Goal: Transaction & Acquisition: Purchase product/service

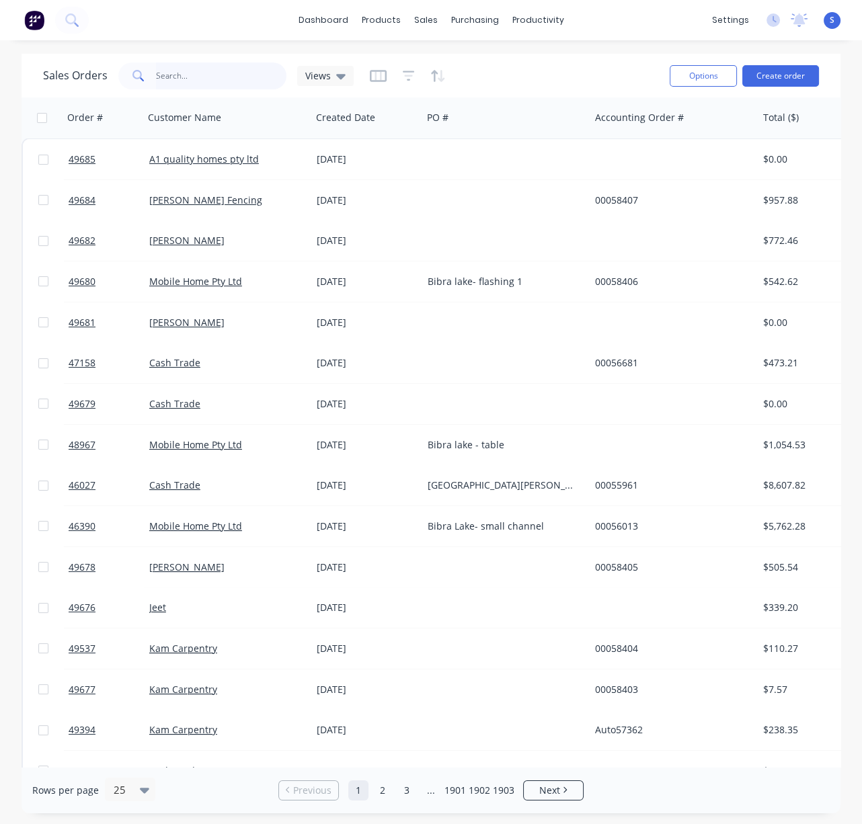
click at [233, 69] on input "text" at bounding box center [221, 76] width 131 height 27
type input "49466"
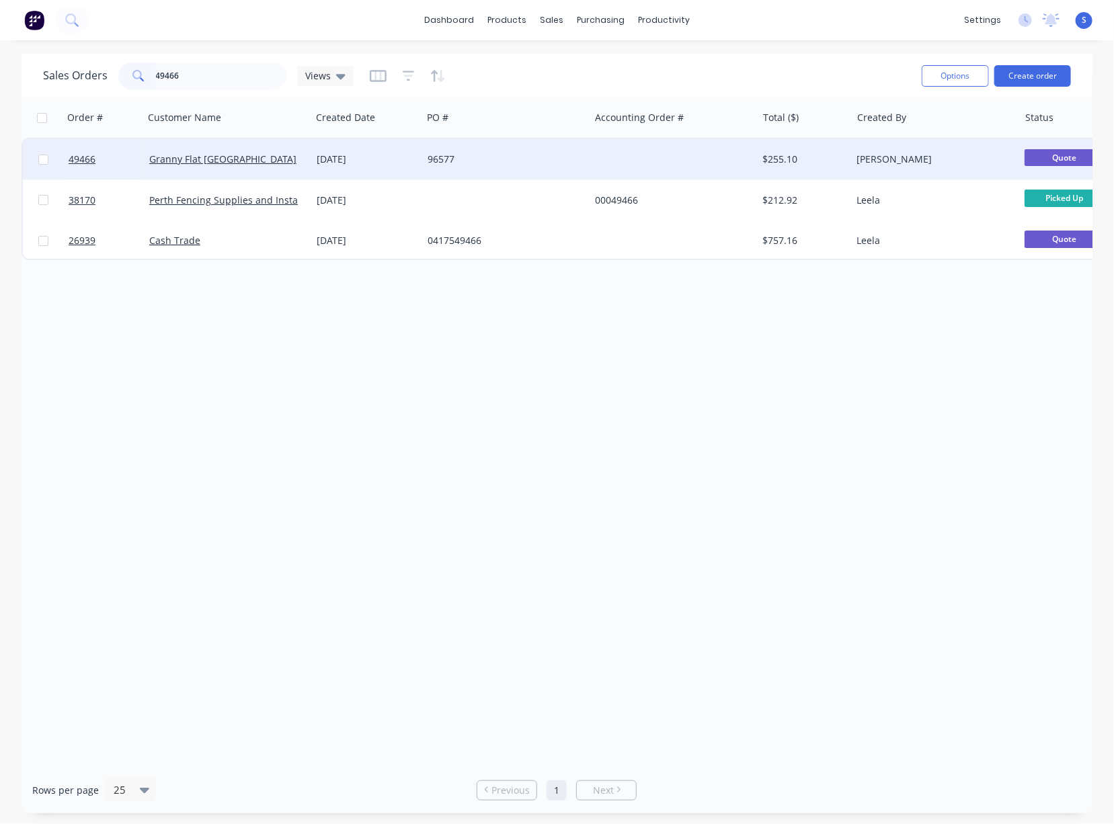
click at [297, 169] on div "Granny Flat [GEOGRAPHIC_DATA]" at bounding box center [227, 159] width 167 height 40
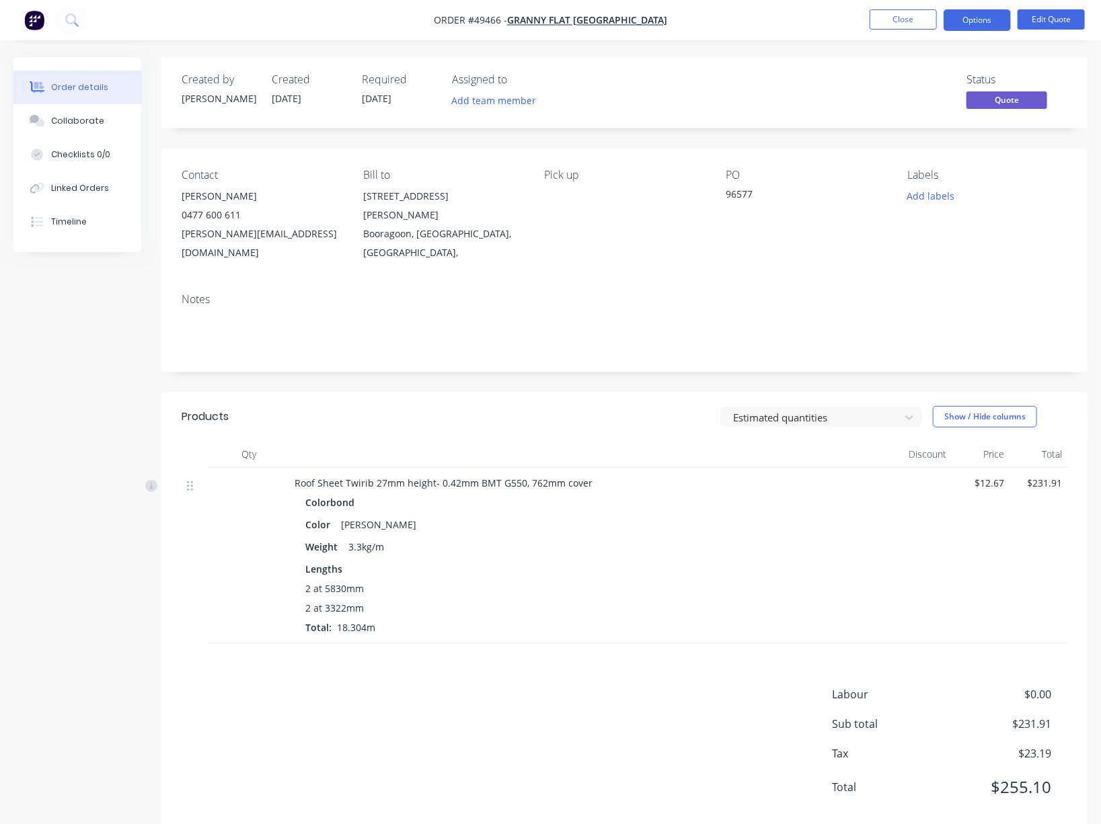
click at [499, 426] on div "Estimated quantities Show / Hide columns" at bounding box center [718, 417] width 697 height 22
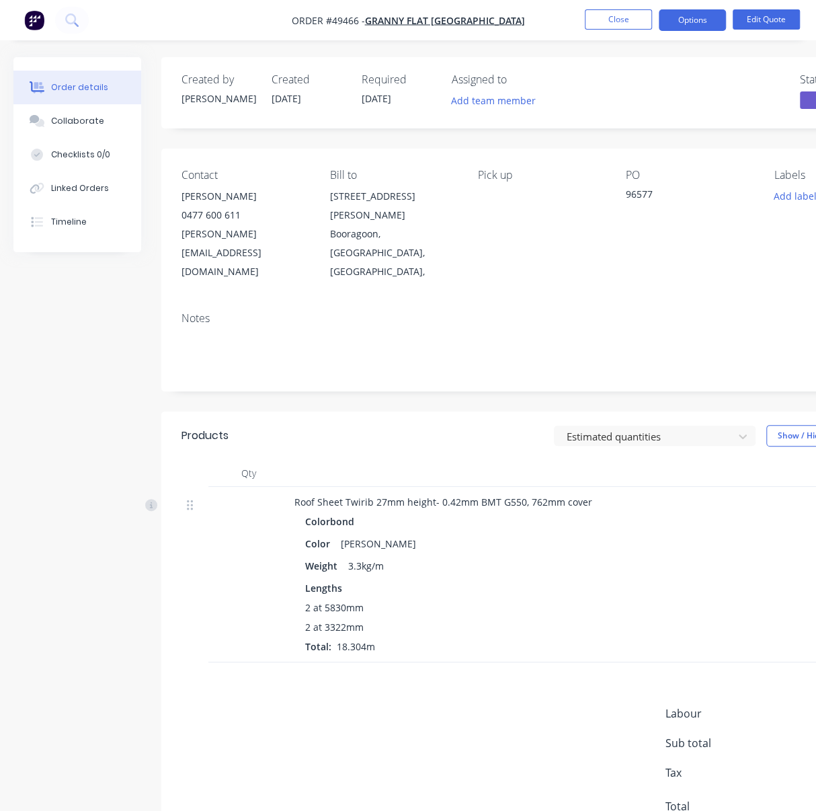
click at [395, 753] on div "Labour $0.00 Sub total $231.91 Tax $23.19 Total $255.10" at bounding box center [541, 768] width 719 height 126
click at [345, 425] on div "Estimated quantities Show / Hide columns" at bounding box center [617, 436] width 567 height 22
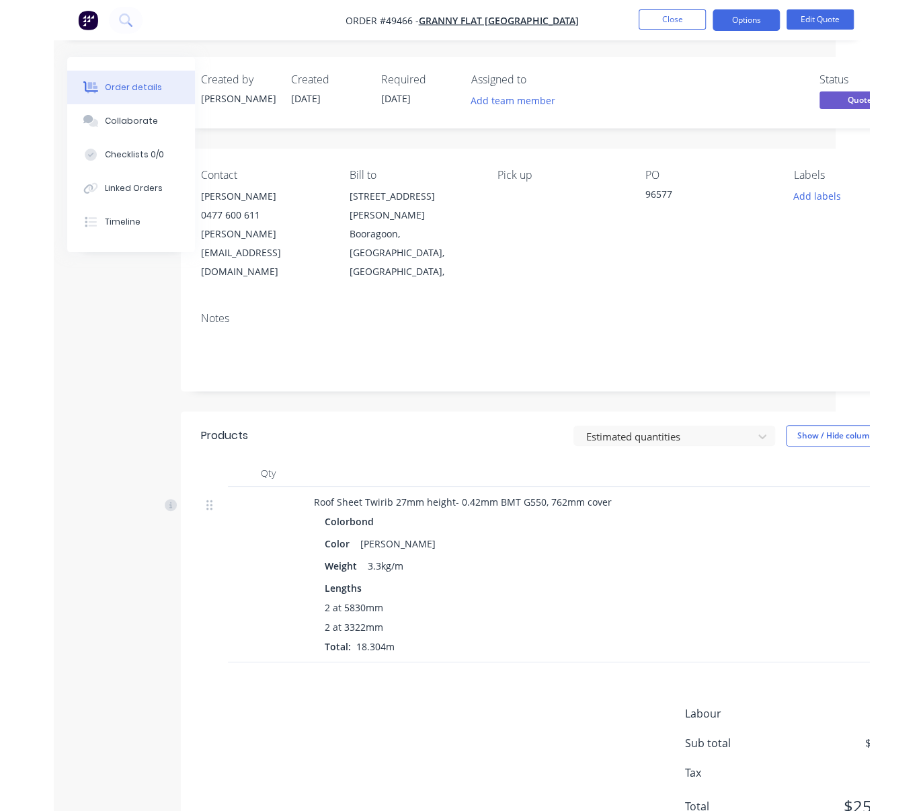
scroll to position [0, 72]
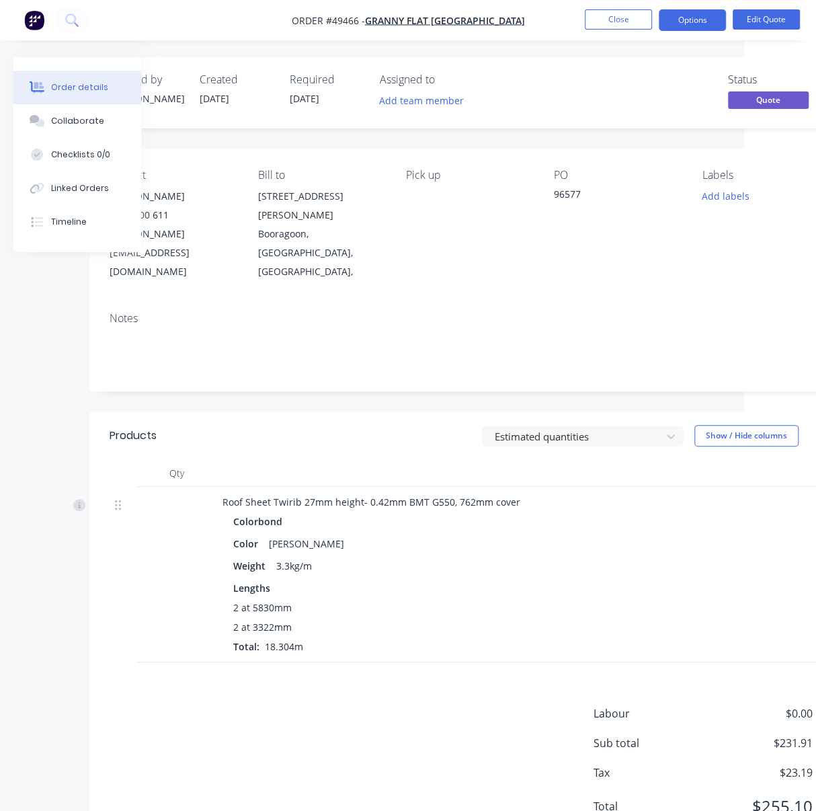
drag, startPoint x: 310, startPoint y: 438, endPoint x: 401, endPoint y: 438, distance: 90.8
click at [250, 696] on div "Products Estimated quantities Show / Hide columns Qty Discount Price Total Roof…" at bounding box center [469, 631] width 760 height 440
click at [360, 425] on div "Estimated quantities Show / Hide columns" at bounding box center [545, 436] width 567 height 22
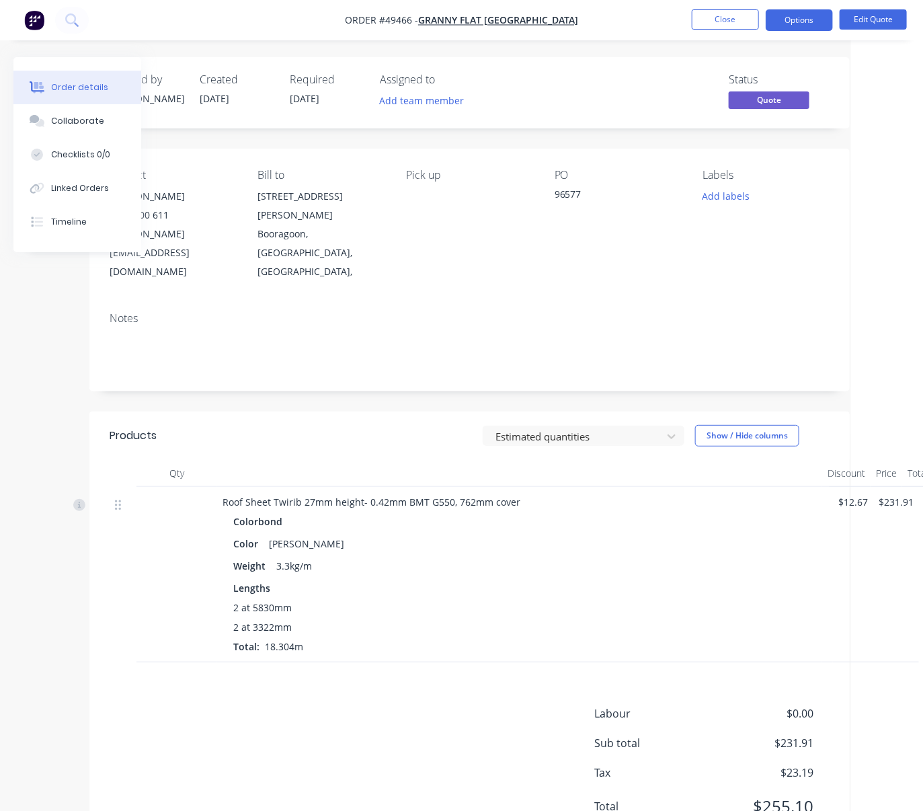
click at [403, 425] on div "Estimated quantities Show / Hide columns" at bounding box center [546, 436] width 567 height 22
click at [791, 9] on button "Options" at bounding box center [799, 20] width 67 height 22
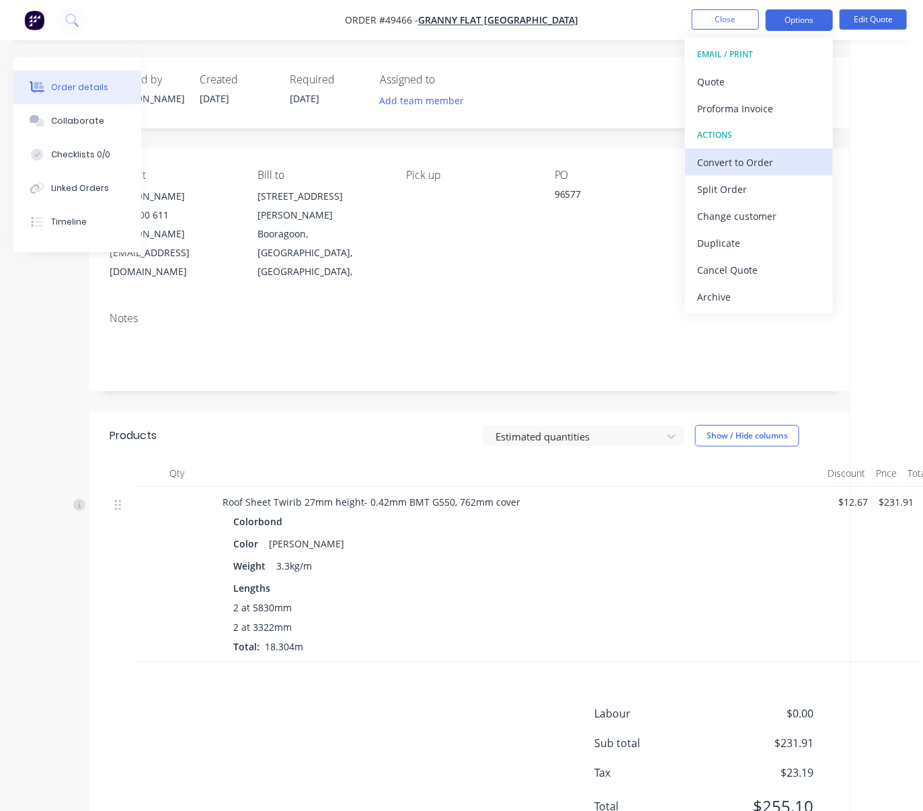
click at [760, 163] on div "Convert to Order" at bounding box center [759, 162] width 124 height 19
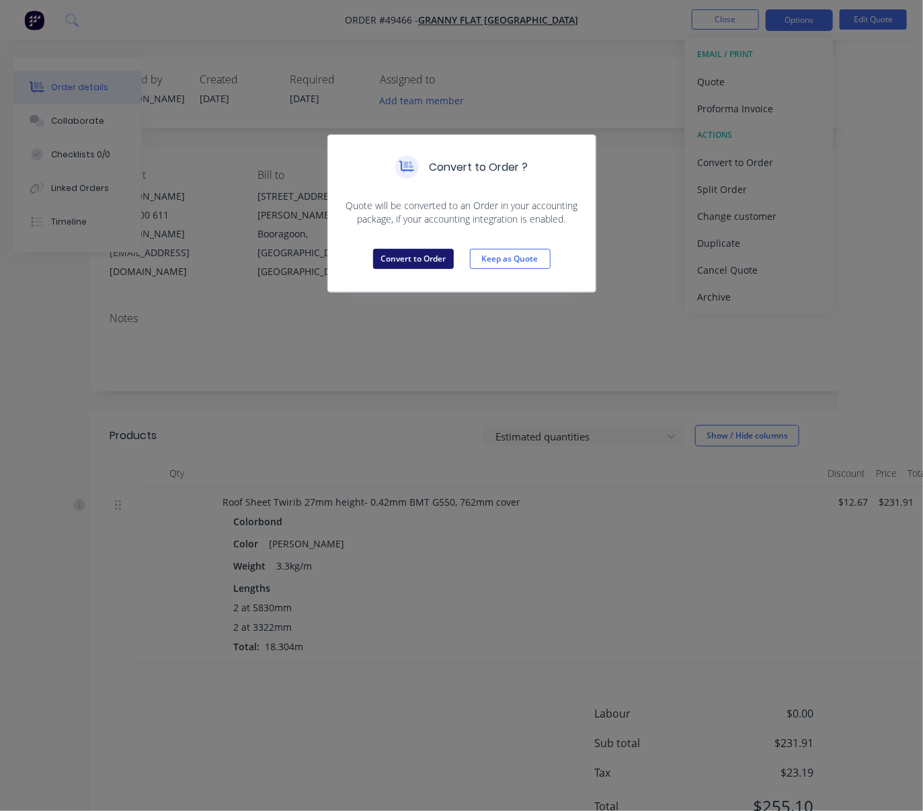
click at [413, 269] on button "Convert to Order" at bounding box center [413, 259] width 81 height 20
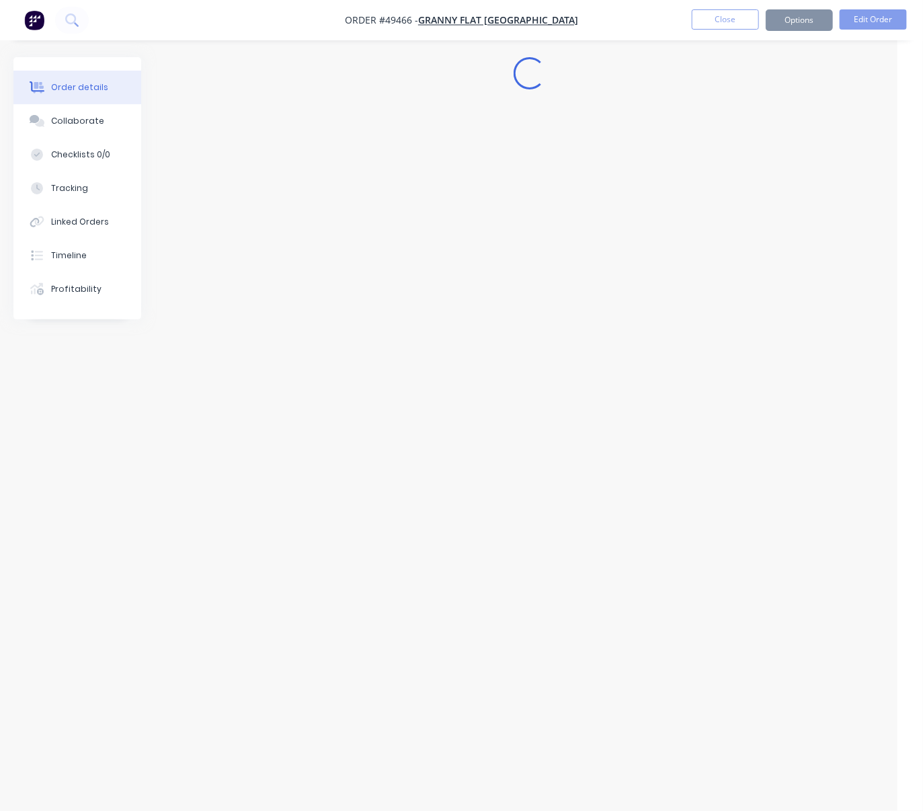
scroll to position [0, 0]
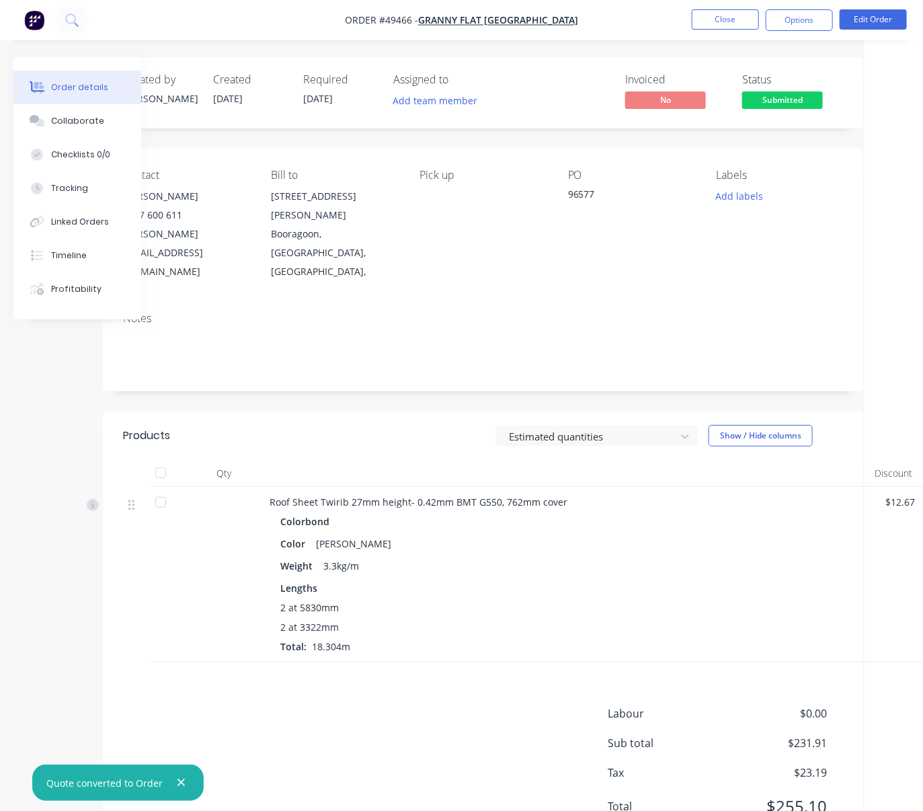
drag, startPoint x: 378, startPoint y: 393, endPoint x: 504, endPoint y: 381, distance: 126.3
click at [785, 25] on button "Options" at bounding box center [799, 20] width 67 height 22
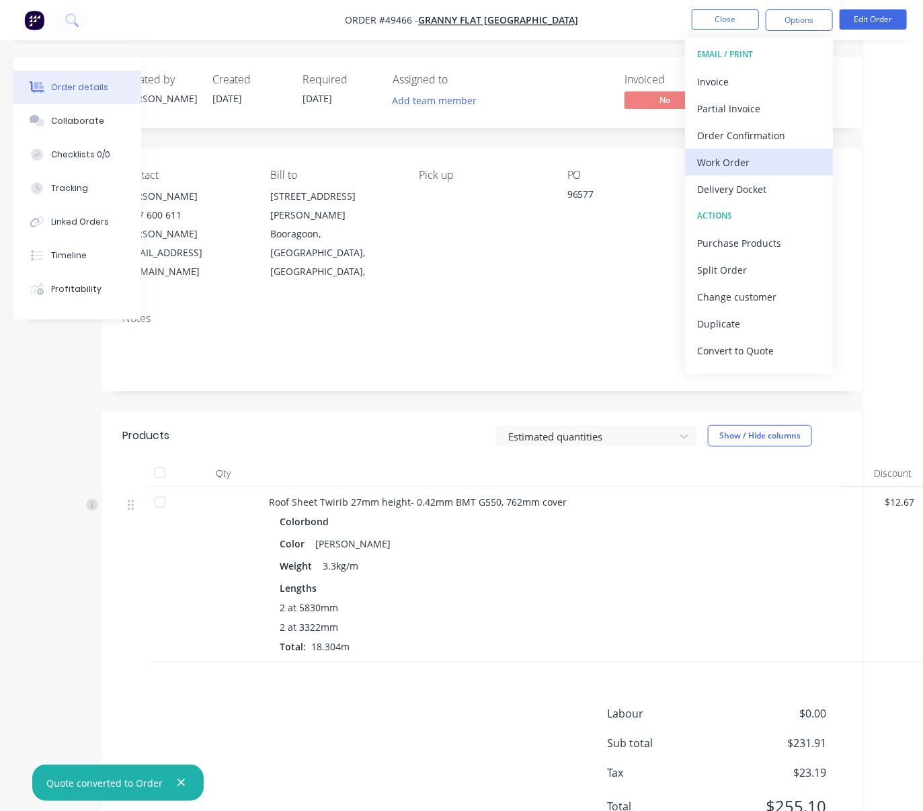
click at [756, 166] on div "Work Order" at bounding box center [759, 162] width 124 height 19
click at [737, 160] on div "Custom" at bounding box center [759, 162] width 124 height 19
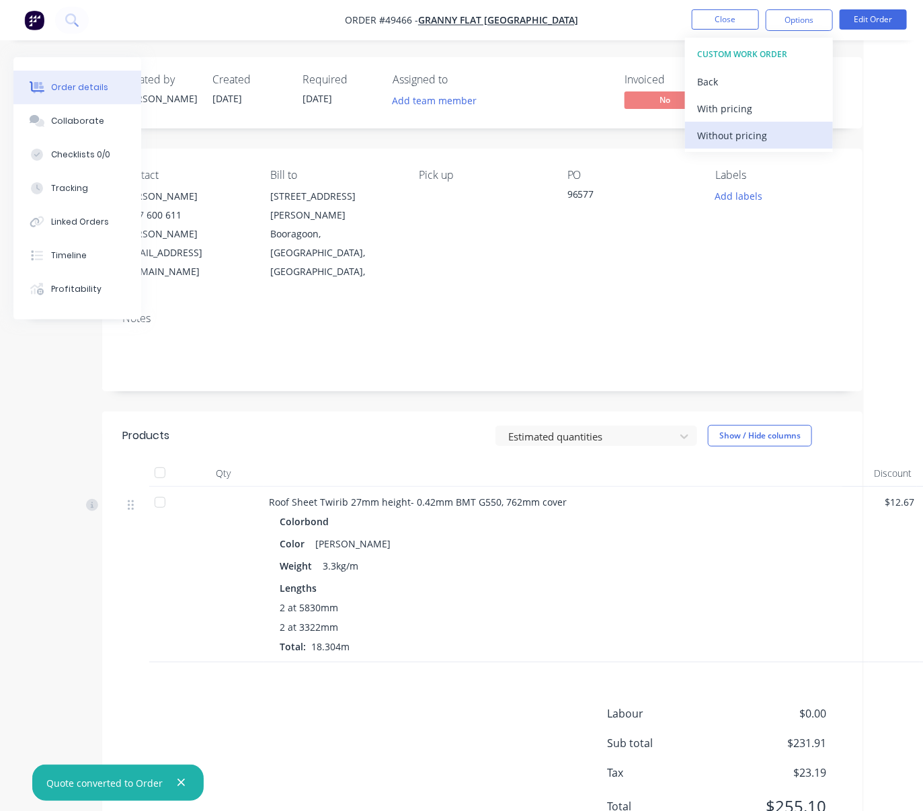
click at [736, 136] on div "Without pricing" at bounding box center [759, 135] width 124 height 19
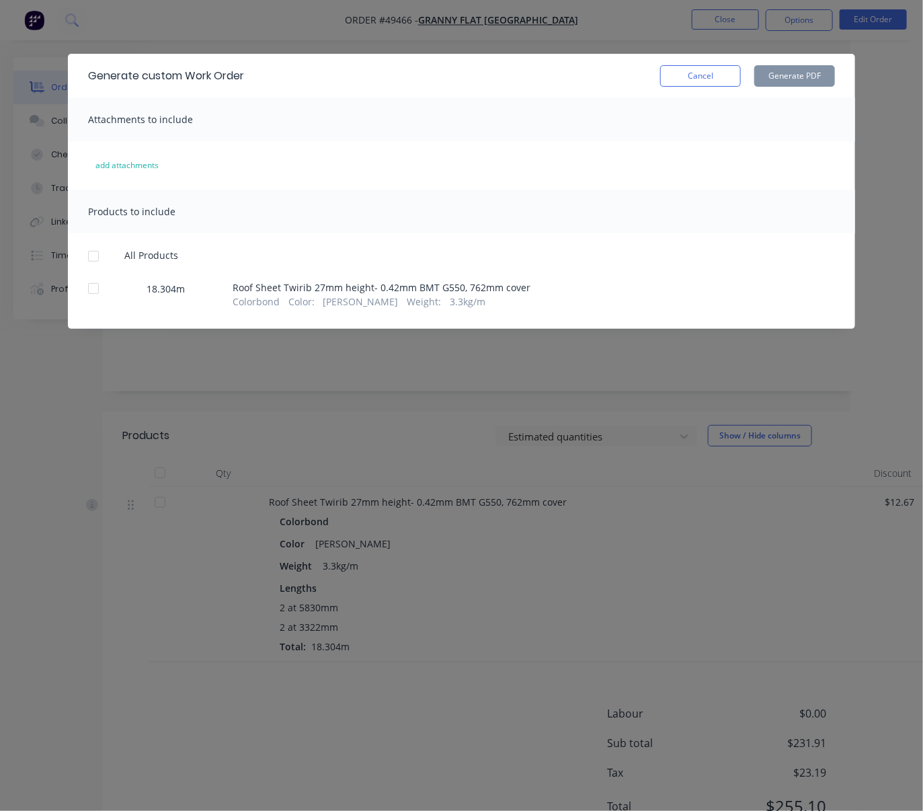
click at [98, 296] on div at bounding box center [93, 288] width 27 height 27
click at [800, 78] on button "Generate PDF" at bounding box center [794, 76] width 81 height 22
click at [715, 65] on div "Generate custom Work Order Cancel Generate PDF" at bounding box center [461, 76] width 787 height 44
click at [715, 79] on button "Cancel" at bounding box center [700, 76] width 81 height 22
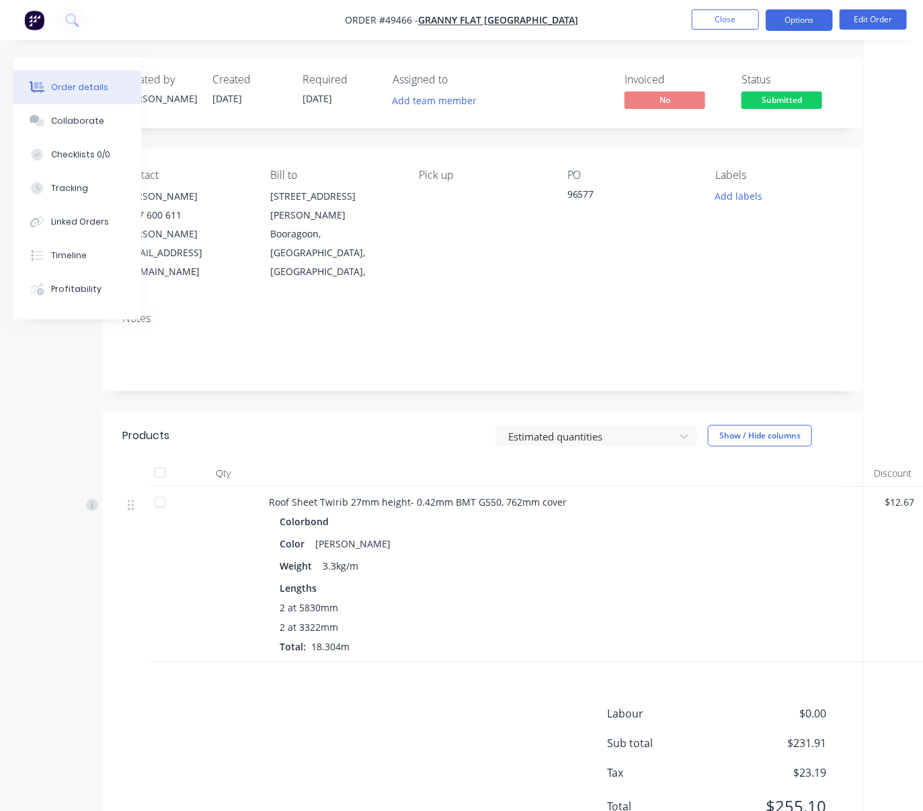
click at [804, 15] on button "Options" at bounding box center [799, 20] width 67 height 22
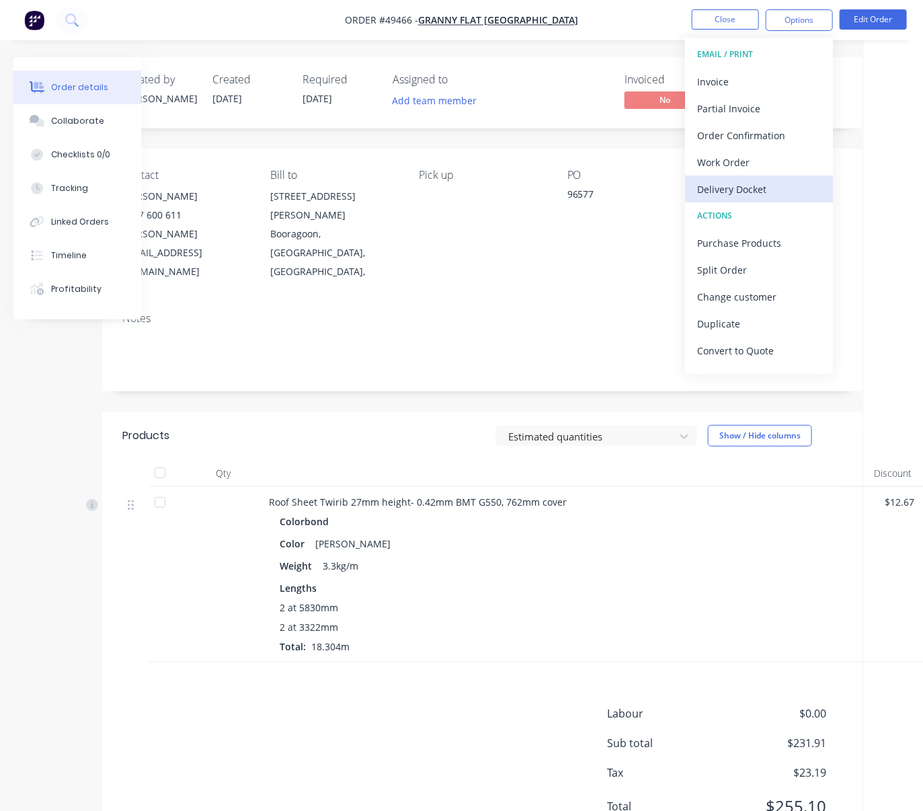
click at [756, 192] on div "Delivery Docket" at bounding box center [759, 189] width 124 height 19
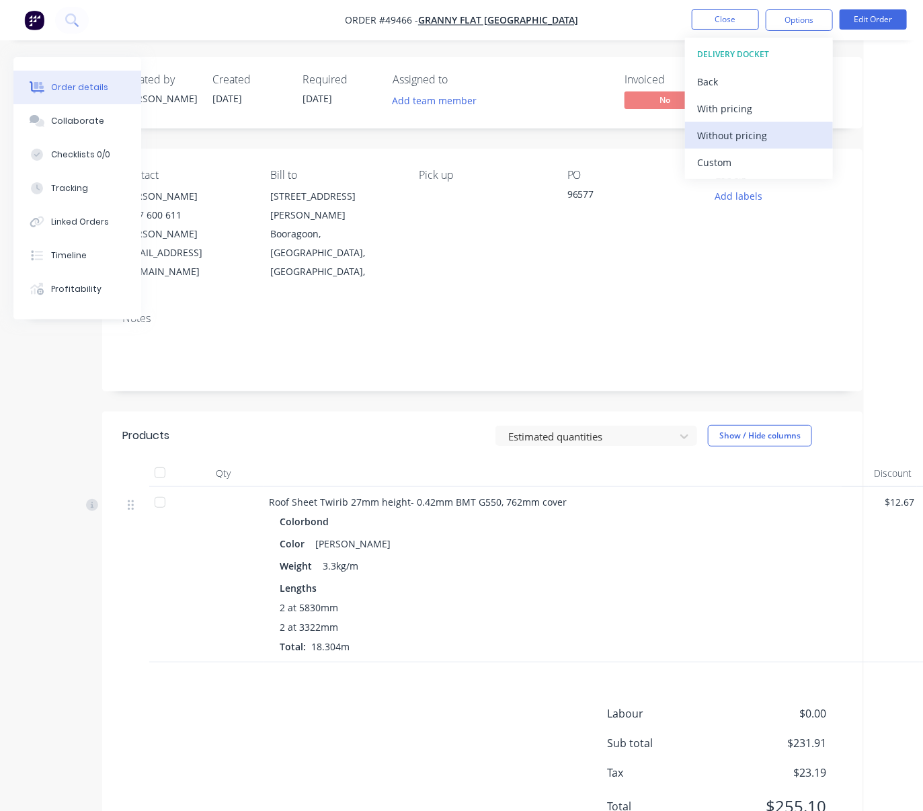
click at [742, 134] on div "Without pricing" at bounding box center [759, 135] width 124 height 19
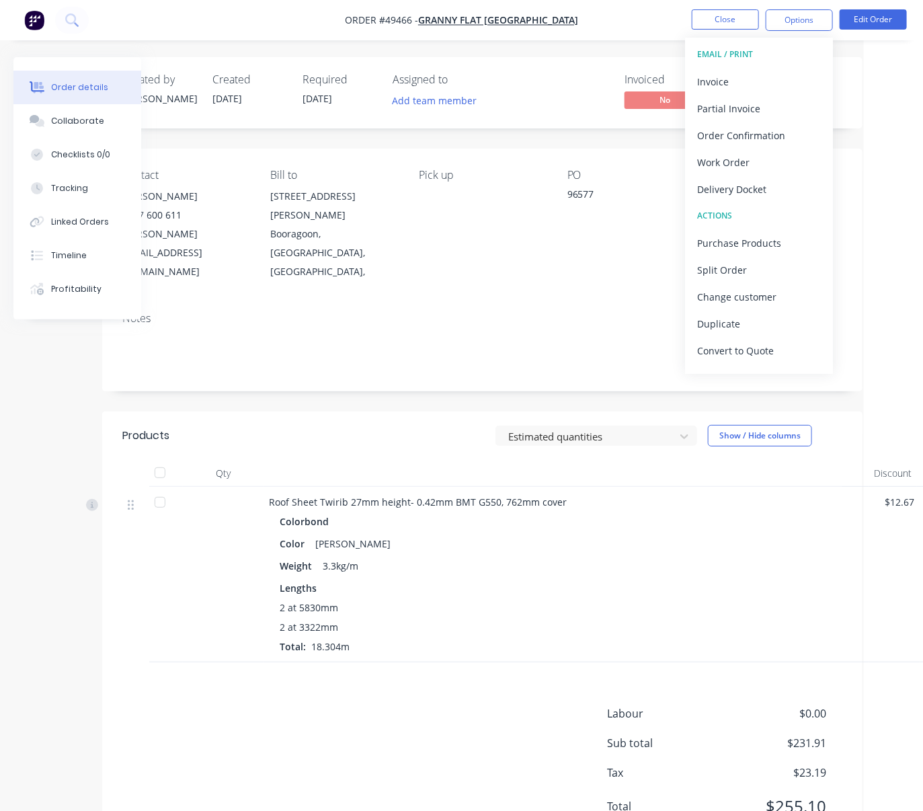
click at [641, 556] on div "Weight 3.3kg/m" at bounding box center [566, 565] width 573 height 19
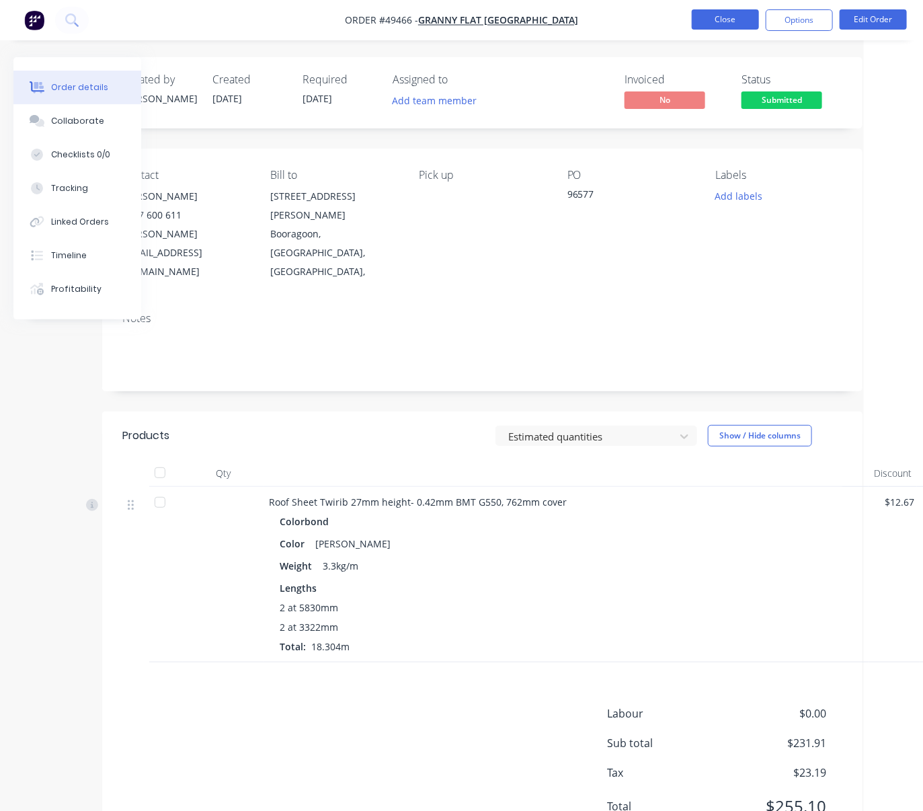
click at [736, 19] on button "Close" at bounding box center [725, 19] width 67 height 20
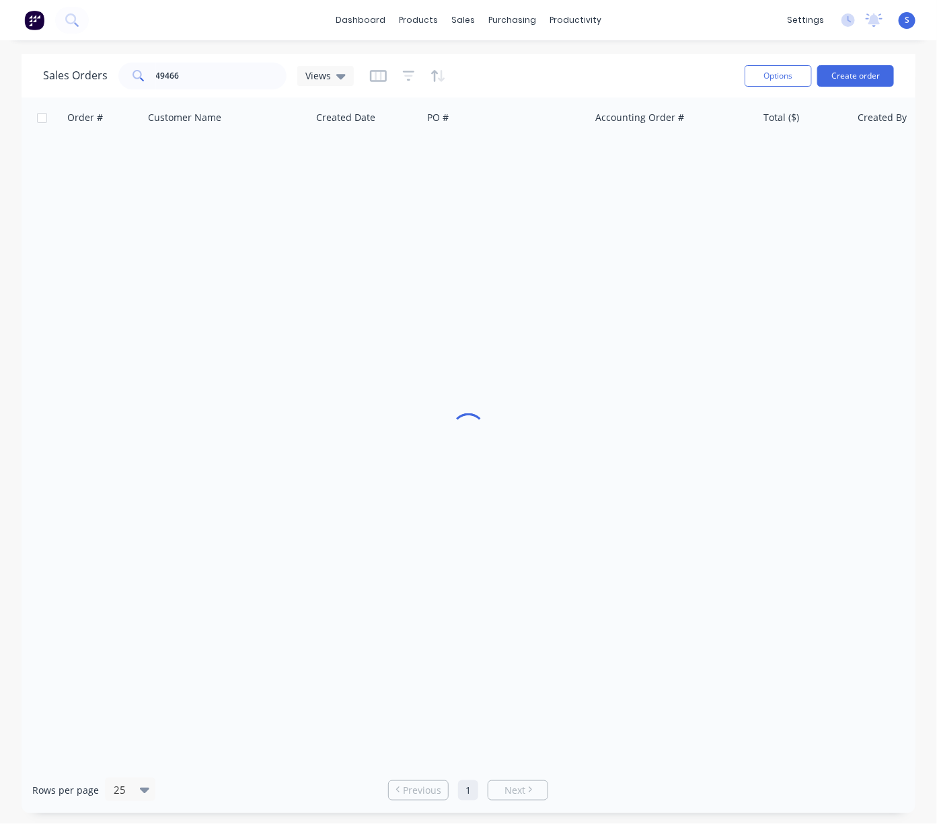
click at [617, 63] on div "Sales Orders 49466 Views" at bounding box center [388, 75] width 691 height 33
drag, startPoint x: 143, startPoint y: 75, endPoint x: 50, endPoint y: 77, distance: 92.8
click at [54, 77] on div "Sales Orders 49466 Views" at bounding box center [198, 76] width 311 height 27
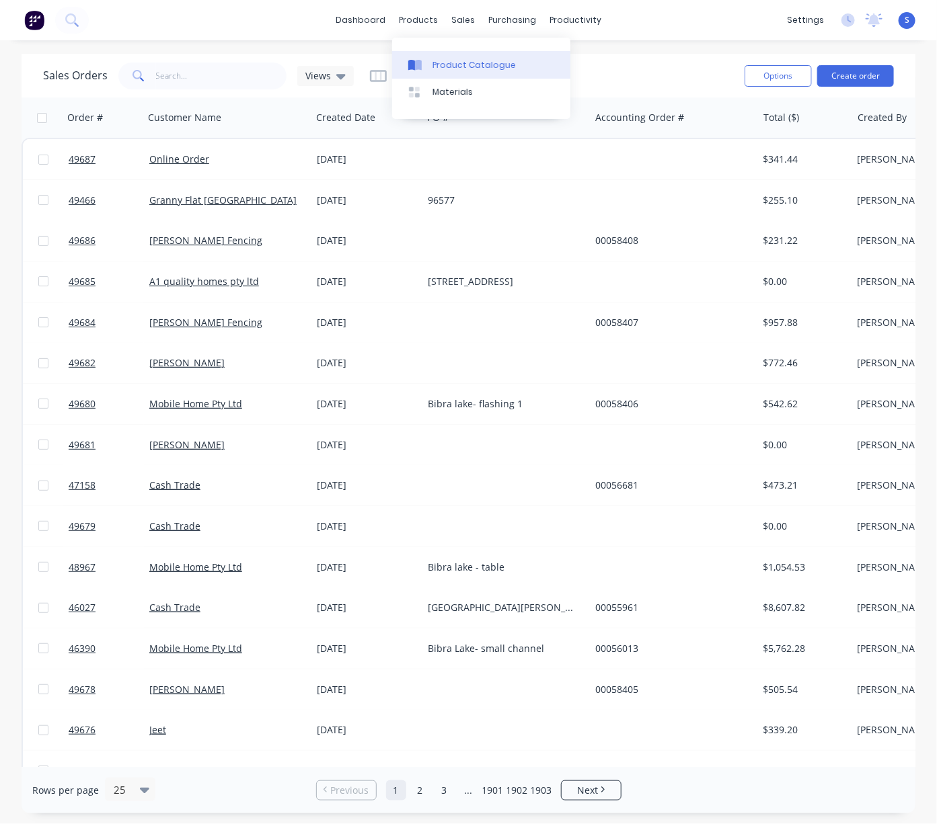
click at [453, 56] on link "Product Catalogue" at bounding box center [481, 64] width 178 height 27
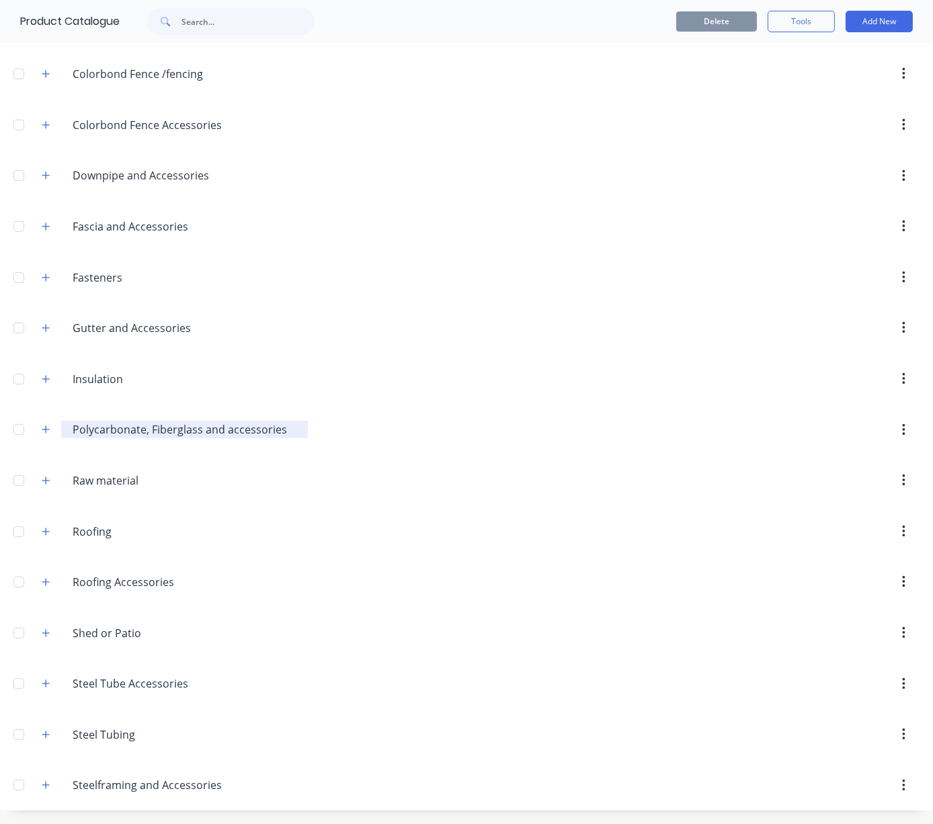
scroll to position [397, 0]
click at [47, 789] on icon "button" at bounding box center [46, 785] width 8 height 9
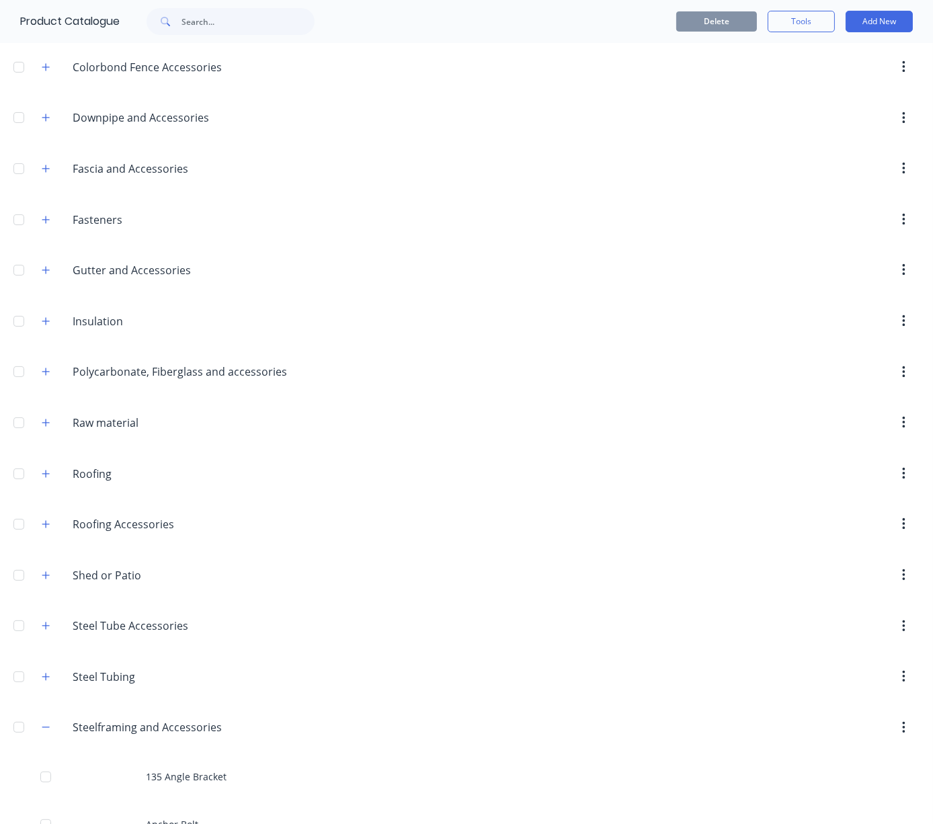
scroll to position [1234, 0]
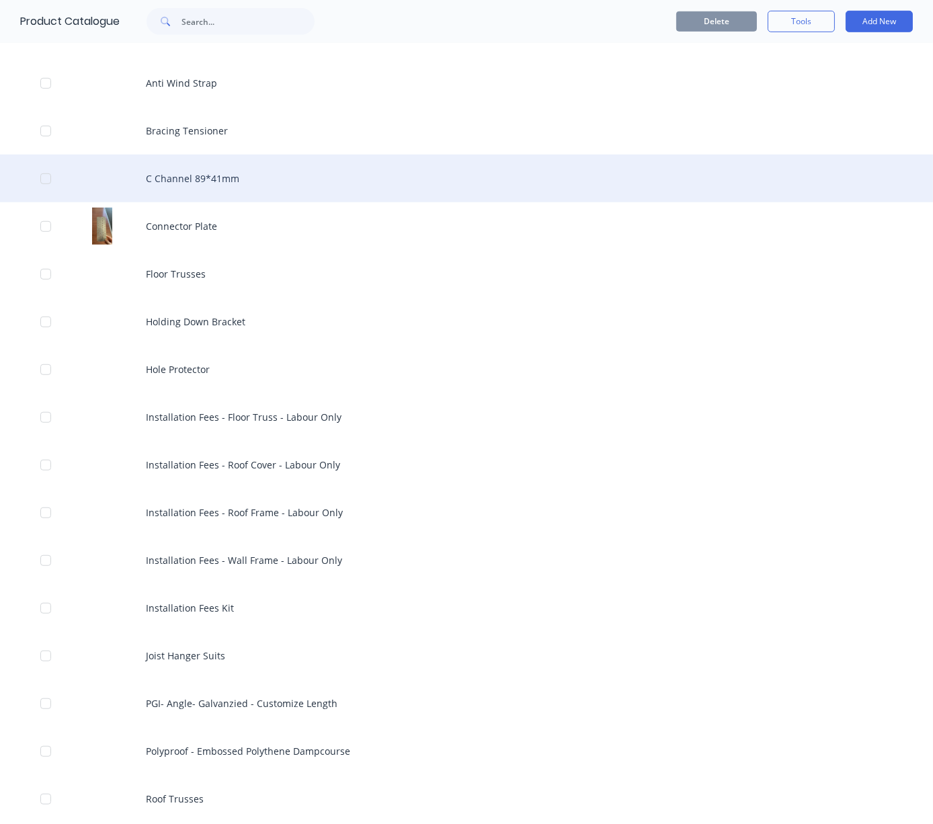
click at [226, 202] on div "C Channel 89*41mm" at bounding box center [466, 179] width 933 height 48
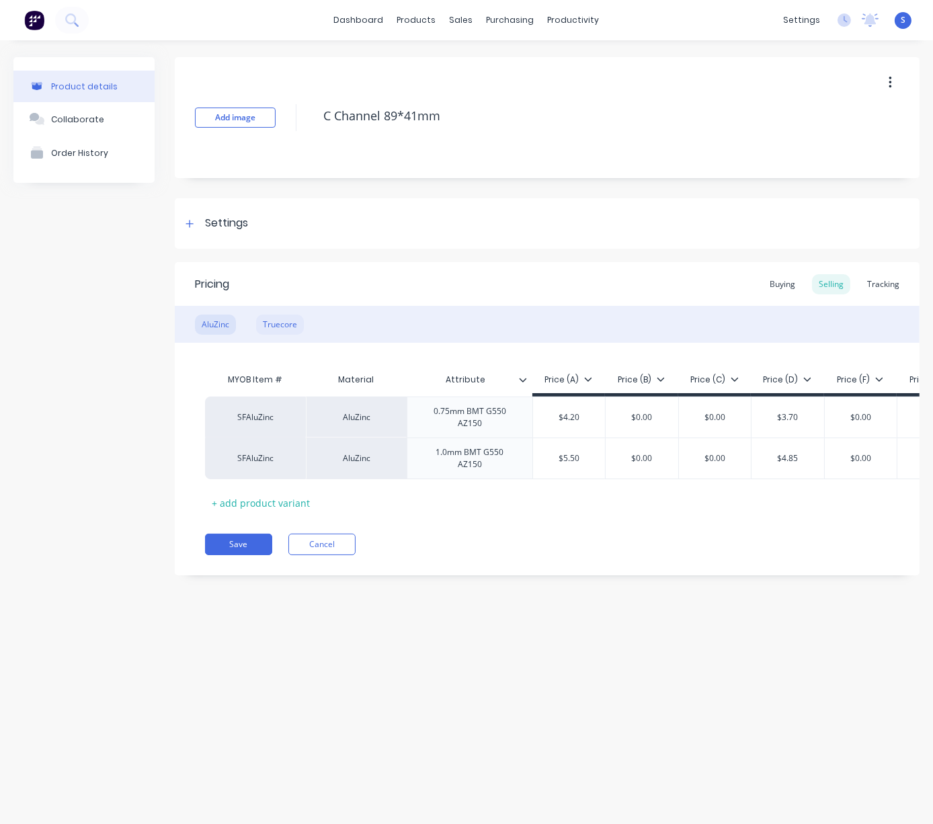
click at [284, 320] on div "Truecore" at bounding box center [280, 325] width 48 height 20
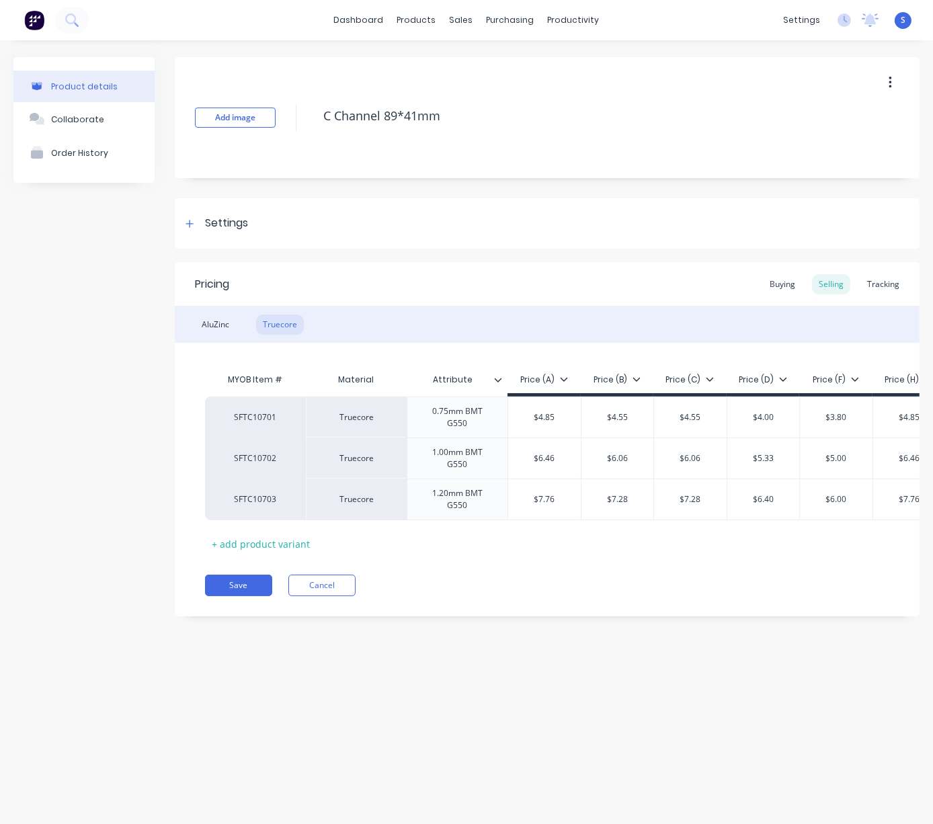
drag, startPoint x: 569, startPoint y: 289, endPoint x: 697, endPoint y: 290, distance: 127.8
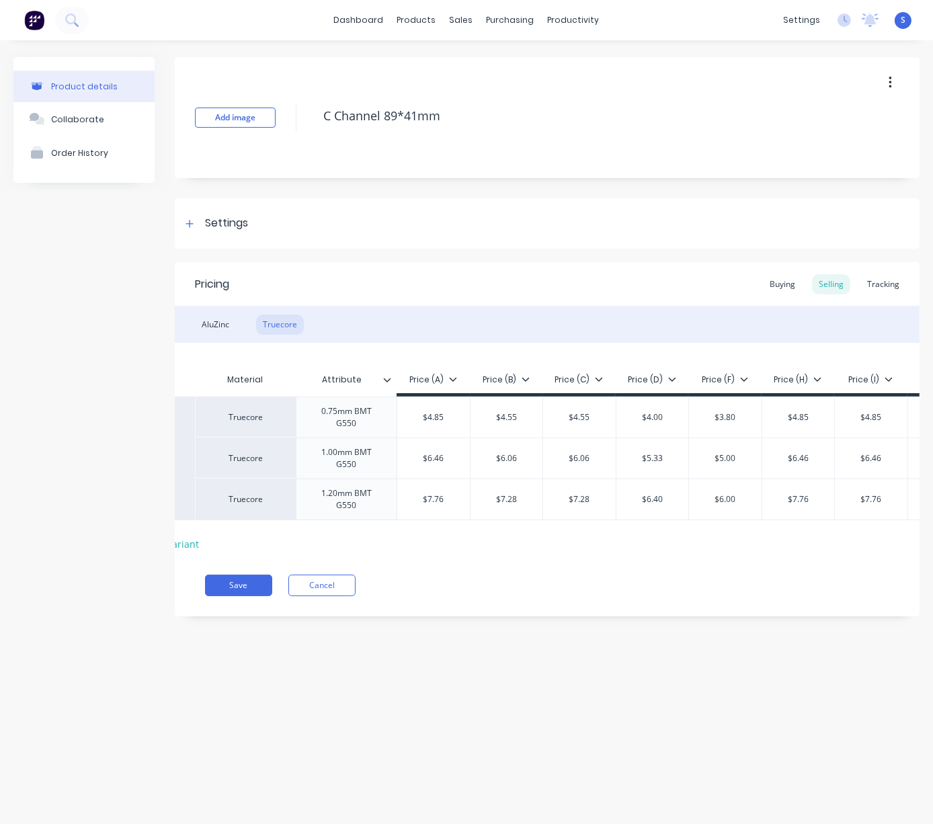
scroll to position [0, 171]
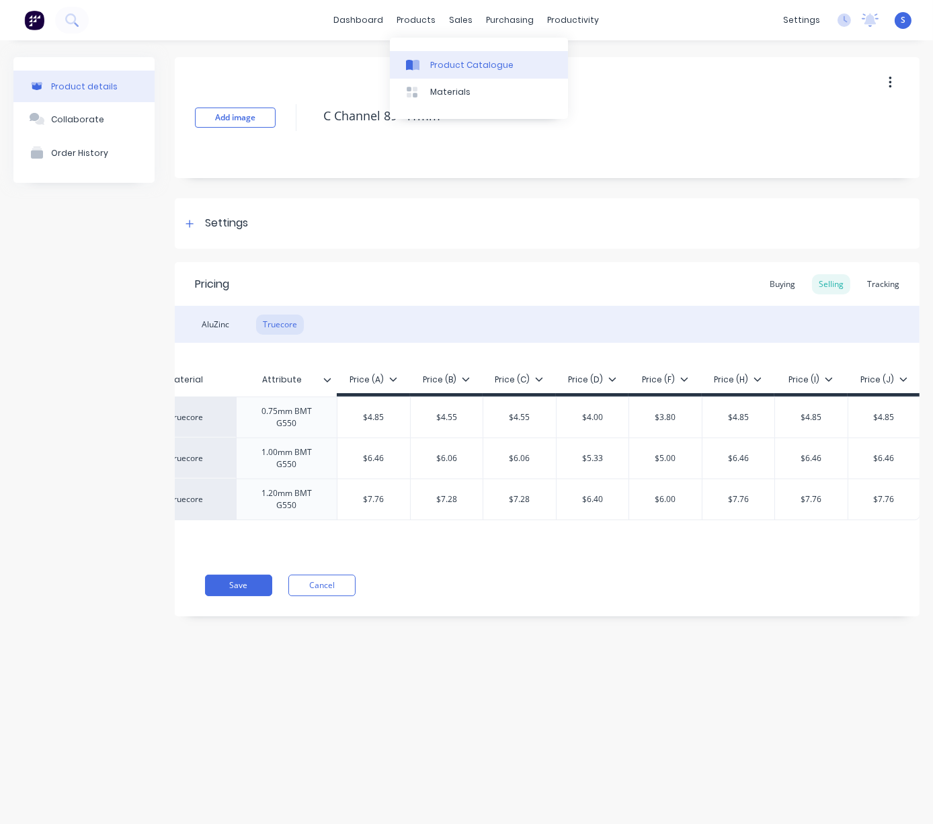
click at [455, 63] on div "Product Catalogue" at bounding box center [471, 65] width 83 height 12
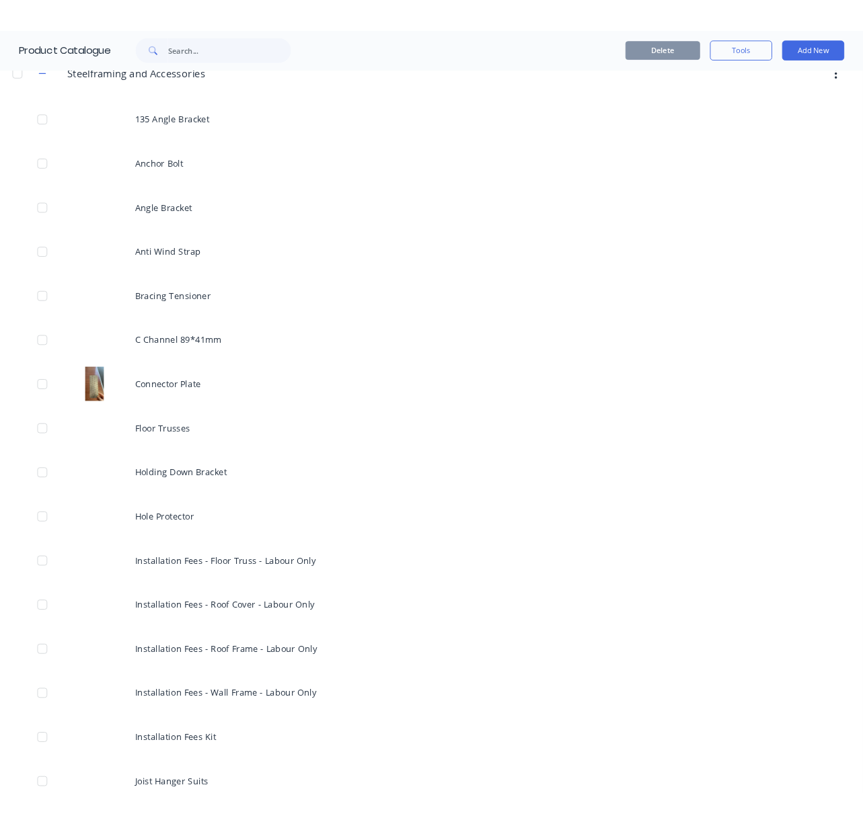
scroll to position [915, 0]
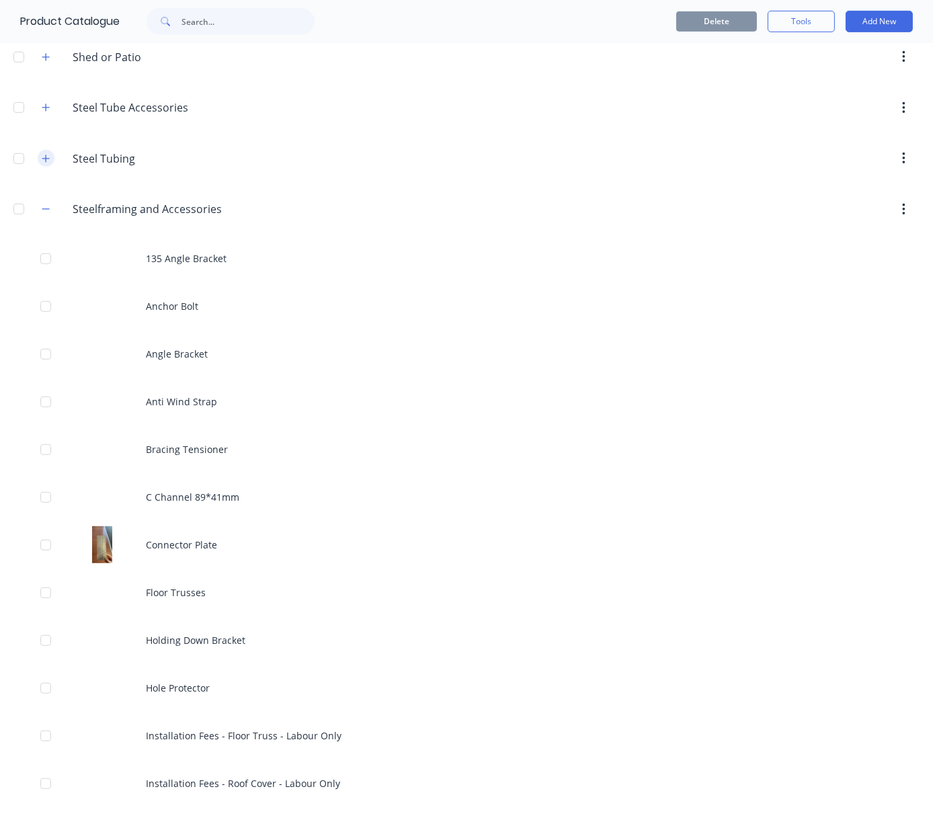
click at [50, 162] on icon "button" at bounding box center [45, 158] width 7 height 7
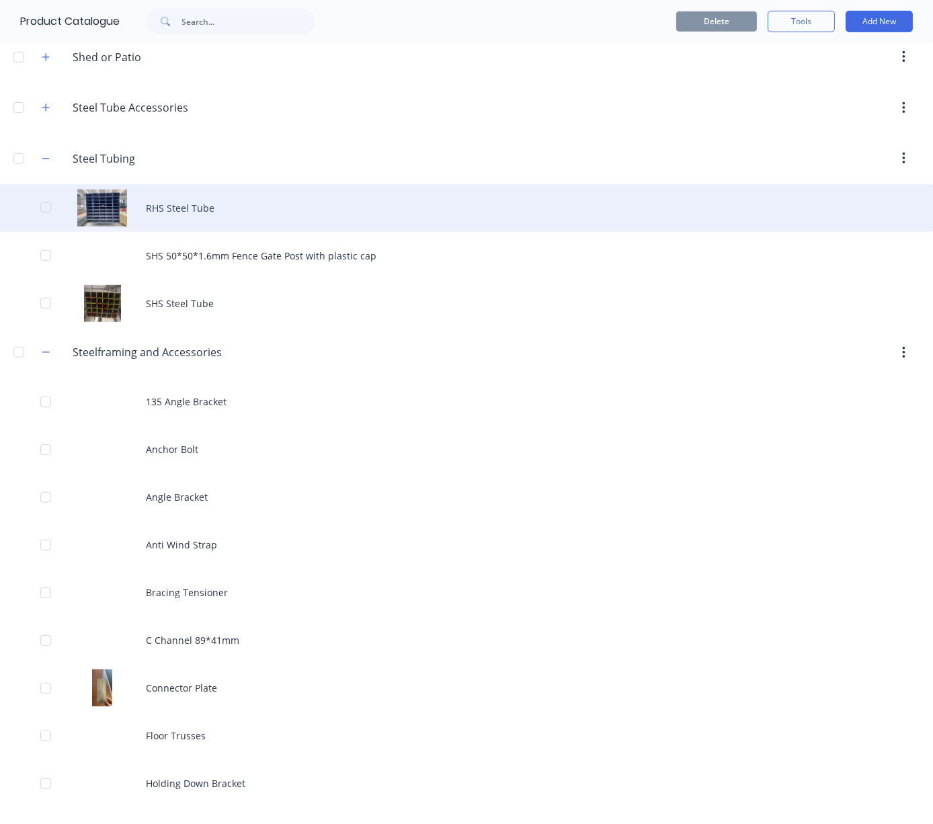
click at [200, 232] on div "RHS Steel Tube" at bounding box center [466, 208] width 933 height 48
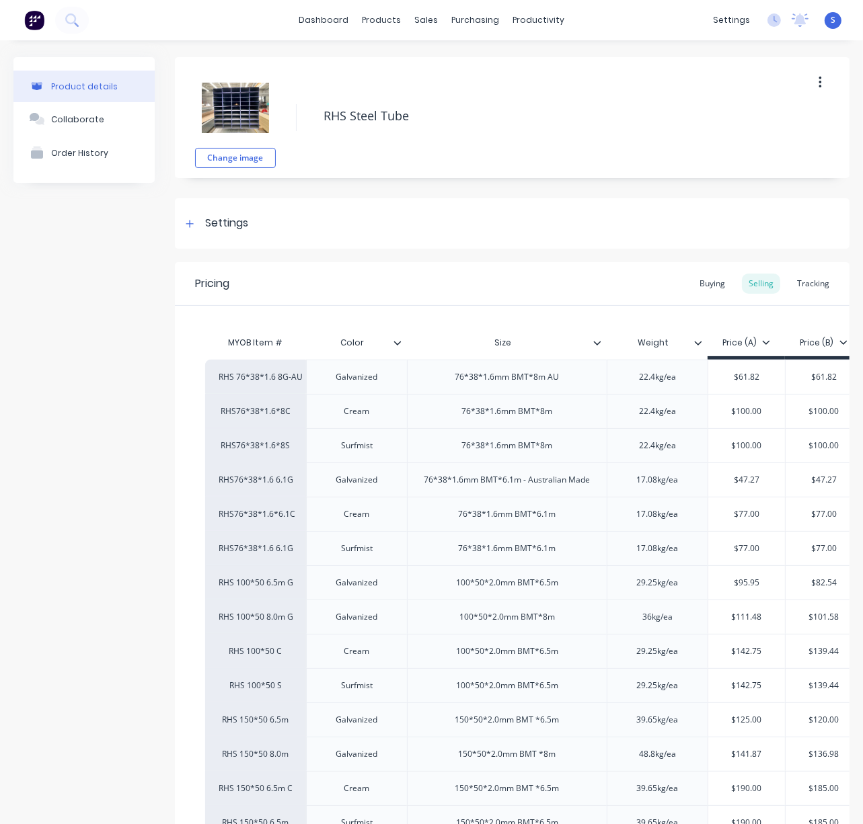
drag, startPoint x: 72, startPoint y: 296, endPoint x: 420, endPoint y: 316, distance: 348.9
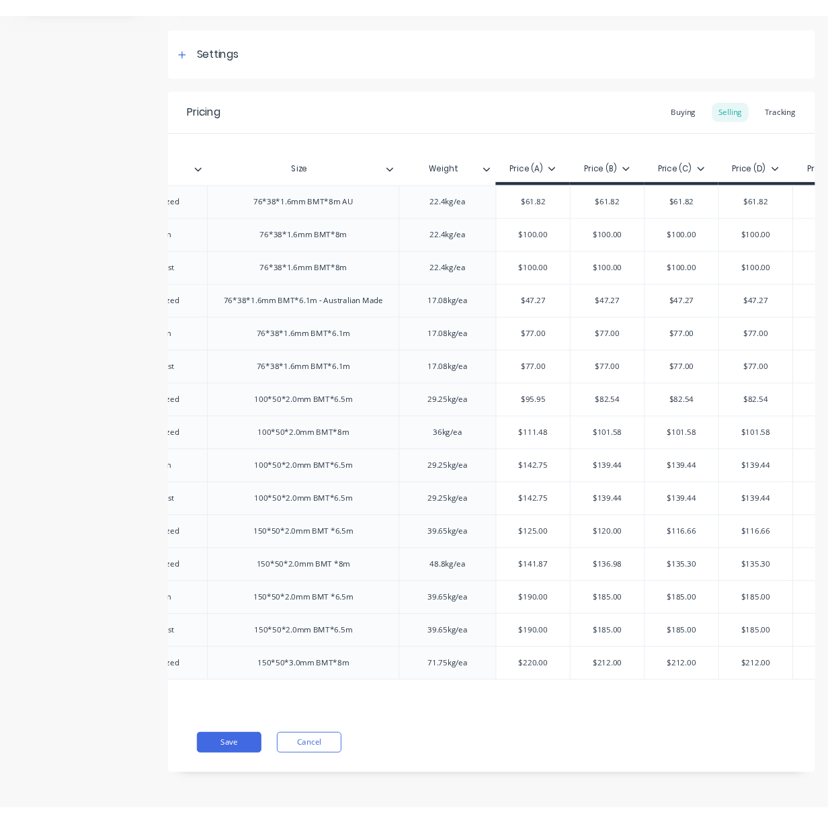
scroll to position [0, 192]
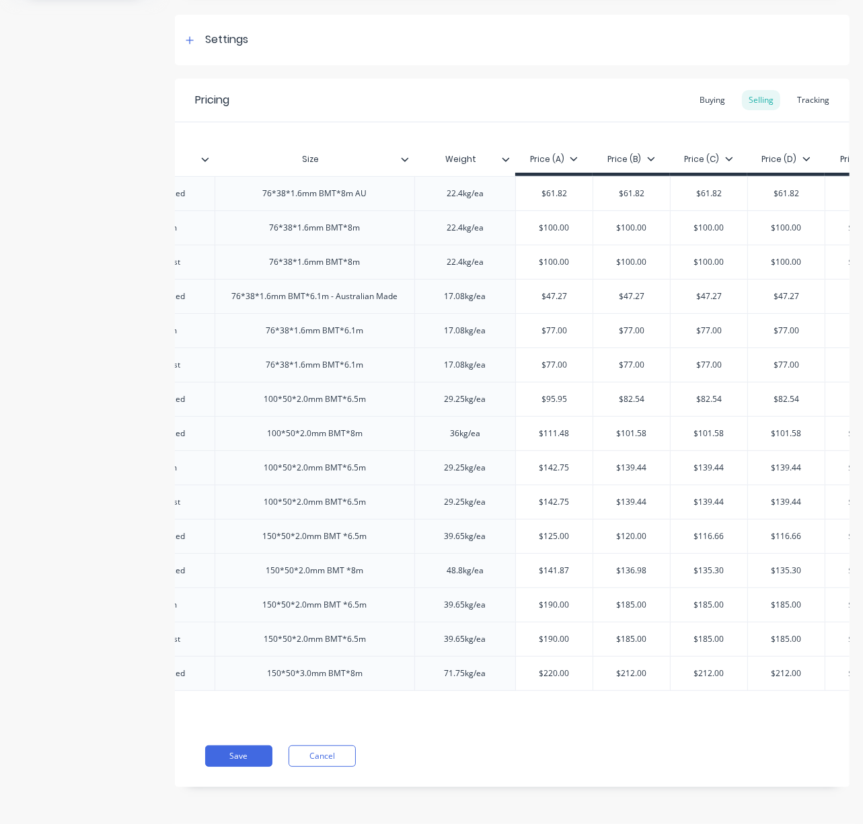
click at [38, 180] on div "Product details Collaborate Order History" at bounding box center [83, 341] width 141 height 934
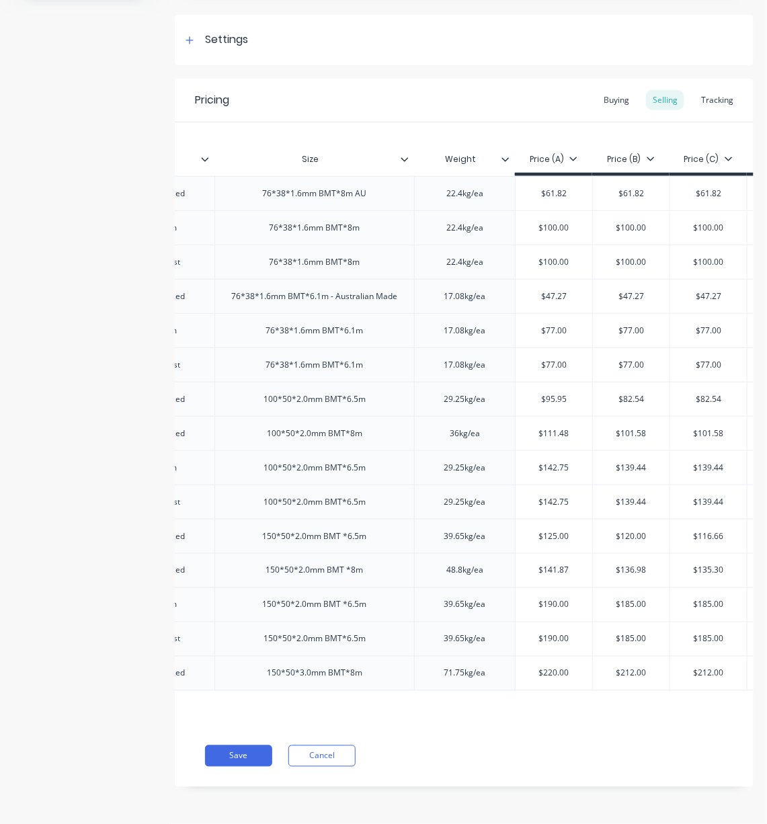
drag, startPoint x: 55, startPoint y: 174, endPoint x: 24, endPoint y: 165, distance: 33.0
click at [55, 174] on div "Product details Collaborate Order History" at bounding box center [83, 341] width 141 height 934
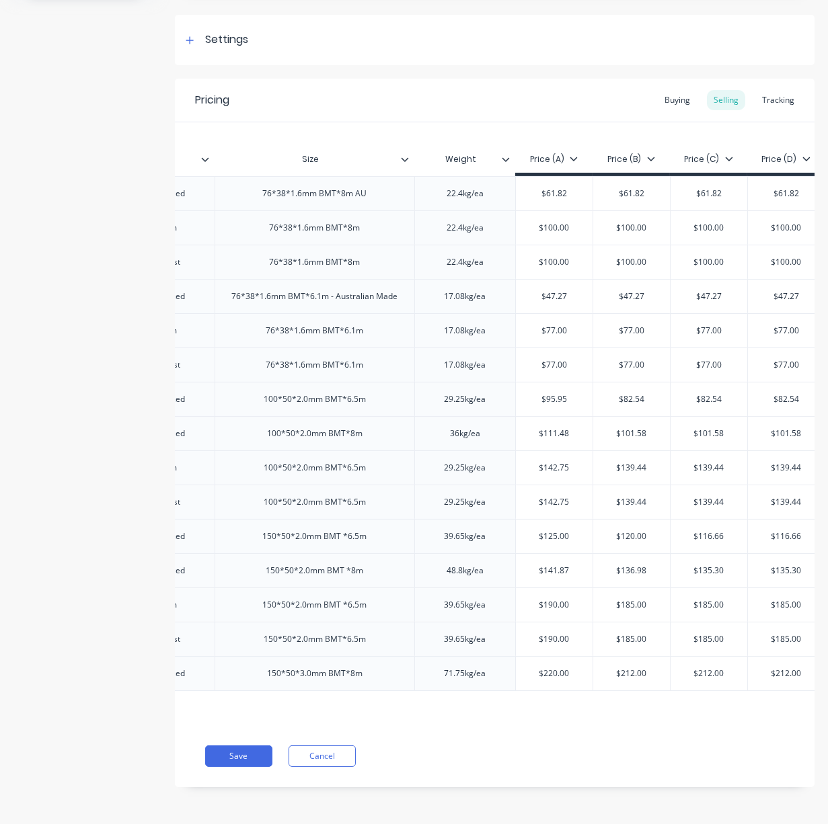
type textarea "x"
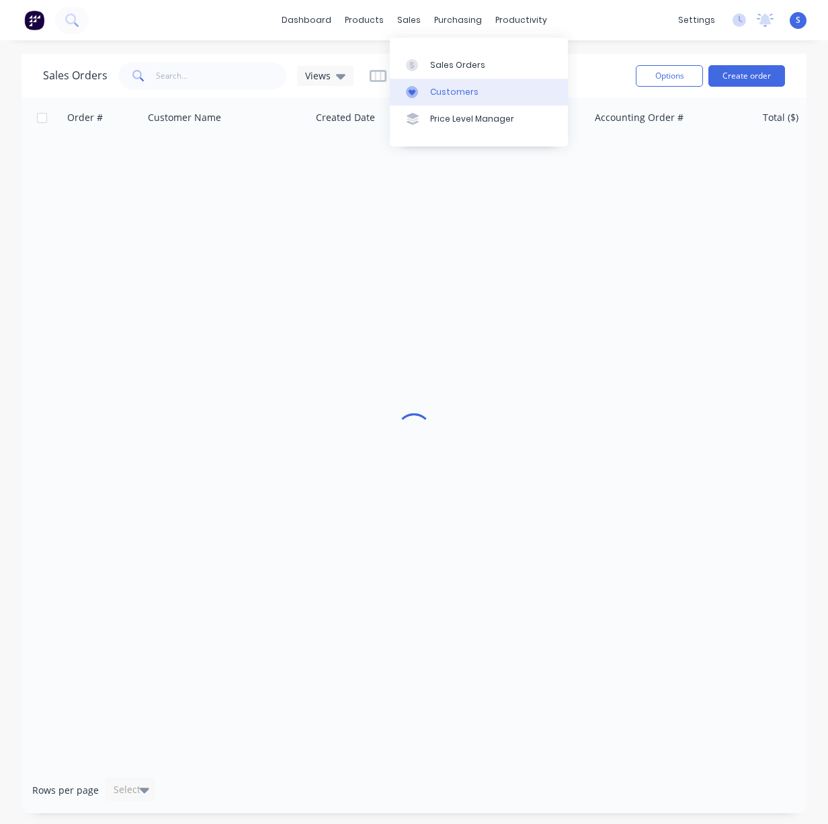
drag, startPoint x: 0, startPoint y: 0, endPoint x: 448, endPoint y: 93, distance: 457.4
click at [448, 93] on div "Customers" at bounding box center [454, 92] width 48 height 12
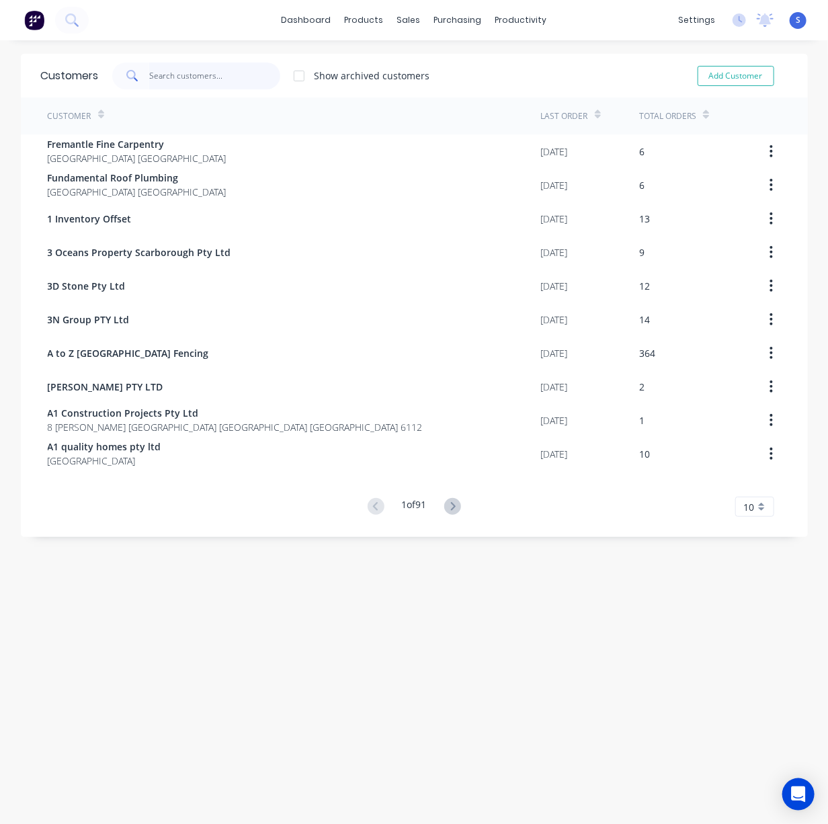
click at [221, 82] on input "text" at bounding box center [214, 76] width 131 height 27
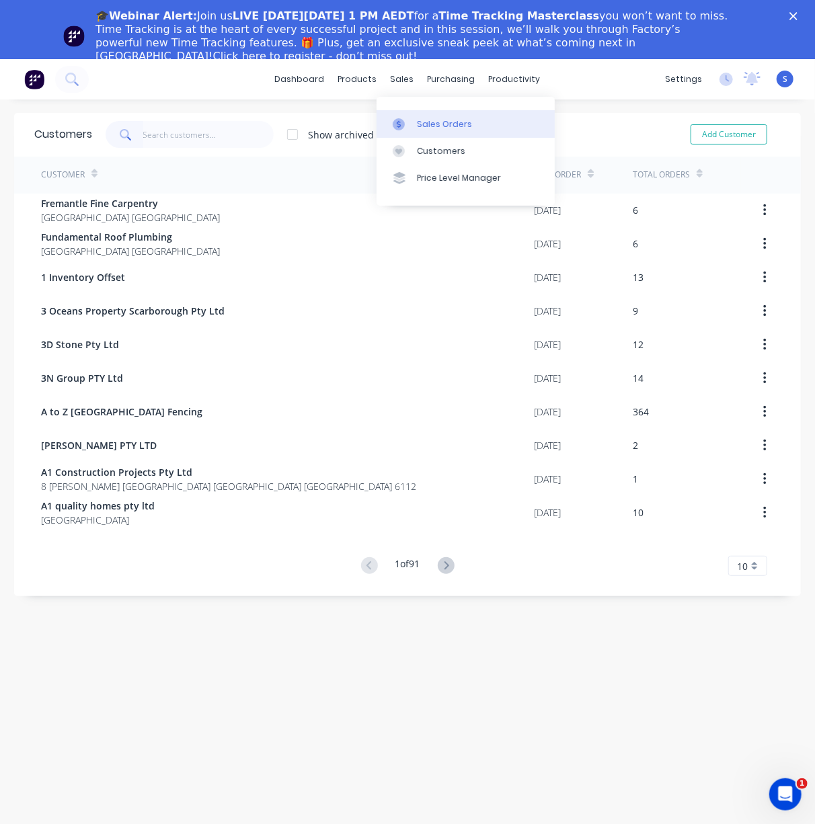
click at [423, 117] on link "Sales Orders" at bounding box center [466, 123] width 178 height 27
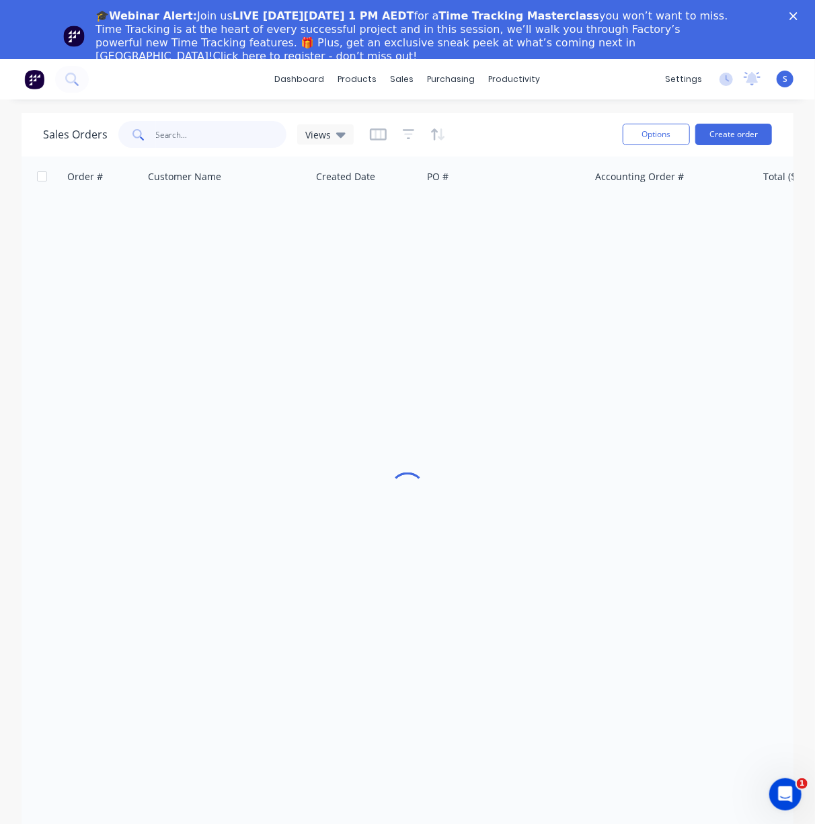
click at [199, 139] on input "text" at bounding box center [221, 134] width 131 height 27
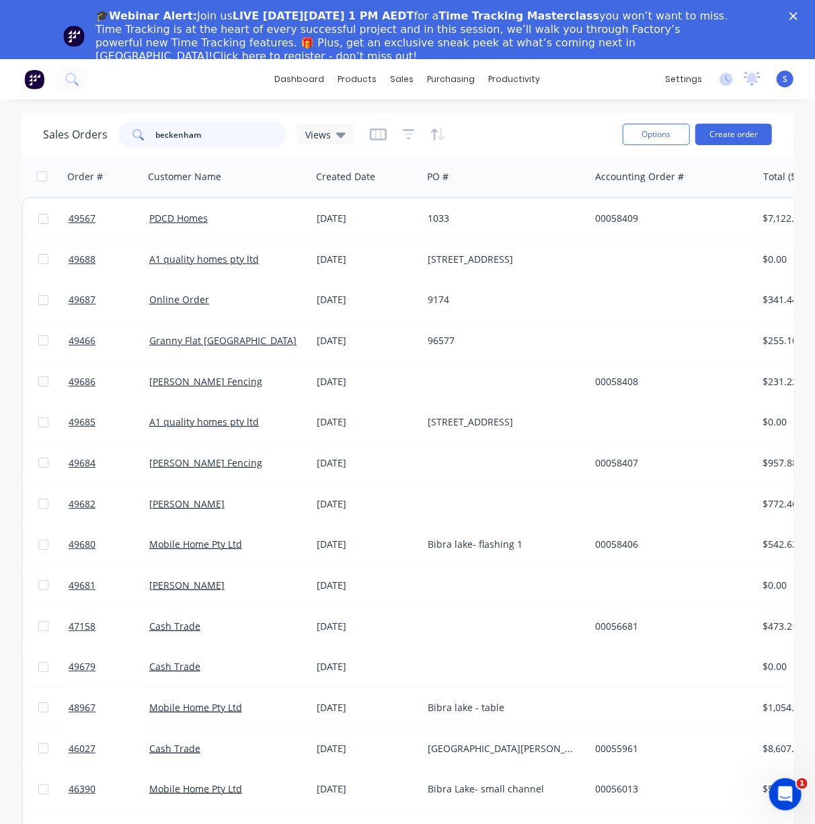
type input "beckenham"
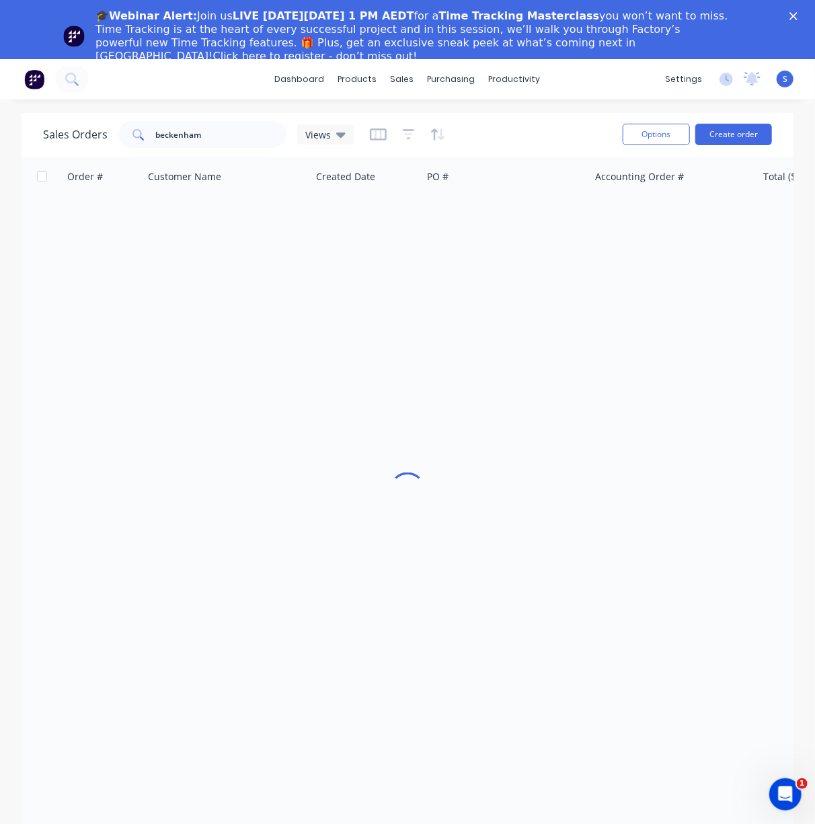
drag, startPoint x: 11, startPoint y: 232, endPoint x: 0, endPoint y: 227, distance: 11.7
click at [11, 232] on div "Sales Orders beckenham Views Options Create order Order # Customer Name Created…" at bounding box center [407, 493] width 815 height 760
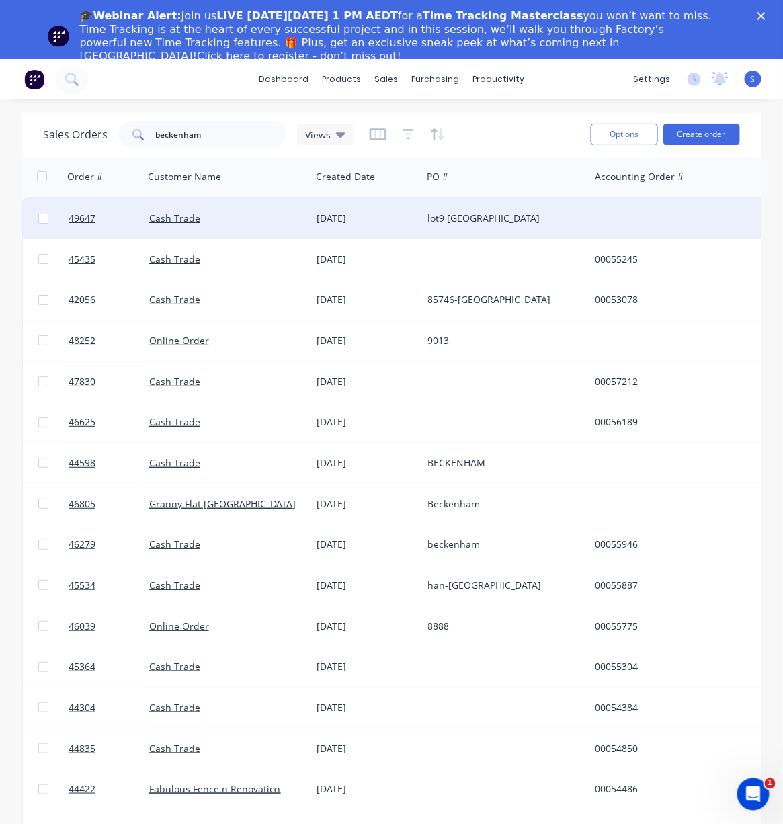
click at [311, 214] on div "Cash Trade" at bounding box center [227, 218] width 167 height 40
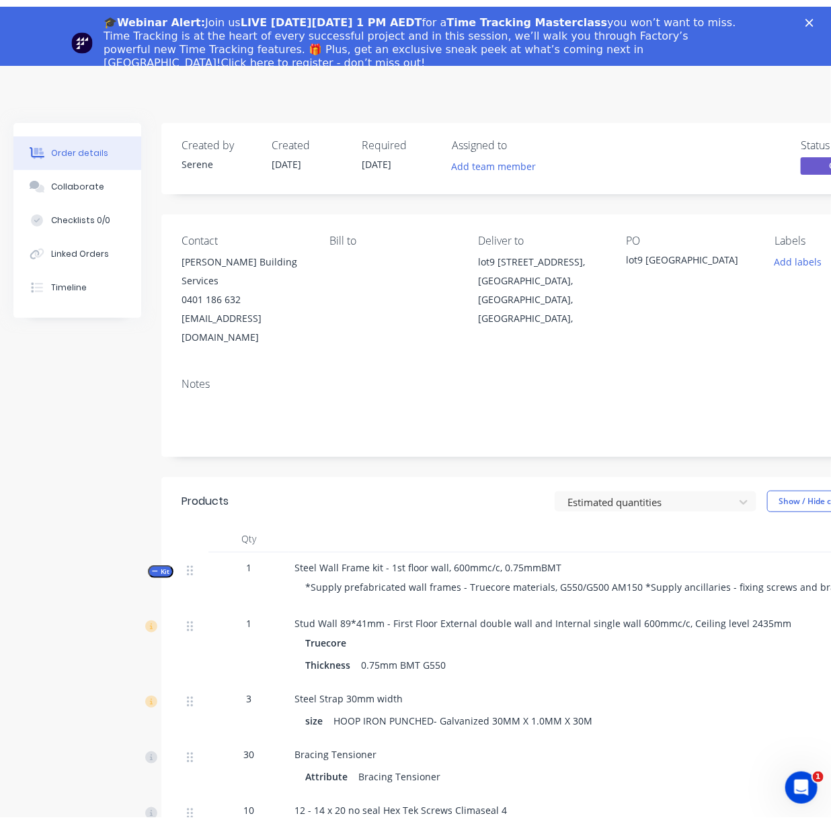
click at [814, 21] on icon "Close" at bounding box center [809, 23] width 8 height 8
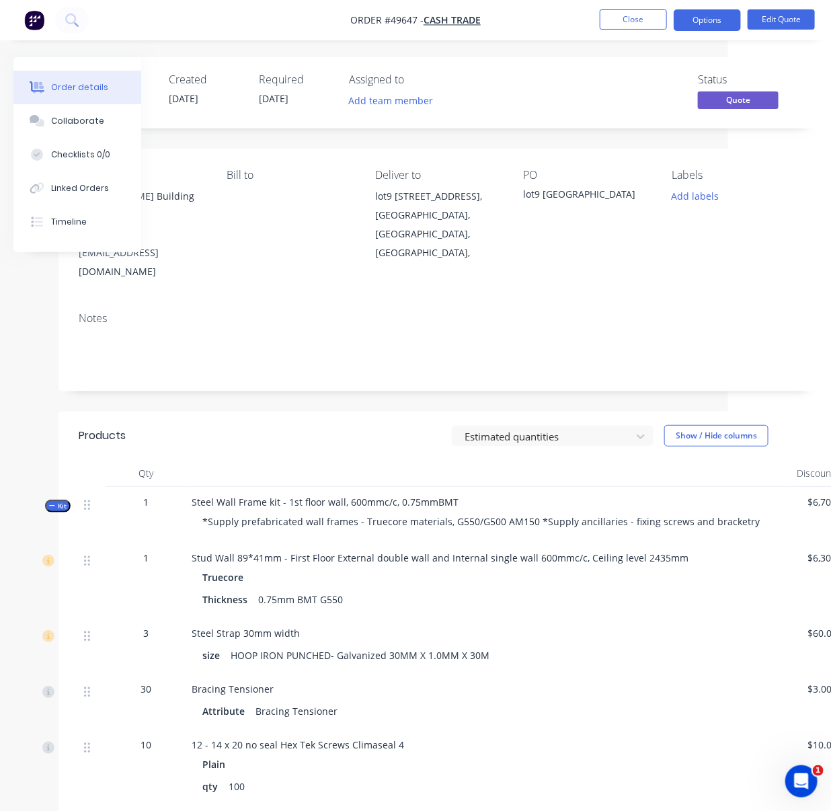
drag, startPoint x: 445, startPoint y: 423, endPoint x: 582, endPoint y: 422, distance: 137.2
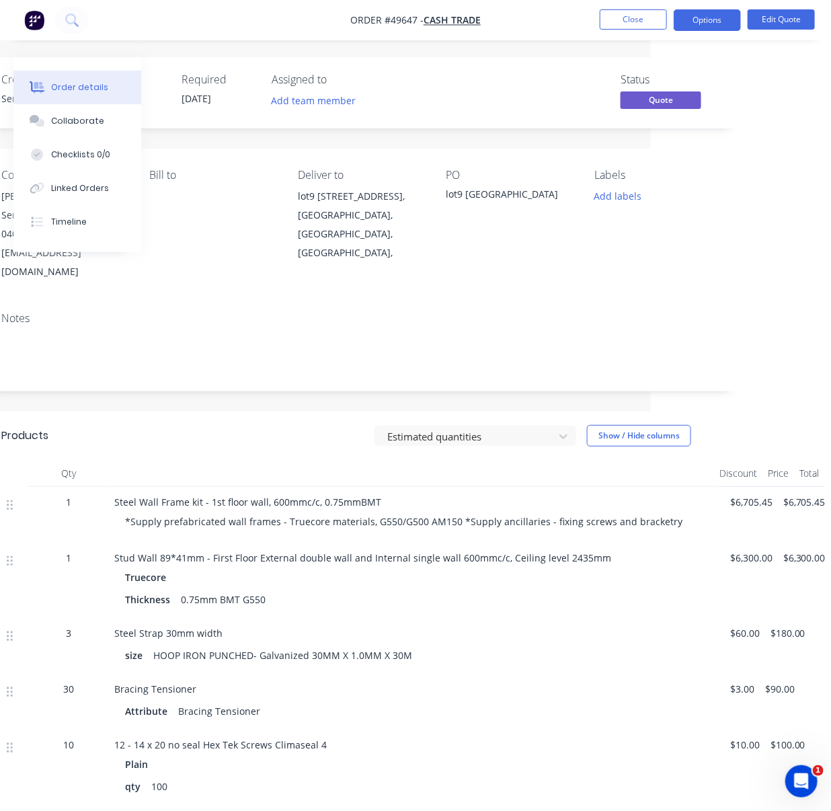
click at [241, 454] on header "Products Estimated quantities Show / Hide columns" at bounding box center [361, 435] width 760 height 48
click at [643, 18] on button "Close" at bounding box center [633, 19] width 67 height 20
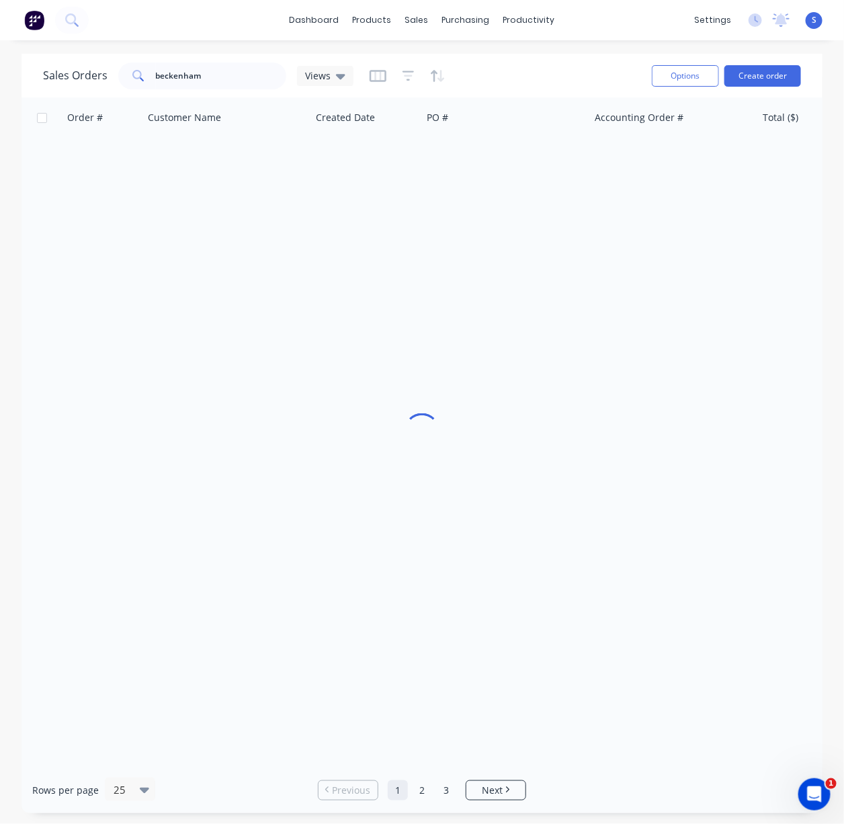
drag, startPoint x: 590, startPoint y: 75, endPoint x: 613, endPoint y: 74, distance: 23.6
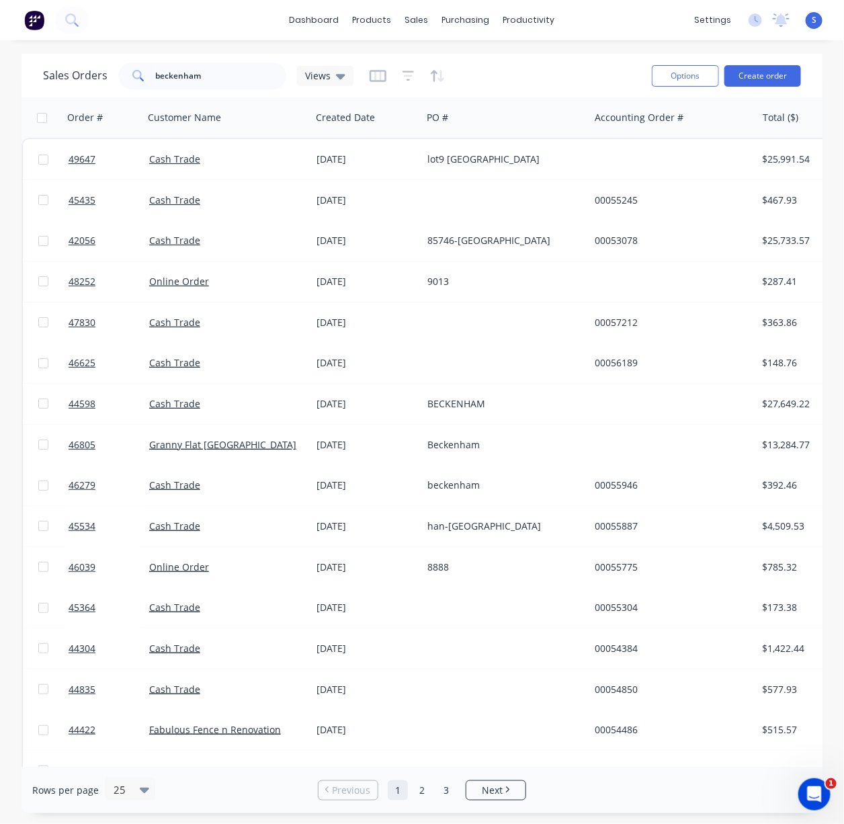
click at [513, 84] on div "Sales Orders beckenham Views" at bounding box center [342, 75] width 598 height 33
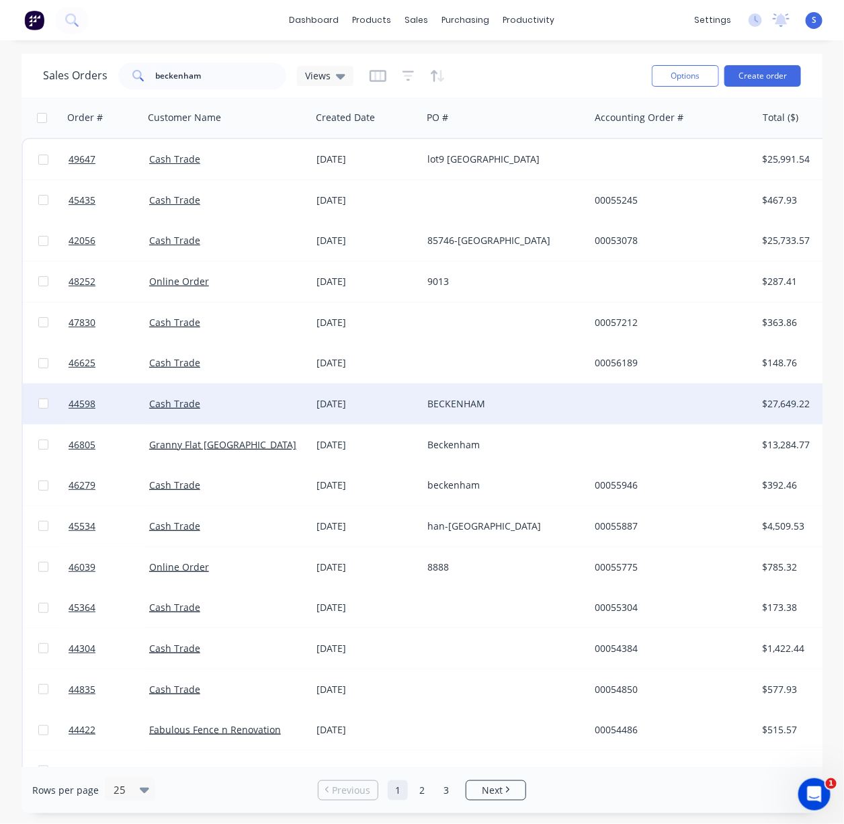
click at [486, 407] on div "BECKENHAM" at bounding box center [502, 403] width 149 height 13
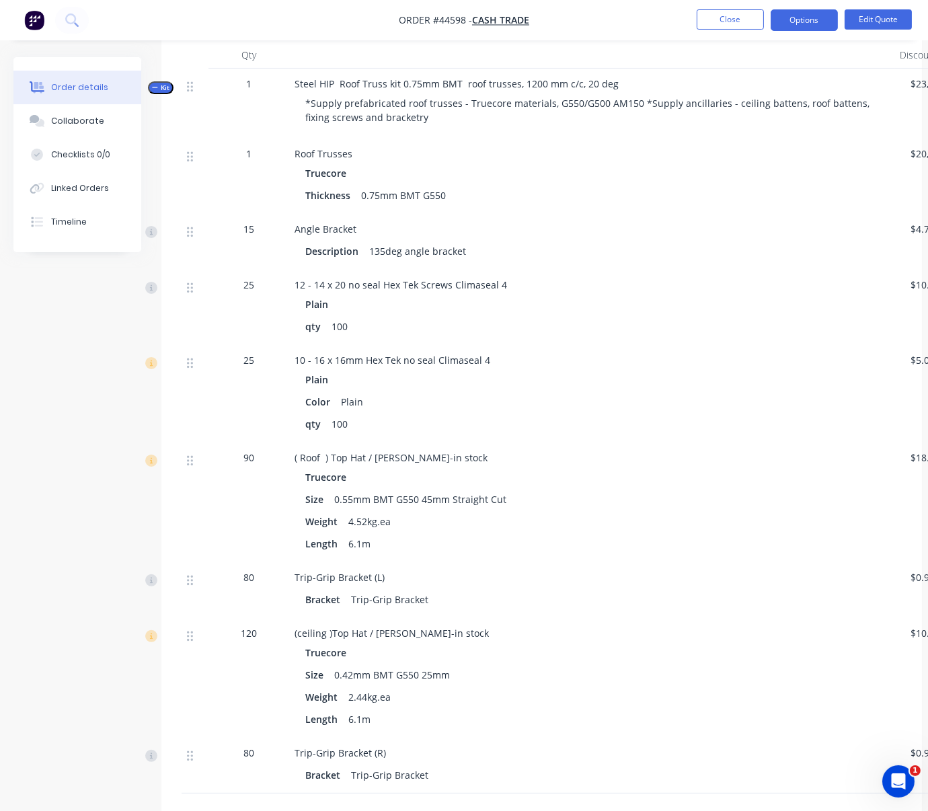
scroll to position [209, 0]
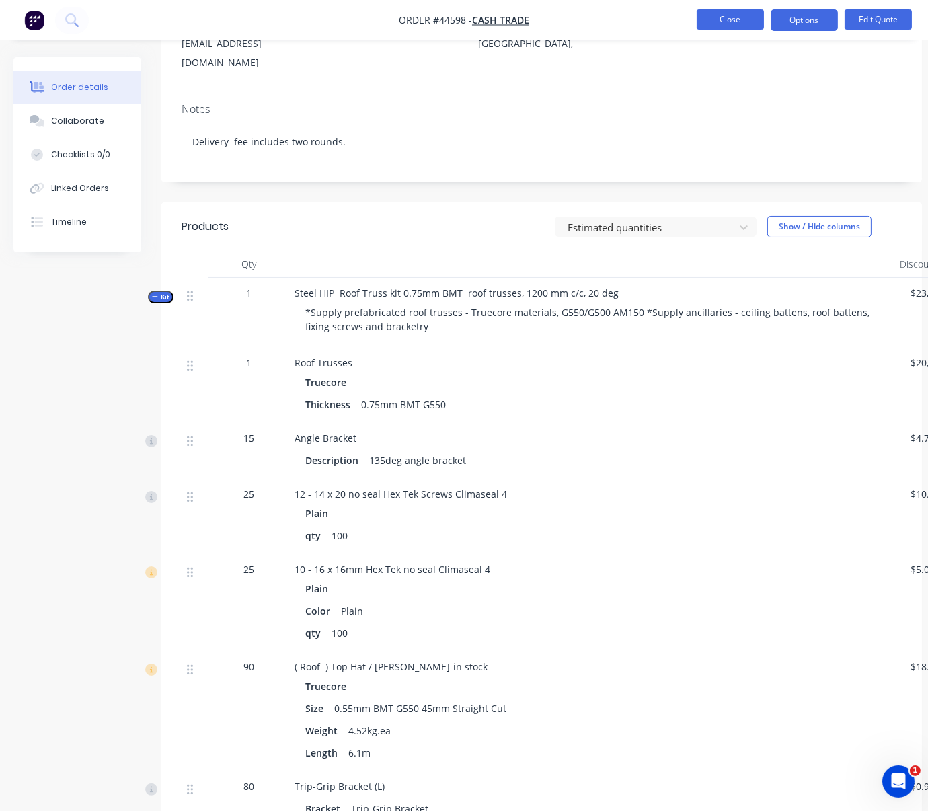
click at [749, 9] on button "Close" at bounding box center [730, 19] width 67 height 20
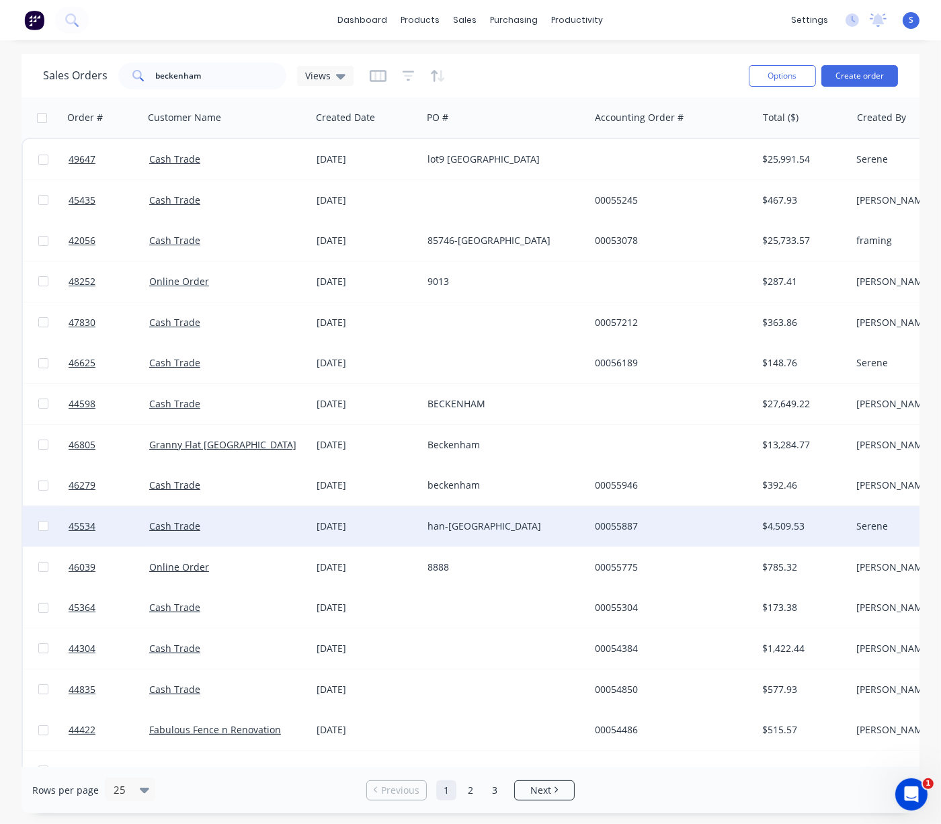
click at [498, 529] on div "han-Beckenham" at bounding box center [502, 526] width 149 height 13
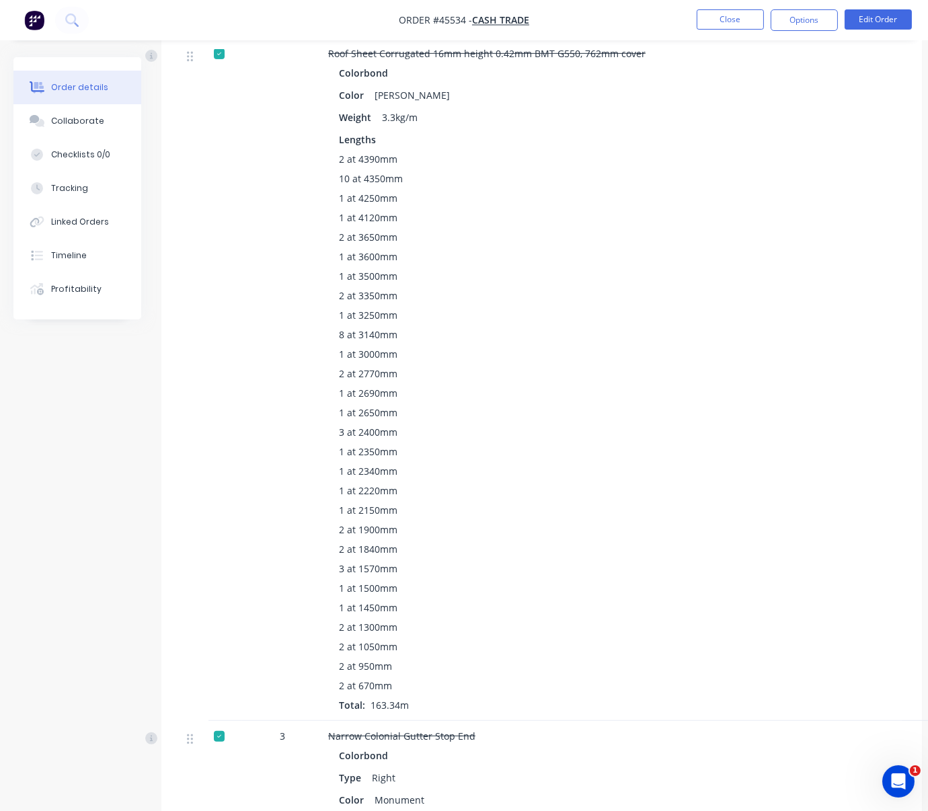
scroll to position [99, 0]
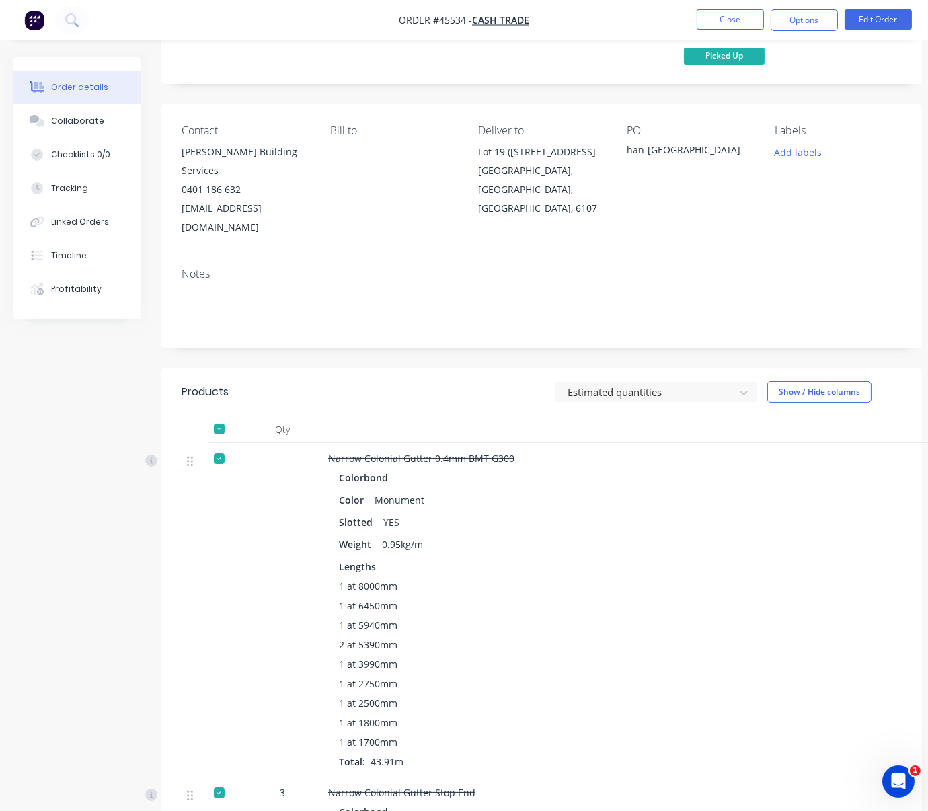
click at [422, 409] on header "Products Estimated quantities Show / Hide columns" at bounding box center [541, 392] width 760 height 48
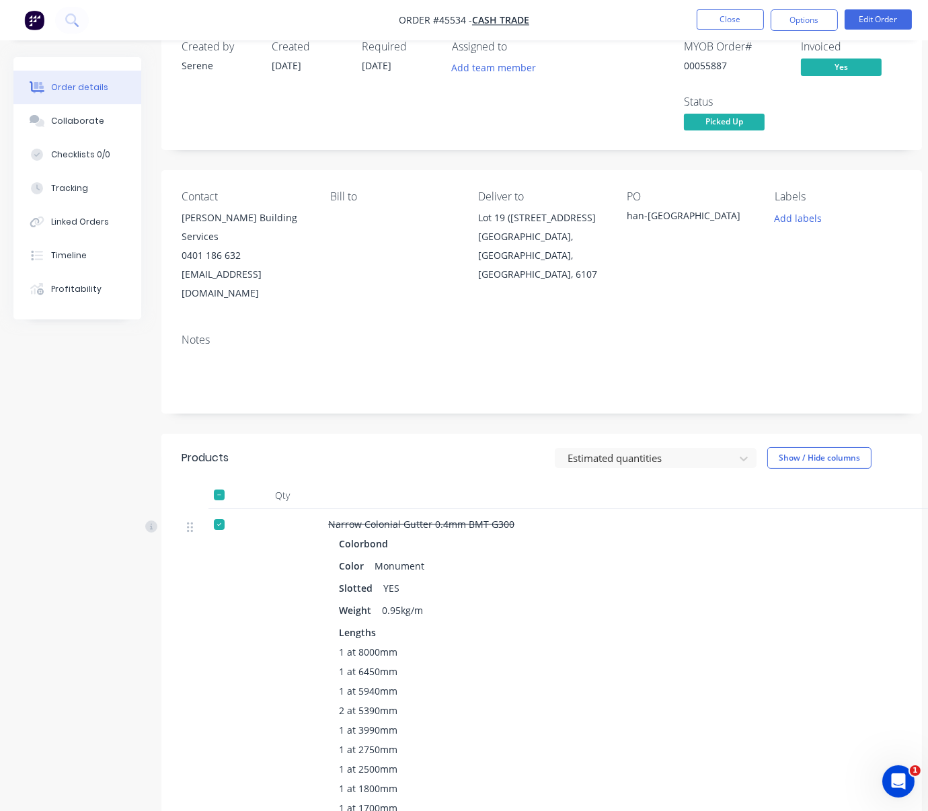
scroll to position [0, 0]
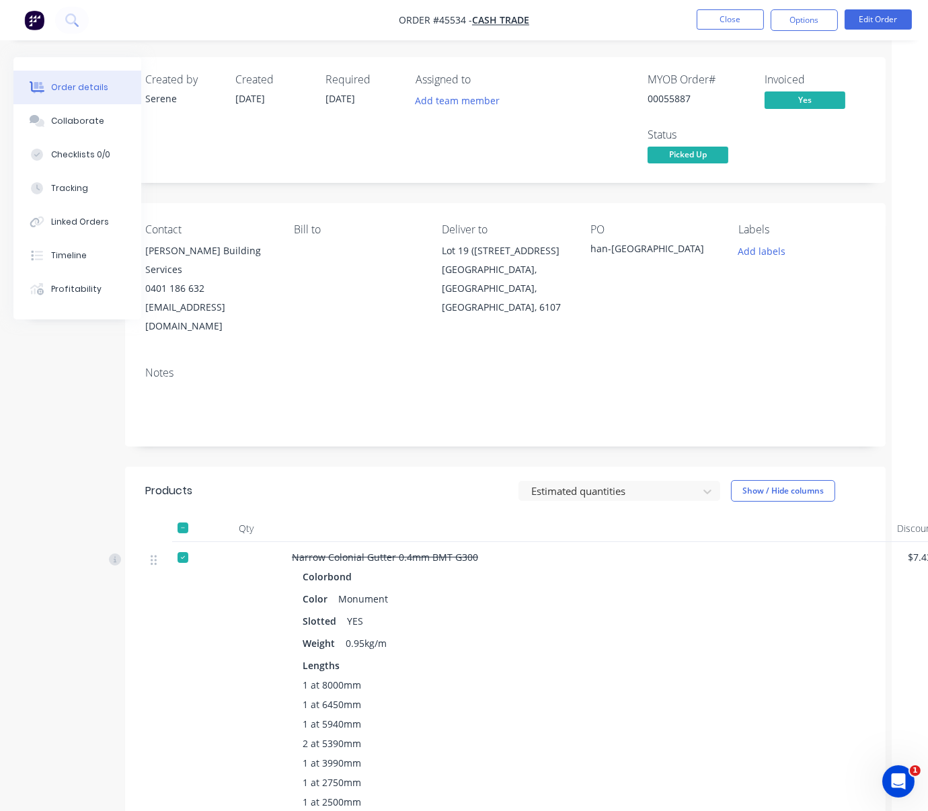
drag, startPoint x: 407, startPoint y: 220, endPoint x: 615, endPoint y: 220, distance: 208.4
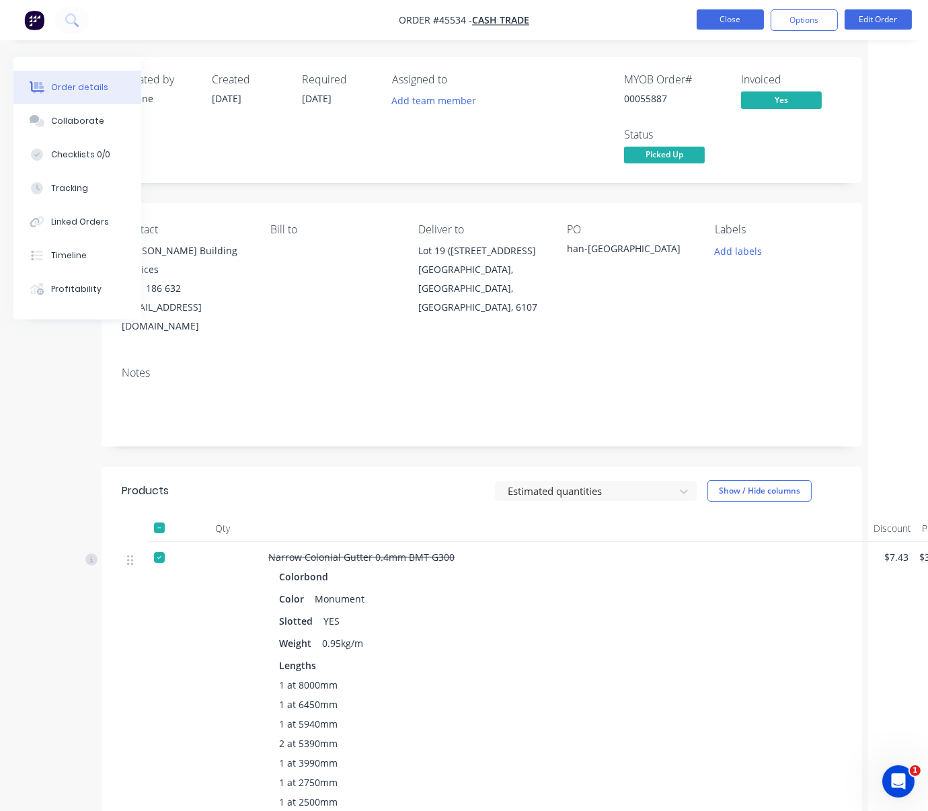
click at [745, 19] on button "Close" at bounding box center [730, 19] width 67 height 20
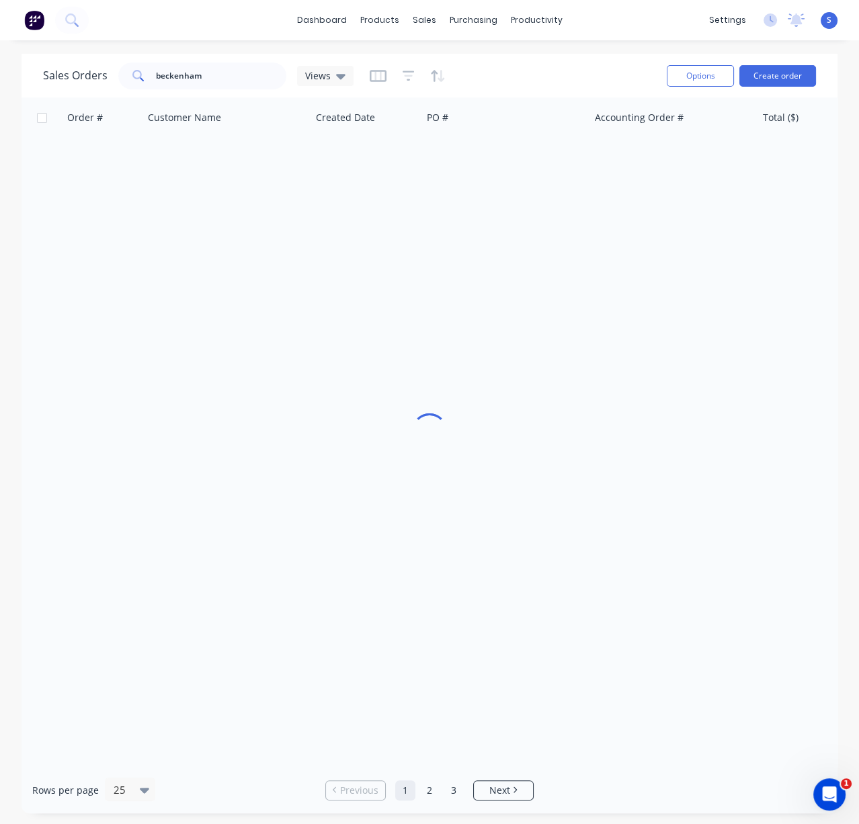
drag, startPoint x: 524, startPoint y: 87, endPoint x: 641, endPoint y: 79, distance: 116.6
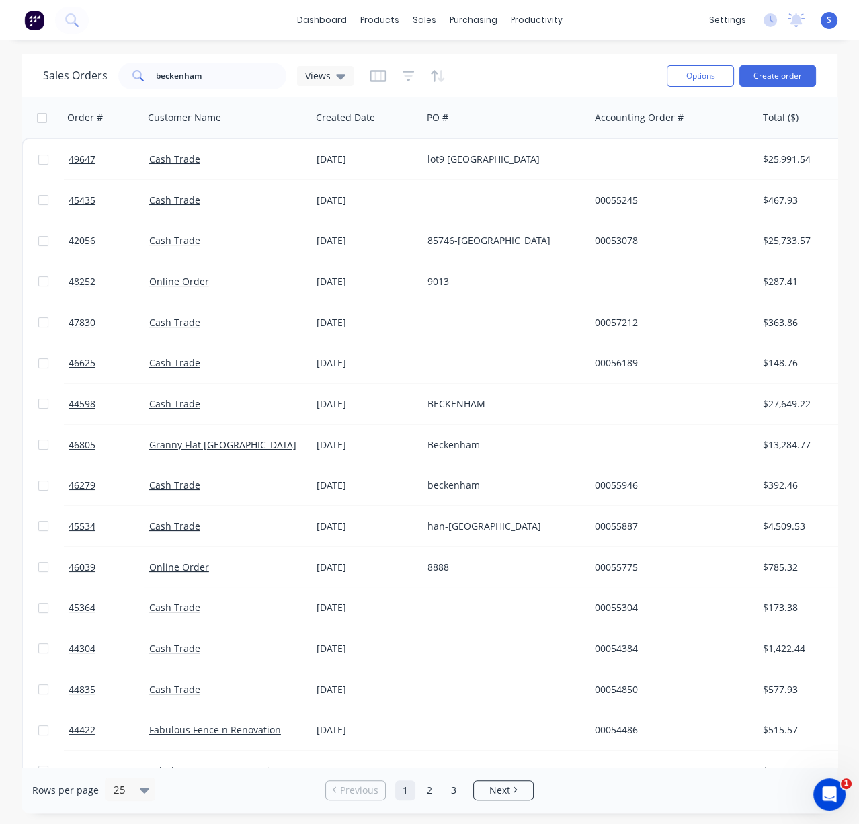
drag, startPoint x: 509, startPoint y: 75, endPoint x: 594, endPoint y: 67, distance: 85.8
click at [793, 72] on button "Create order" at bounding box center [778, 76] width 77 height 22
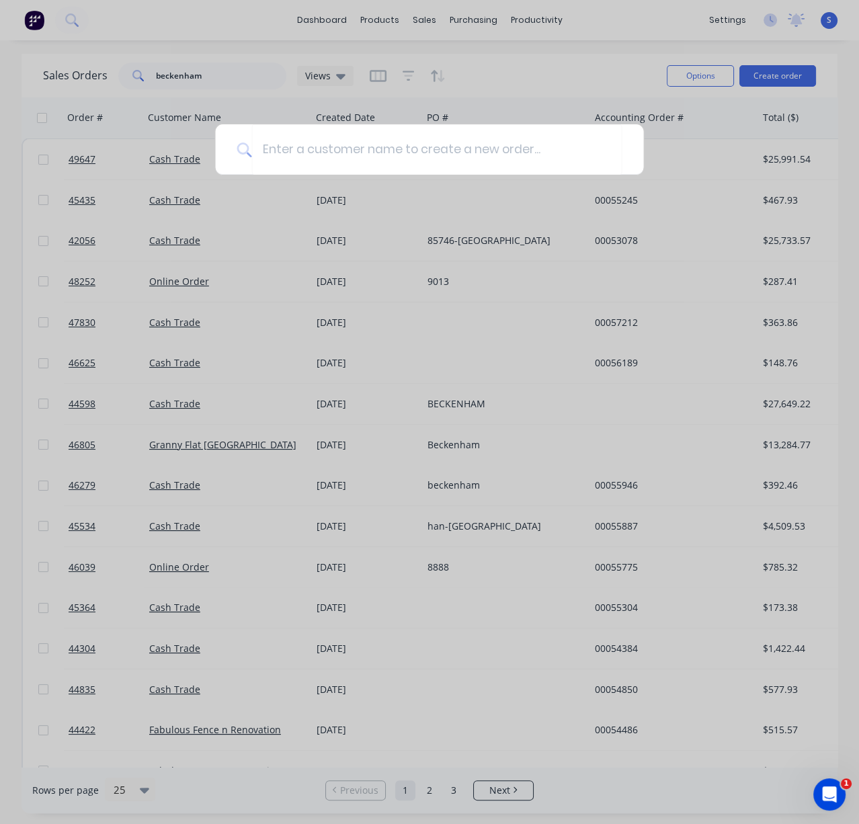
click at [542, 75] on div at bounding box center [429, 412] width 859 height 824
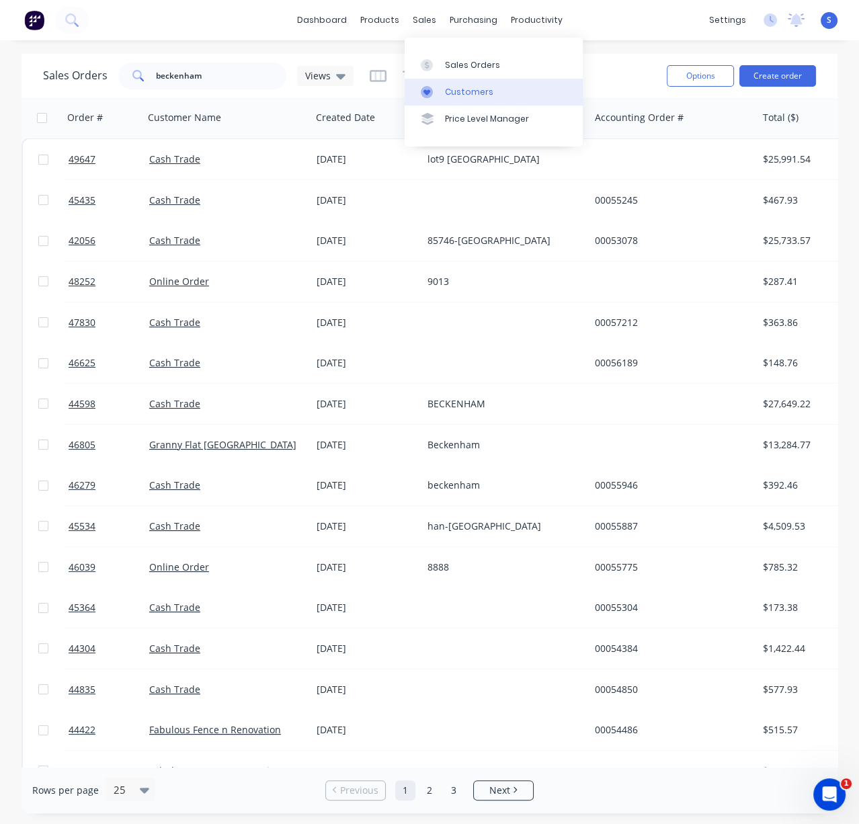
click at [467, 104] on link "Customers" at bounding box center [494, 92] width 178 height 27
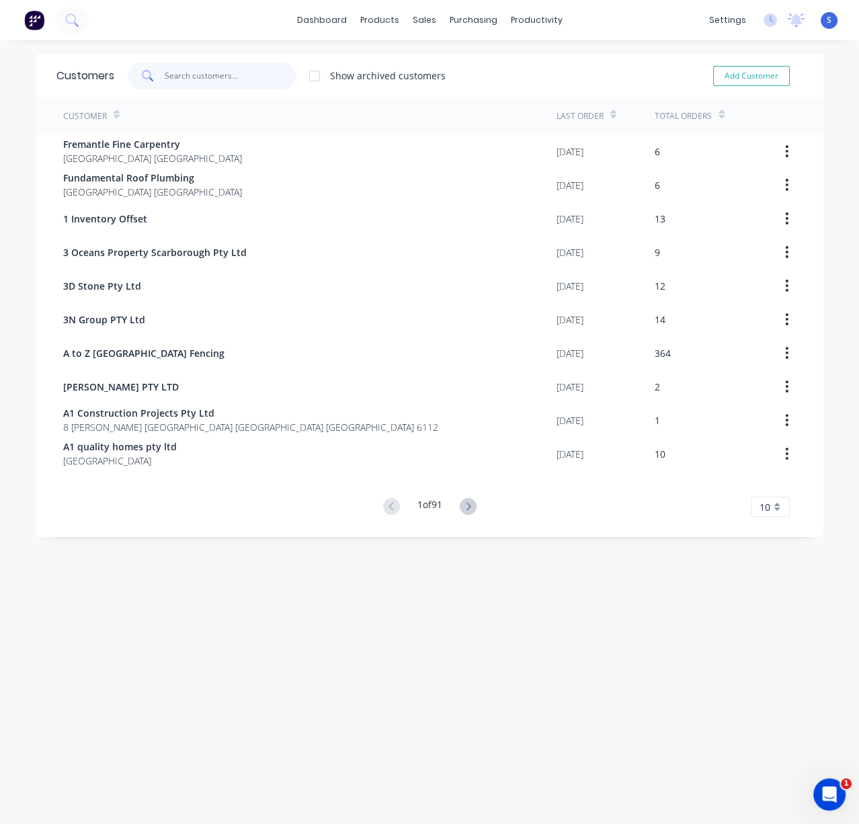
click at [187, 82] on input "text" at bounding box center [230, 76] width 131 height 27
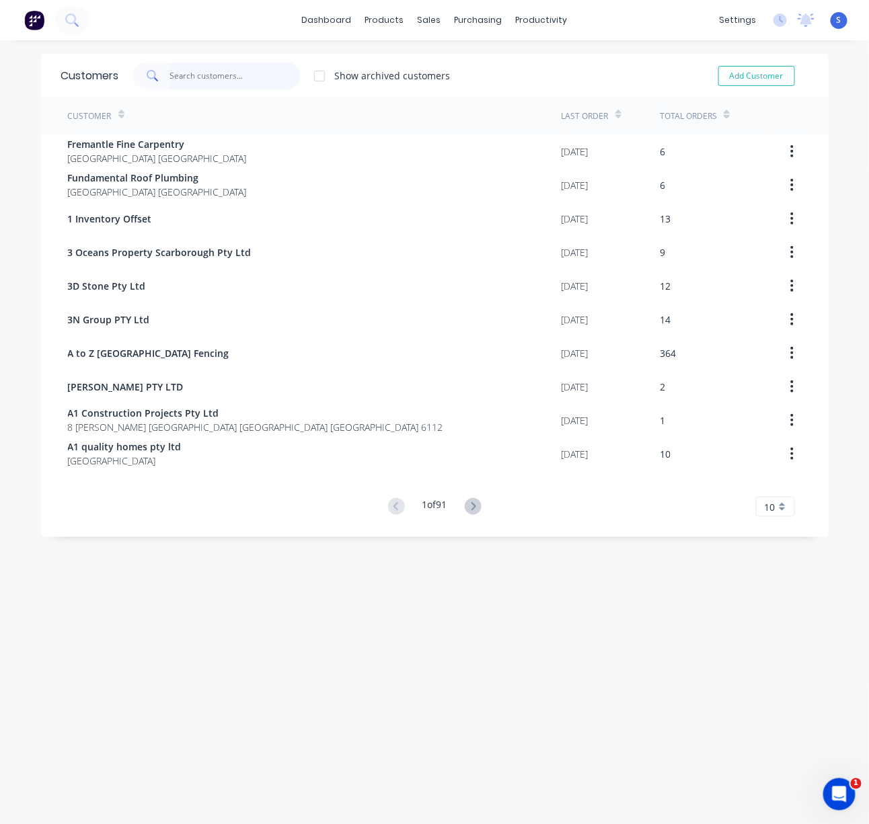
click at [171, 77] on input "text" at bounding box center [234, 76] width 131 height 27
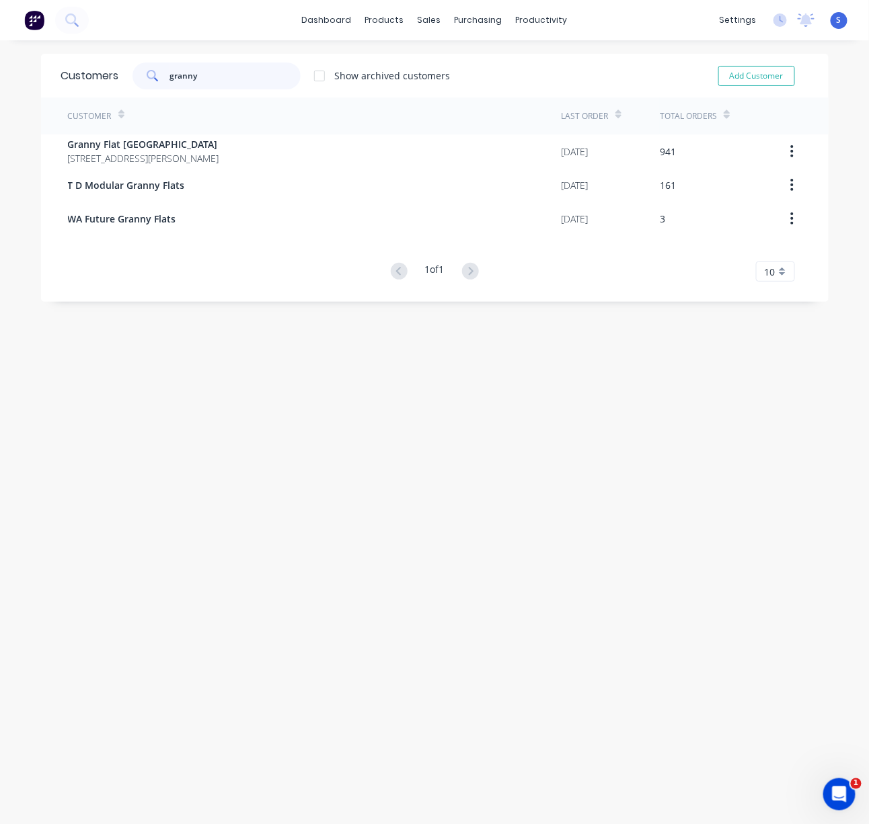
type input "granny"
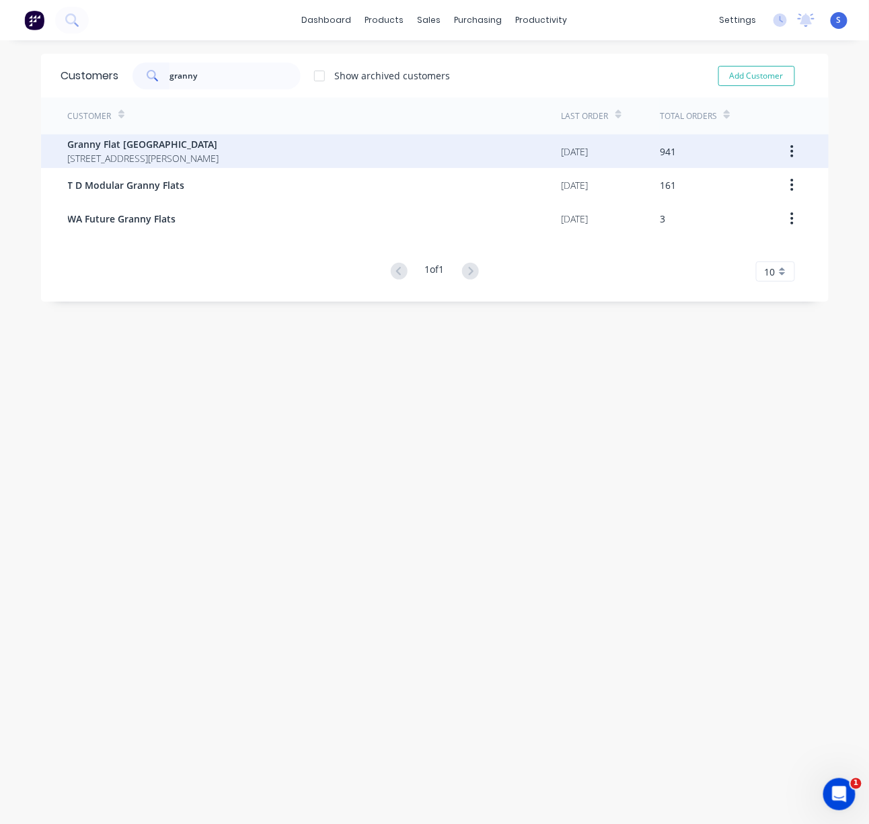
click at [189, 149] on span "Granny Flat [GEOGRAPHIC_DATA]" at bounding box center [143, 144] width 151 height 14
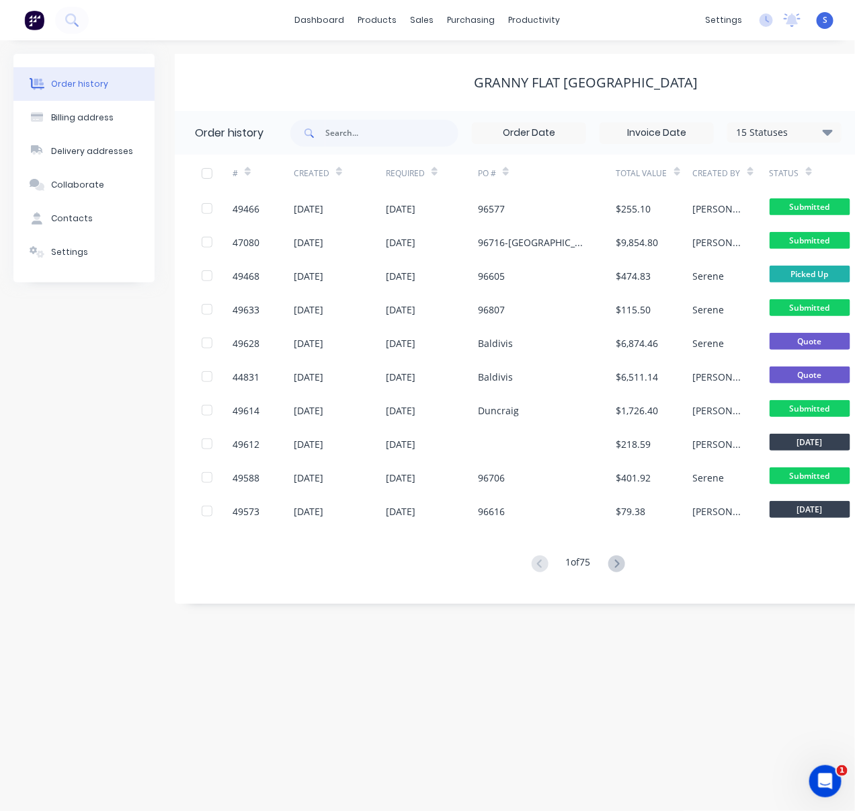
scroll to position [0, 38]
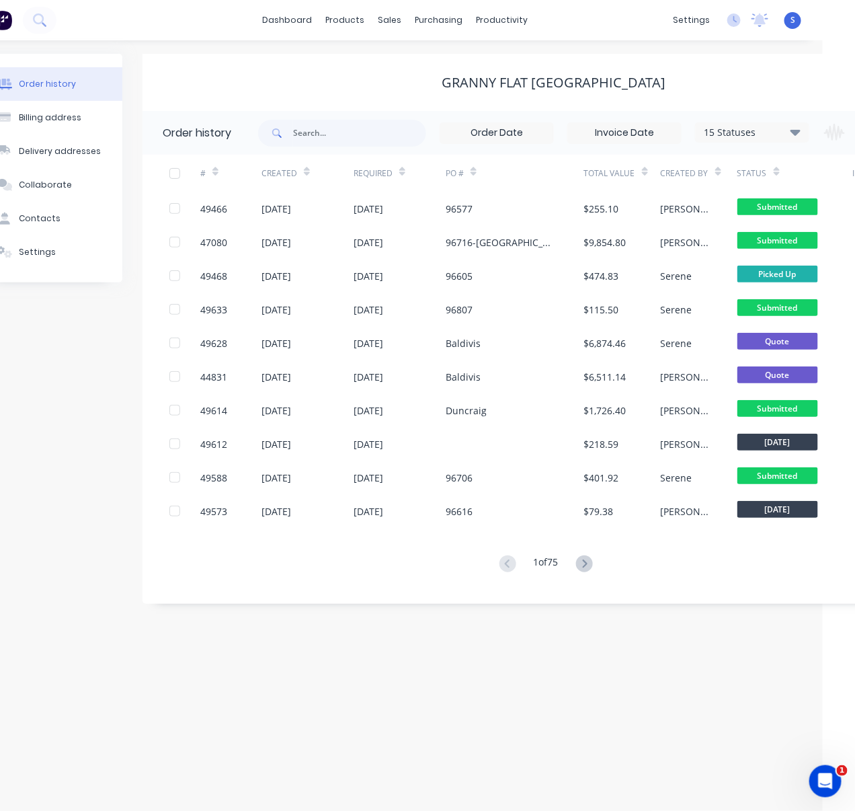
drag, startPoint x: 310, startPoint y: 46, endPoint x: 457, endPoint y: 116, distance: 163.0
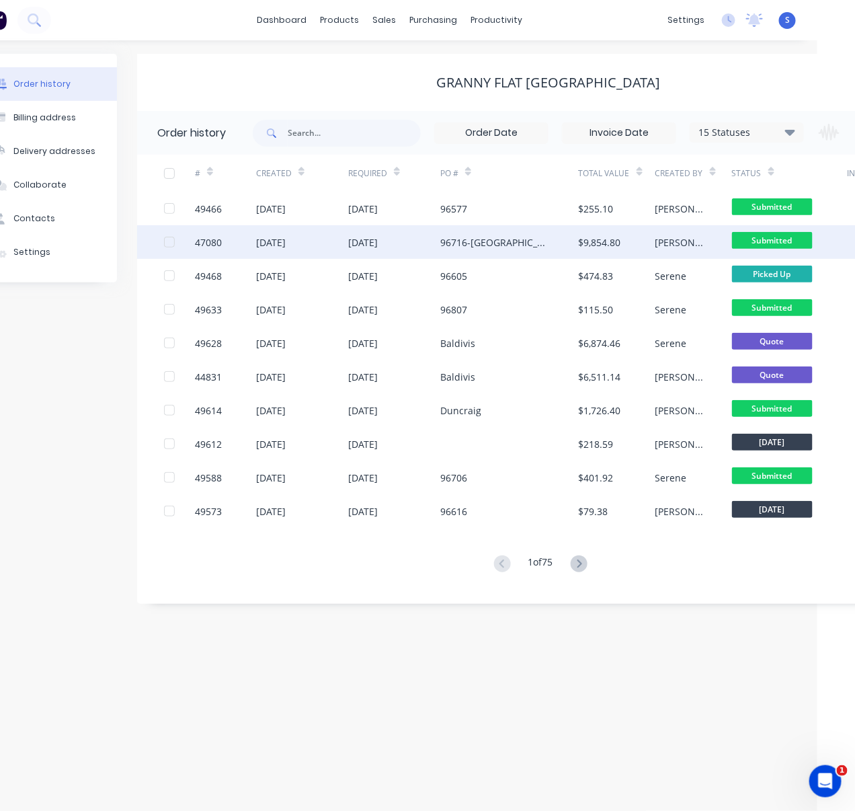
click at [459, 239] on div "96716-[GEOGRAPHIC_DATA]" at bounding box center [496, 242] width 112 height 14
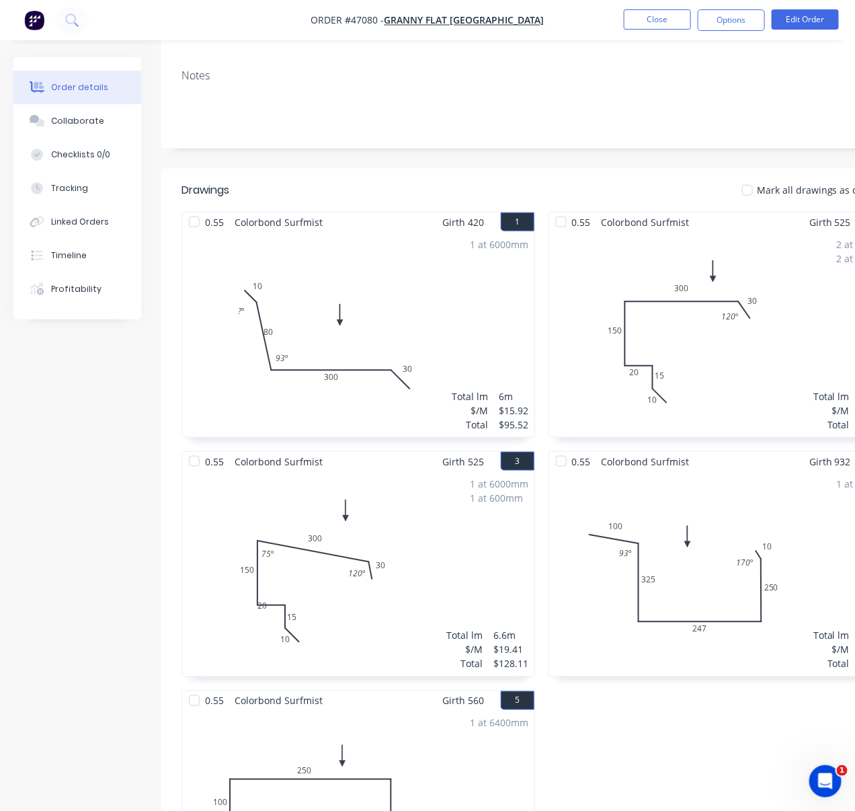
scroll to position [418, 0]
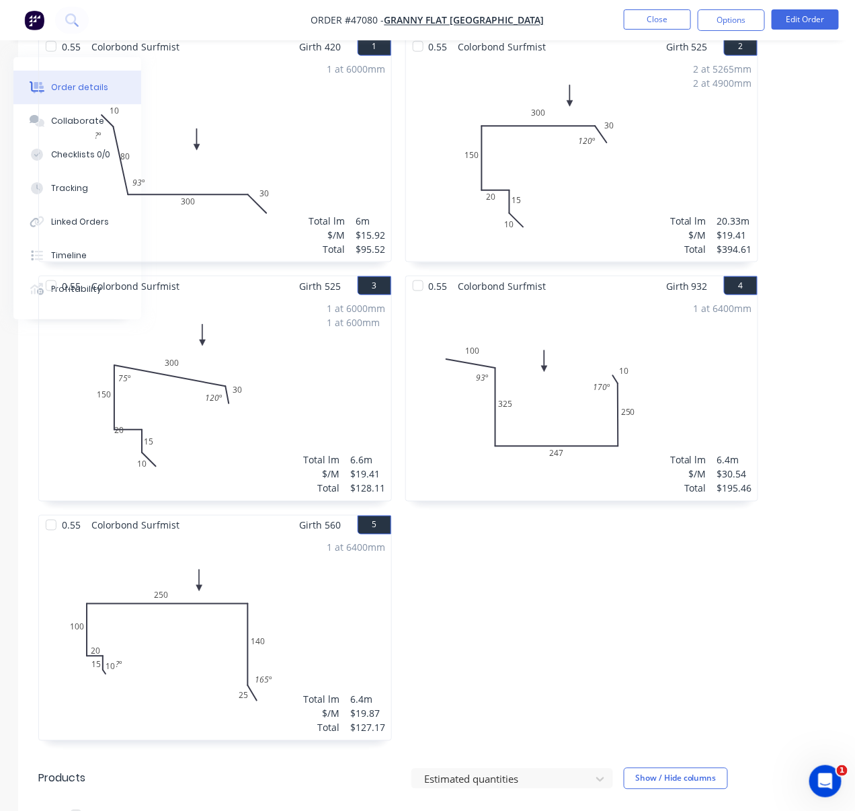
drag, startPoint x: 588, startPoint y: 544, endPoint x: 681, endPoint y: 525, distance: 94.7
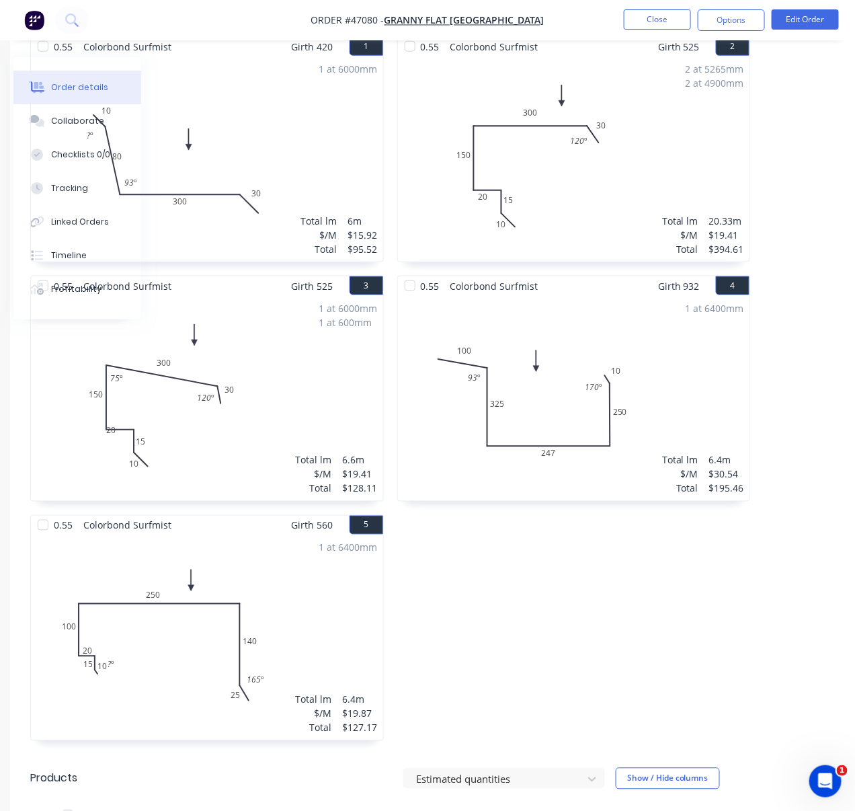
scroll to position [627, 151]
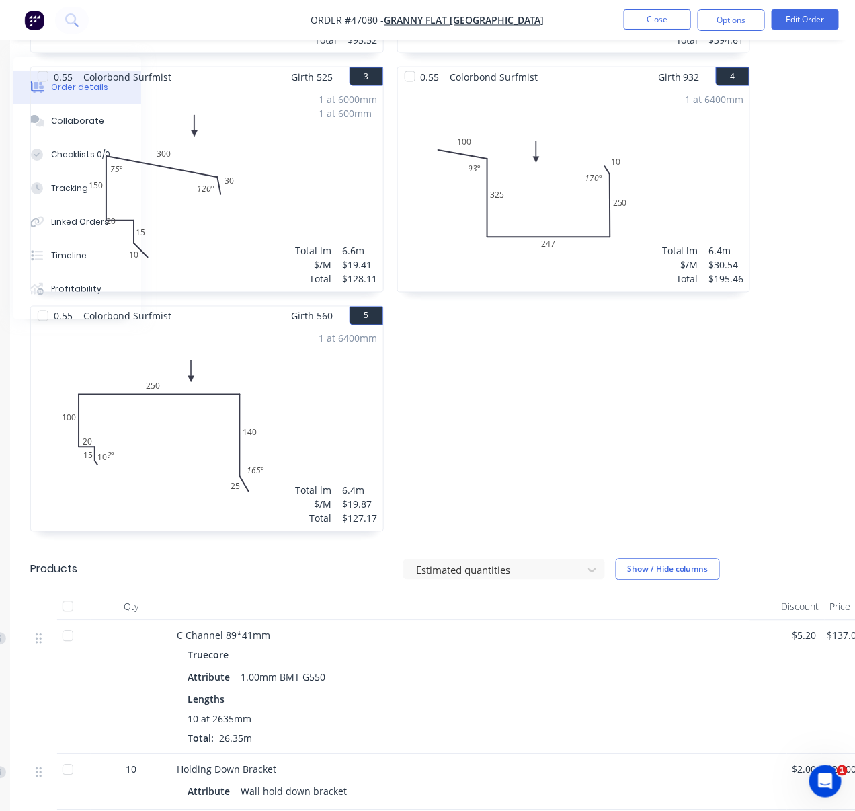
click at [593, 412] on div "0.55 Colorbond Surfmist Girth 525 2 0 10 15 20 150 300 30 120 º 0 10 15 20 150 …" at bounding box center [574, 186] width 367 height 718
click at [547, 414] on div "0.55 Colorbond Surfmist Girth 525 2 0 10 15 20 150 300 30 120 º 0 10 15 20 150 …" at bounding box center [574, 186] width 367 height 718
click at [501, 432] on div "0.55 Colorbond Surfmist Girth 525 2 0 10 15 20 150 300 30 120 º 0 10 15 20 150 …" at bounding box center [574, 186] width 367 height 718
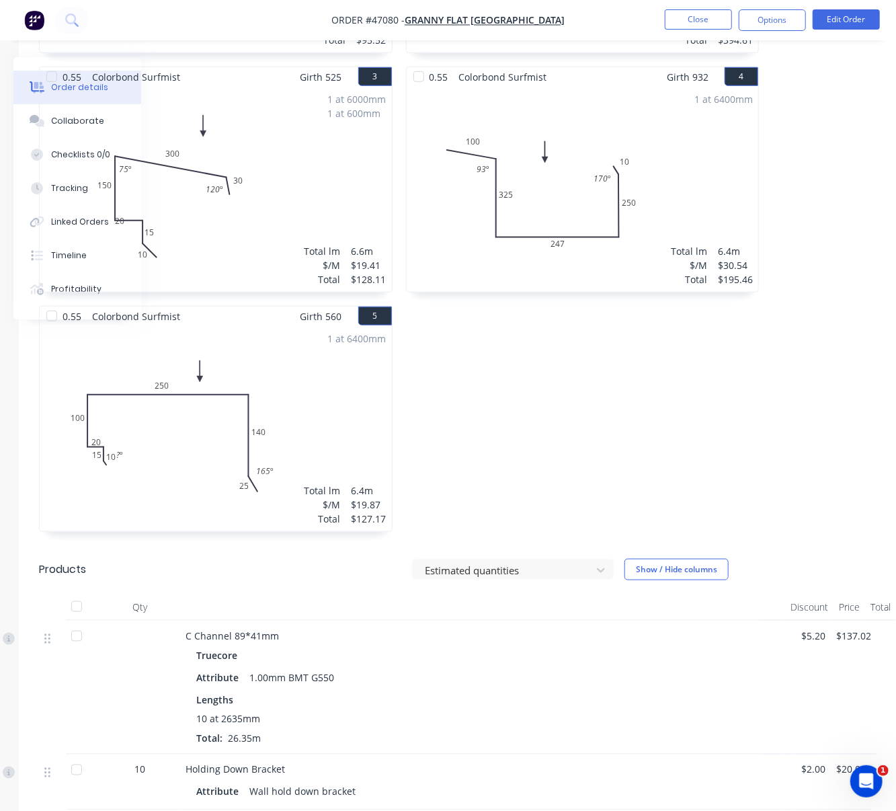
scroll to position [0, 146]
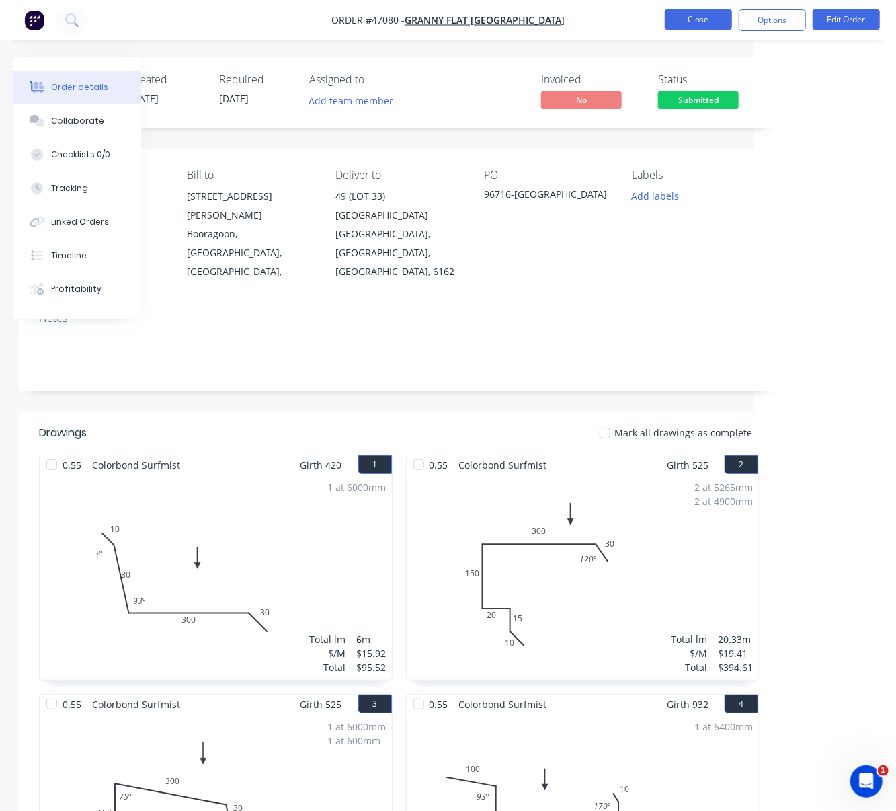
click at [682, 23] on button "Close" at bounding box center [698, 19] width 67 height 20
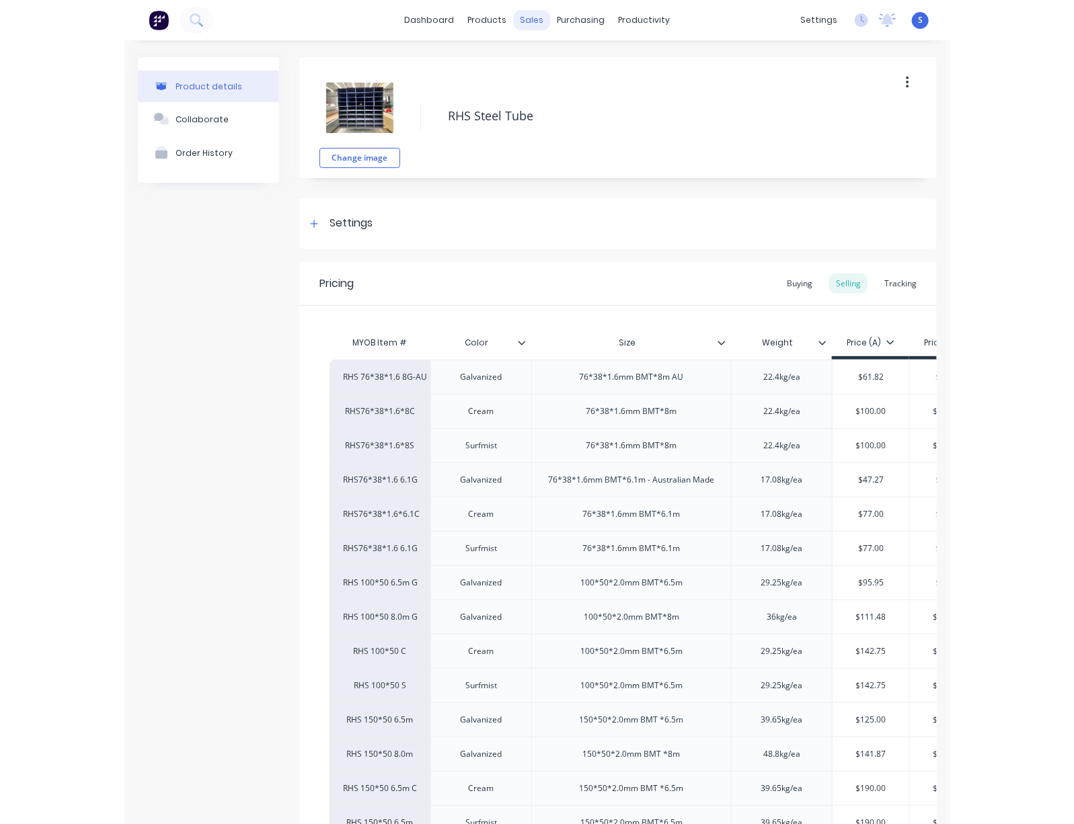
scroll to position [0, 192]
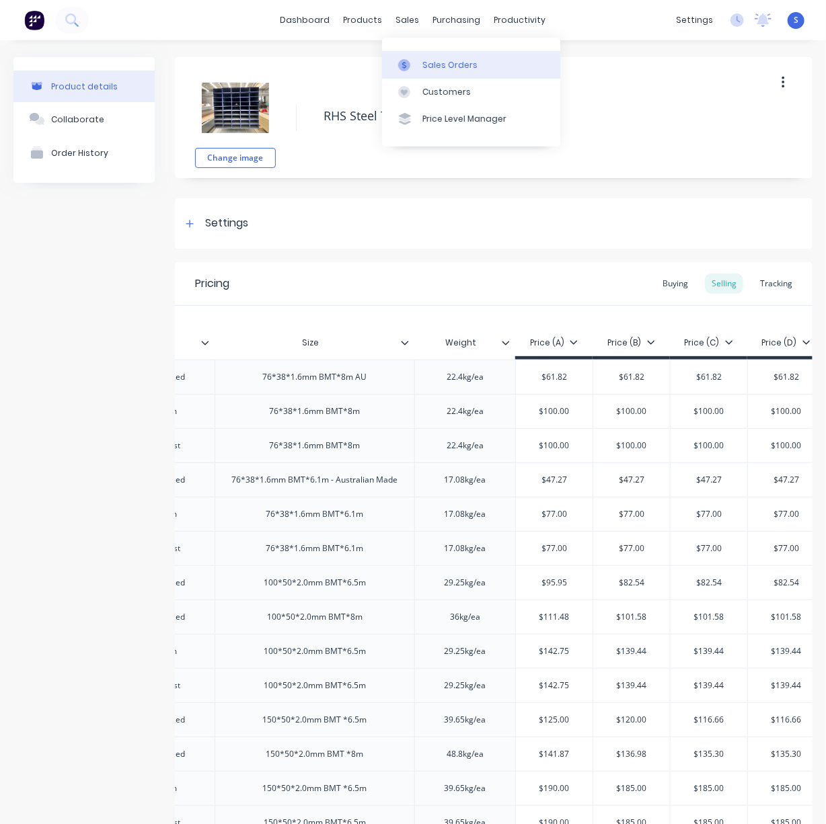
click at [428, 71] on div "Sales Orders" at bounding box center [449, 65] width 55 height 12
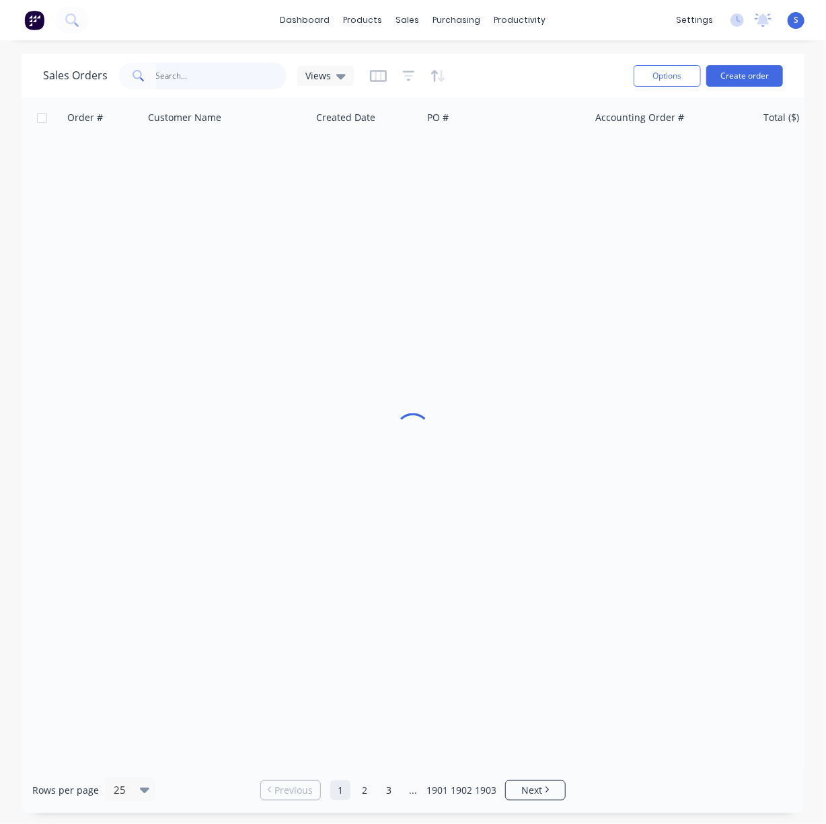
click at [216, 74] on input "text" at bounding box center [221, 76] width 131 height 27
type input "JIAJUN"
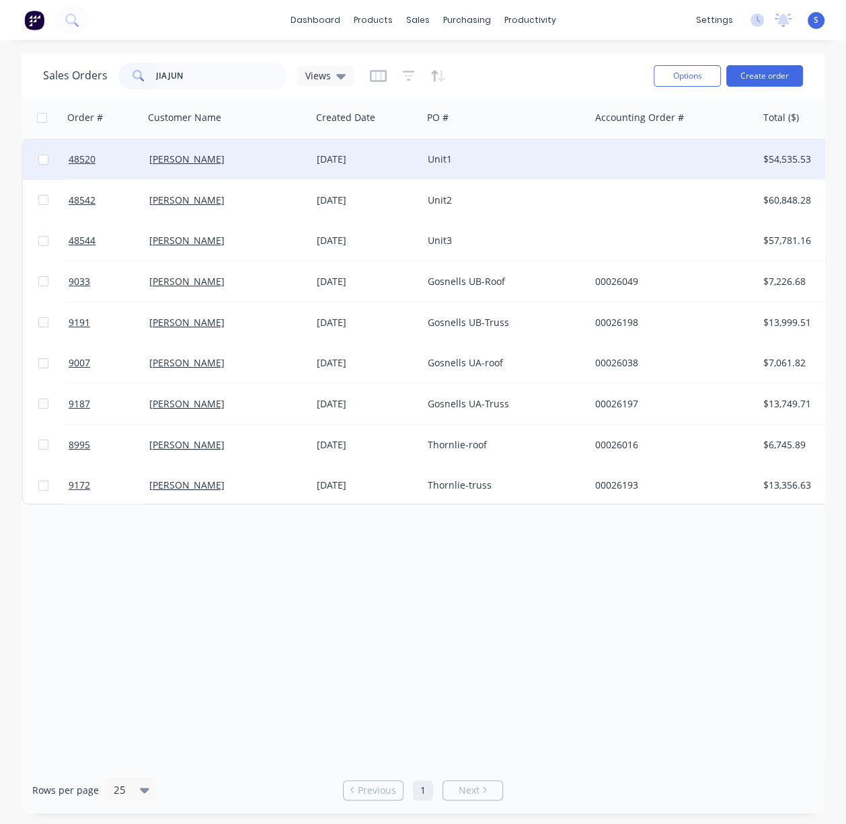
click at [207, 159] on div "[PERSON_NAME]" at bounding box center [223, 159] width 149 height 13
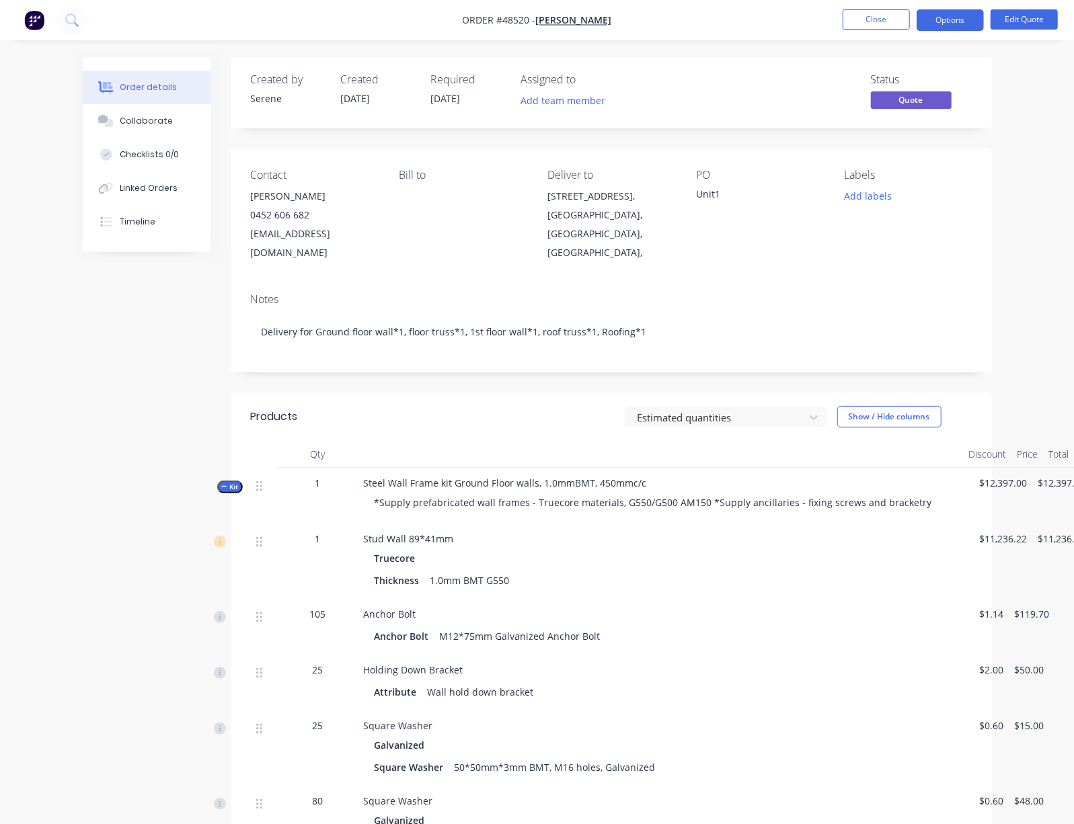
drag, startPoint x: 533, startPoint y: 424, endPoint x: 594, endPoint y: 420, distance: 60.6
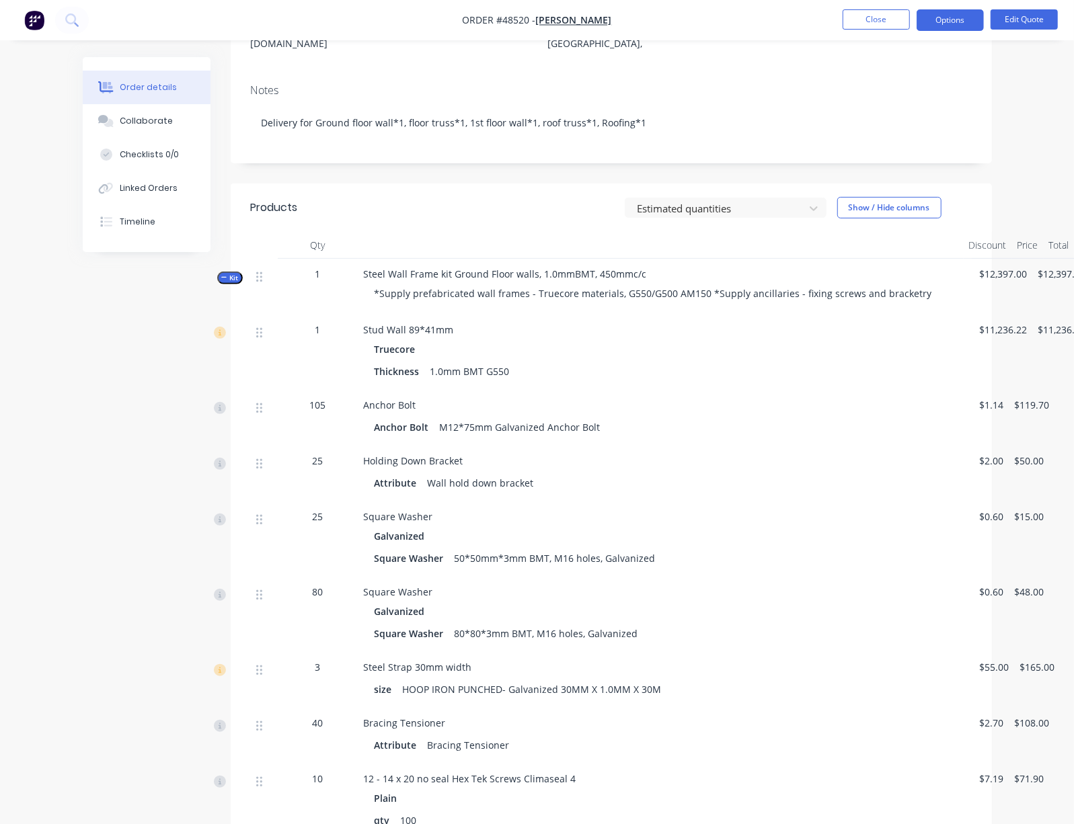
click at [221, 281] on span "Kit" at bounding box center [229, 278] width 17 height 10
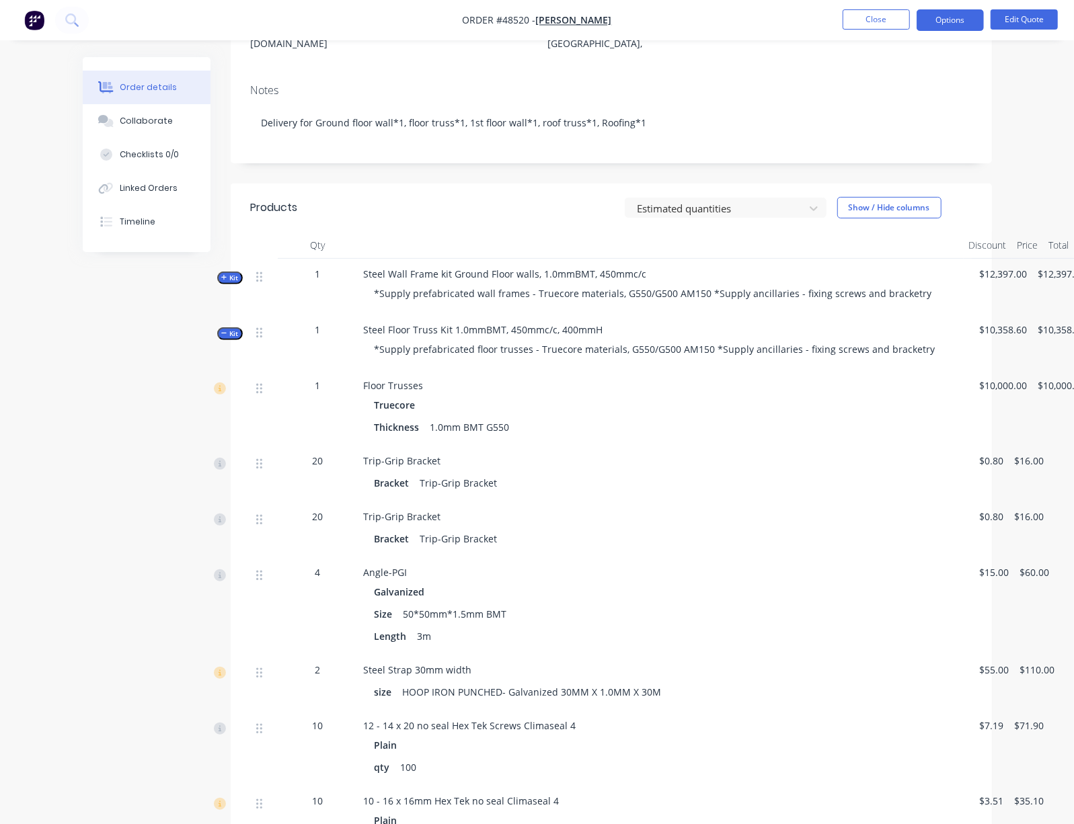
click at [221, 339] on span "Kit" at bounding box center [229, 334] width 17 height 10
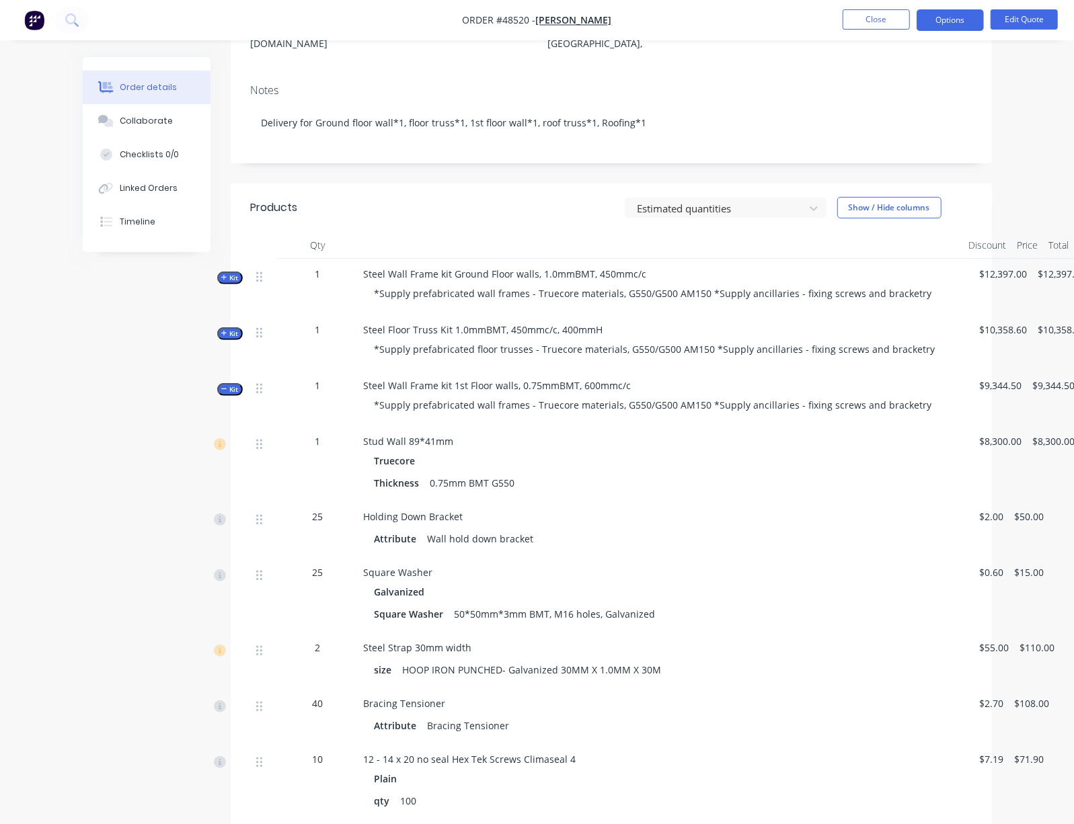
click at [221, 395] on span "Kit" at bounding box center [229, 390] width 17 height 10
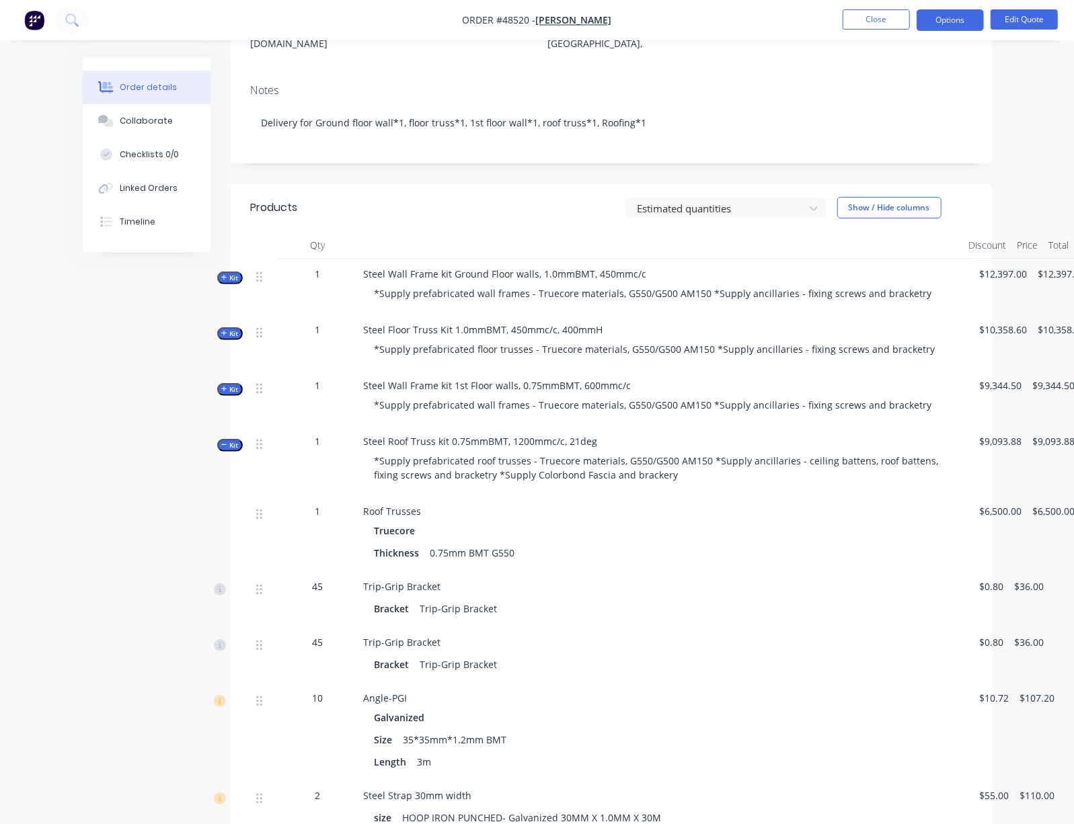
click at [221, 450] on span "Kit" at bounding box center [229, 445] width 17 height 10
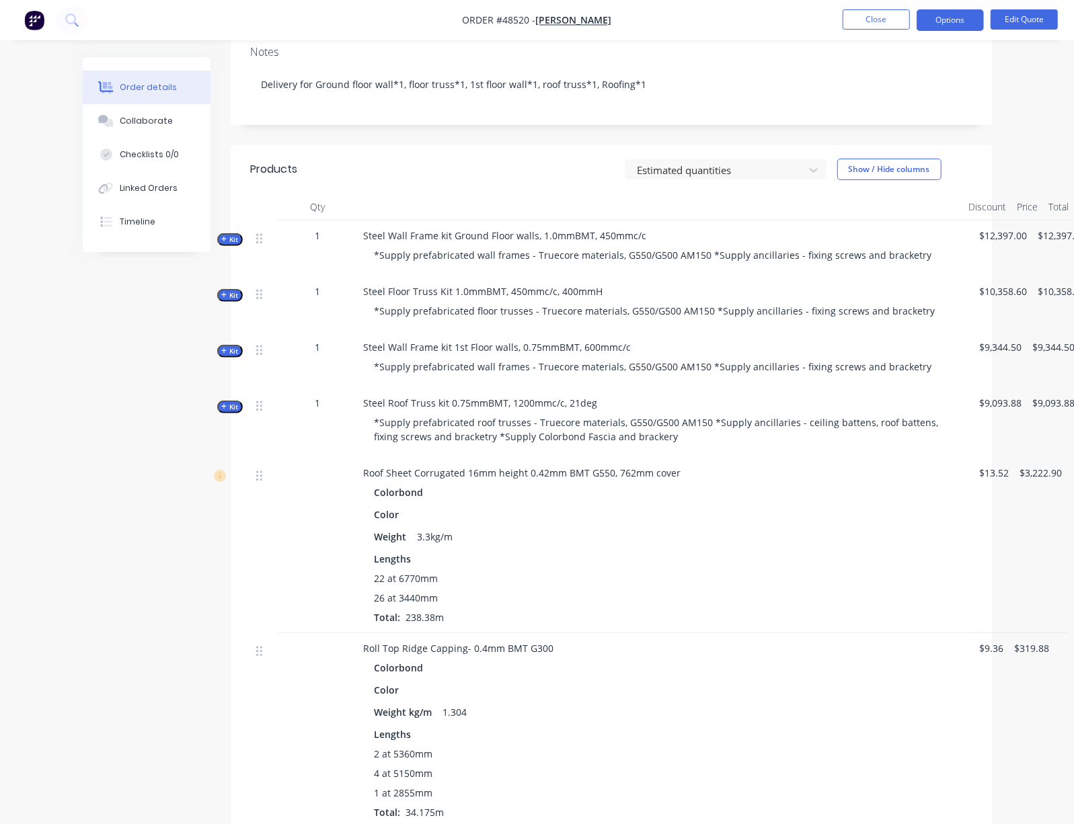
scroll to position [163, 0]
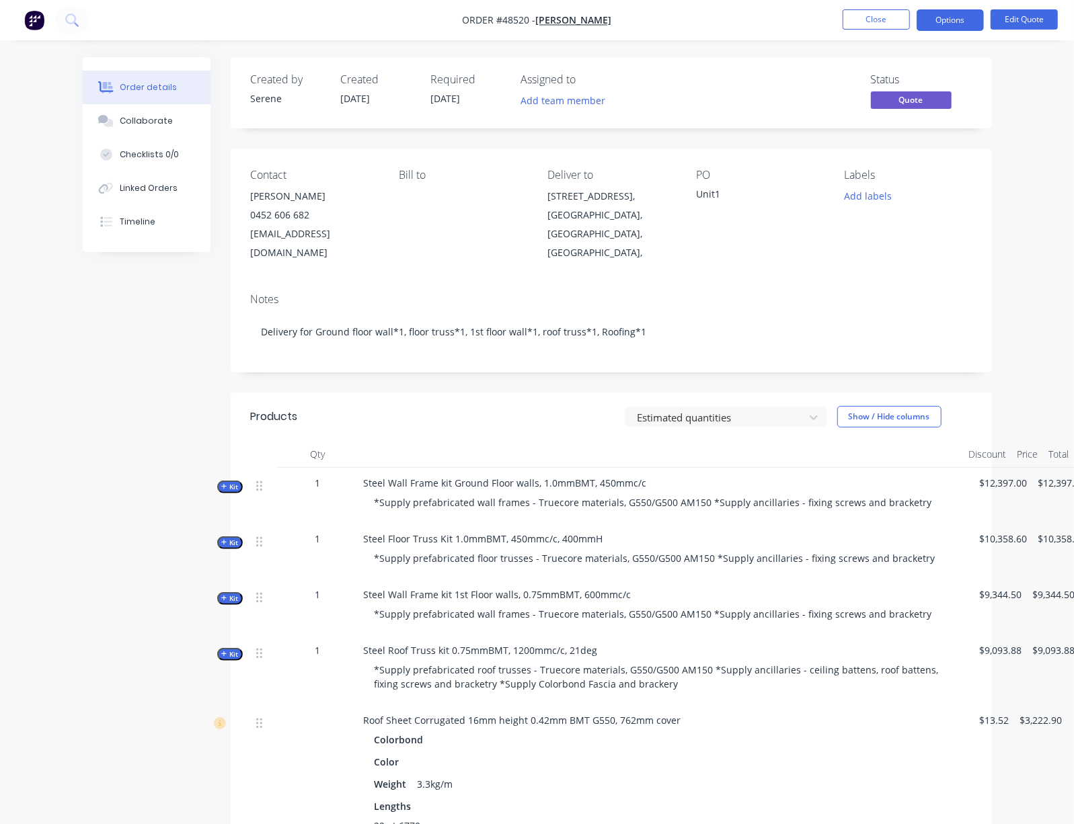
click at [497, 432] on header "Products Estimated quantities Show / Hide columns" at bounding box center [611, 417] width 761 height 48
click at [487, 436] on header "Products Estimated quantities Show / Hide columns" at bounding box center [611, 417] width 761 height 48
click at [541, 434] on header "Products Estimated quantities Show / Hide columns" at bounding box center [611, 417] width 761 height 48
click at [511, 416] on div "Estimated quantities Show / Hide columns" at bounding box center [686, 417] width 567 height 22
click at [488, 414] on div "Estimated quantities Show / Hide columns" at bounding box center [686, 417] width 567 height 22
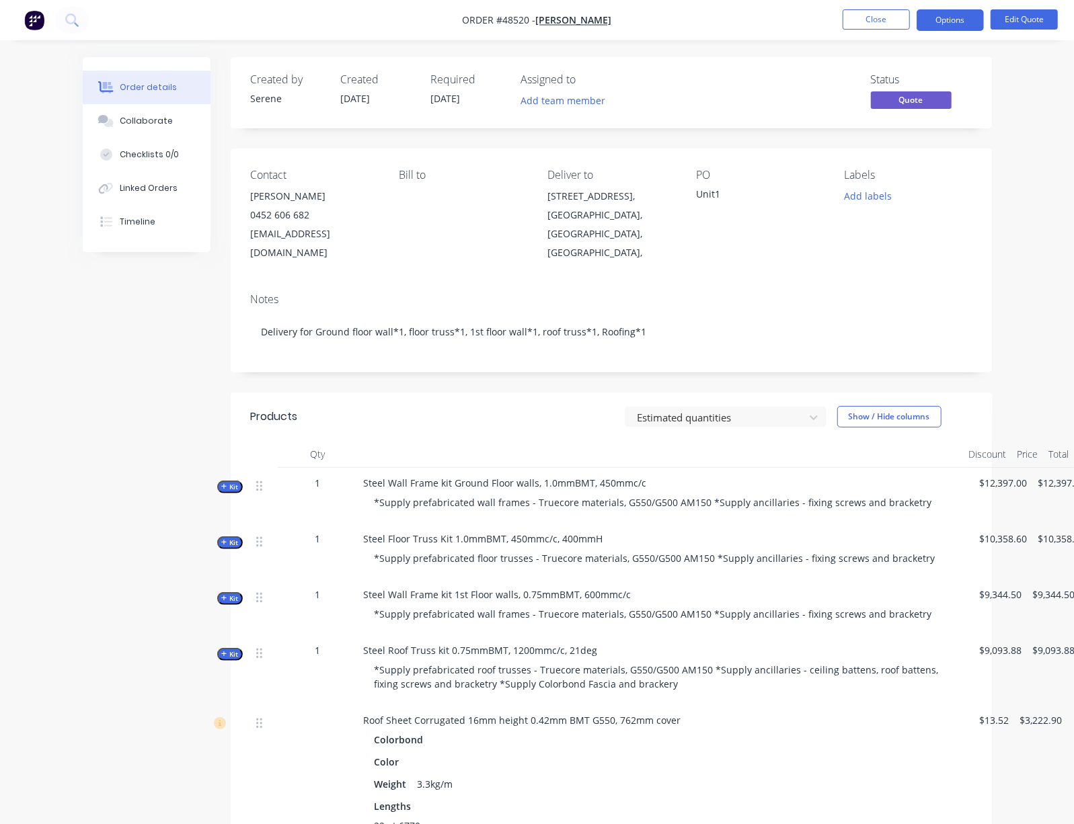
click at [485, 416] on div "Estimated quantities Show / Hide columns" at bounding box center [686, 417] width 567 height 22
drag, startPoint x: 381, startPoint y: 398, endPoint x: 498, endPoint y: 415, distance: 118.9
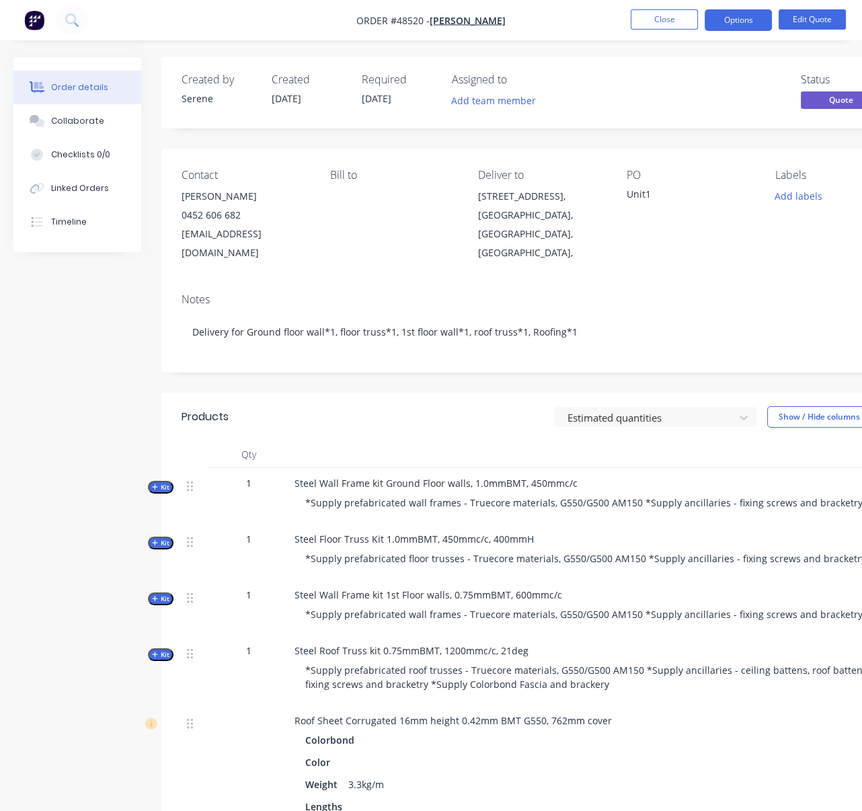
click at [368, 401] on header "Products Estimated quantities Show / Hide columns" at bounding box center [541, 417] width 760 height 48
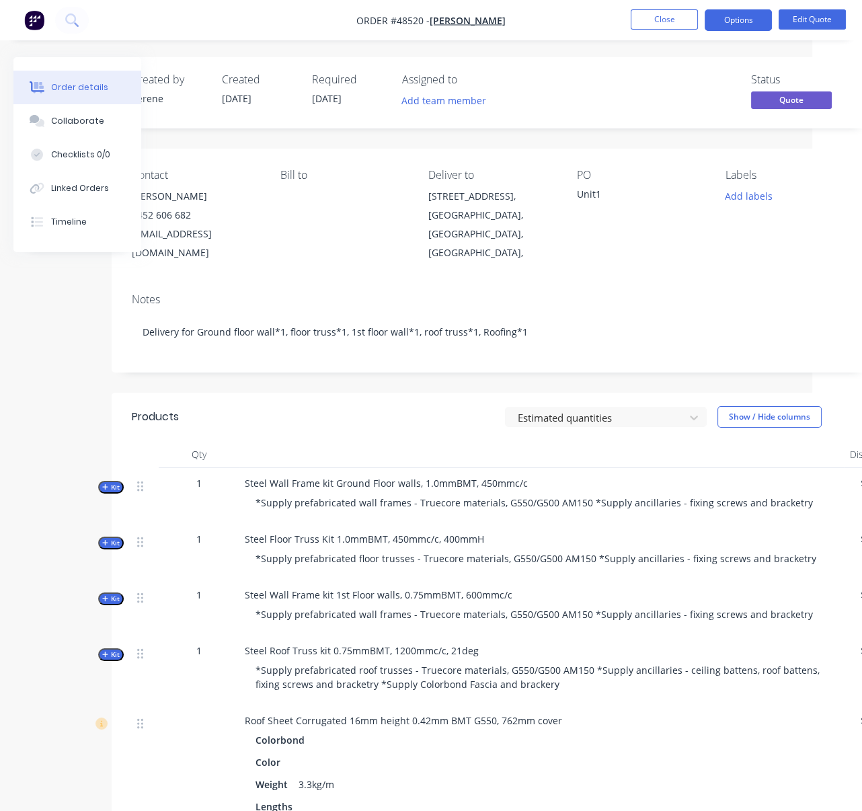
drag, startPoint x: 293, startPoint y: 401, endPoint x: 444, endPoint y: 412, distance: 151.0
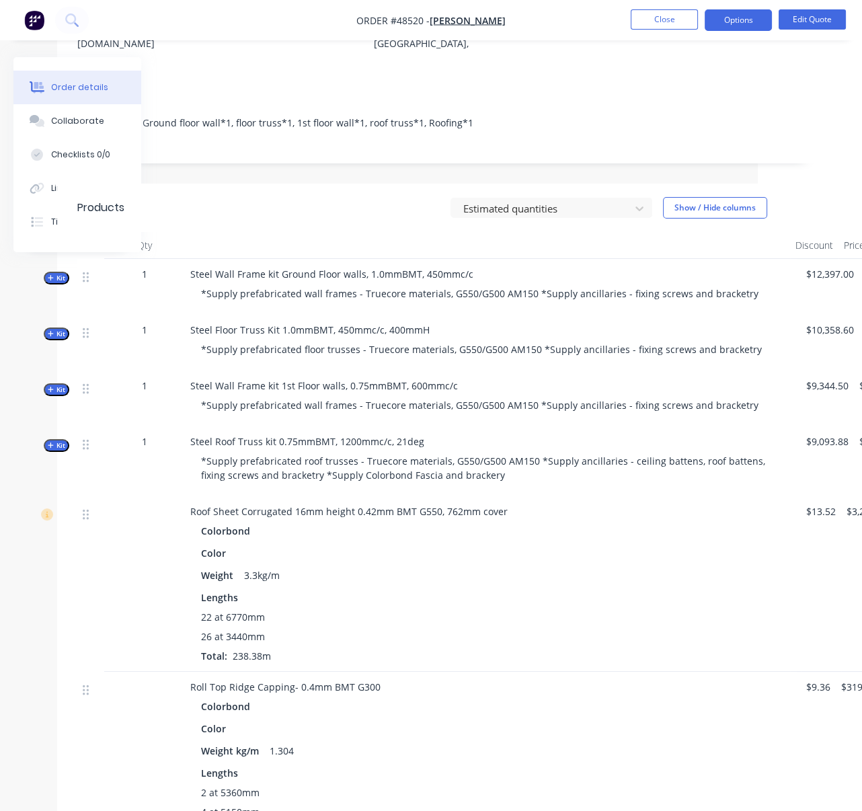
scroll to position [110, 104]
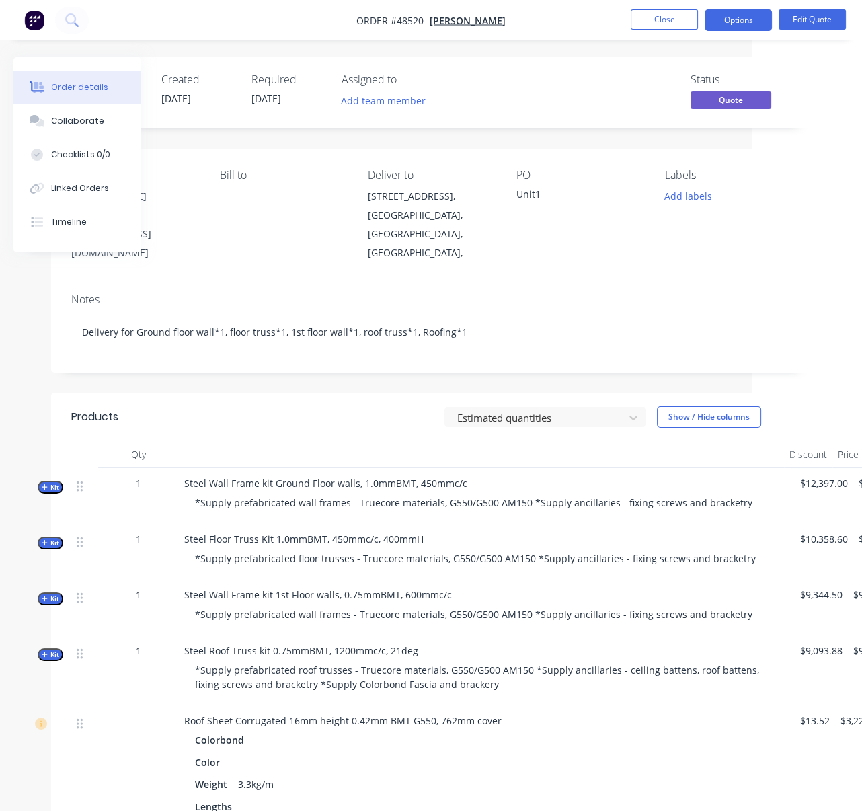
drag, startPoint x: 298, startPoint y: 419, endPoint x: 348, endPoint y: 411, distance: 50.4
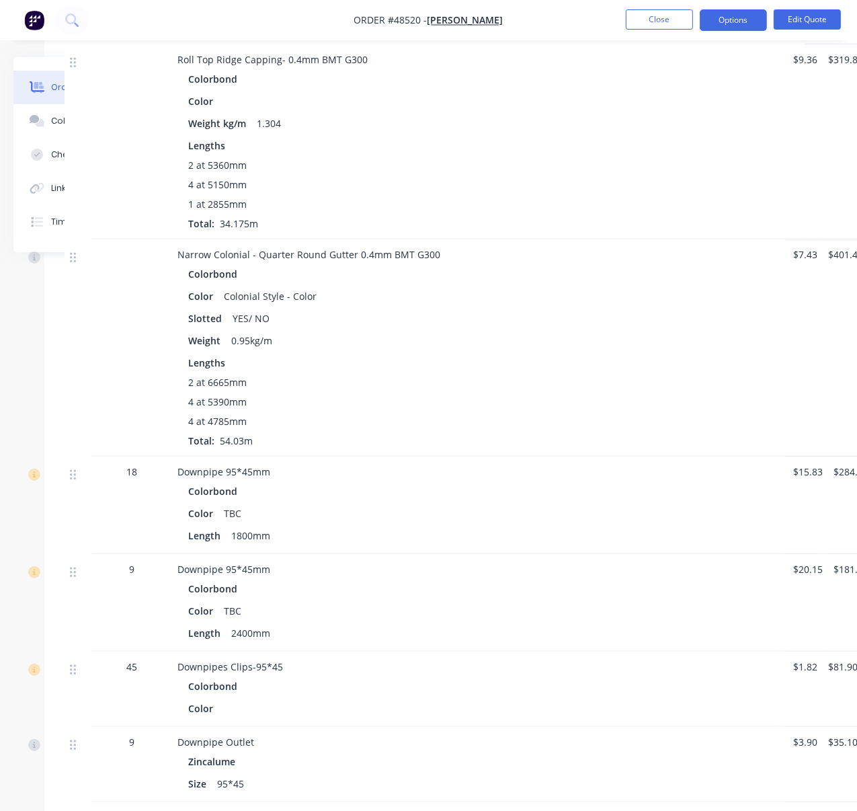
scroll to position [836, 174]
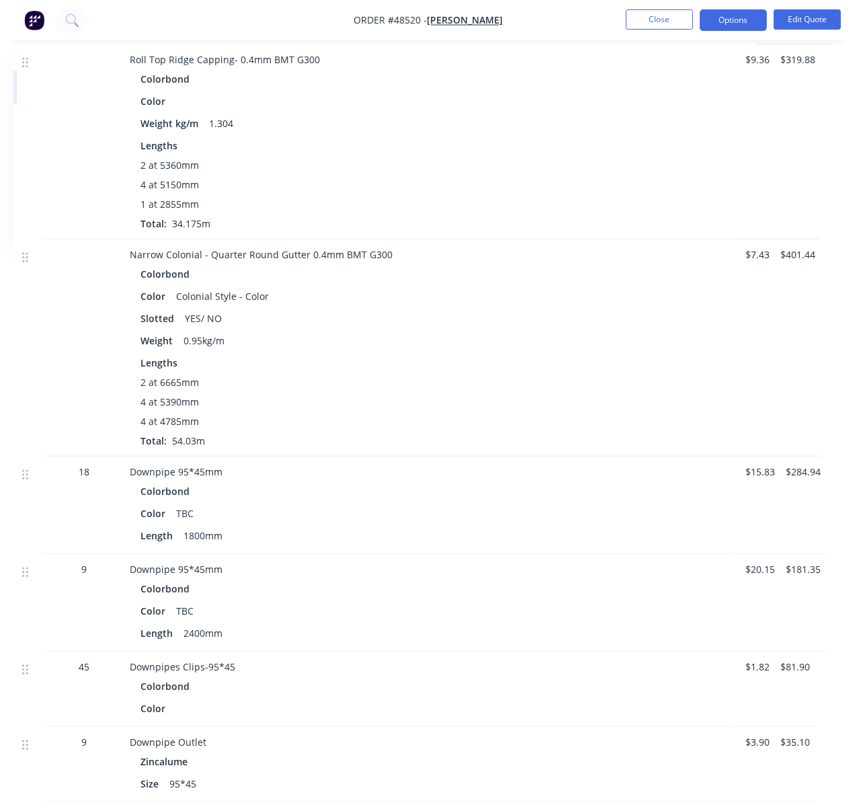
drag, startPoint x: 452, startPoint y: 395, endPoint x: 627, endPoint y: 407, distance: 175.9
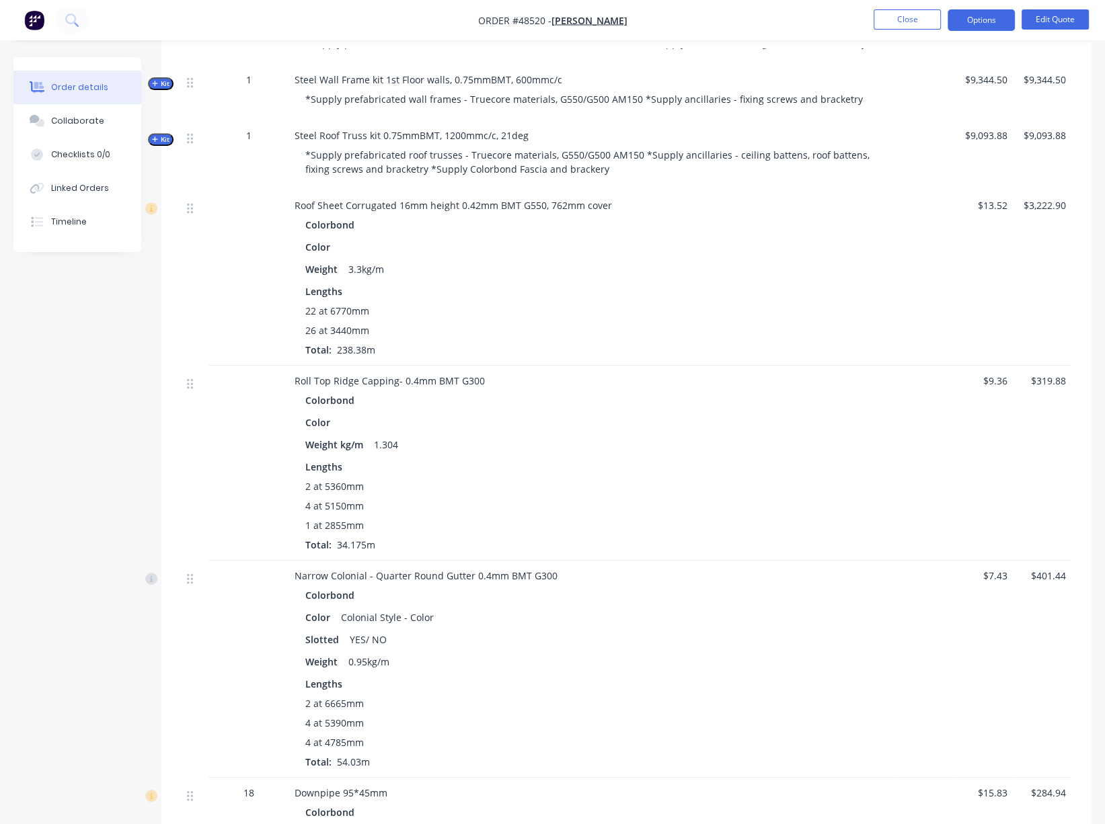
scroll to position [418, 0]
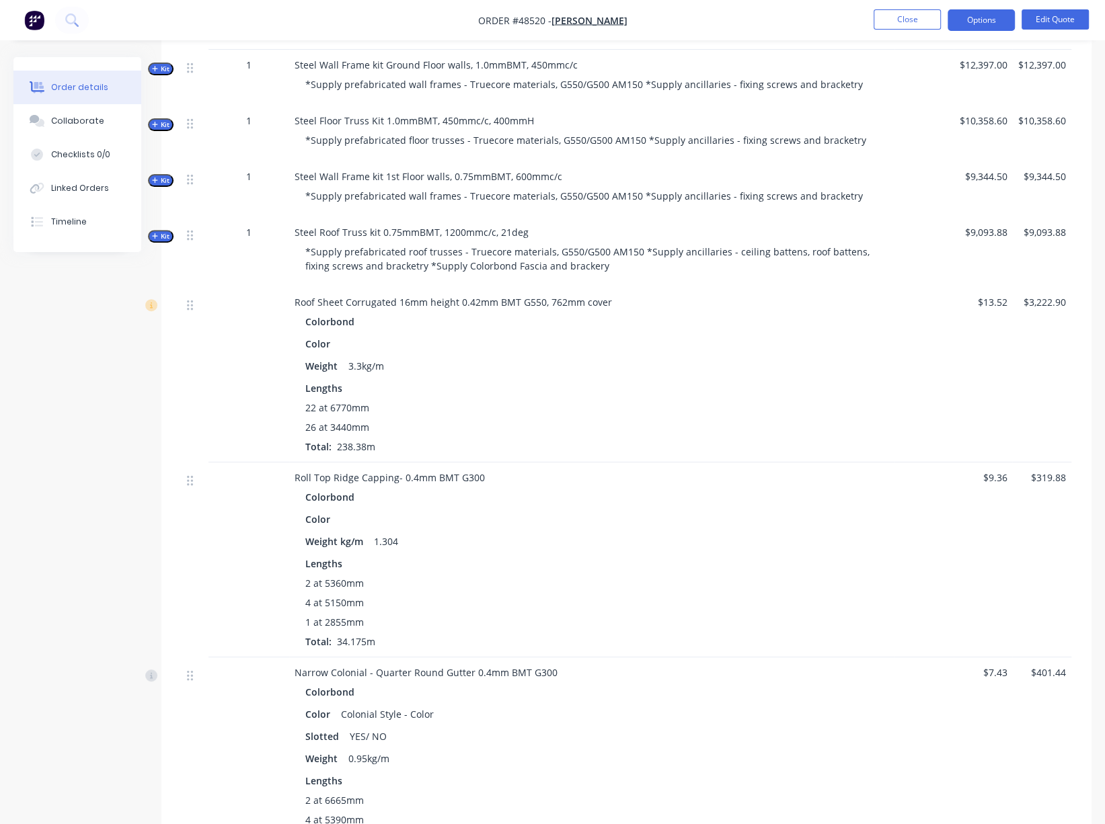
drag, startPoint x: 713, startPoint y: 444, endPoint x: 803, endPoint y: 450, distance: 90.3
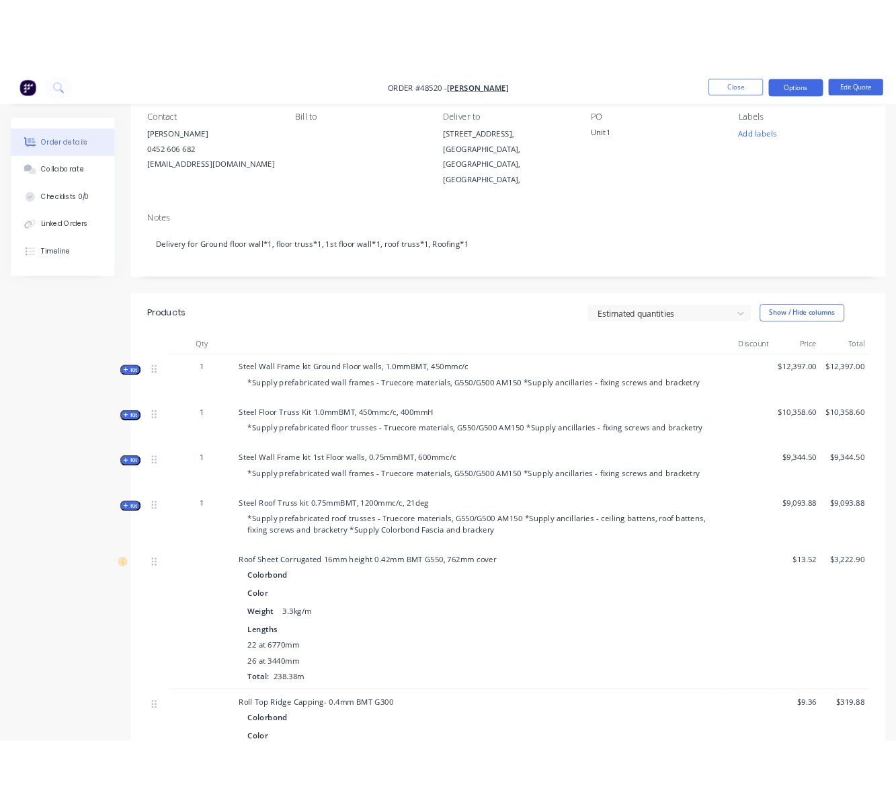
scroll to position [0, 0]
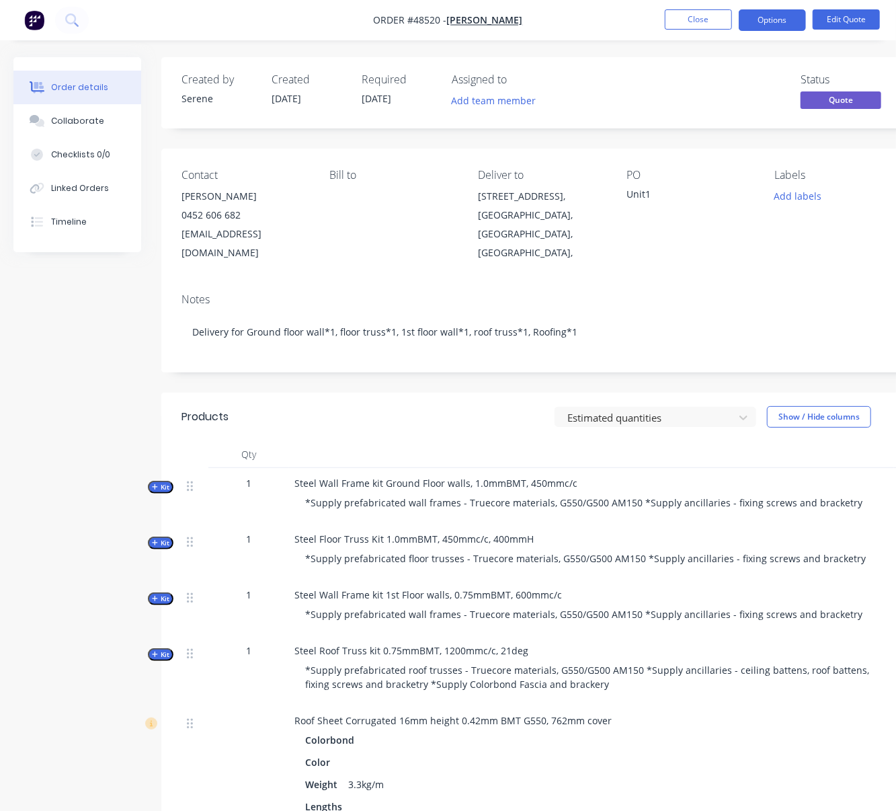
click at [384, 416] on div "Estimated quantities Show / Hide columns" at bounding box center [618, 417] width 567 height 22
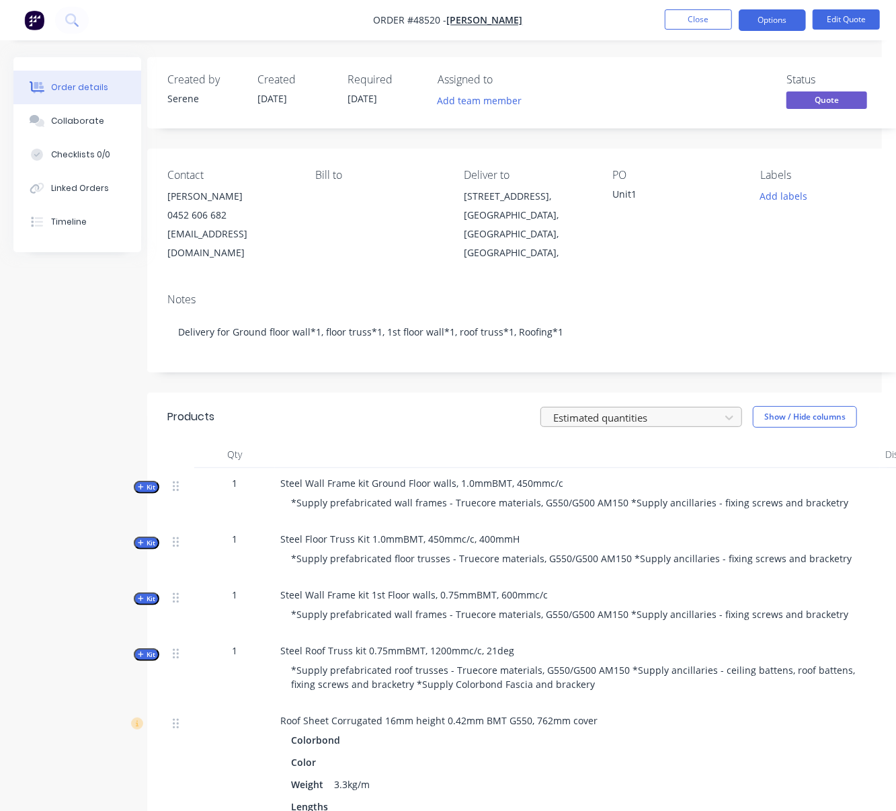
scroll to position [0, 75]
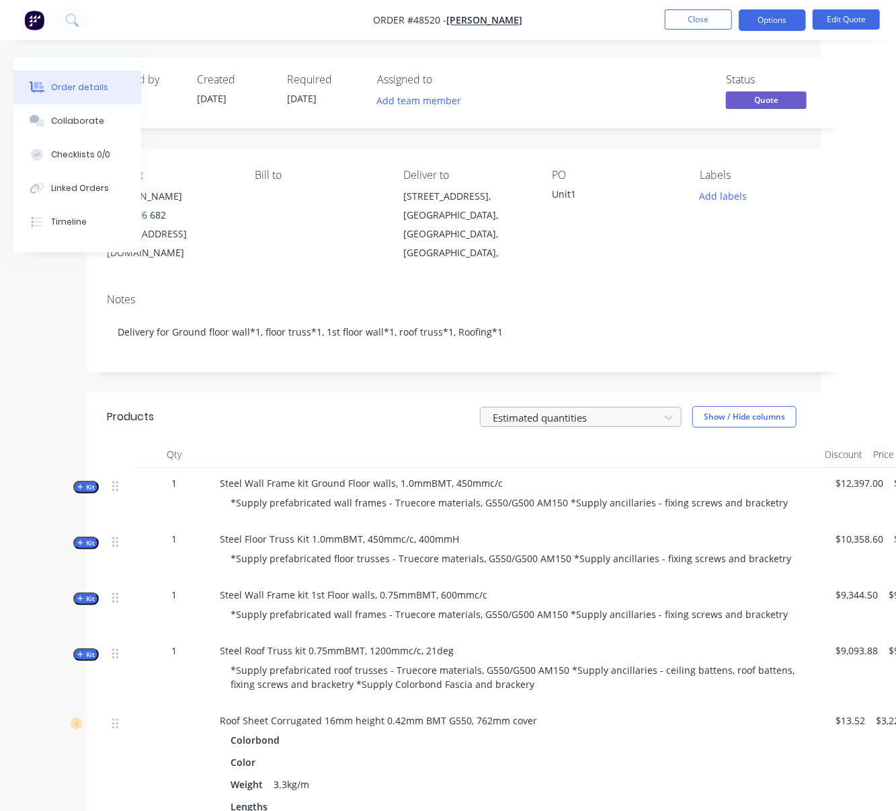
drag, startPoint x: 379, startPoint y: 395, endPoint x: 509, endPoint y: 411, distance: 131.4
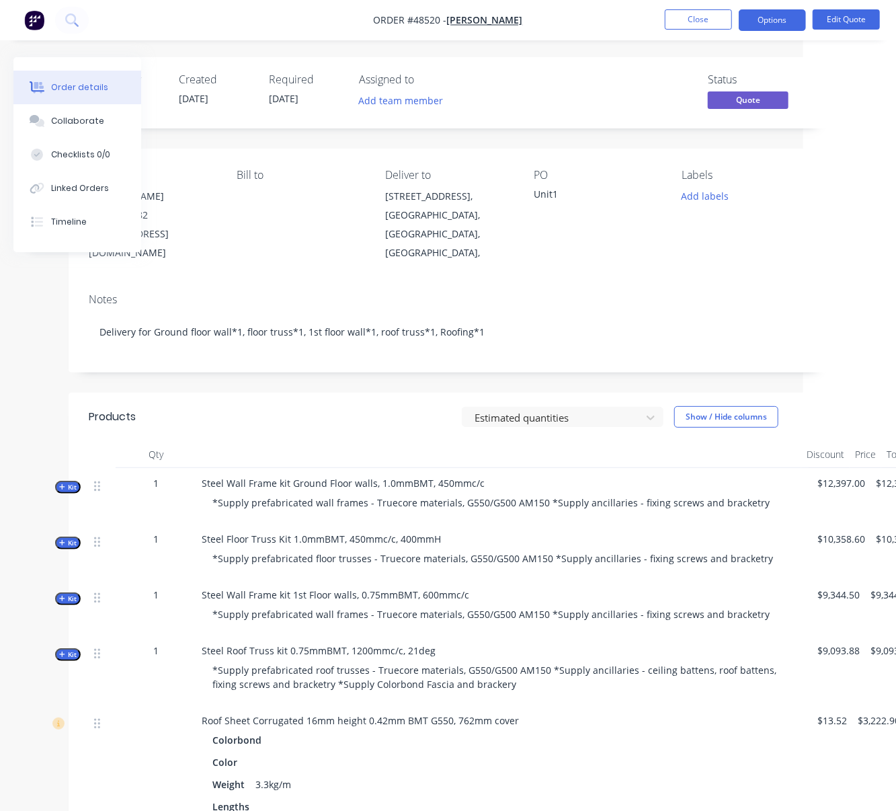
scroll to position [0, 135]
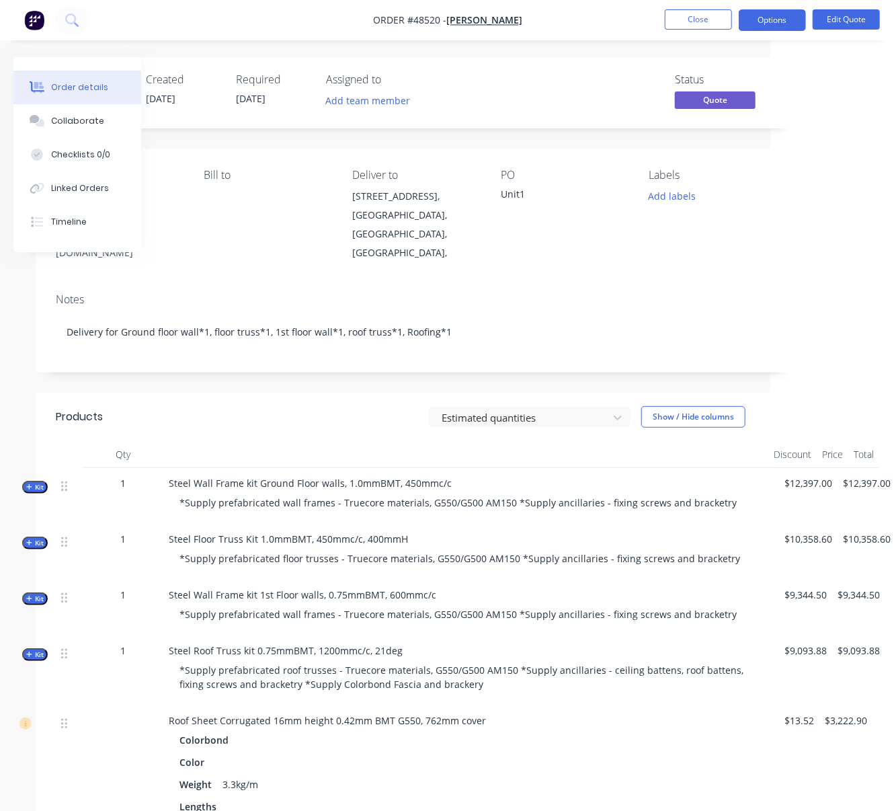
drag, startPoint x: 200, startPoint y: 424, endPoint x: 329, endPoint y: 424, distance: 128.4
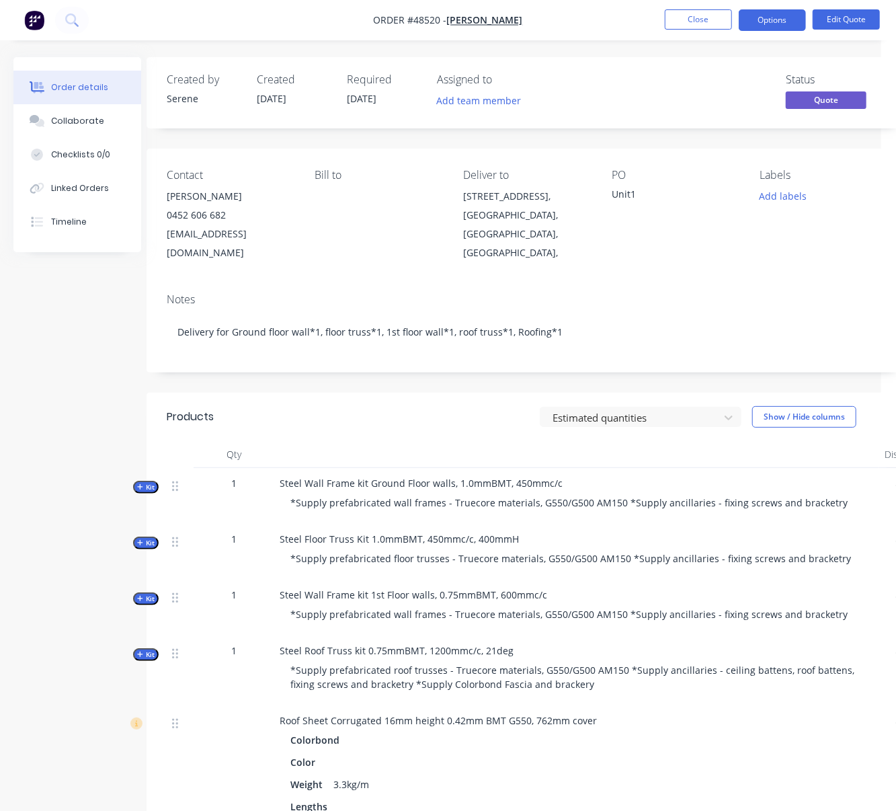
scroll to position [0, 0]
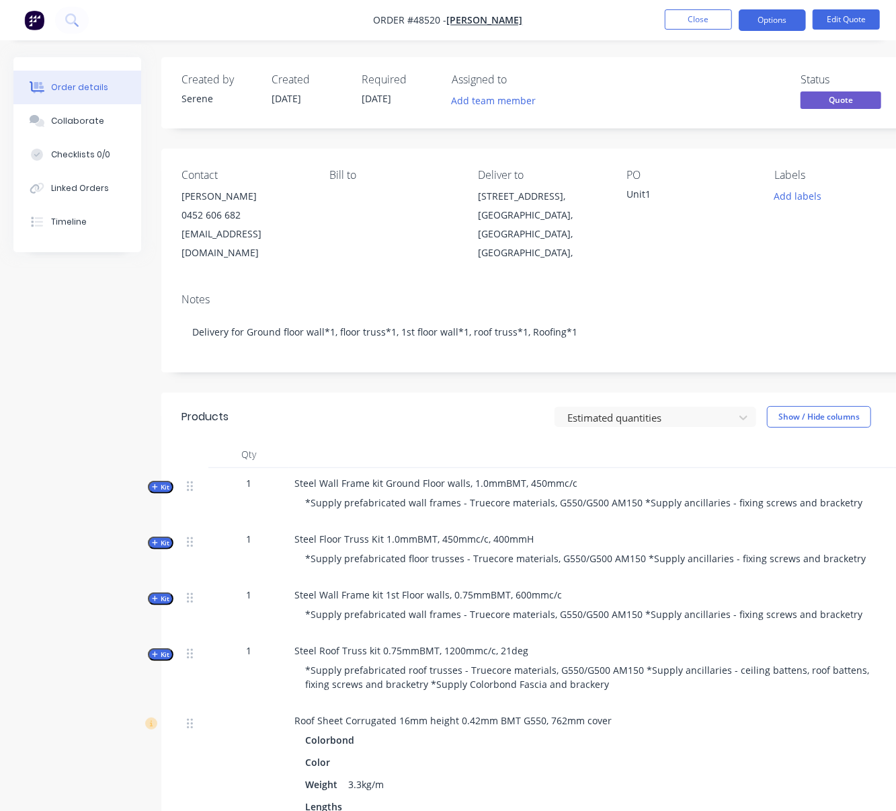
drag, startPoint x: 306, startPoint y: 429, endPoint x: 200, endPoint y: 430, distance: 105.6
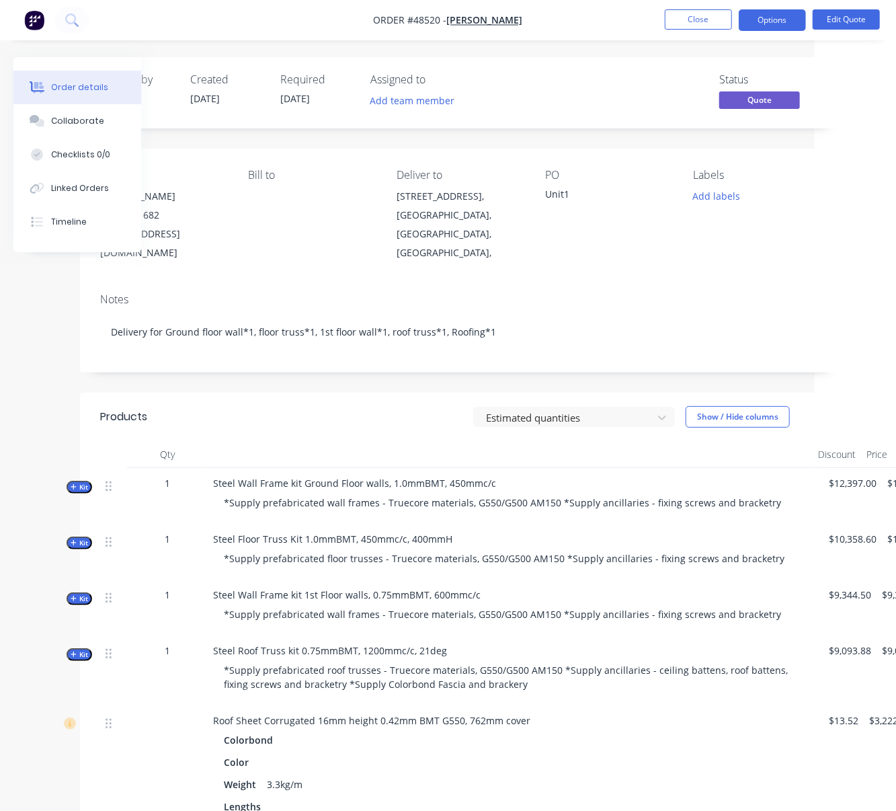
drag, startPoint x: 337, startPoint y: 412, endPoint x: 452, endPoint y: 413, distance: 115.7
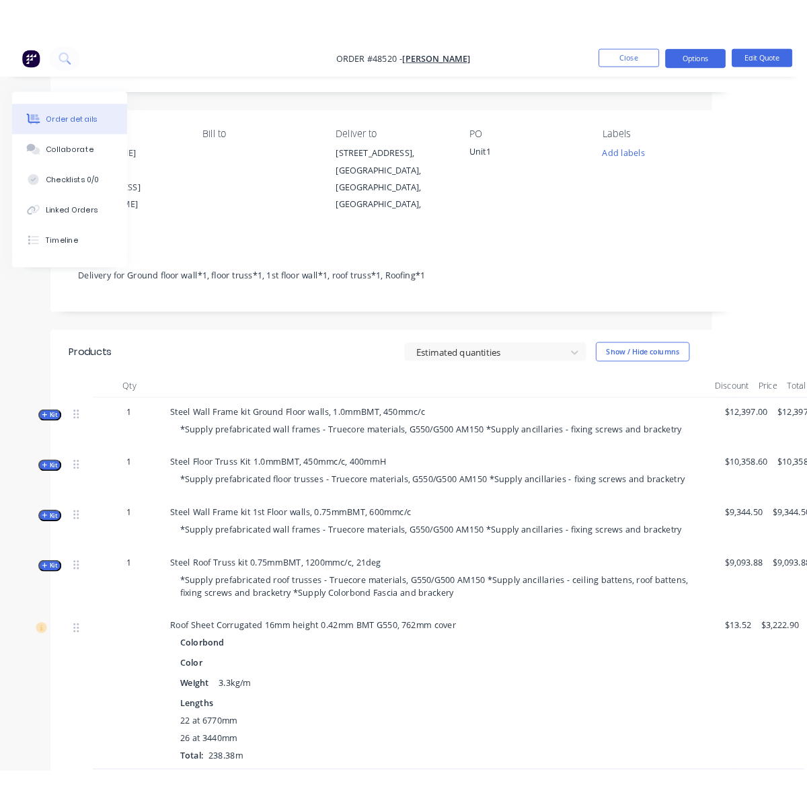
scroll to position [0, 106]
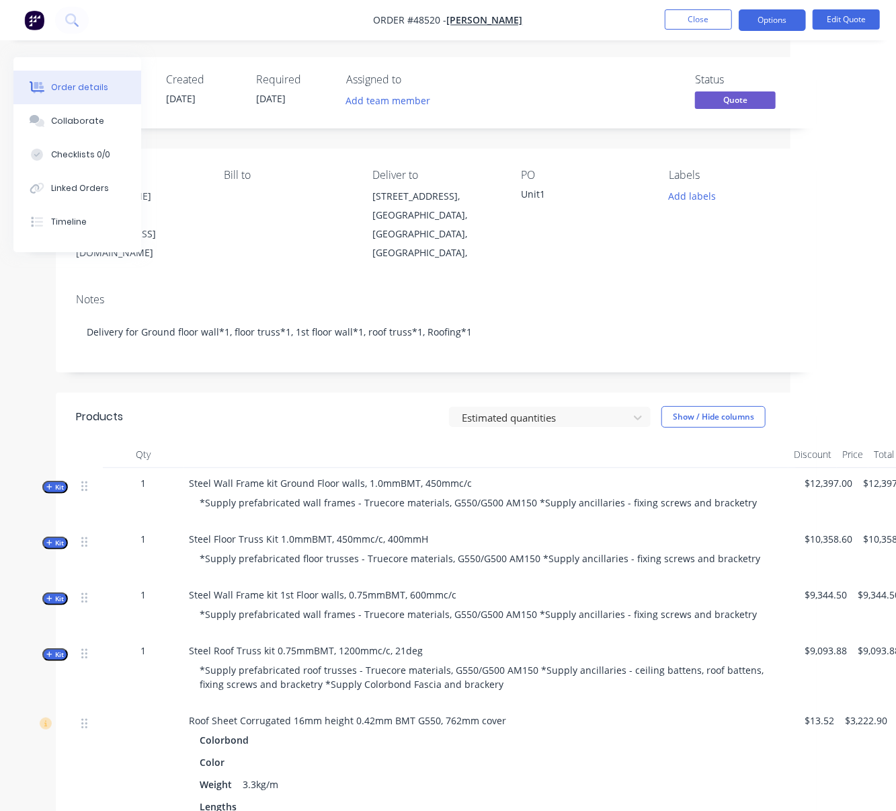
click at [276, 409] on div "Estimated quantities Show / Hide columns" at bounding box center [512, 417] width 567 height 22
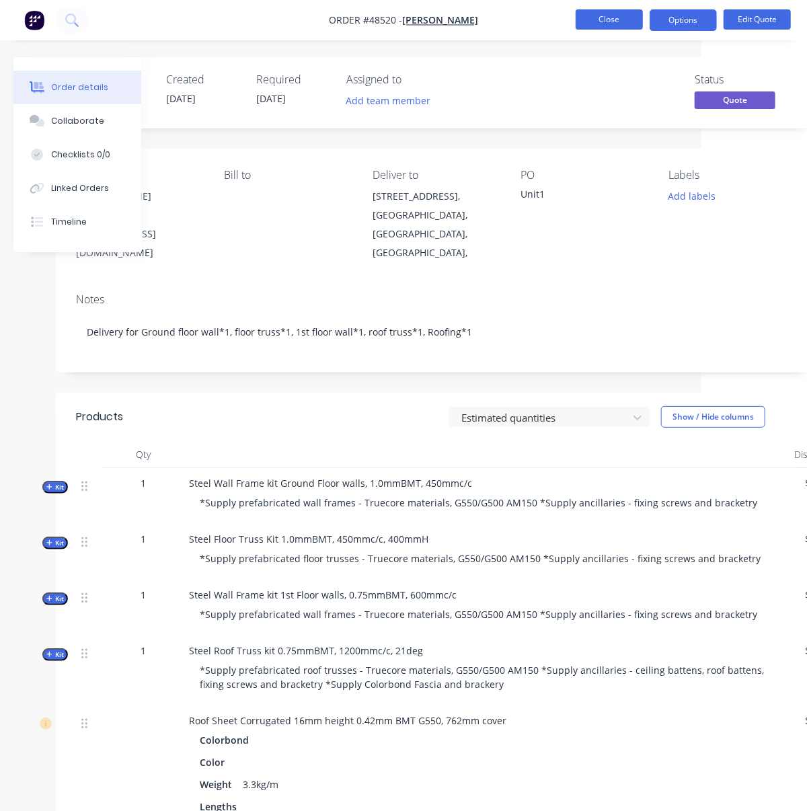
click at [604, 21] on button "Close" at bounding box center [609, 19] width 67 height 20
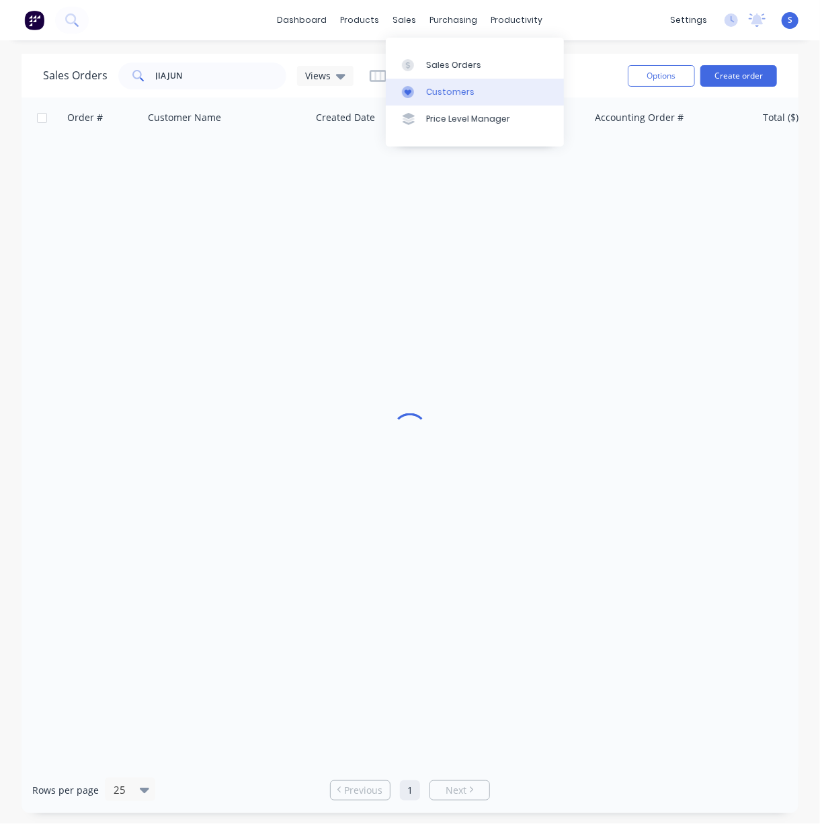
click at [442, 93] on div "Customers" at bounding box center [450, 92] width 48 height 12
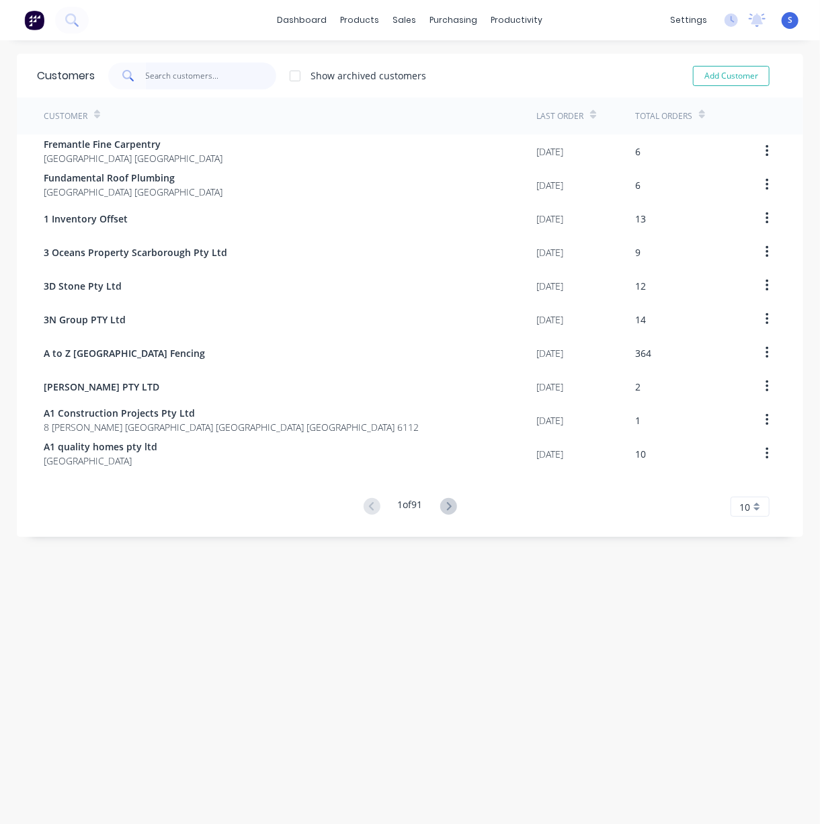
click at [183, 77] on input "text" at bounding box center [211, 76] width 131 height 27
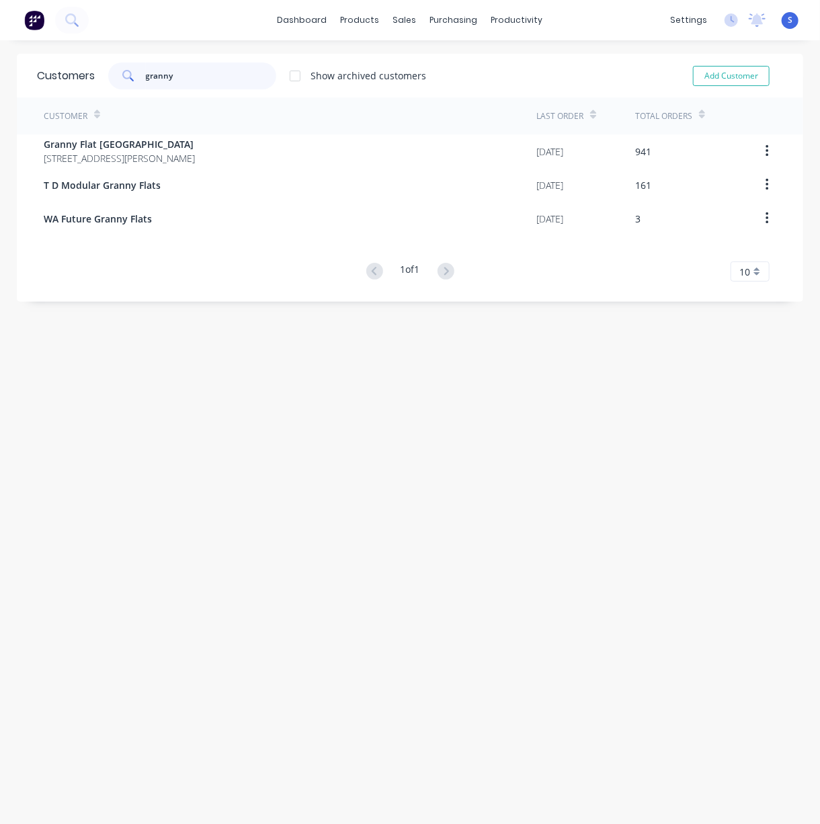
type input "granny"
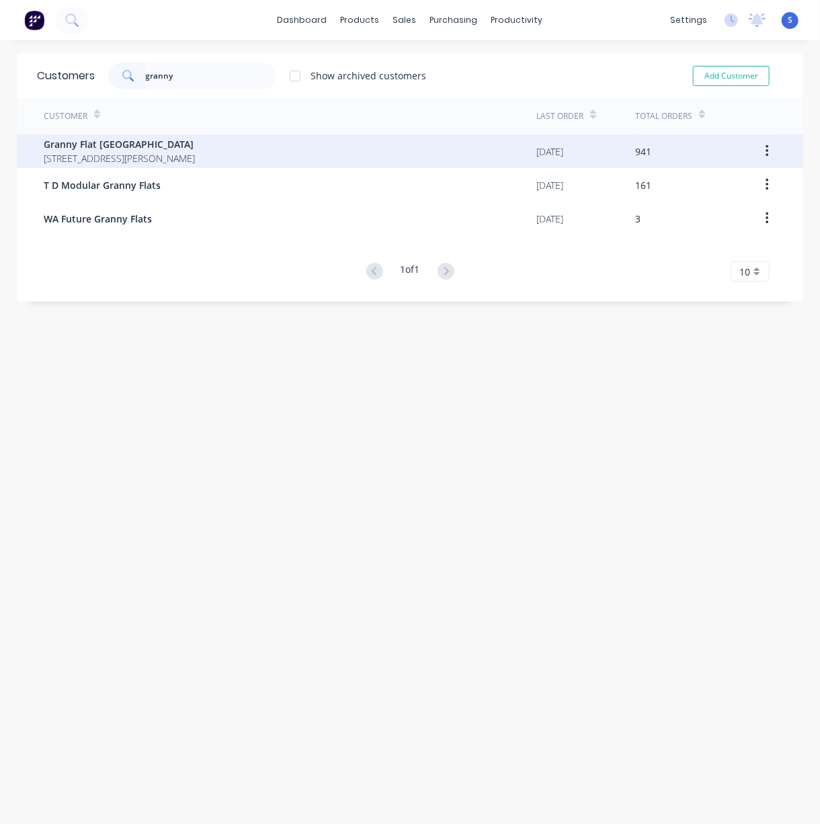
click at [194, 154] on span "[STREET_ADDRESS][PERSON_NAME]" at bounding box center [119, 158] width 151 height 14
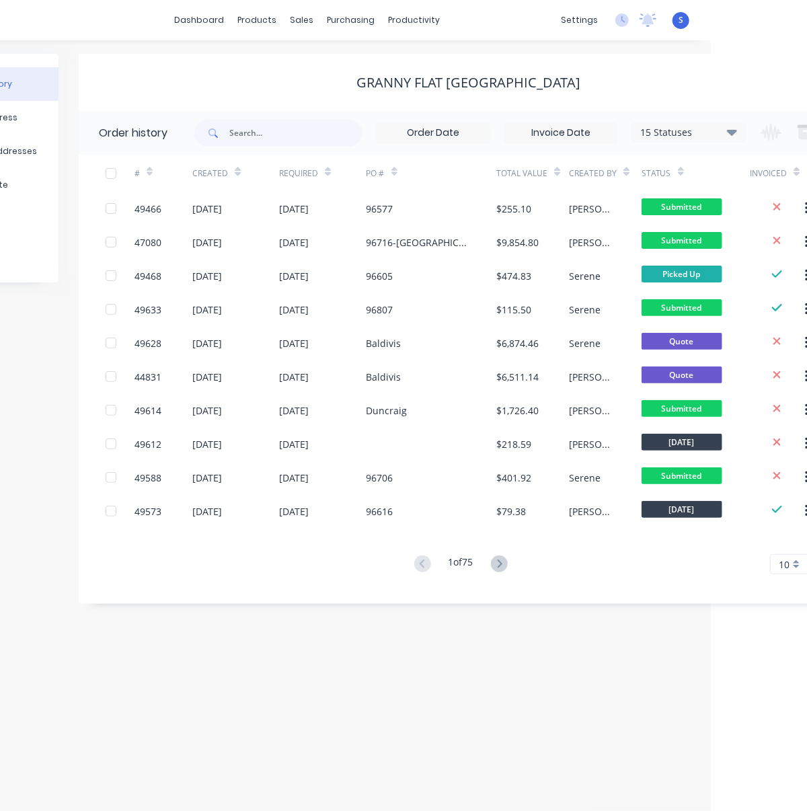
drag, startPoint x: 353, startPoint y: 103, endPoint x: 487, endPoint y: 94, distance: 134.1
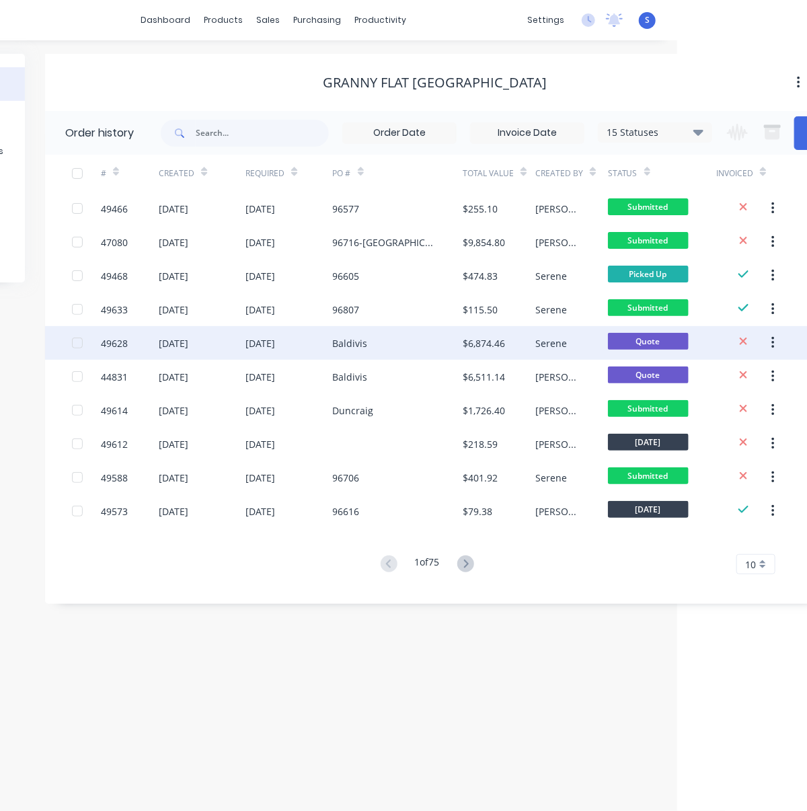
click at [400, 348] on div "Baldivis" at bounding box center [398, 343] width 130 height 34
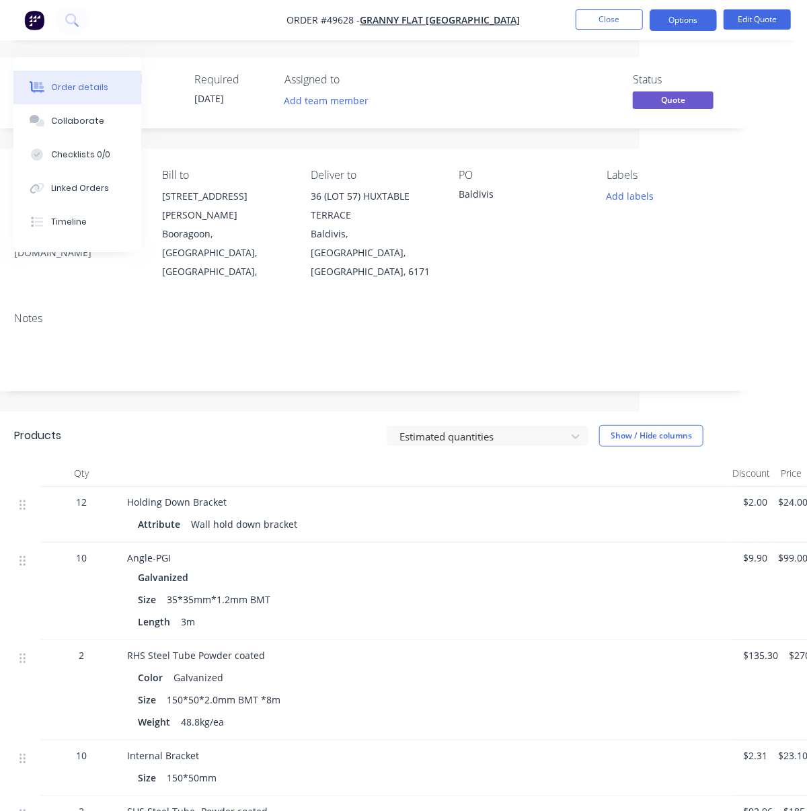
drag, startPoint x: 367, startPoint y: 449, endPoint x: 546, endPoint y: 455, distance: 178.9
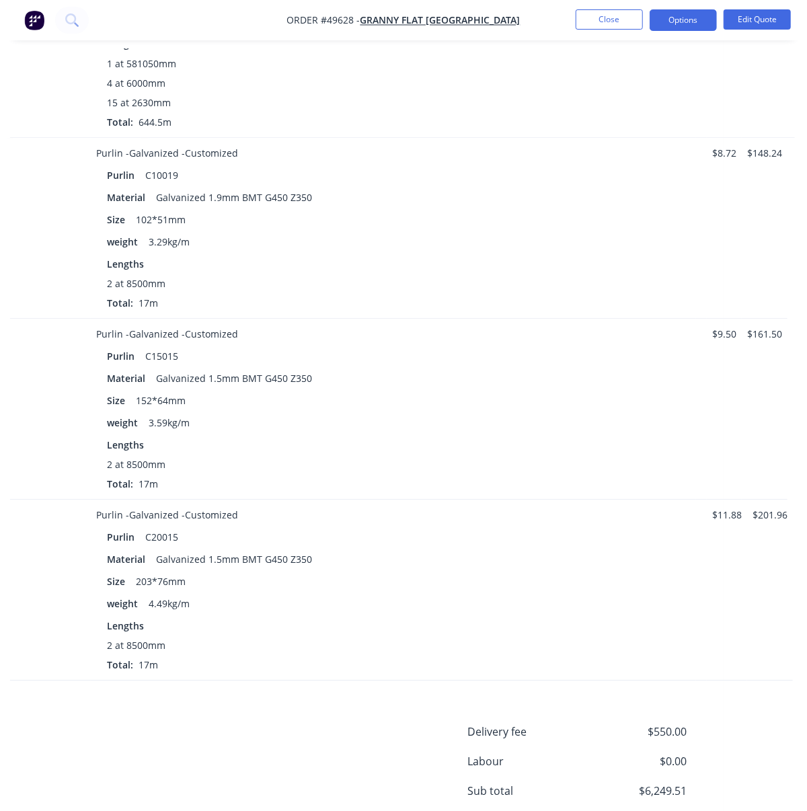
scroll to position [1067, 202]
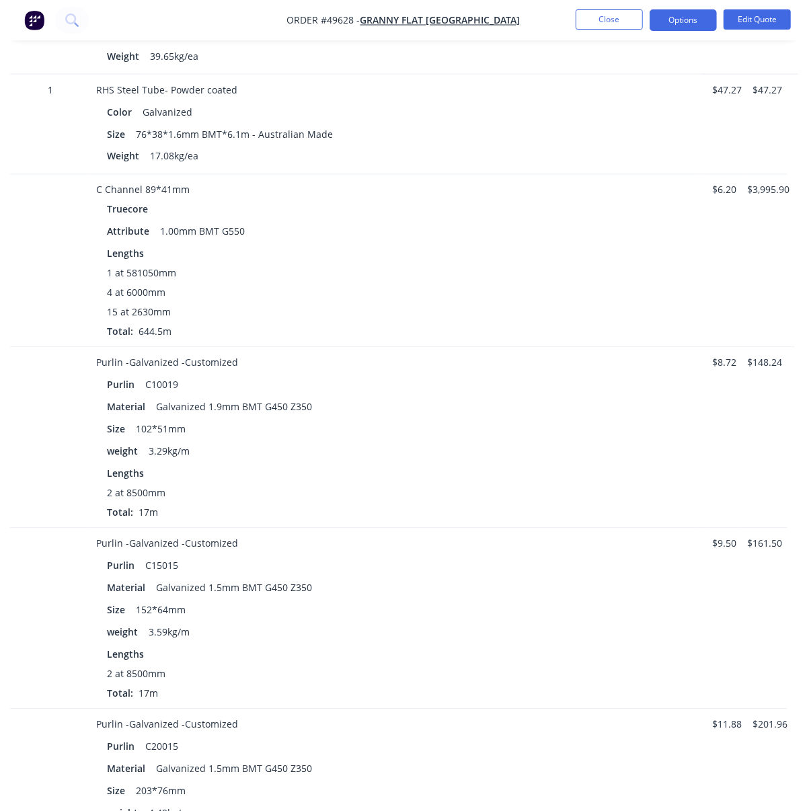
drag, startPoint x: 473, startPoint y: 376, endPoint x: 505, endPoint y: 370, distance: 32.2
click at [753, 12] on button "Edit Quote" at bounding box center [756, 19] width 67 height 20
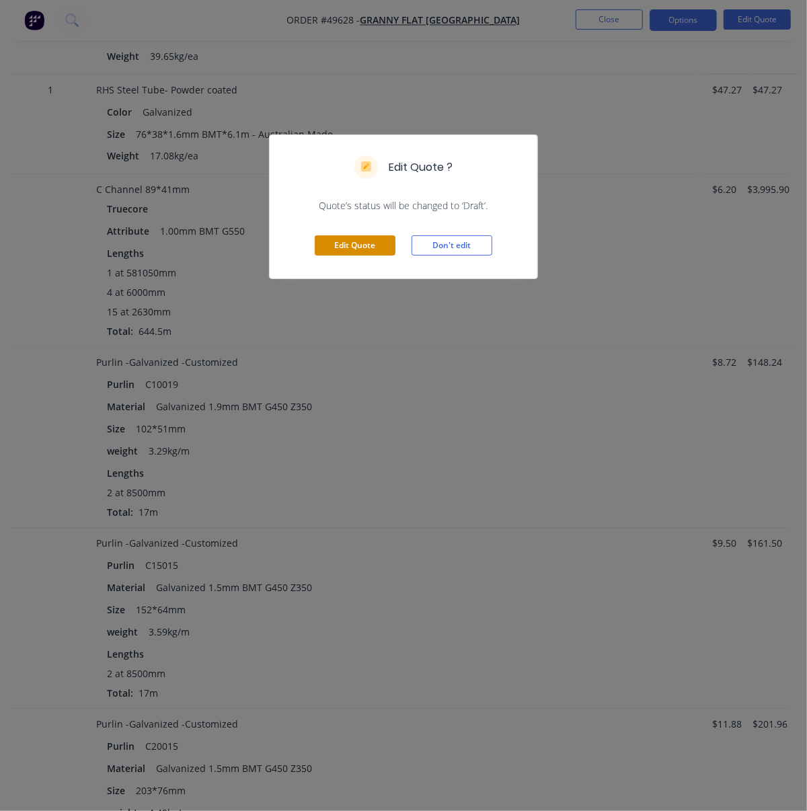
click at [368, 255] on button "Edit Quote" at bounding box center [355, 245] width 81 height 20
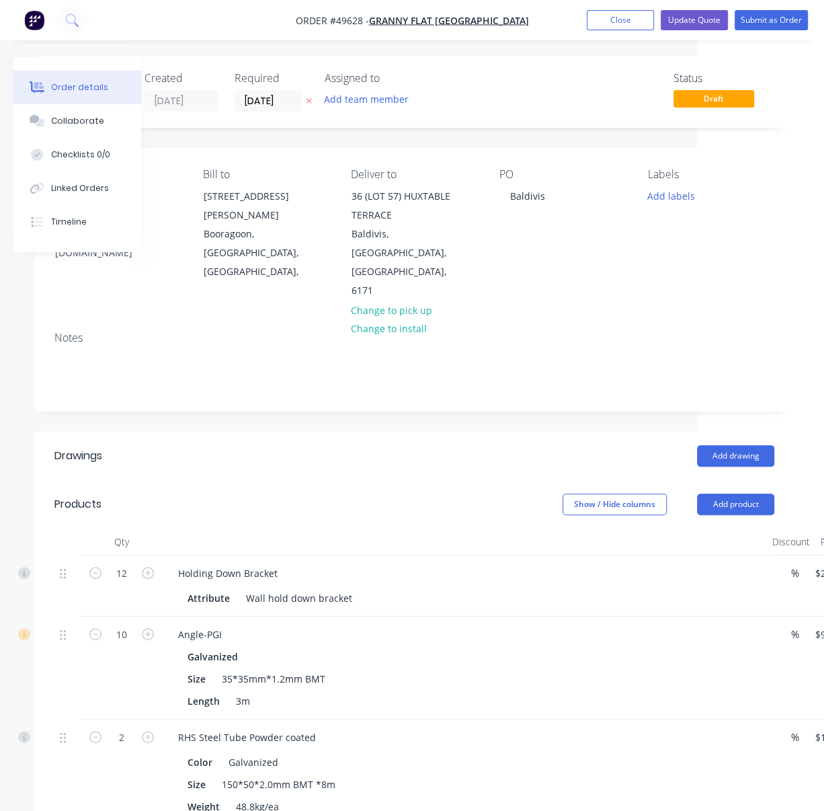
scroll to position [0, 127]
click at [278, 100] on input "[DATE]" at bounding box center [268, 102] width 66 height 20
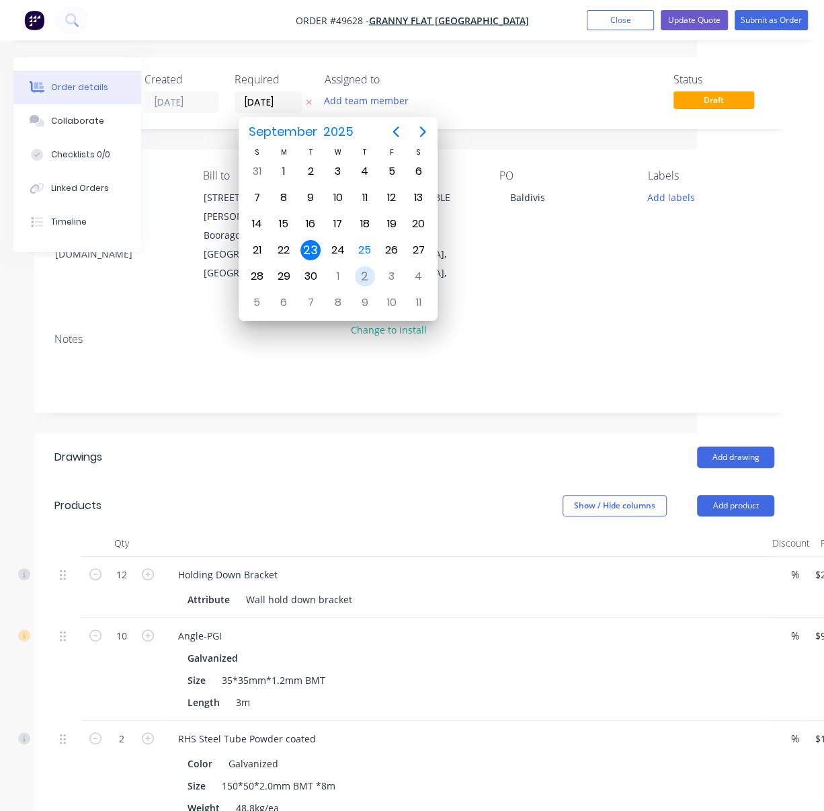
click at [362, 273] on div "2" at bounding box center [365, 276] width 20 height 20
type input "[DATE]"
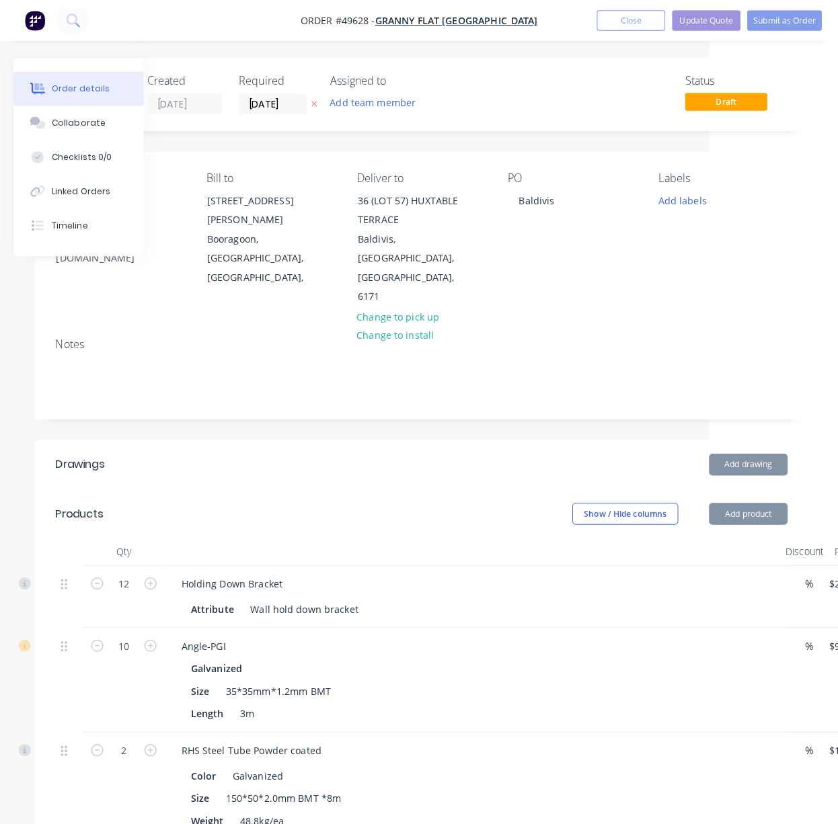
scroll to position [0, 0]
click at [678, 22] on button "Update Quote" at bounding box center [694, 20] width 67 height 20
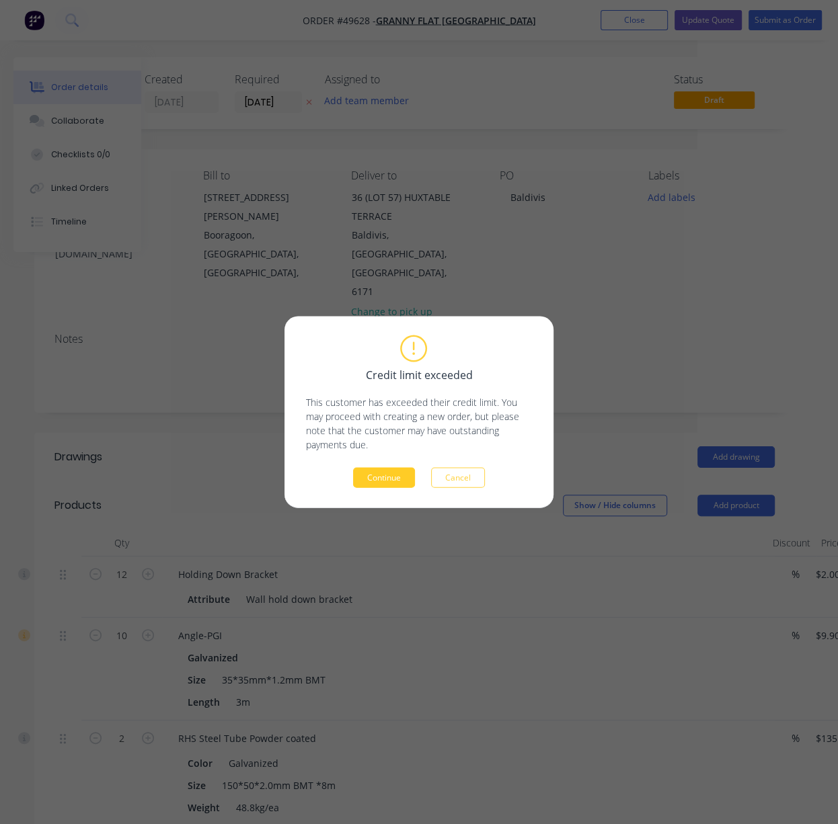
click at [387, 479] on button "Continue" at bounding box center [384, 478] width 62 height 20
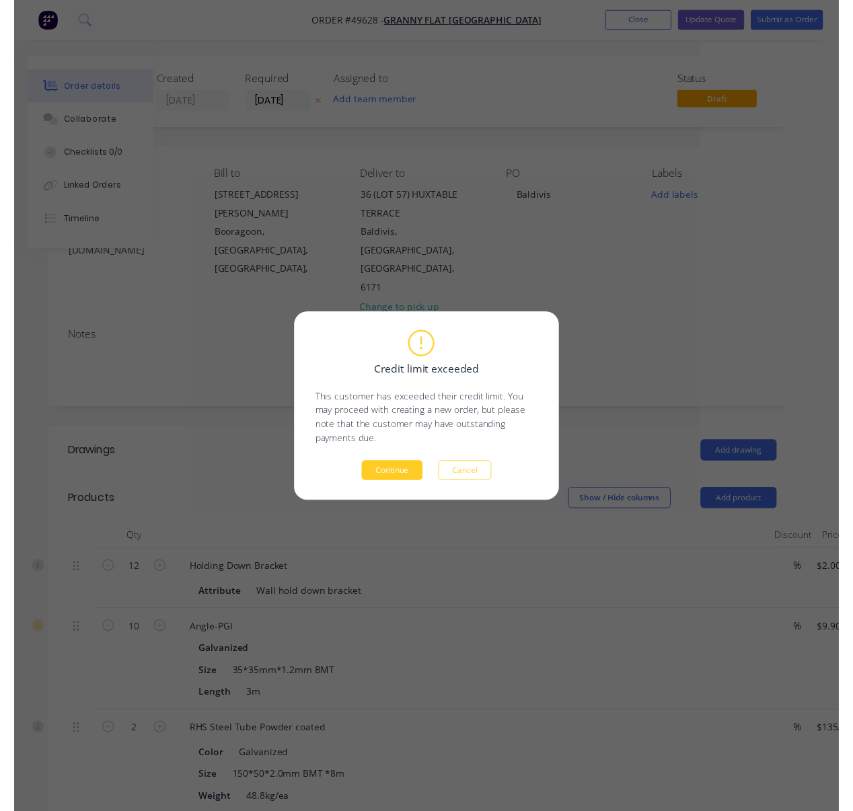
scroll to position [0, 97]
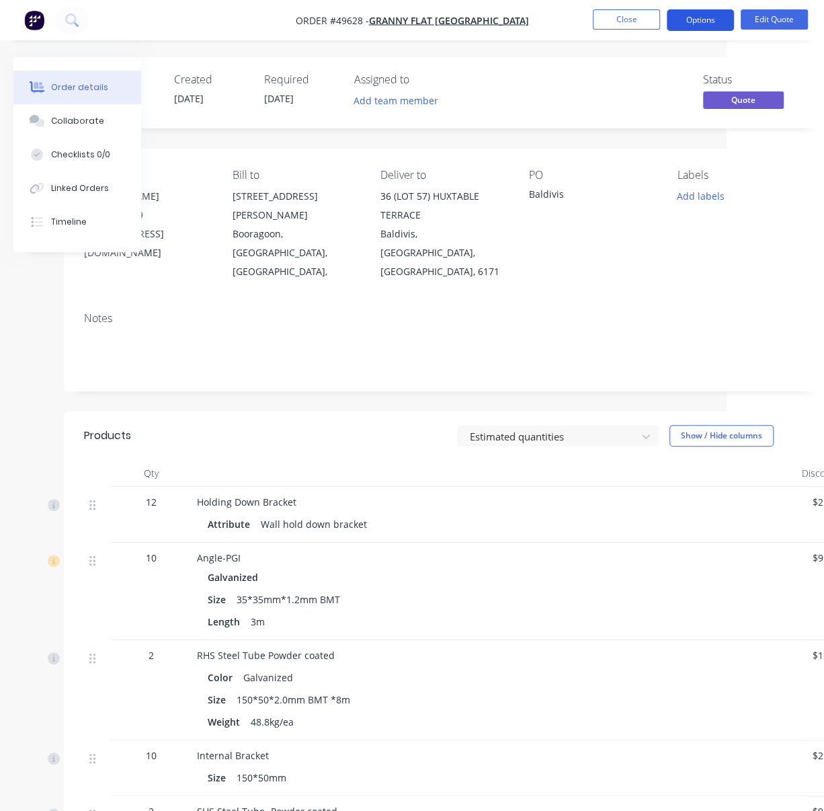
click at [696, 28] on button "Options" at bounding box center [700, 20] width 67 height 22
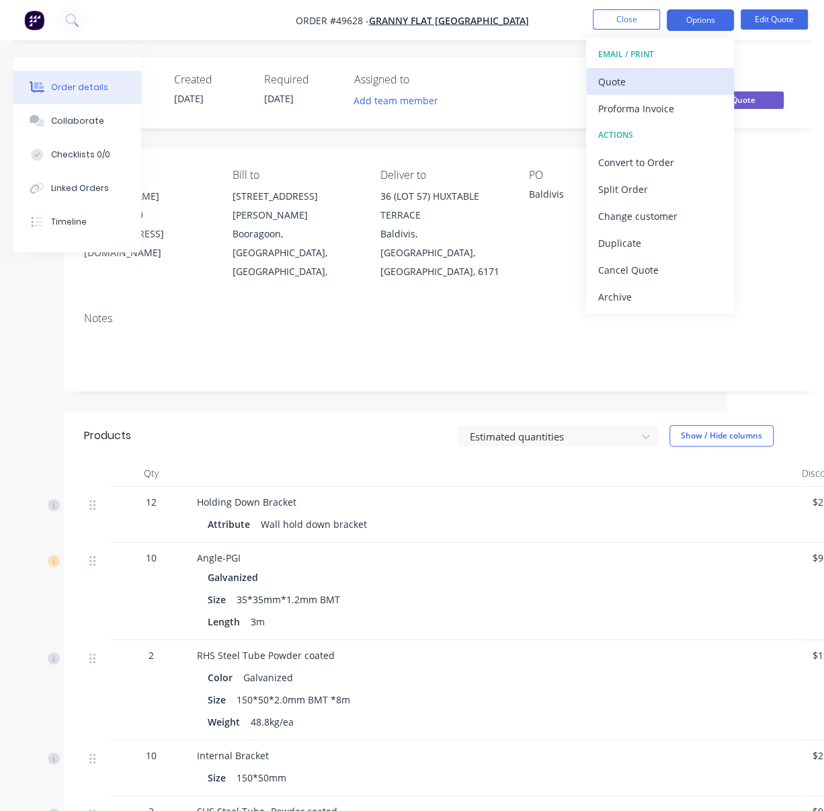
click at [666, 81] on div "Quote" at bounding box center [660, 81] width 124 height 19
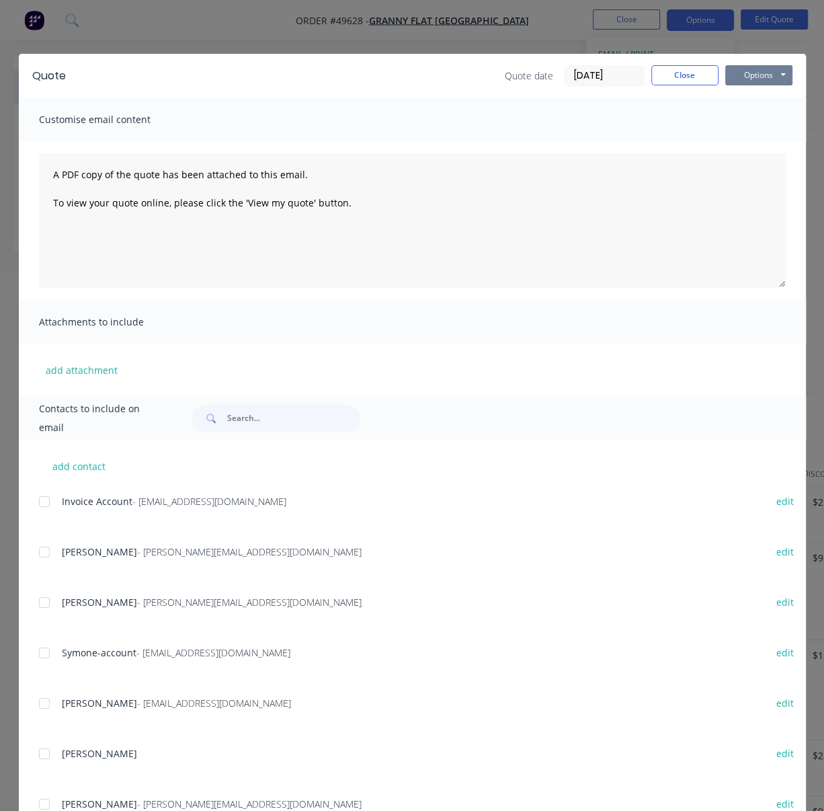
click at [737, 76] on button "Options" at bounding box center [758, 75] width 67 height 20
click at [746, 129] on button "Print" at bounding box center [768, 121] width 86 height 22
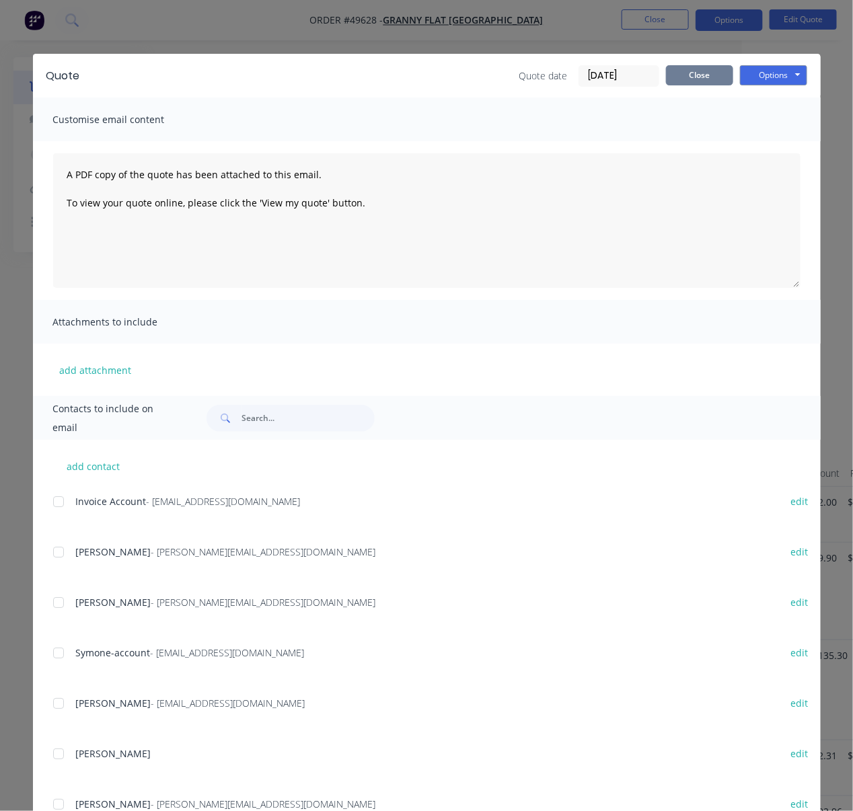
click at [690, 75] on button "Close" at bounding box center [699, 75] width 67 height 20
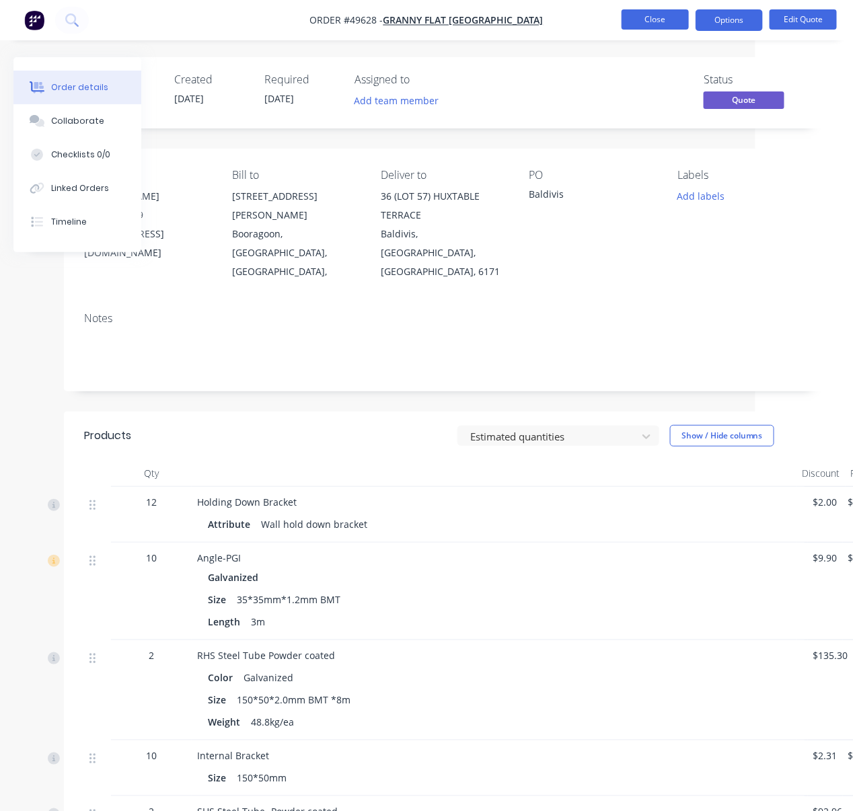
click at [660, 19] on button "Close" at bounding box center [654, 19] width 67 height 20
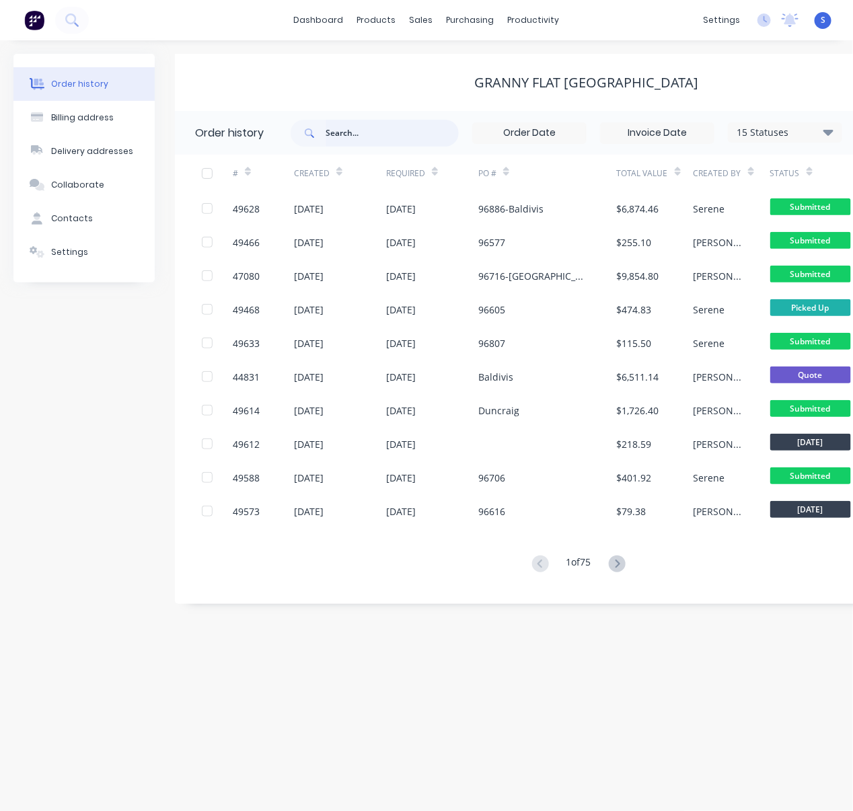
click at [344, 136] on input "text" at bounding box center [391, 133] width 133 height 27
type input "96315"
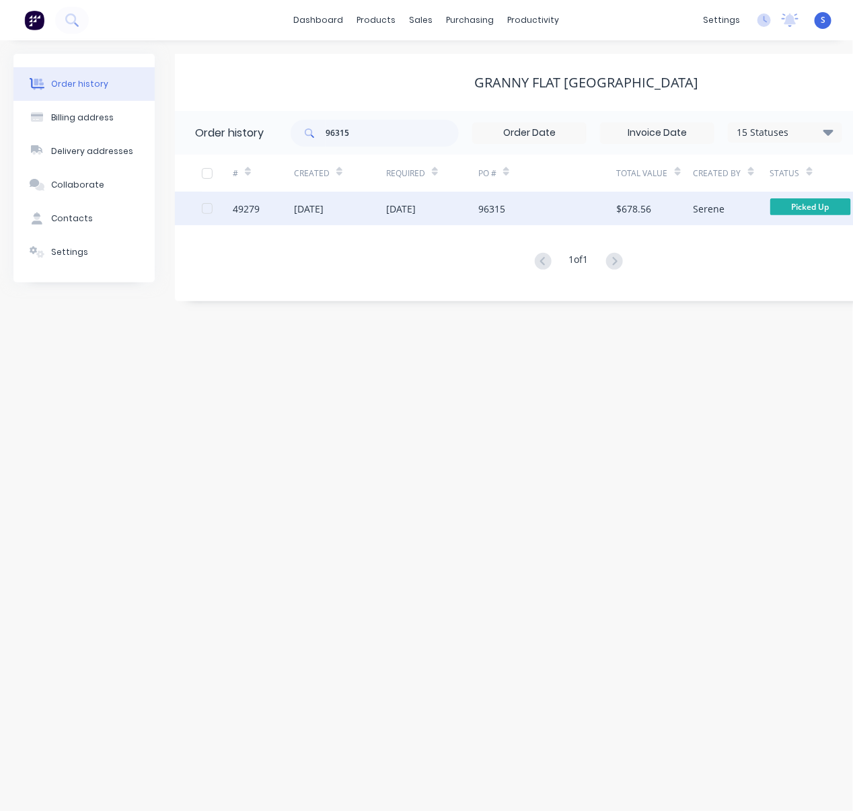
click at [367, 214] on div "[DATE]" at bounding box center [340, 209] width 92 height 34
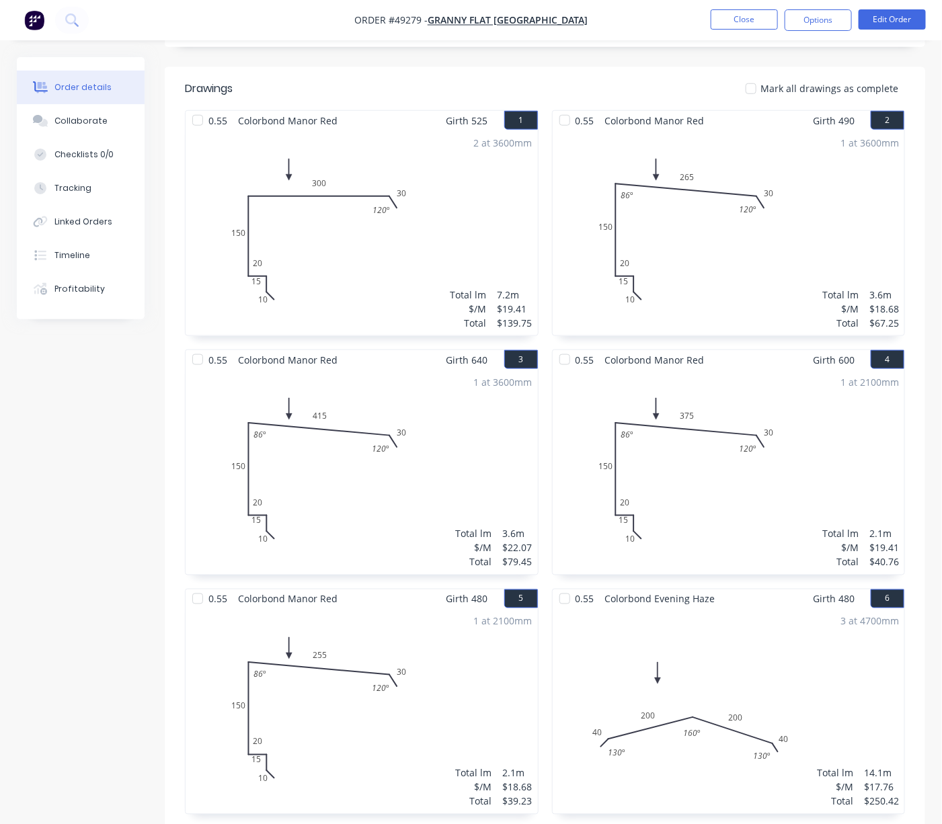
scroll to position [407, 0]
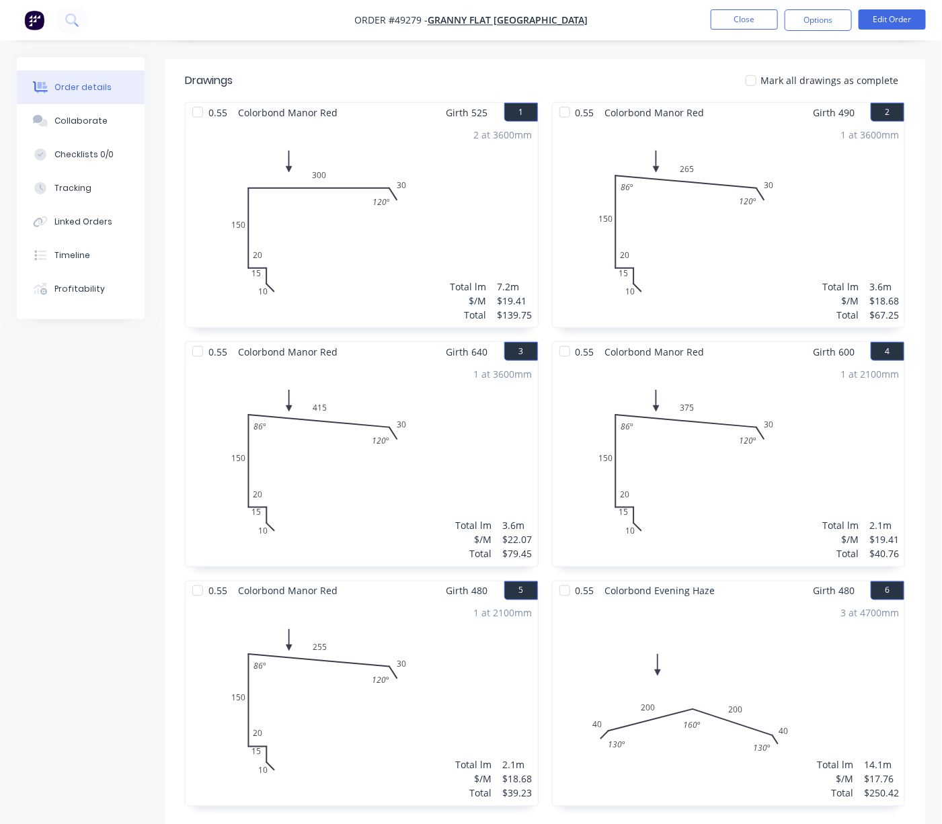
click at [120, 529] on div "Created by Serene Created [DATE] Required [DATE] Assigned to Add team member MY…" at bounding box center [471, 340] width 908 height 1380
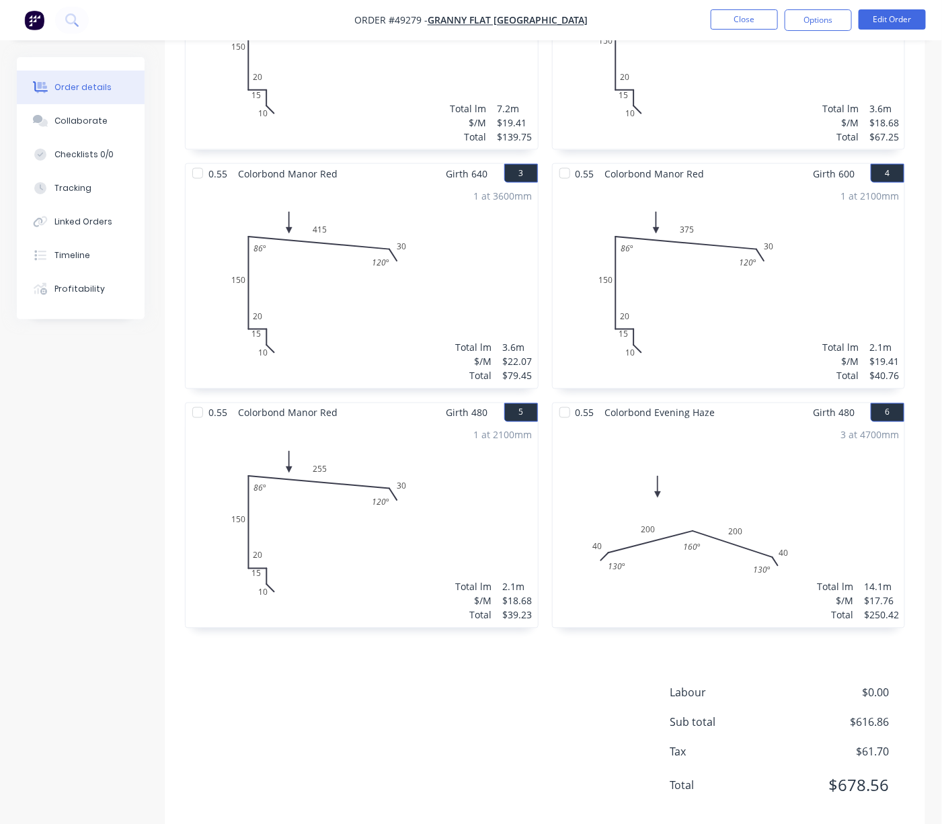
scroll to position [613, 0]
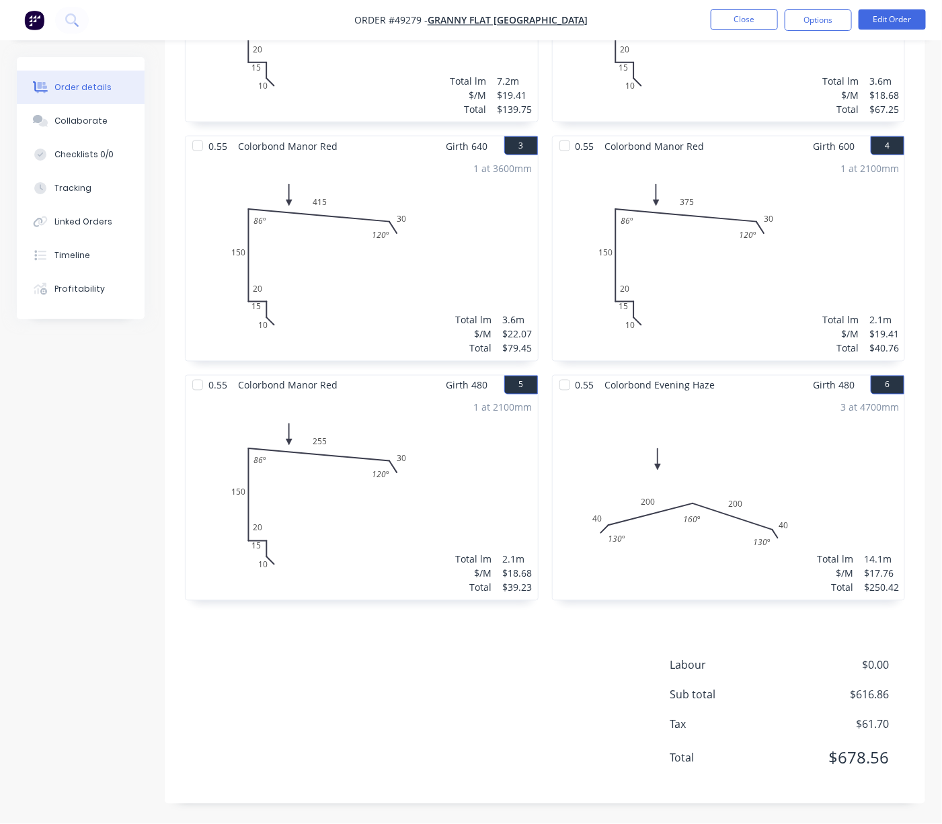
click at [510, 670] on div "Labour $0.00 Sub total $616.86 Tax $61.70 Total $678.56" at bounding box center [545, 721] width 720 height 126
click at [456, 691] on div "Labour $0.00 Sub total $616.86 Tax $61.70 Total $678.56" at bounding box center [545, 721] width 720 height 126
click at [430, 658] on div "Labour $0.00 Sub total $616.86 Tax $61.70 Total $678.56" at bounding box center [545, 721] width 720 height 126
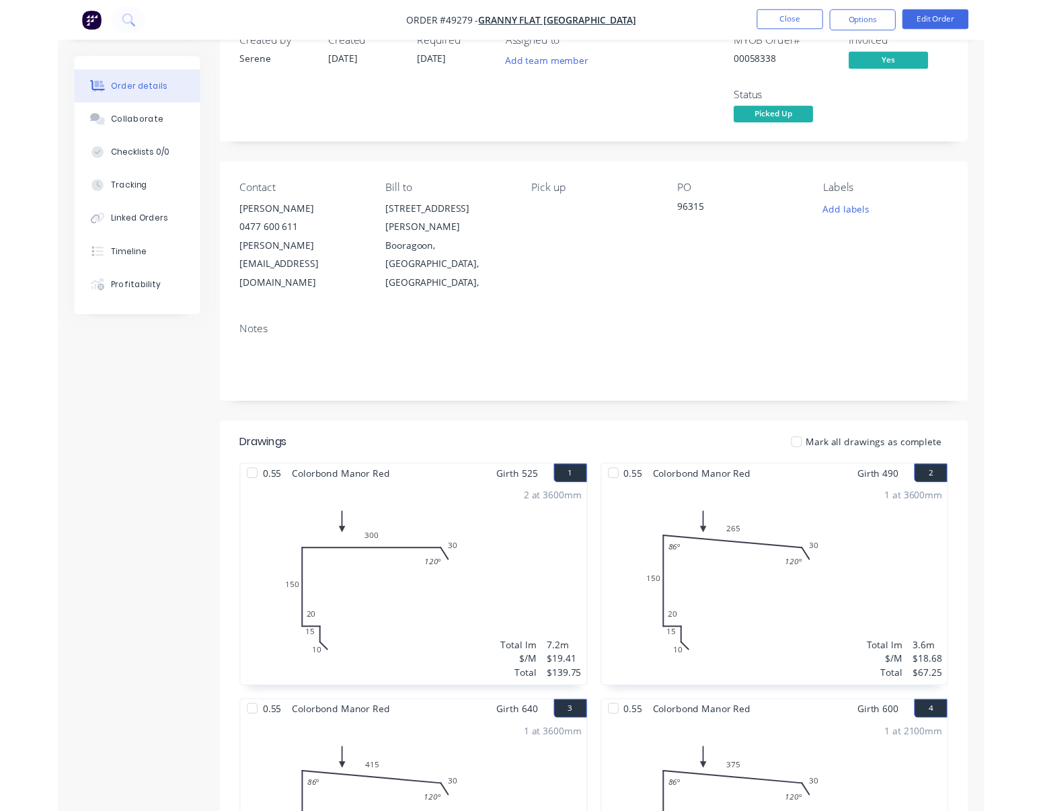
scroll to position [0, 0]
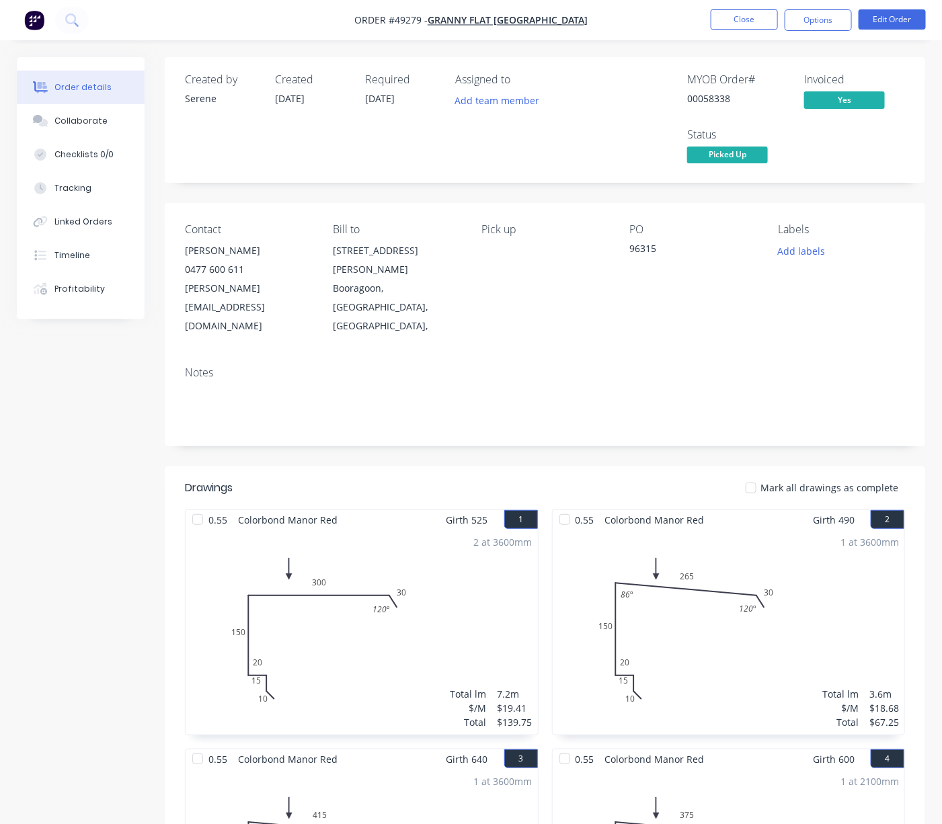
click at [765, 7] on nav "Order #49279 - Granny Flat [GEOGRAPHIC_DATA] Close Options Edit Order" at bounding box center [471, 20] width 942 height 40
click at [760, 13] on button "Close" at bounding box center [744, 19] width 67 height 20
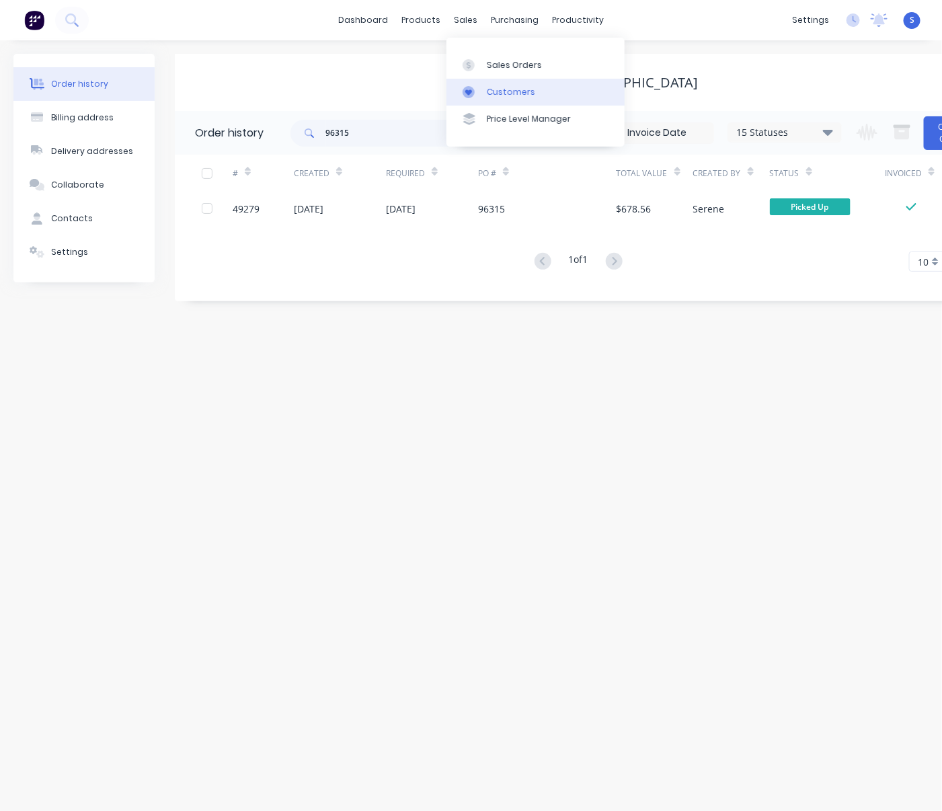
click at [508, 92] on div "Customers" at bounding box center [511, 92] width 48 height 12
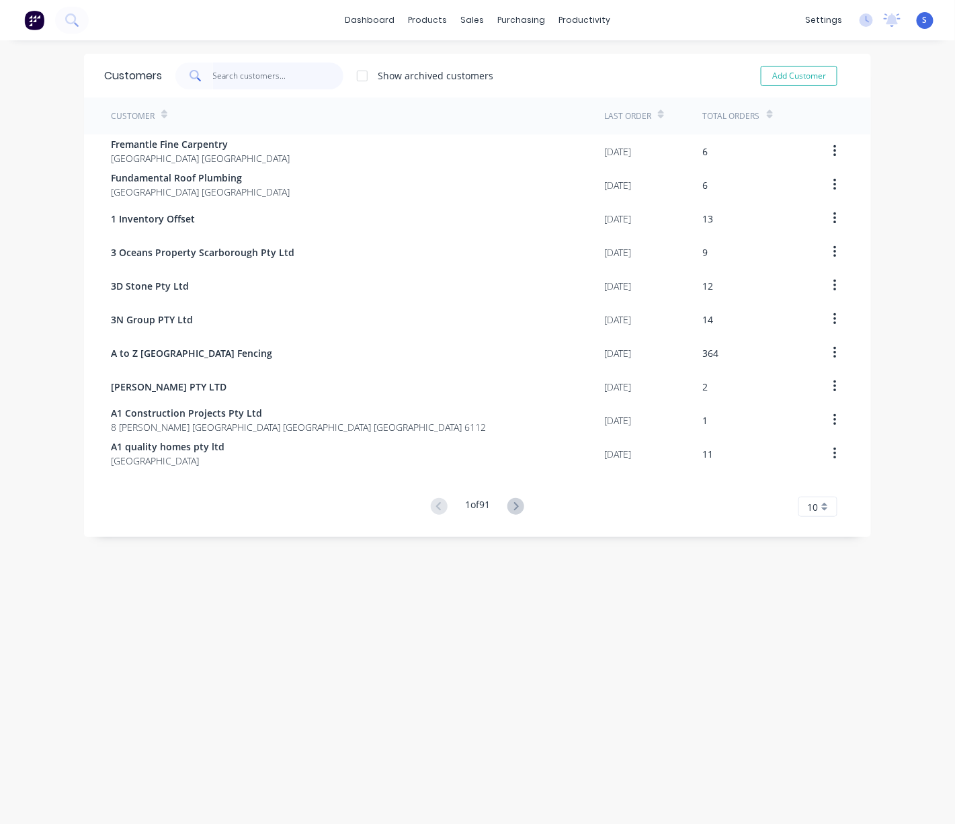
click at [271, 80] on input "text" at bounding box center [278, 76] width 131 height 27
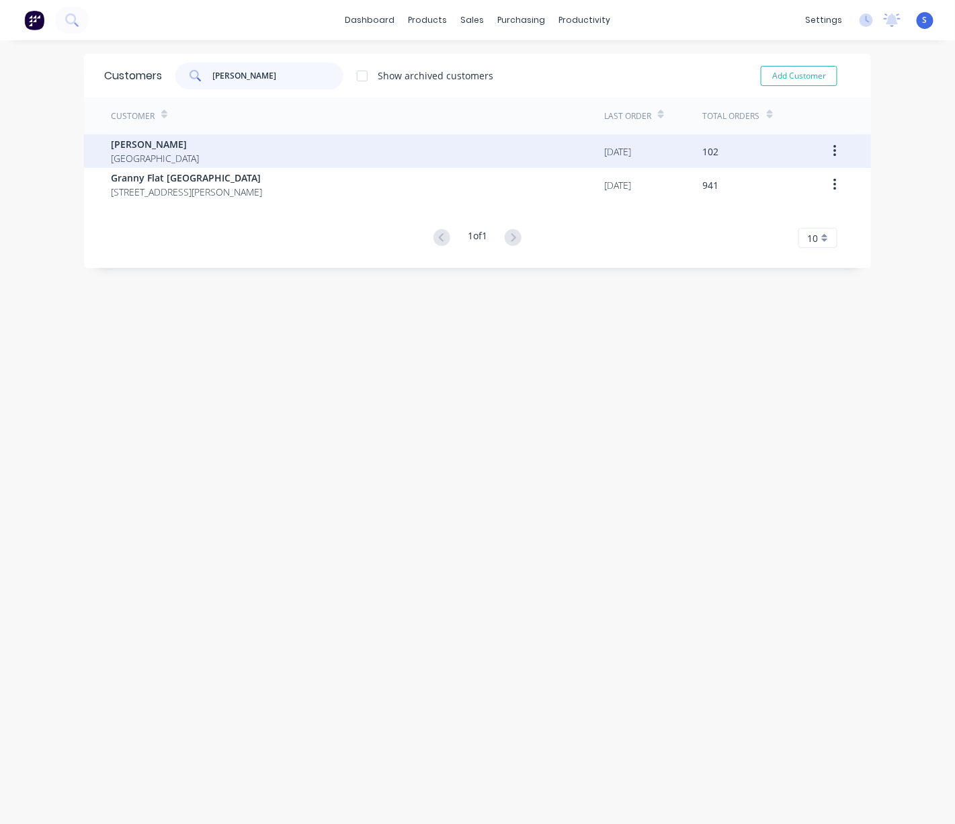
type input "[PERSON_NAME]"
click at [257, 157] on div "[PERSON_NAME] [GEOGRAPHIC_DATA]" at bounding box center [358, 151] width 494 height 34
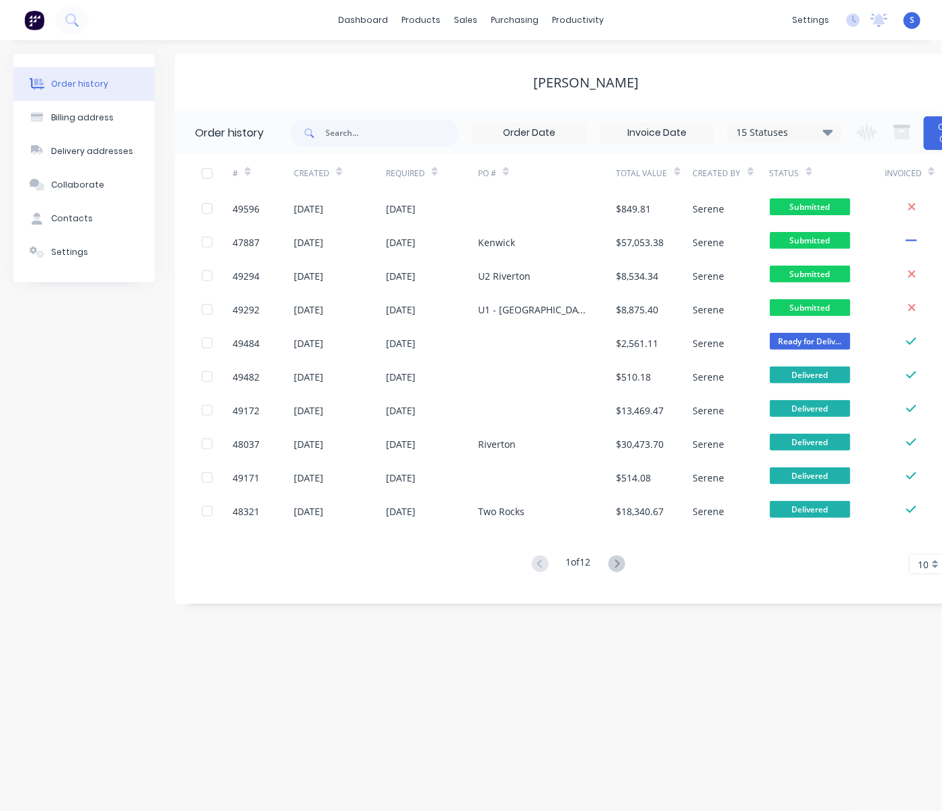
click at [529, 691] on div "Order history Billing address Delivery addresses Collaborate Contacts Settings …" at bounding box center [471, 425] width 942 height 771
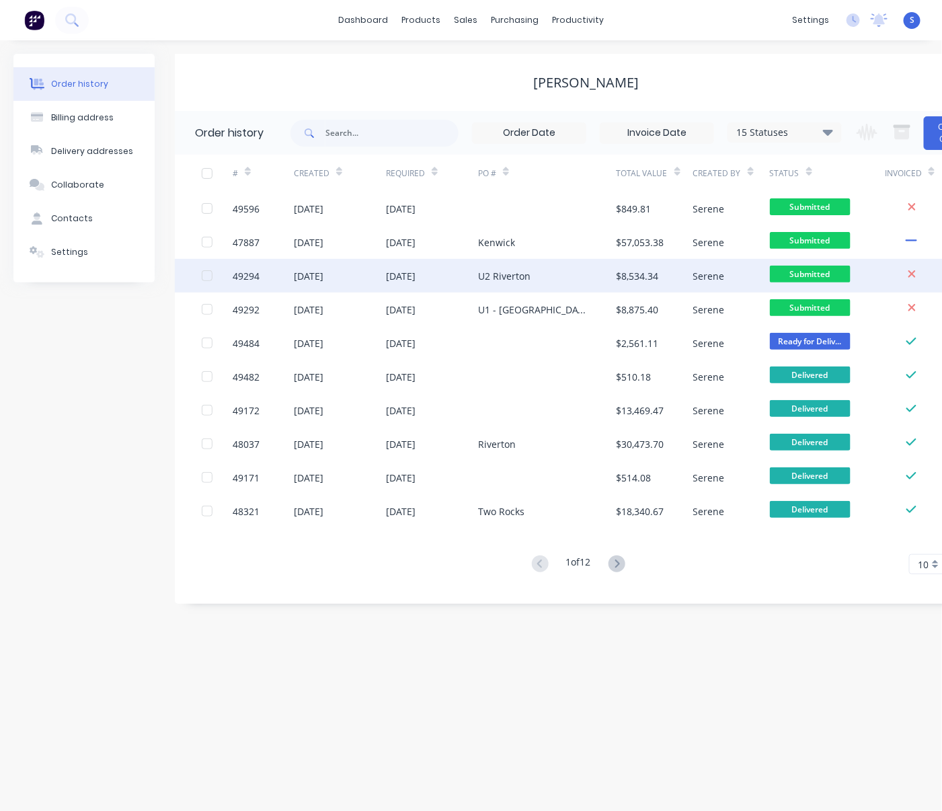
click at [416, 276] on div "[DATE]" at bounding box center [401, 276] width 30 height 14
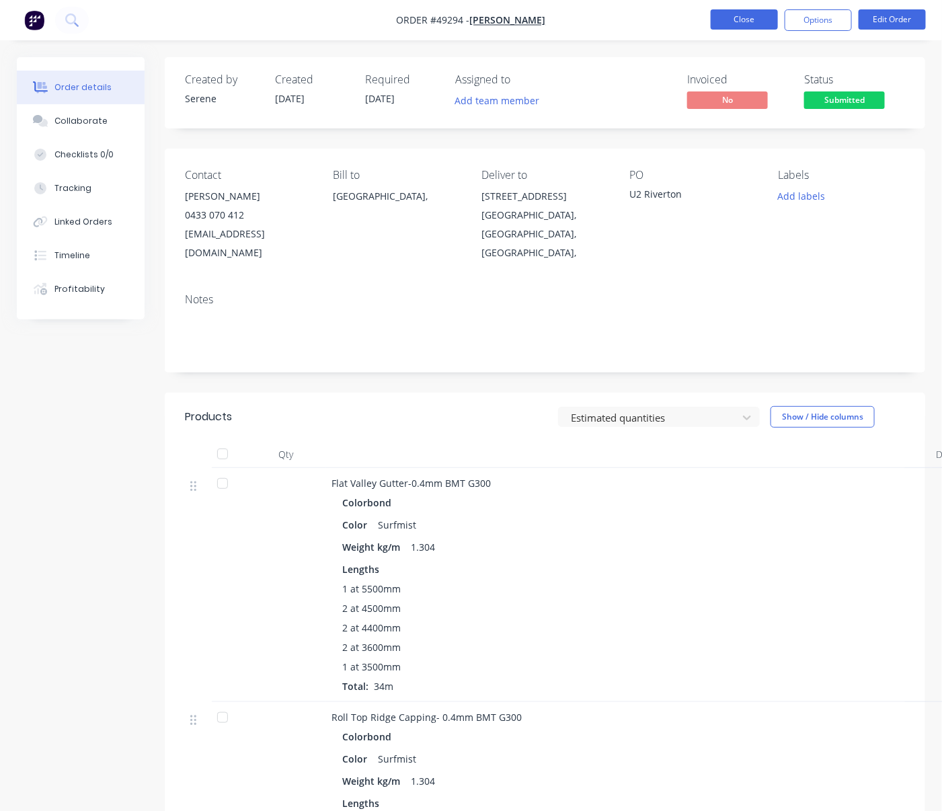
click at [742, 25] on button "Close" at bounding box center [744, 19] width 67 height 20
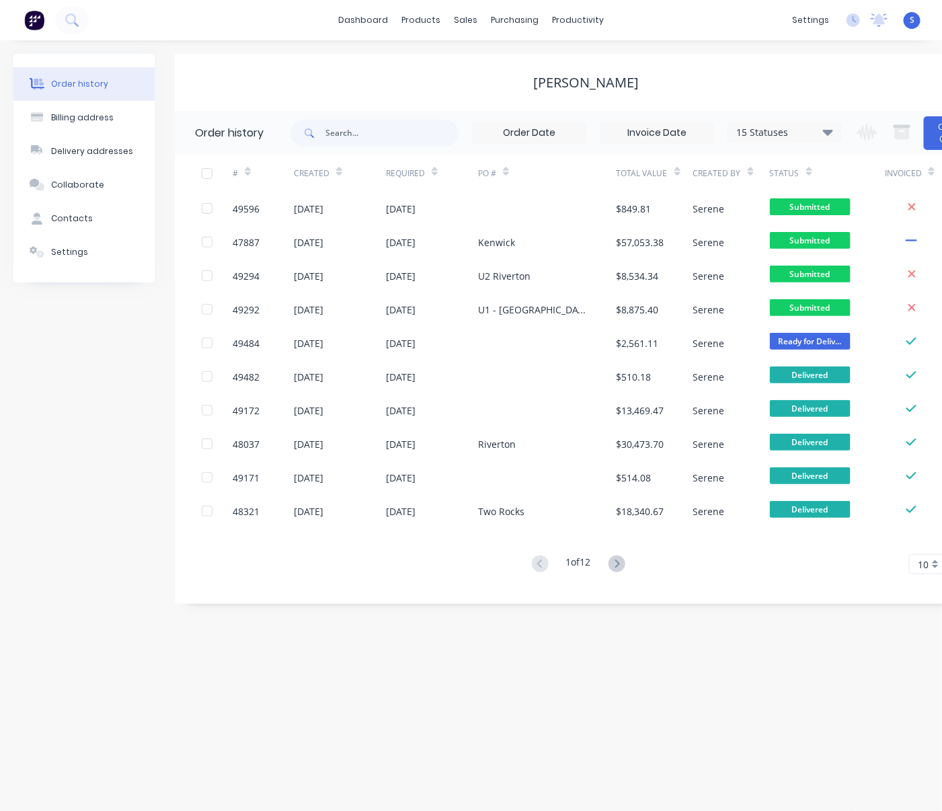
click at [486, 702] on div "Order history Billing address Delivery addresses Collaborate Contacts Settings …" at bounding box center [471, 425] width 942 height 771
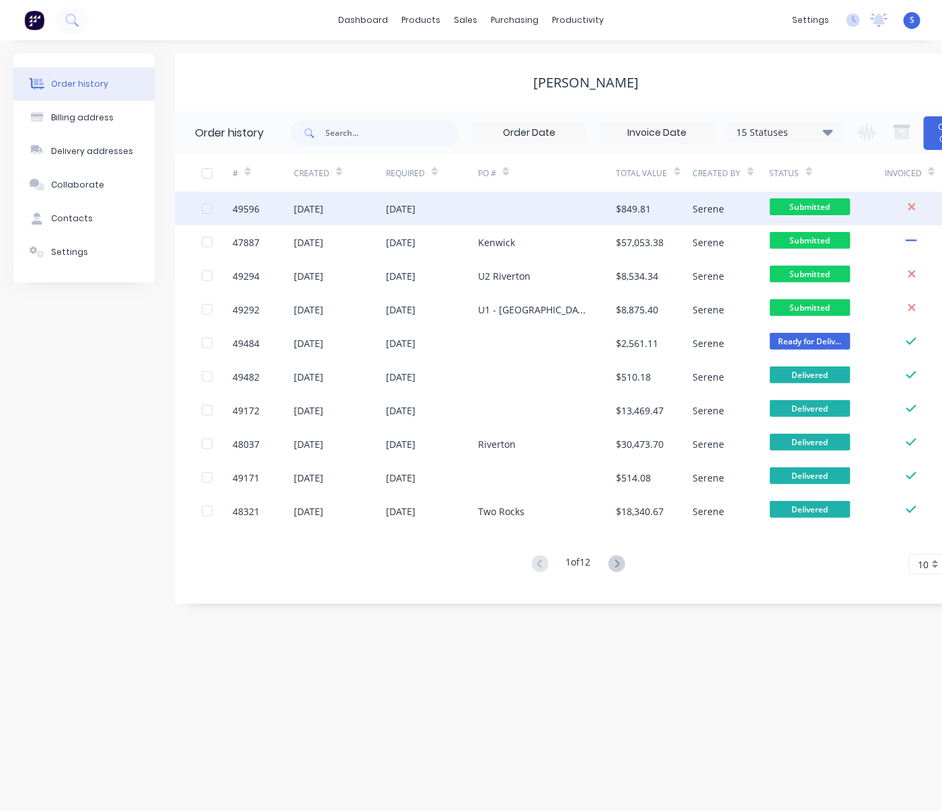
click at [409, 212] on div "[DATE]" at bounding box center [401, 209] width 30 height 14
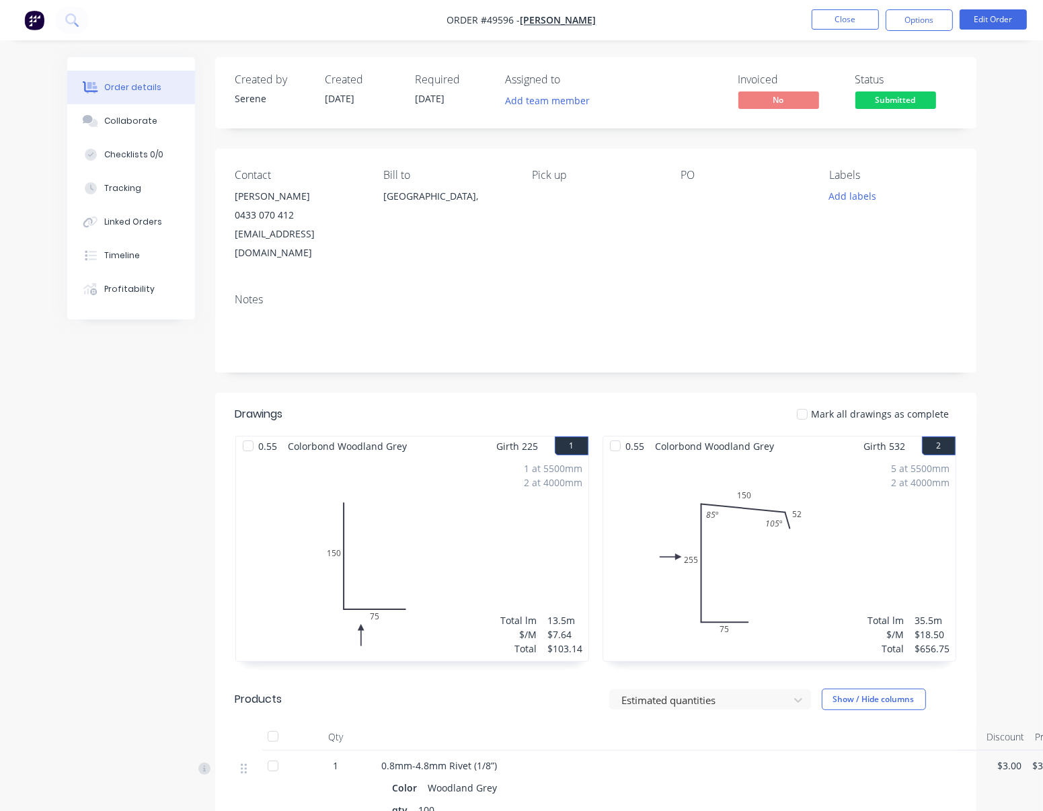
click at [590, 379] on div "Created by Serene Created [DATE] Required [DATE] Assigned to Add team member In…" at bounding box center [595, 586] width 761 height 1058
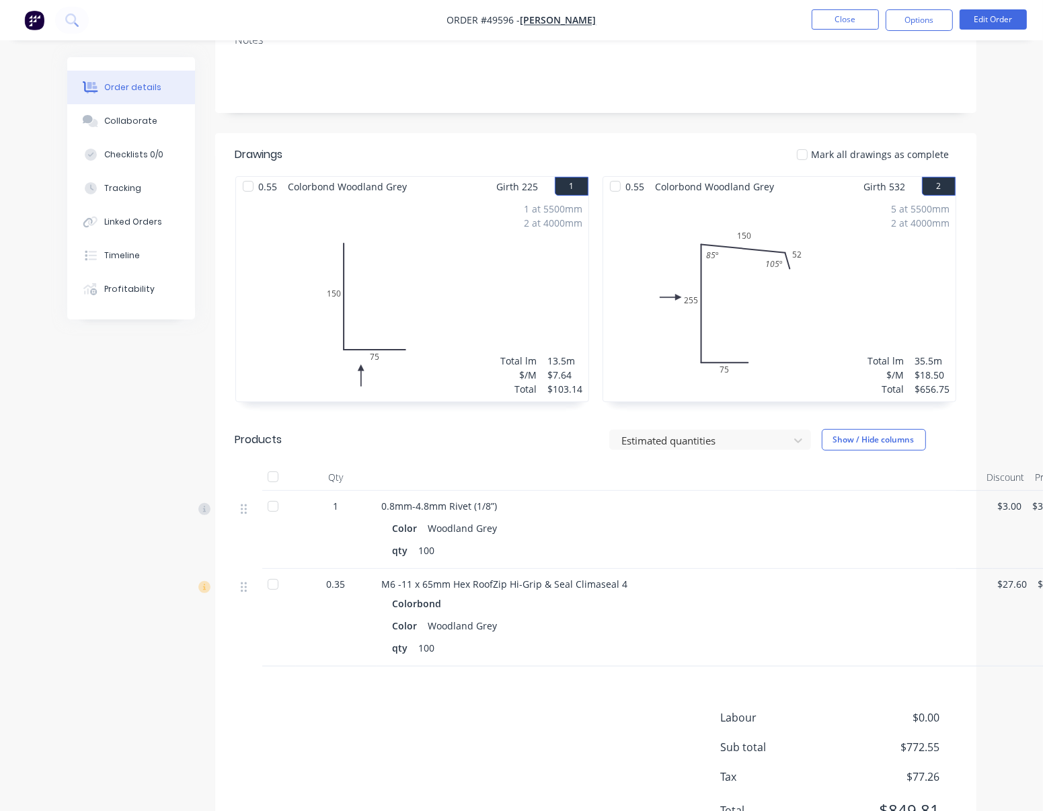
scroll to position [350, 0]
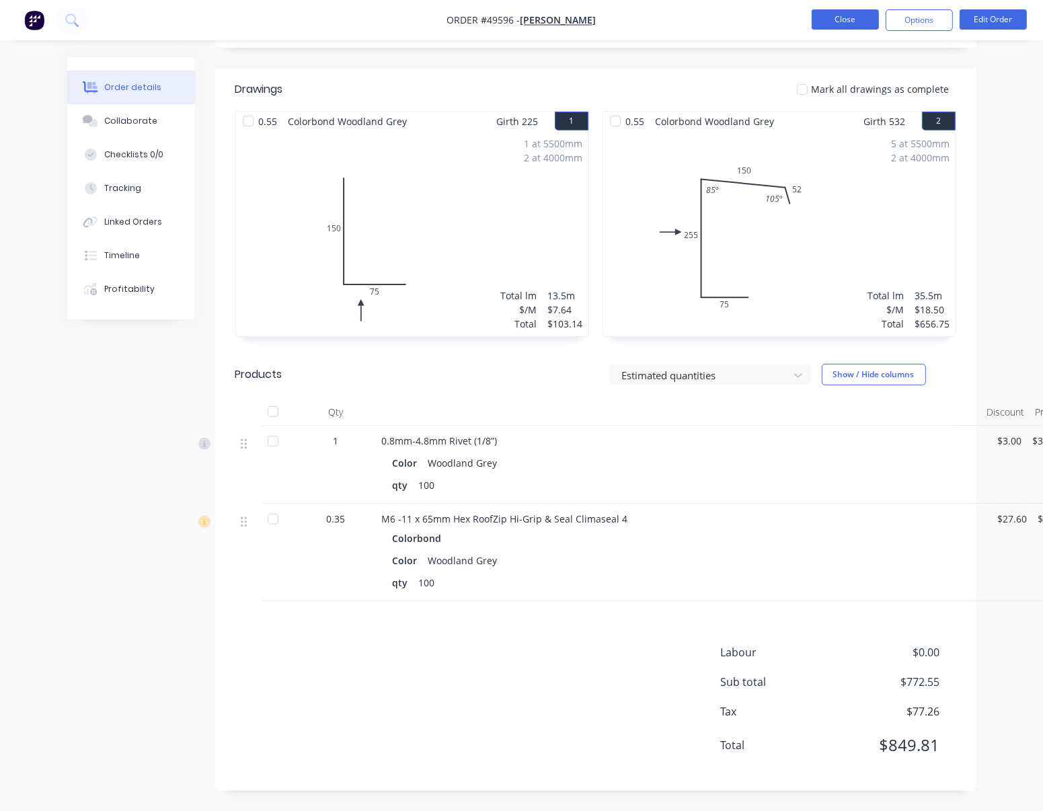
click at [825, 22] on button "Close" at bounding box center [845, 19] width 67 height 20
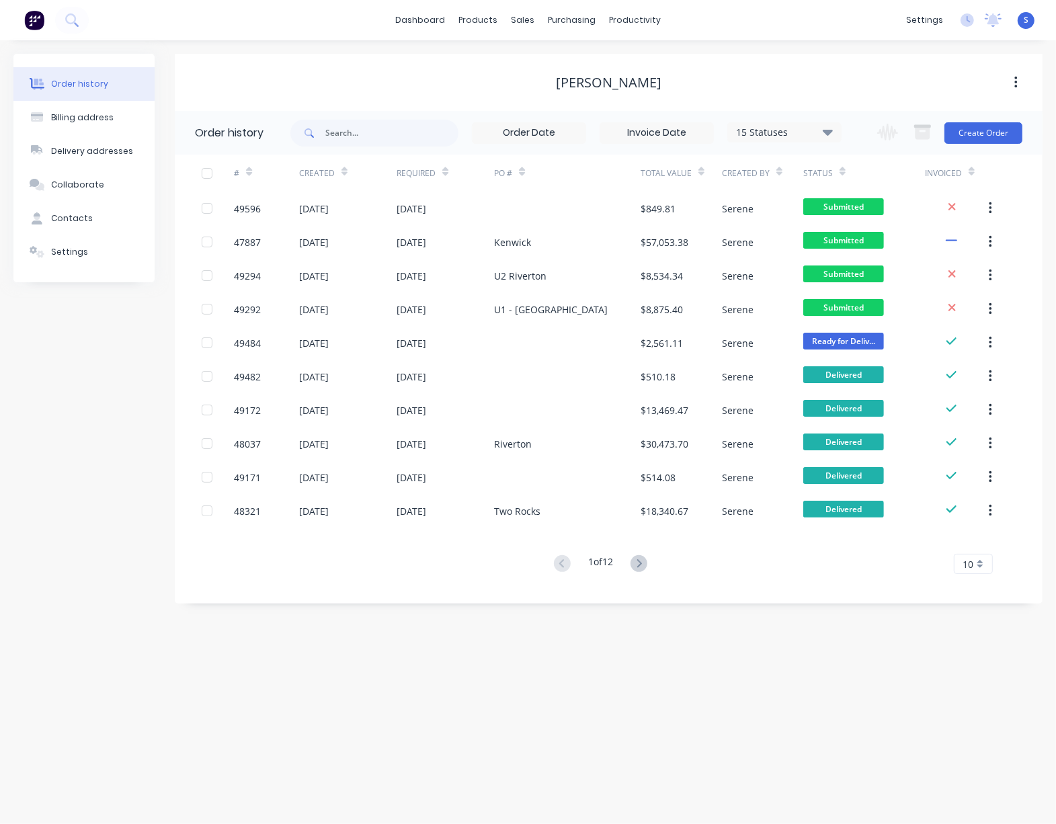
click at [524, 641] on div "Order history Billing address Delivery addresses Collaborate Contacts Settings …" at bounding box center [528, 432] width 1056 height 784
drag, startPoint x: 579, startPoint y: 652, endPoint x: 648, endPoint y: 655, distance: 69.3
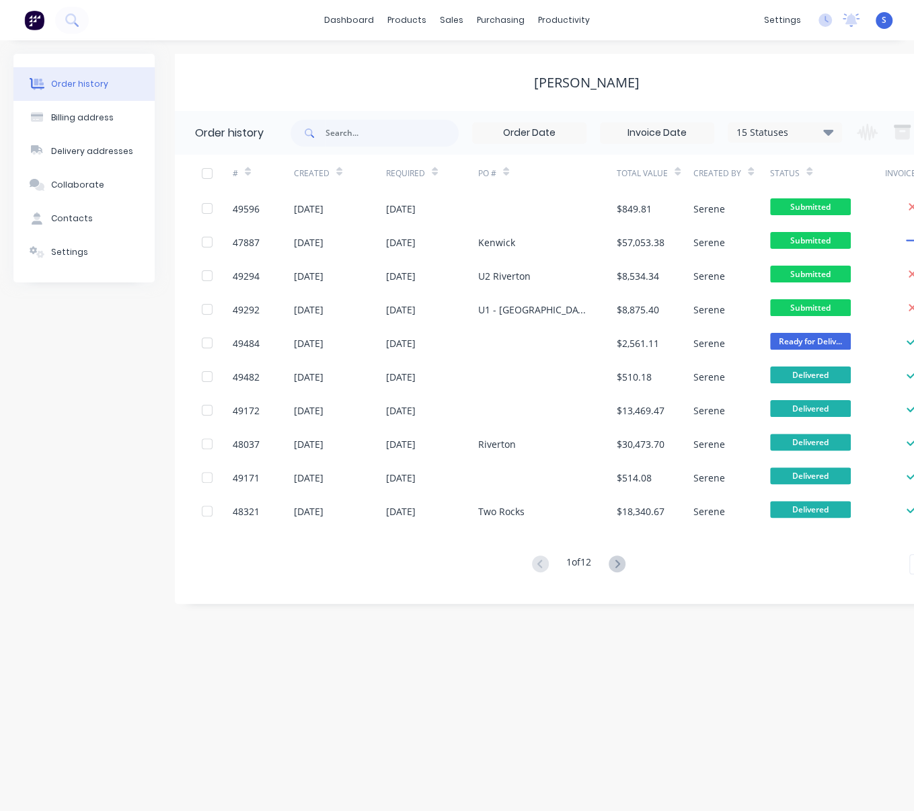
click at [43, 379] on div "Order history Billing address Delivery addresses Collaborate Contacts Settings" at bounding box center [83, 329] width 141 height 550
click at [421, 104] on div "[PERSON_NAME]" at bounding box center [586, 82] width 823 height 57
click at [499, 89] on link "Customers" at bounding box center [521, 92] width 178 height 27
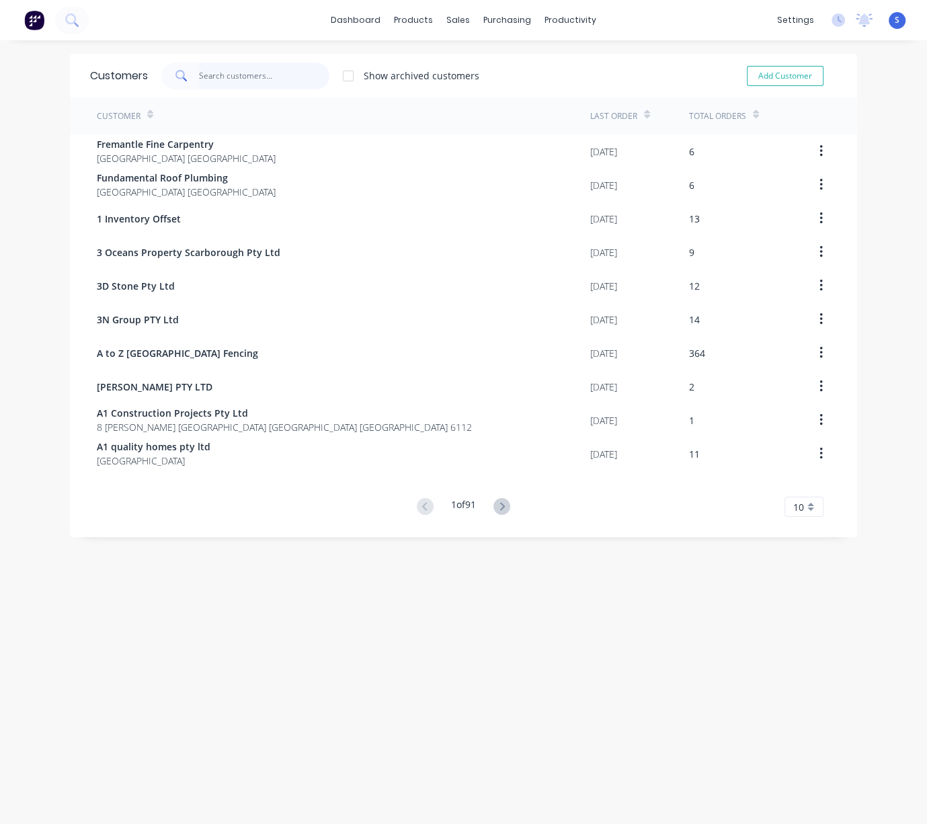
click at [255, 84] on input "text" at bounding box center [264, 76] width 131 height 27
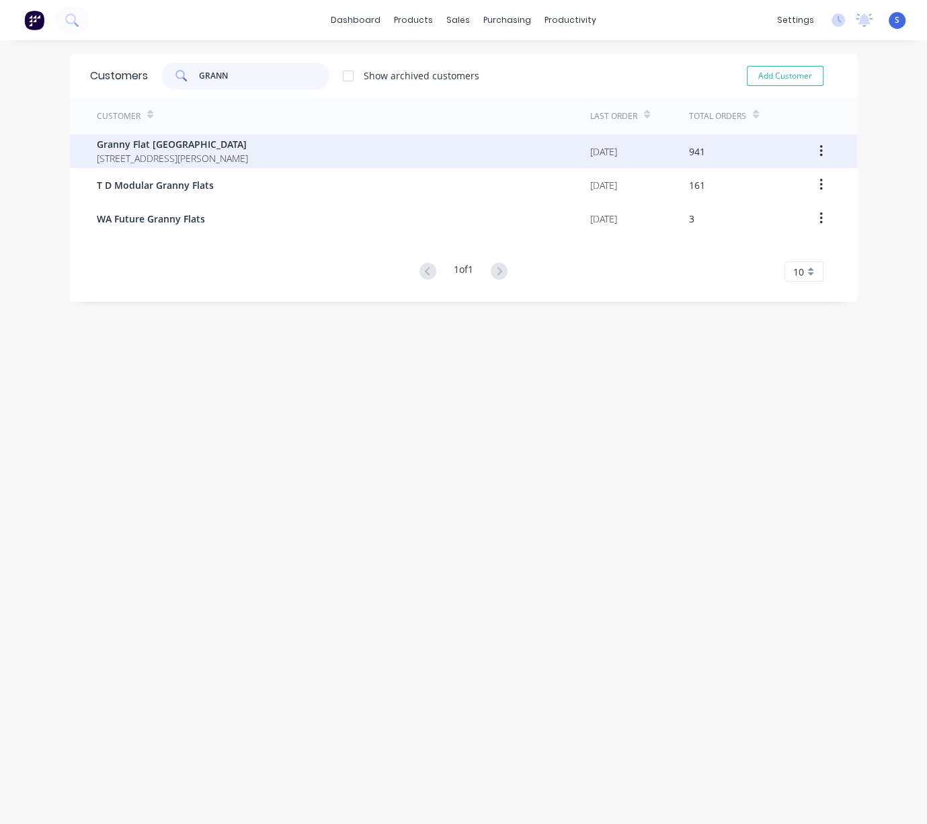
type input "GRANN"
click at [243, 149] on span "Granny Flat [GEOGRAPHIC_DATA]" at bounding box center [172, 144] width 151 height 14
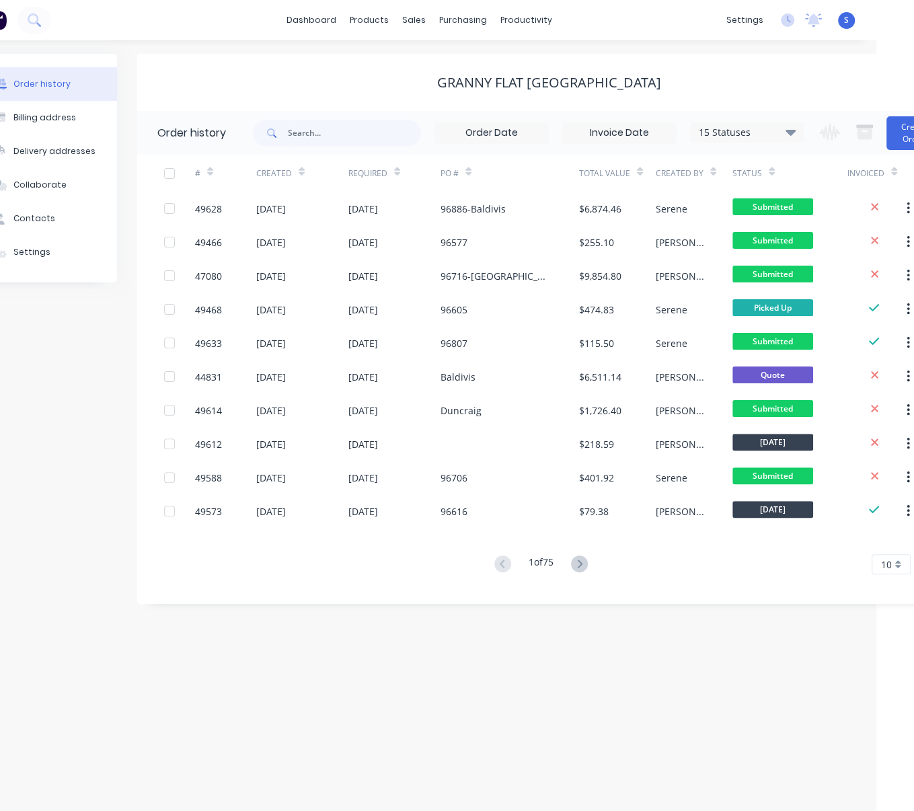
drag, startPoint x: 424, startPoint y: 619, endPoint x: 510, endPoint y: 629, distance: 87.4
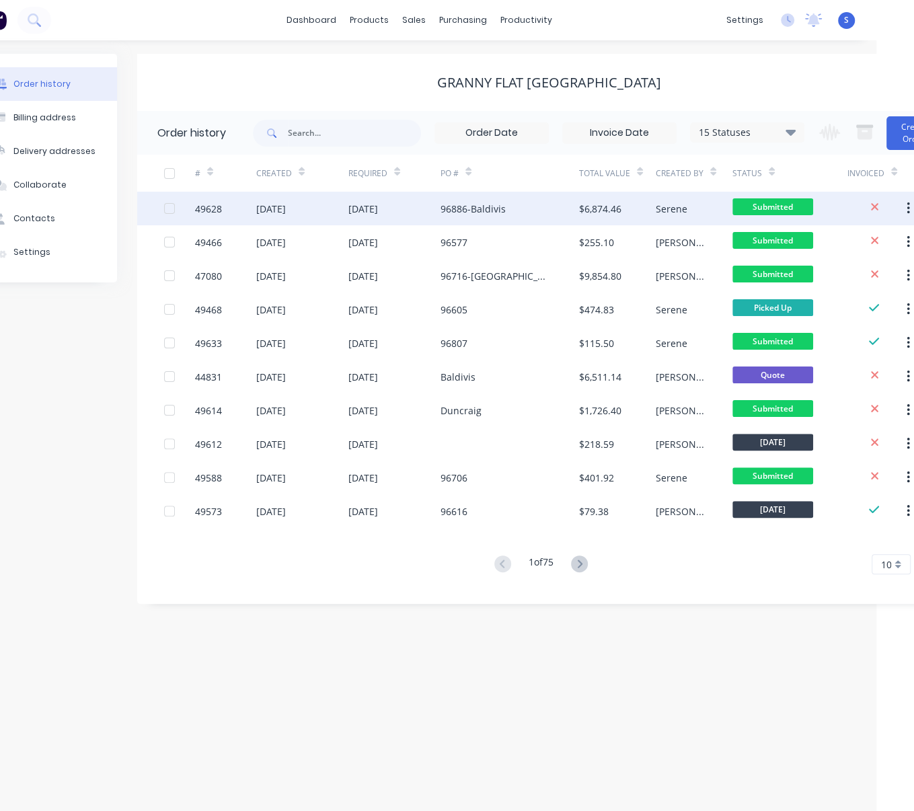
scroll to position [0, 63]
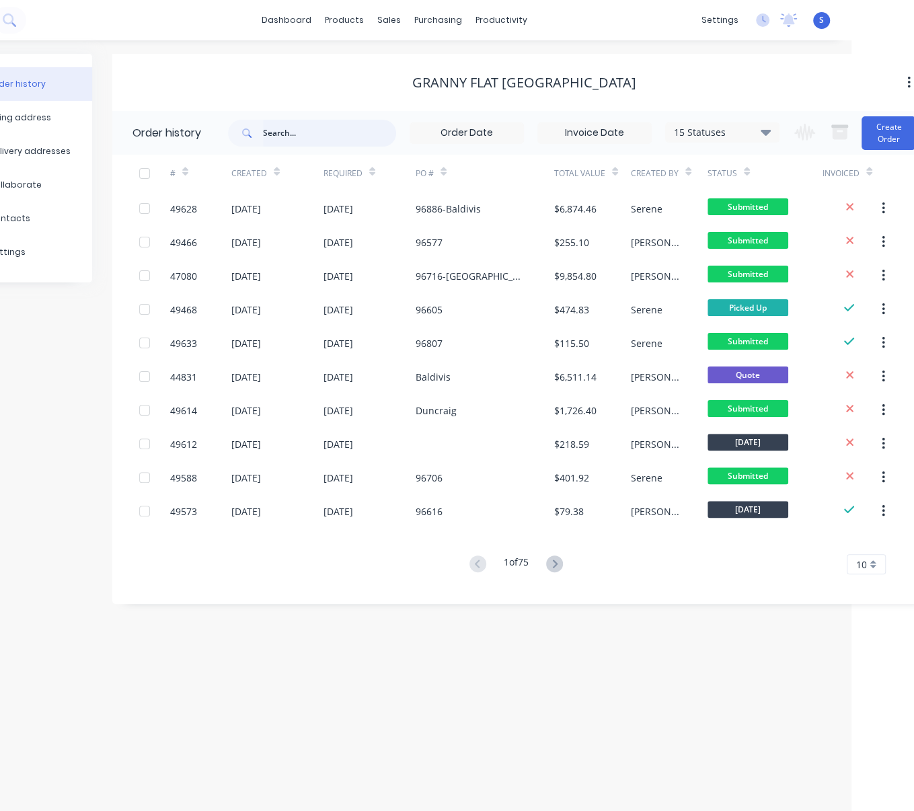
click at [325, 127] on input "text" at bounding box center [329, 133] width 133 height 27
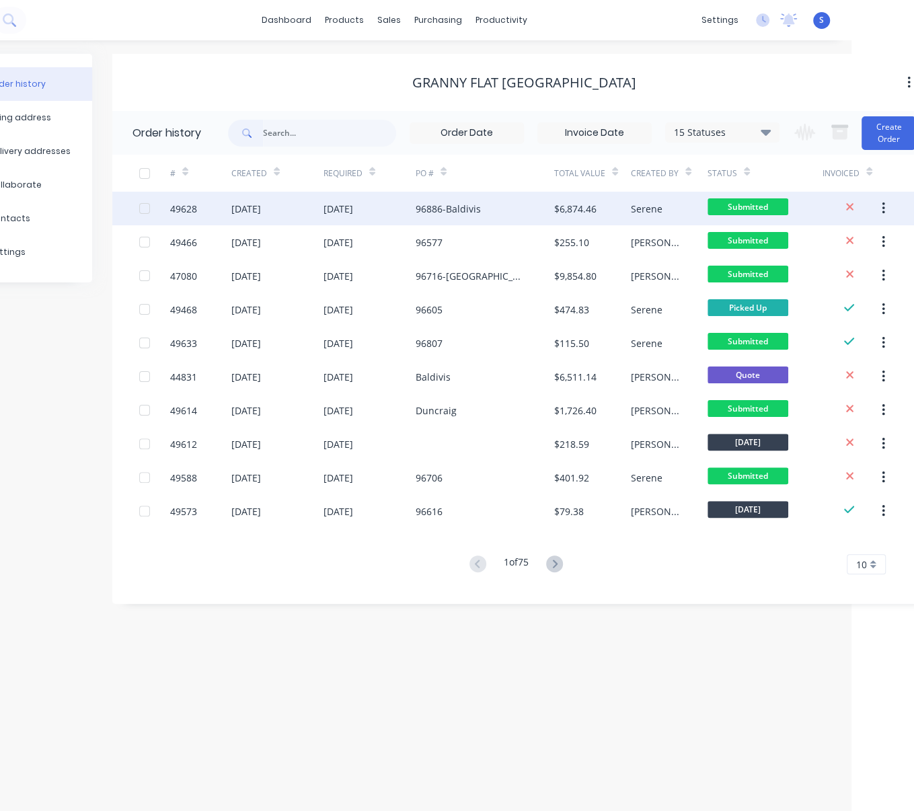
click at [504, 216] on div "96886-Baldivis" at bounding box center [485, 209] width 139 height 34
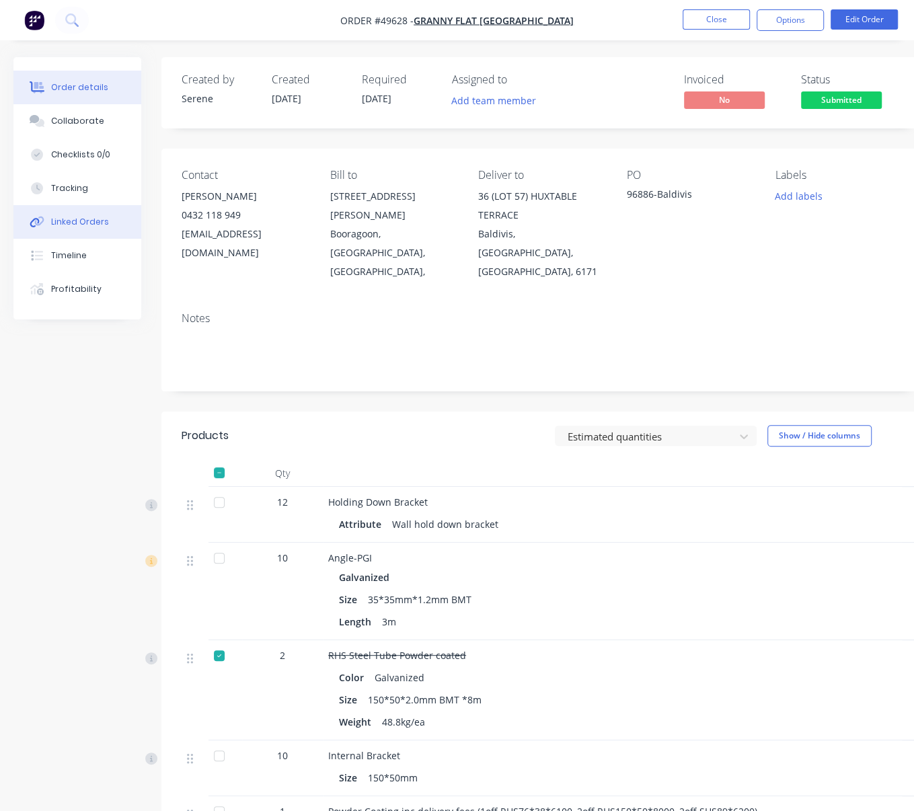
click at [88, 228] on div "Linked Orders" at bounding box center [80, 222] width 58 height 12
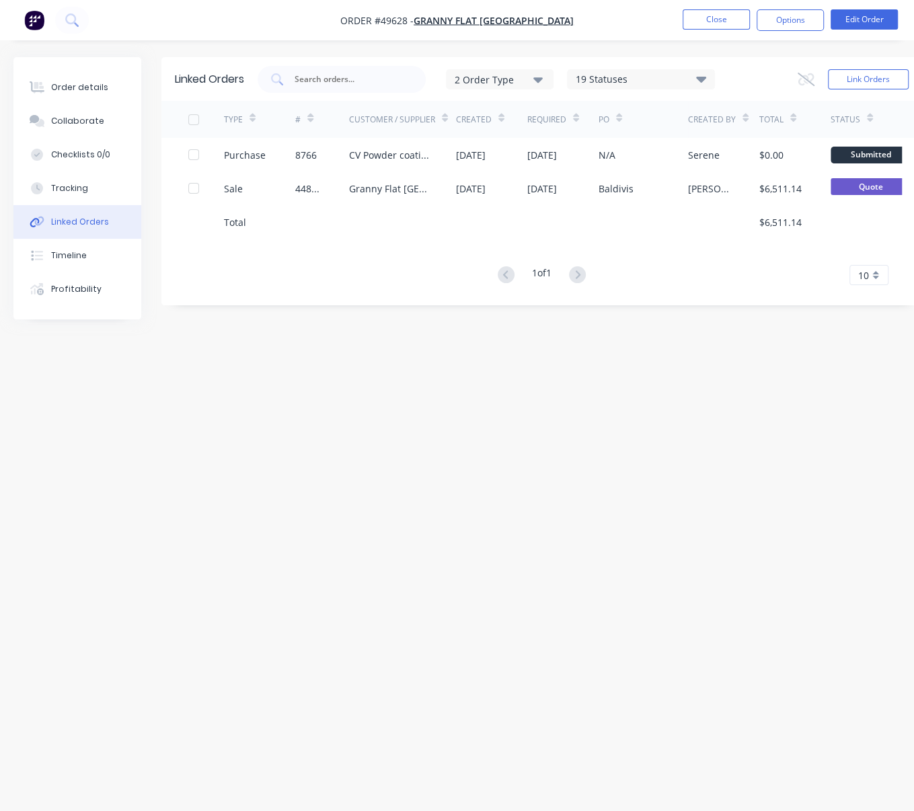
scroll to position [0, 22]
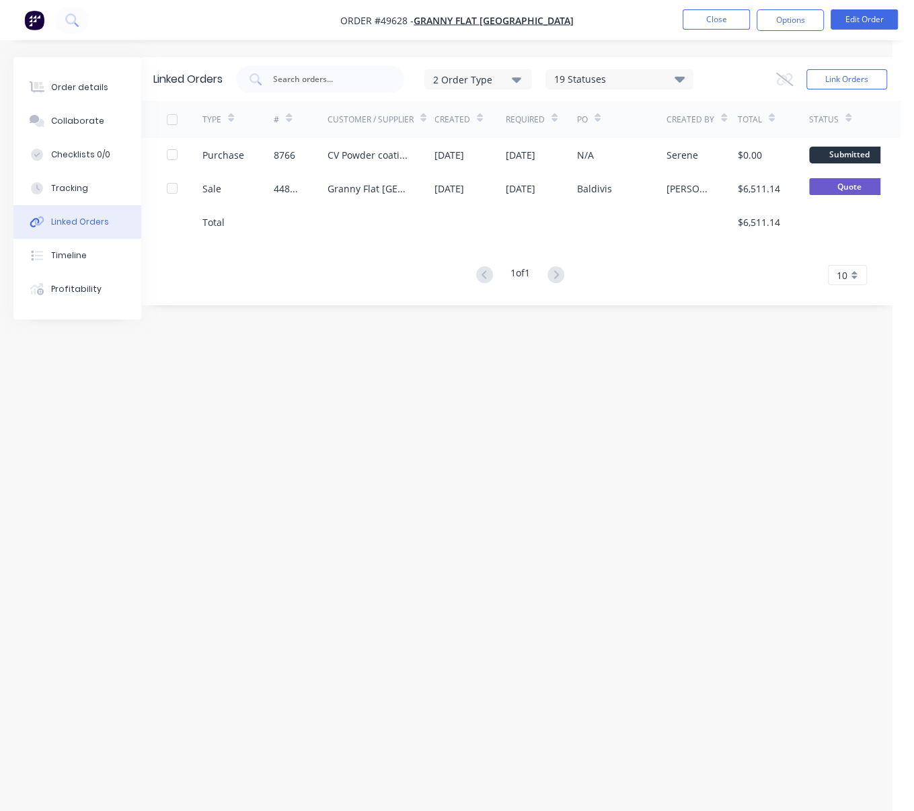
drag, startPoint x: 422, startPoint y: 408, endPoint x: 517, endPoint y: 417, distance: 95.2
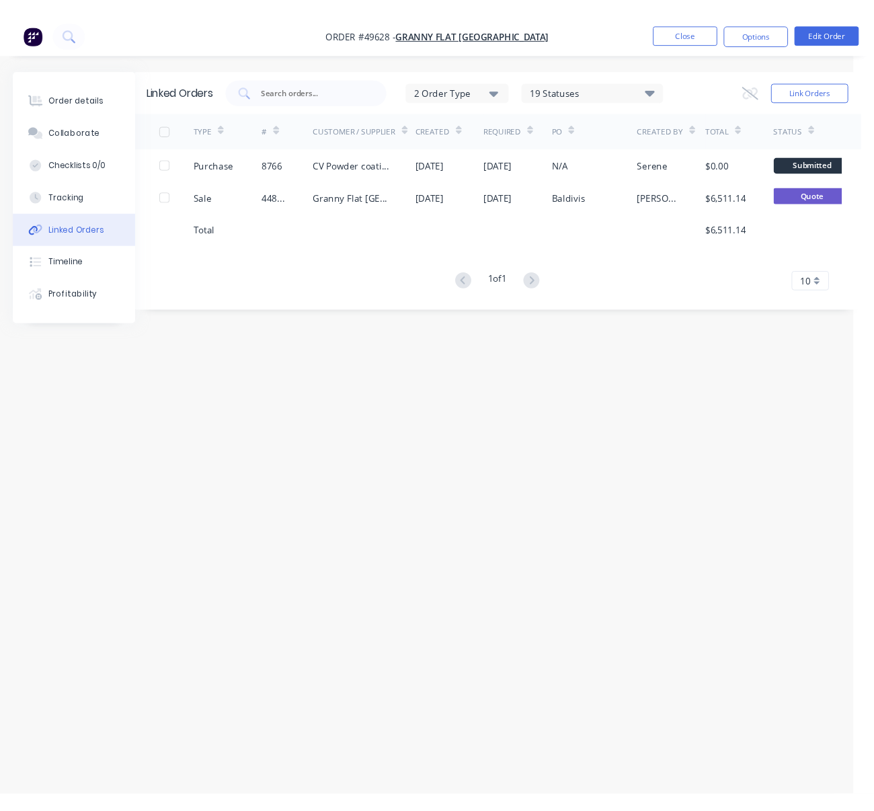
scroll to position [0, 0]
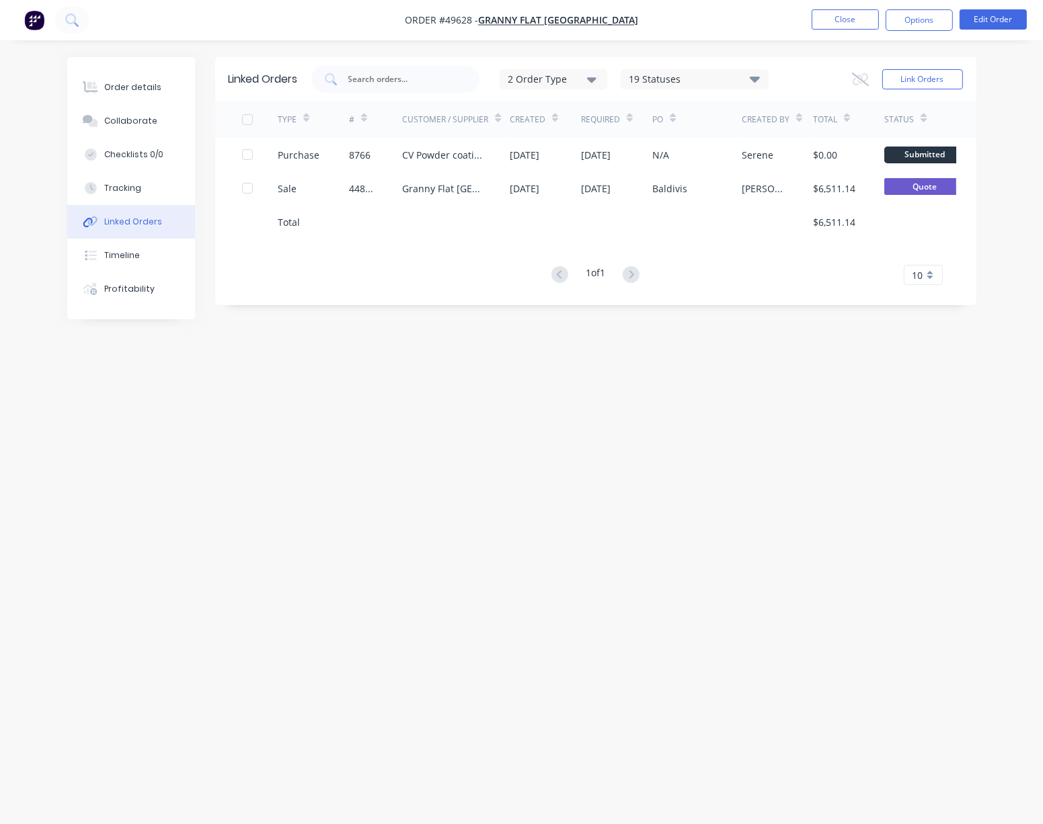
click at [0, 176] on html "Order #49628 - Granny Flat [GEOGRAPHIC_DATA] Close Options Edit Order Order det…" at bounding box center [521, 412] width 1043 height 824
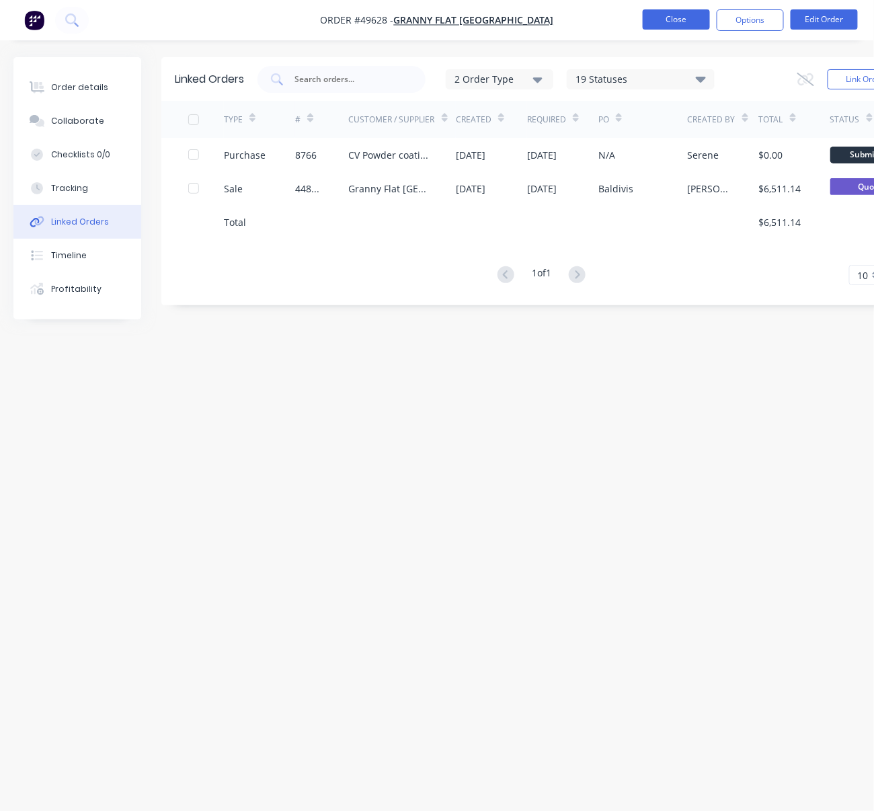
click at [666, 26] on button "Close" at bounding box center [676, 19] width 67 height 20
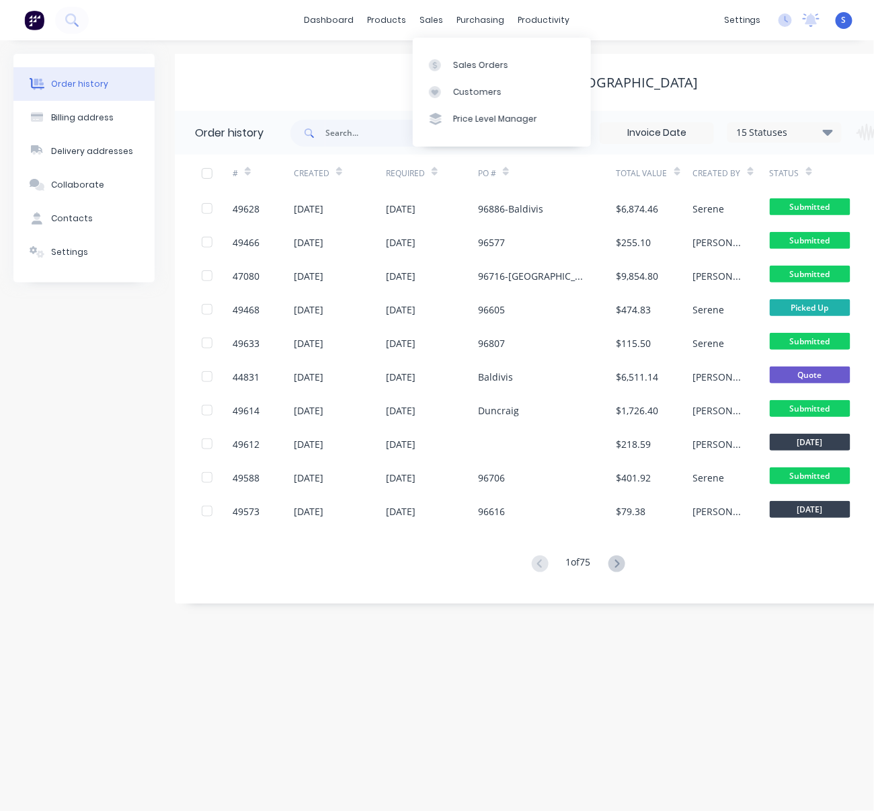
click at [329, 80] on div "Granny Flat [GEOGRAPHIC_DATA]" at bounding box center [586, 83] width 823 height 16
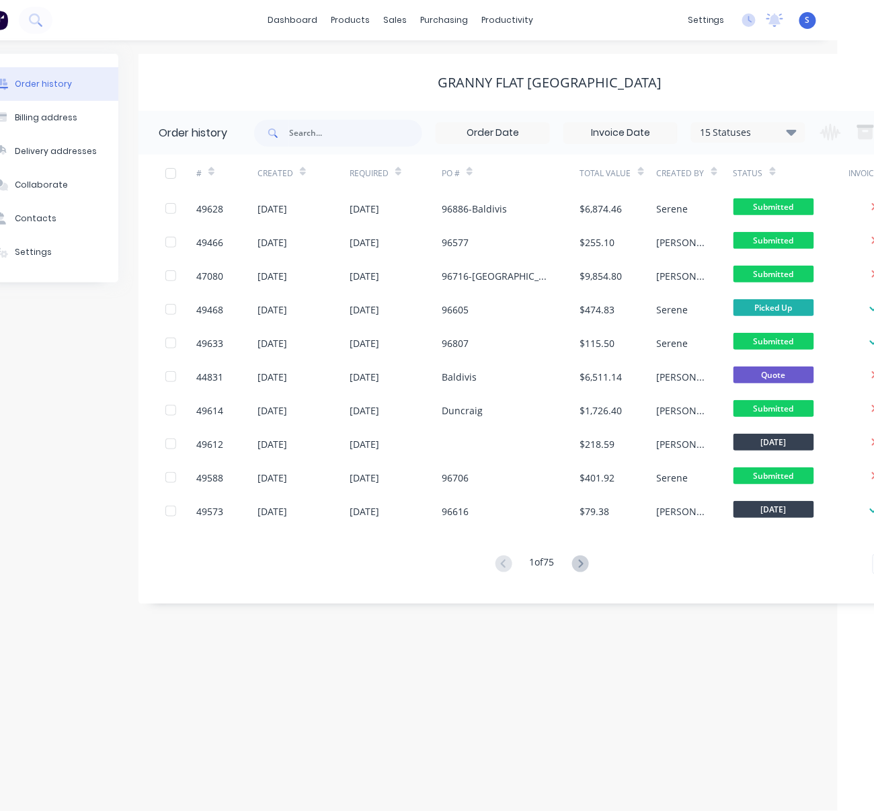
drag, startPoint x: 298, startPoint y: 85, endPoint x: 482, endPoint y: 77, distance: 184.4
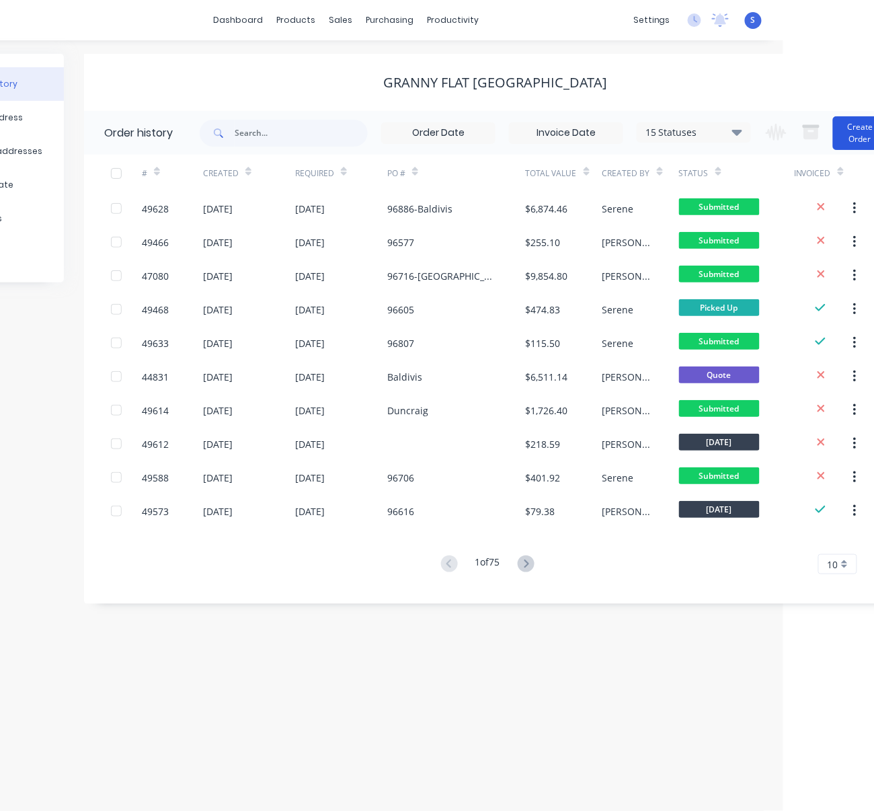
click at [825, 139] on button "Create Order" at bounding box center [860, 133] width 54 height 34
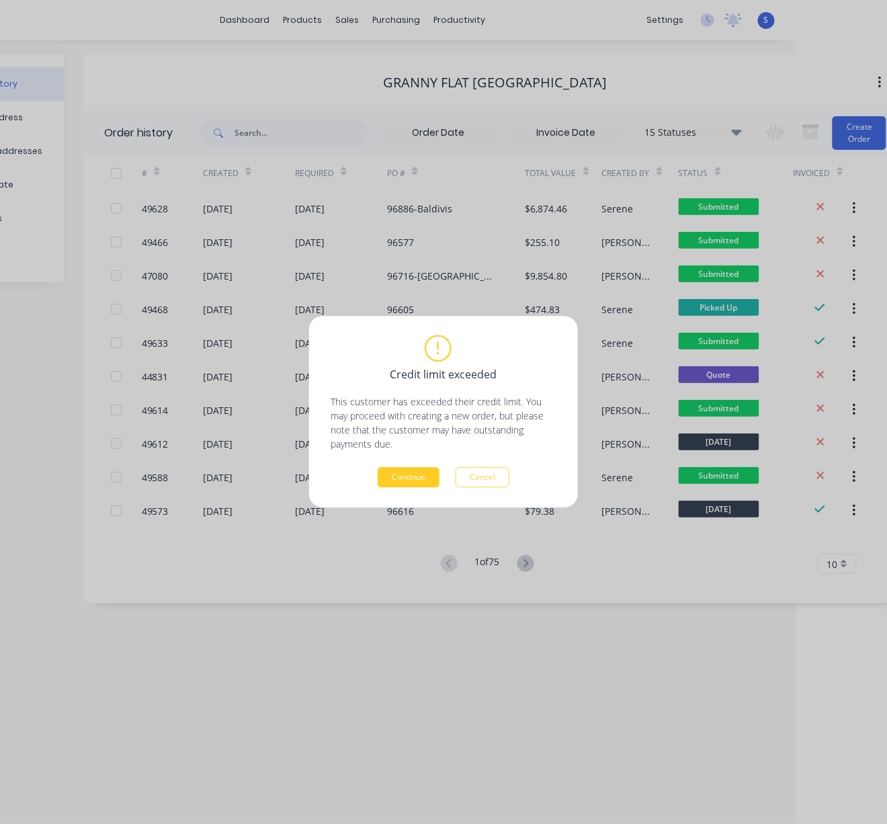
click at [421, 473] on button "Continue" at bounding box center [409, 478] width 62 height 20
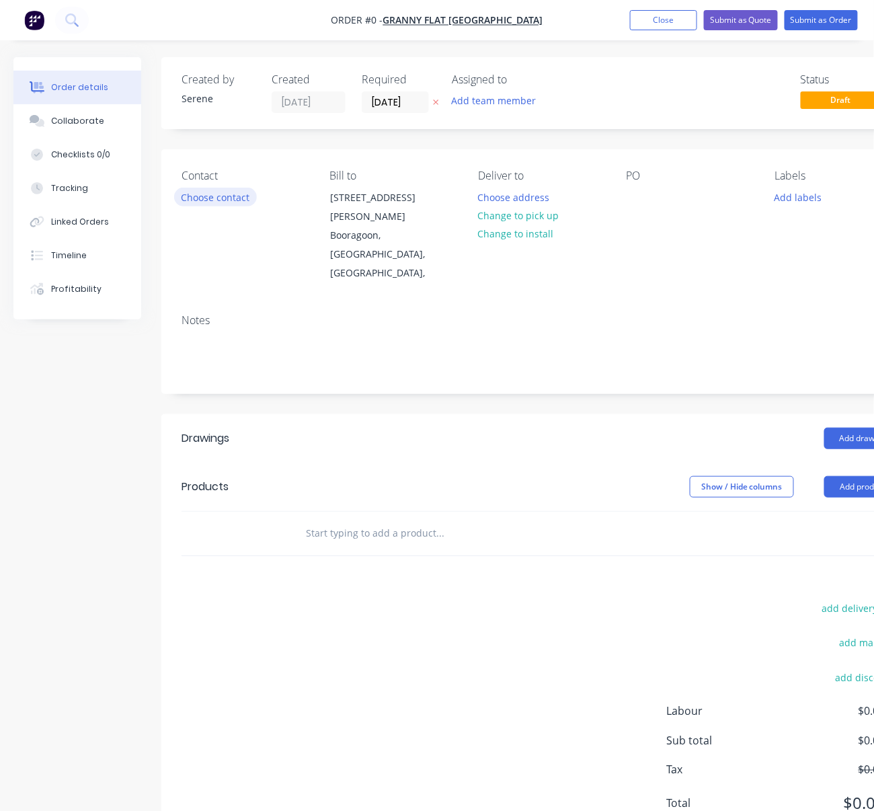
click at [241, 206] on button "Choose contact" at bounding box center [215, 197] width 83 height 18
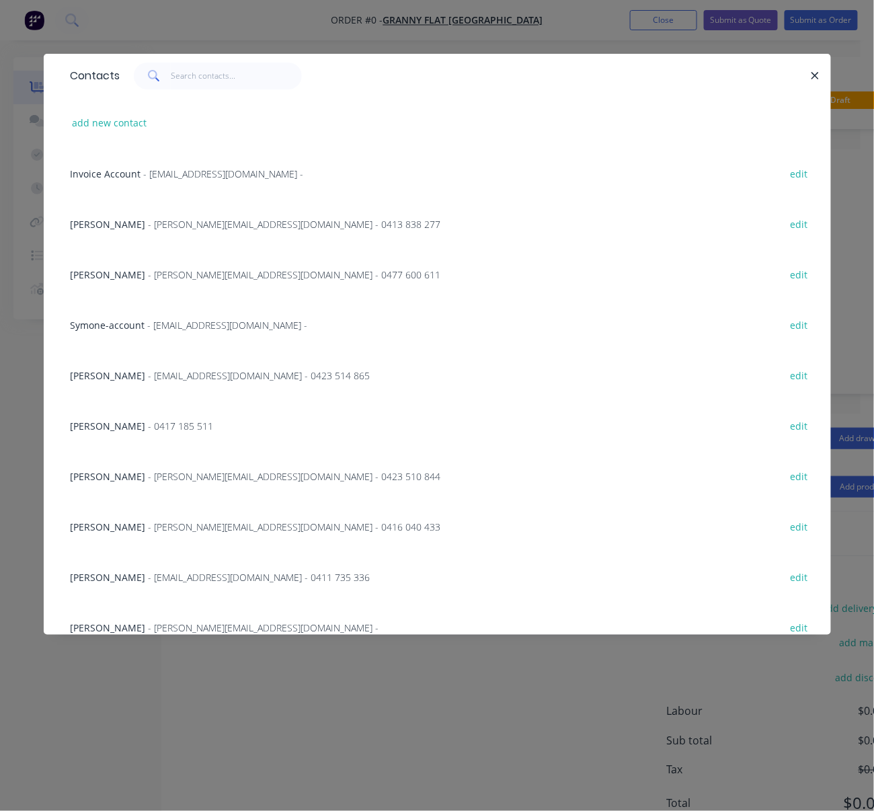
click at [130, 231] on span "[PERSON_NAME]" at bounding box center [108, 224] width 75 height 13
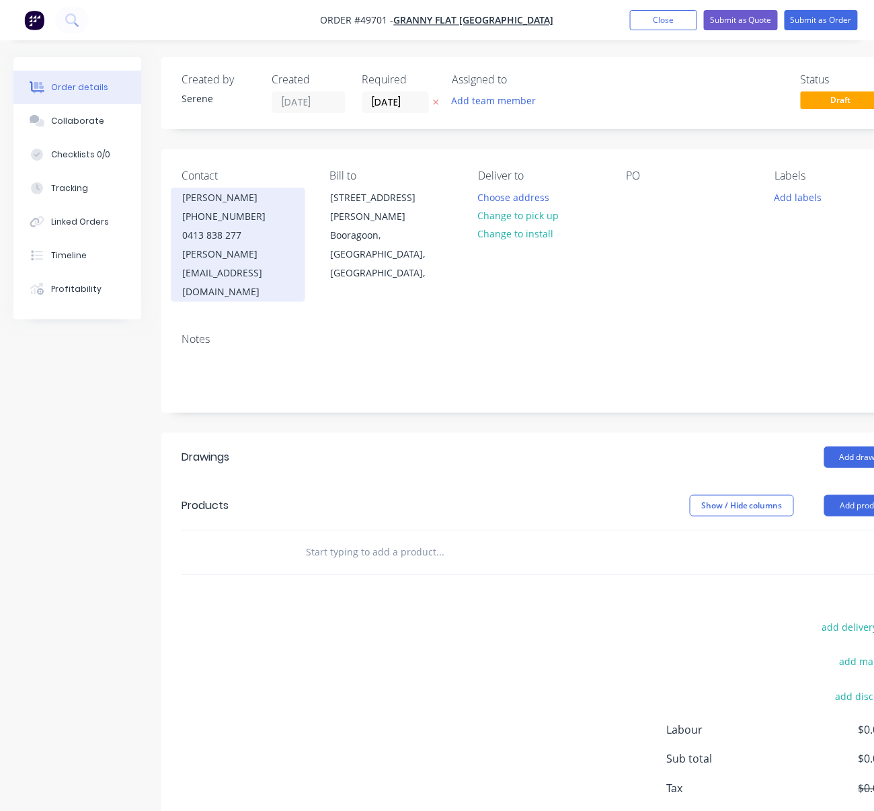
click at [218, 220] on div "[PHONE_NUMBER]" at bounding box center [238, 216] width 112 height 19
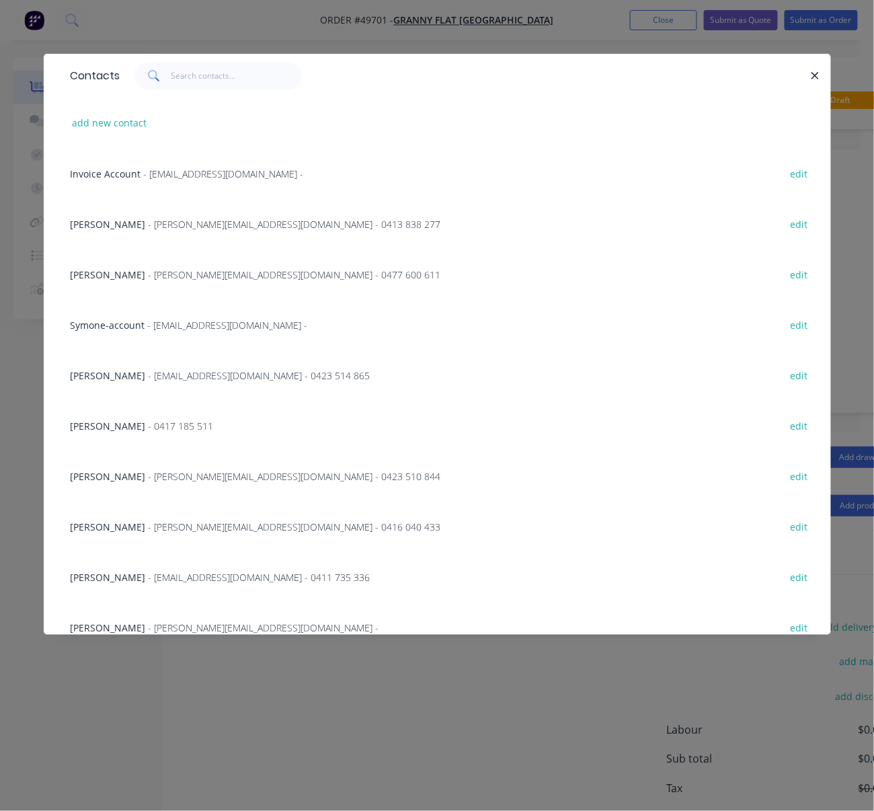
click at [131, 290] on div "Karl Chandler - [EMAIL_ADDRESS][DOMAIN_NAME] - 0477 600 611 edit" at bounding box center [437, 274] width 747 height 50
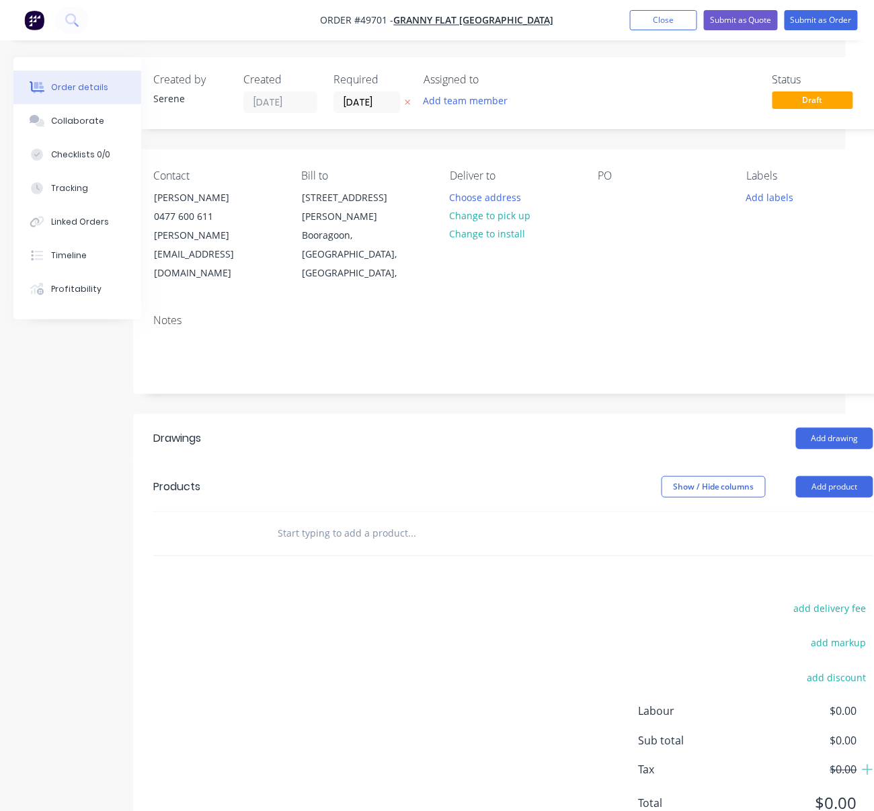
drag, startPoint x: 451, startPoint y: 452, endPoint x: 608, endPoint y: 353, distance: 185.6
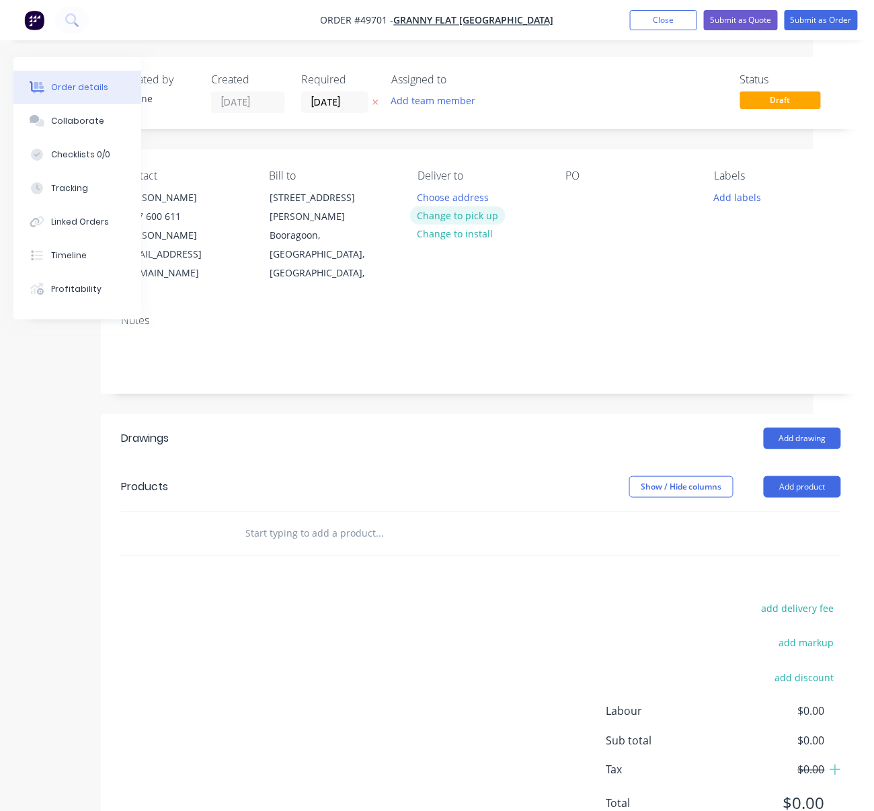
click at [466, 225] on button "Change to pick up" at bounding box center [457, 215] width 95 height 18
click at [584, 204] on div at bounding box center [577, 197] width 22 height 19
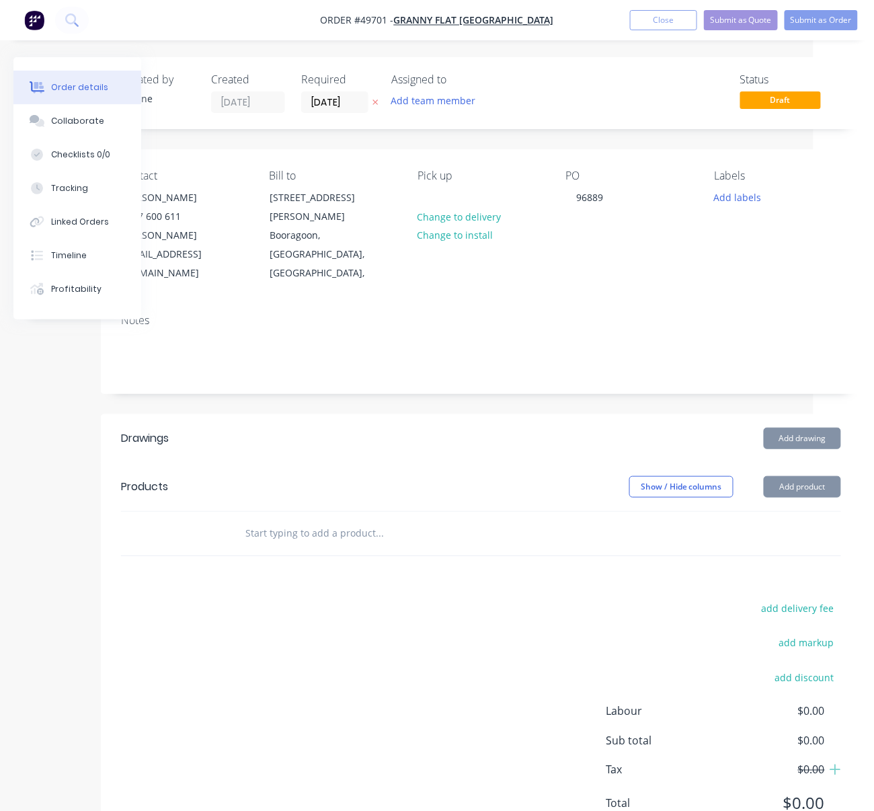
click at [403, 428] on div "Add drawing" at bounding box center [557, 439] width 567 height 22
click at [788, 476] on button "Add product" at bounding box center [802, 487] width 77 height 22
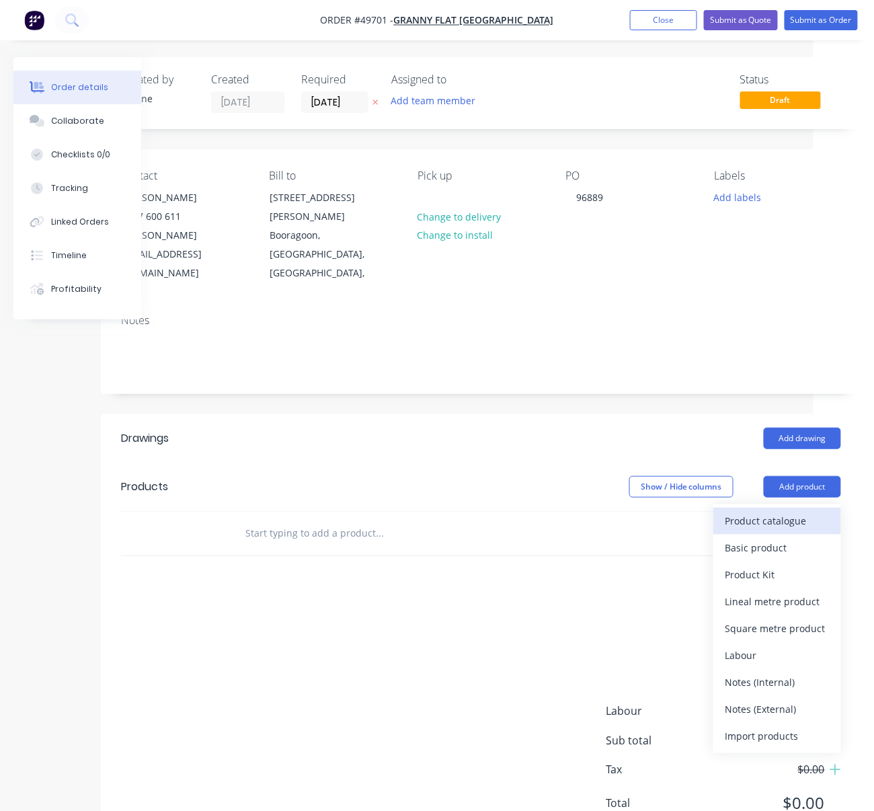
click at [771, 511] on div "Product catalogue" at bounding box center [777, 520] width 104 height 19
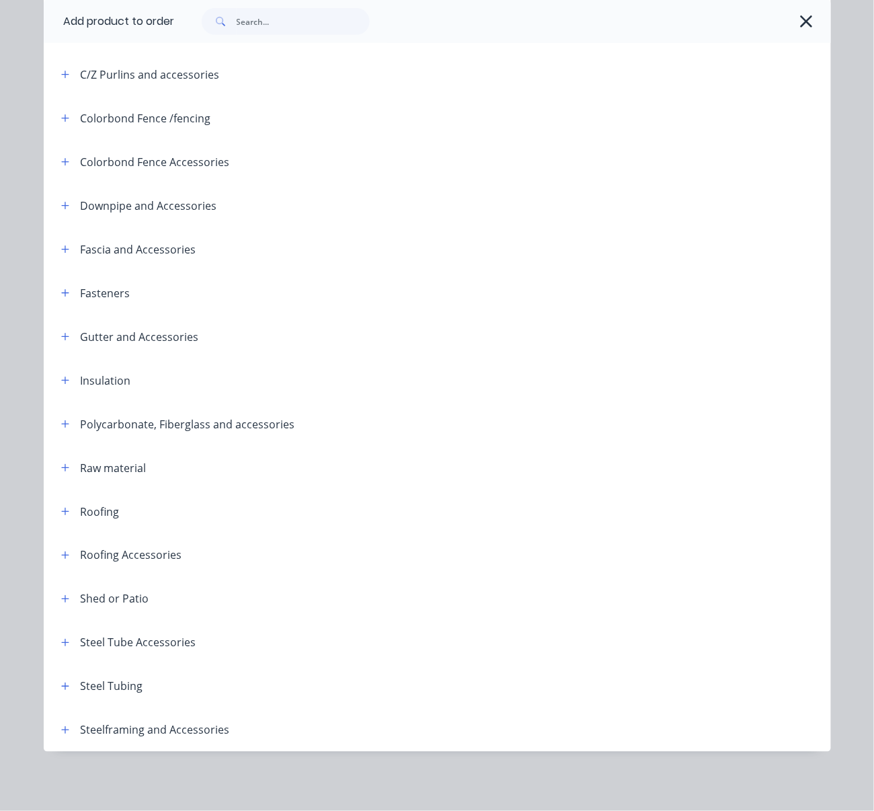
scroll to position [290, 0]
click at [64, 725] on icon "button" at bounding box center [65, 729] width 8 height 9
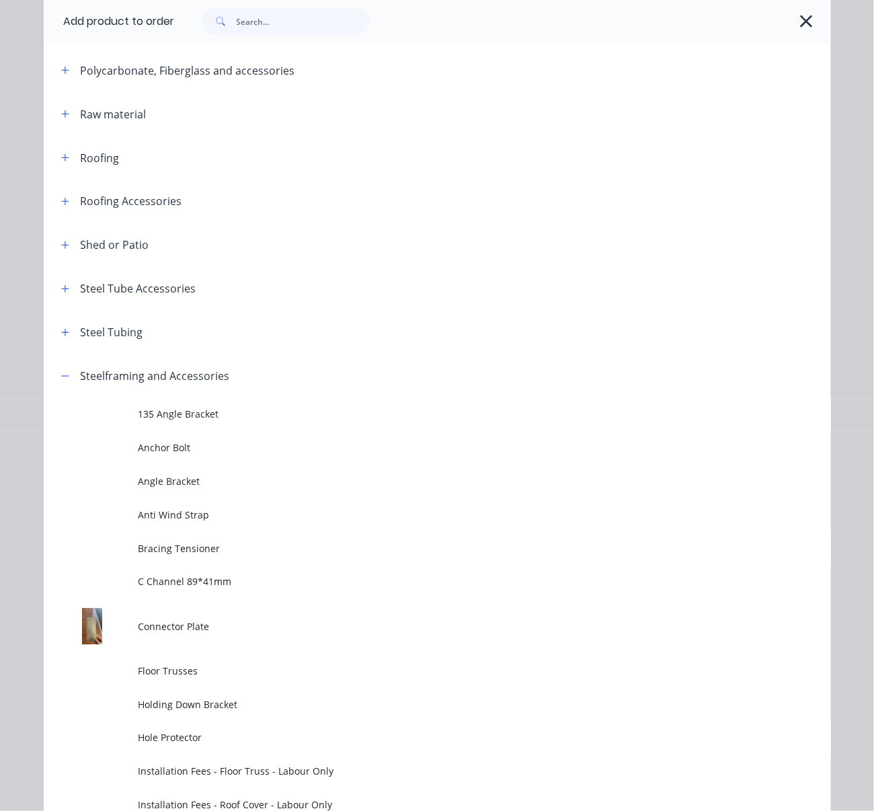
scroll to position [918, 0]
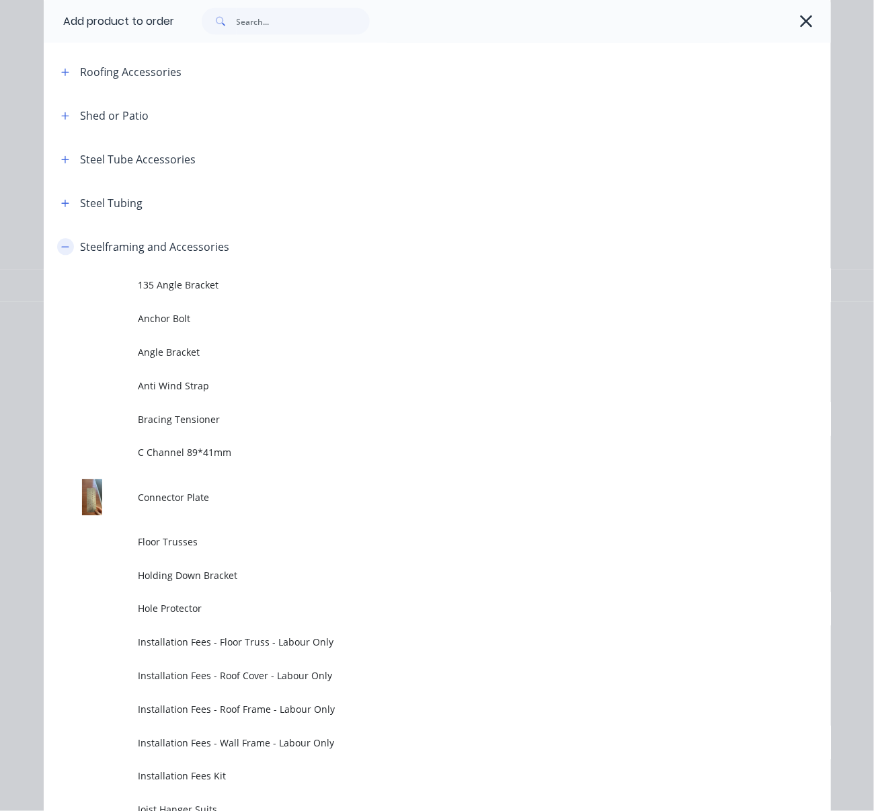
click at [66, 255] on button "button" at bounding box center [65, 247] width 17 height 17
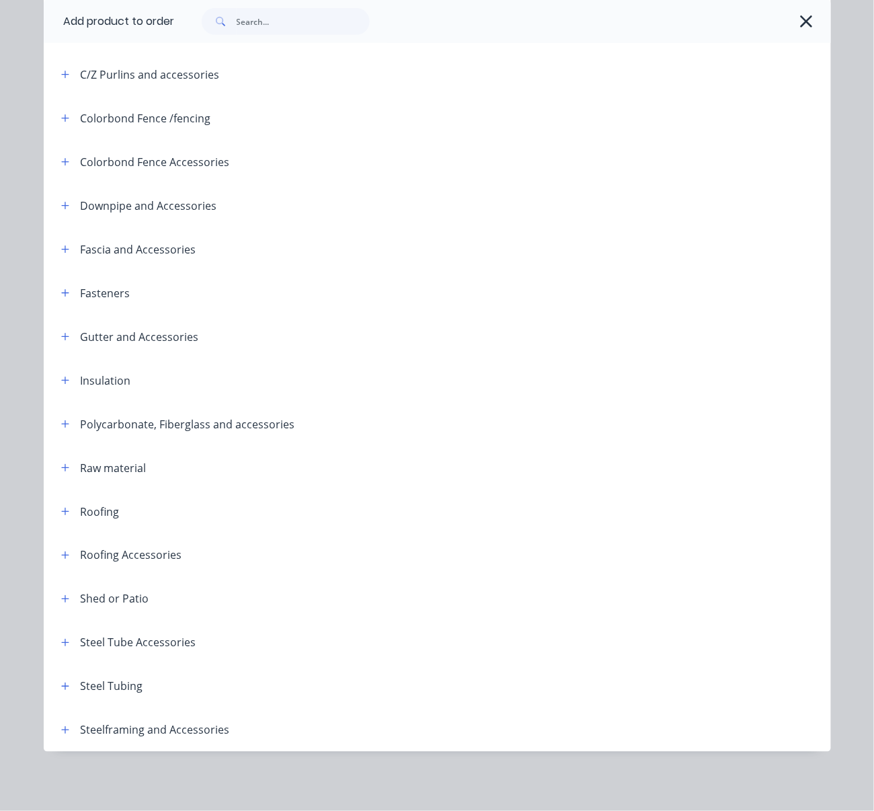
scroll to position [81, 0]
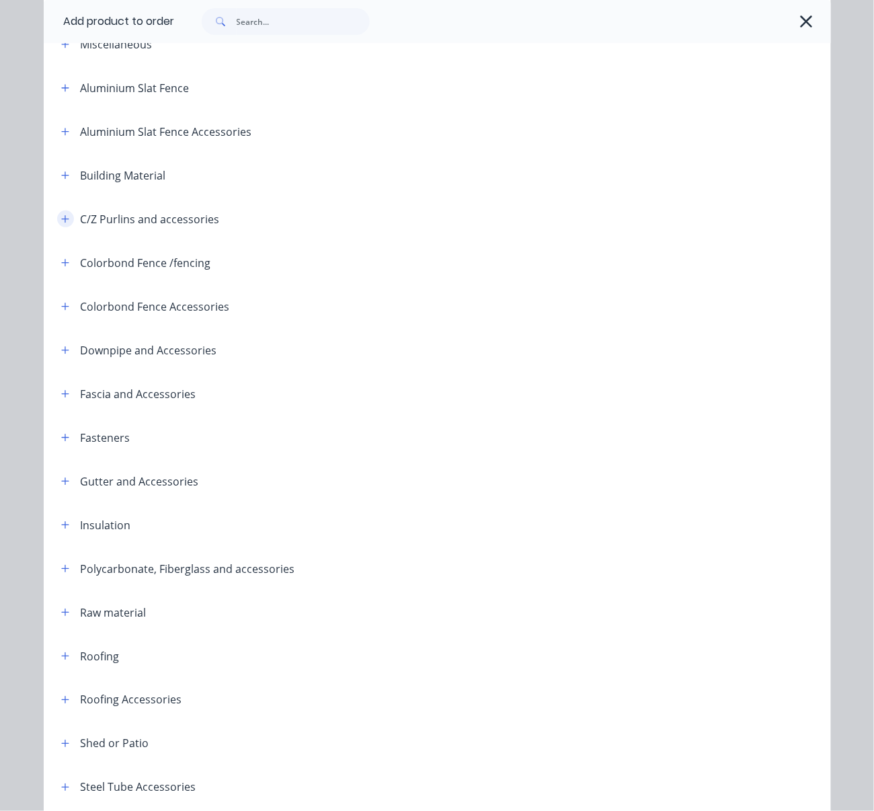
click at [67, 227] on button "button" at bounding box center [65, 218] width 17 height 17
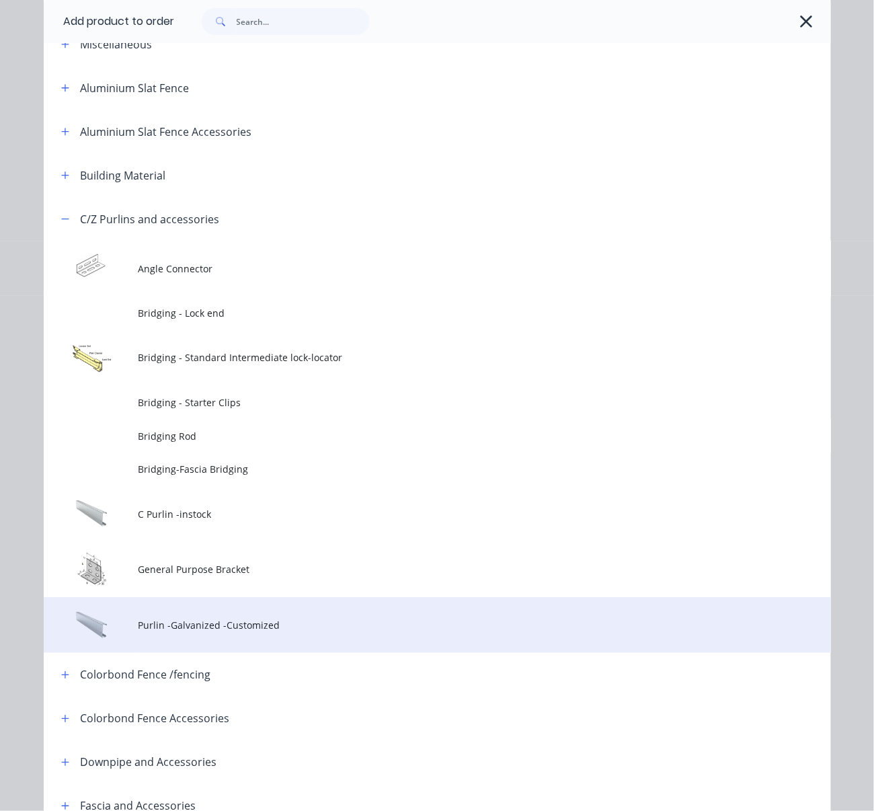
click at [242, 632] on span "Purlin -Galvanized -Customized" at bounding box center [415, 625] width 554 height 14
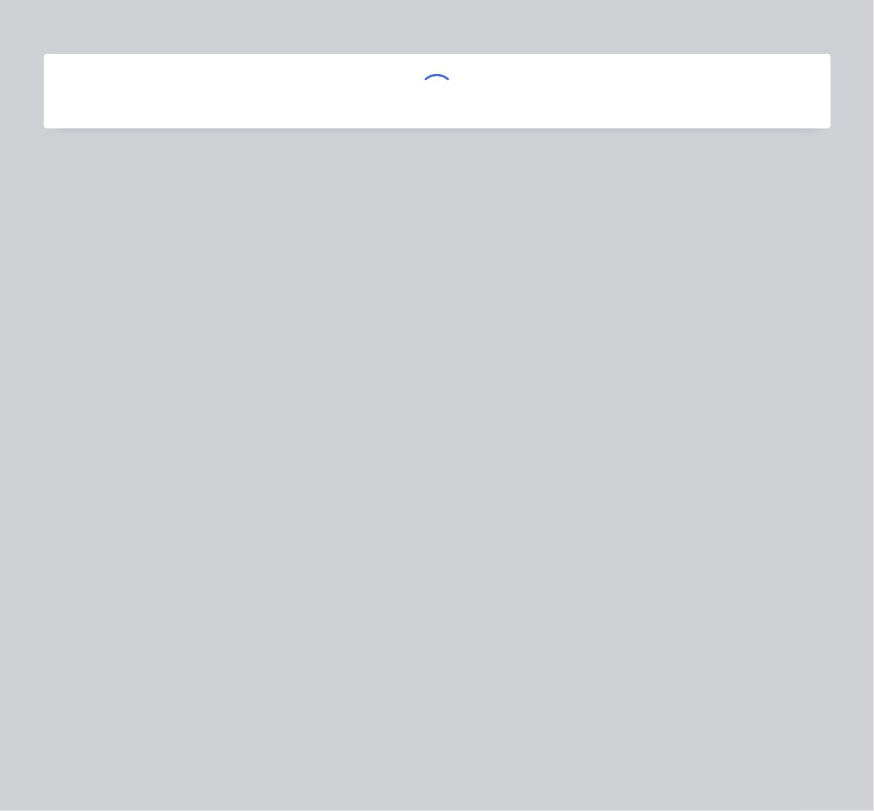
scroll to position [0, 0]
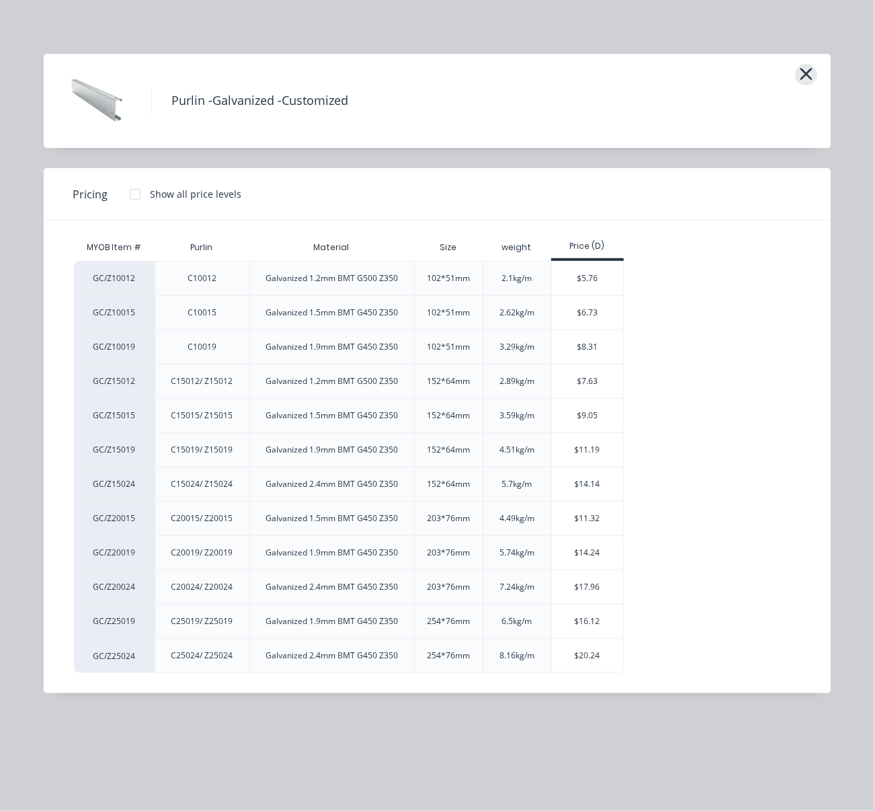
click at [803, 76] on icon "button" at bounding box center [806, 74] width 12 height 12
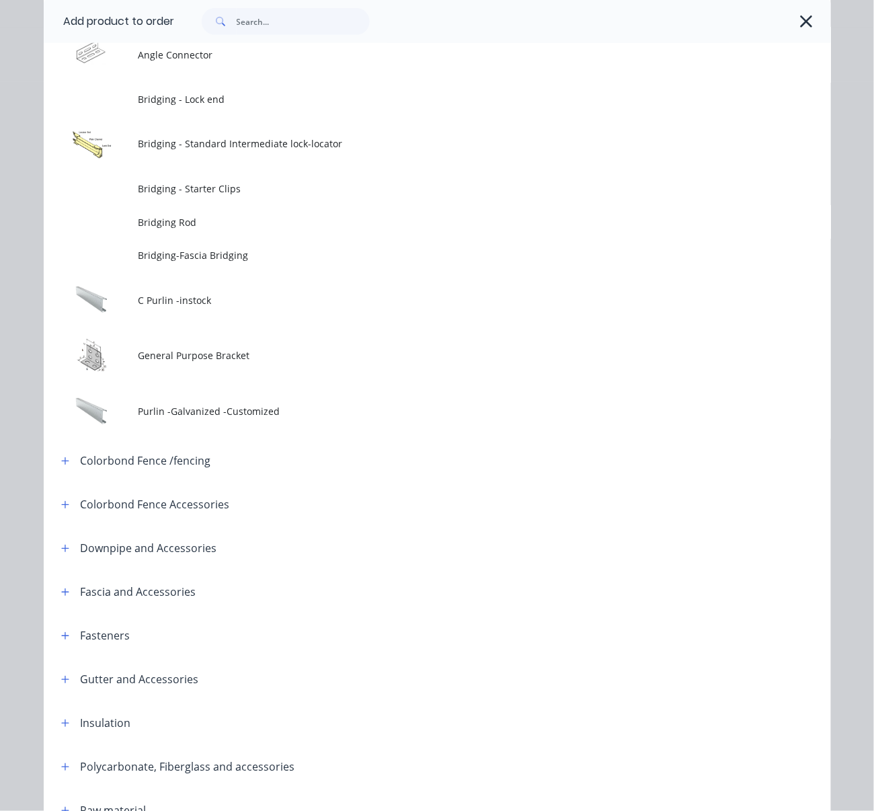
scroll to position [0, 61]
click at [804, 21] on icon "button" at bounding box center [806, 21] width 14 height 19
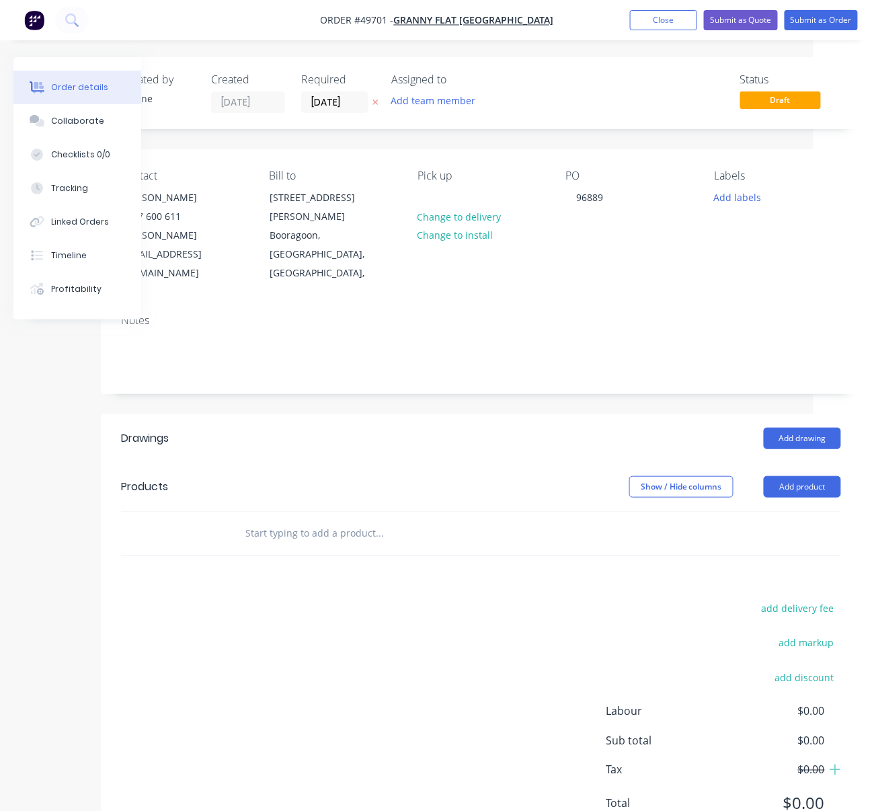
drag, startPoint x: 290, startPoint y: 426, endPoint x: 594, endPoint y: 440, distance: 304.2
click at [294, 428] on div "Add drawing" at bounding box center [557, 439] width 567 height 22
click at [809, 476] on button "Add product" at bounding box center [802, 487] width 77 height 22
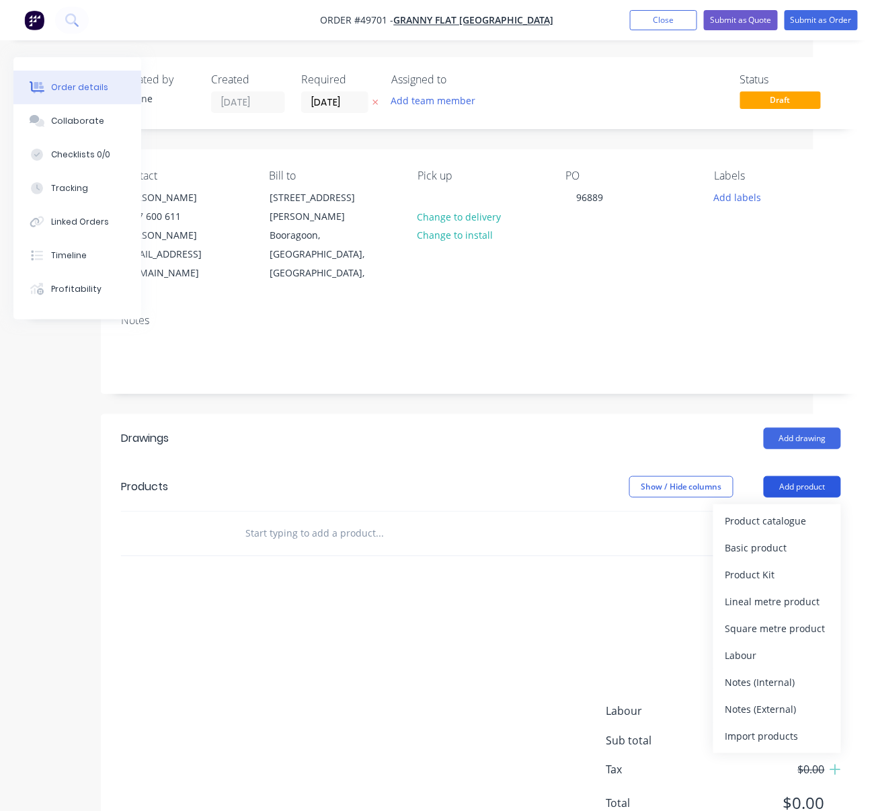
click at [783, 511] on div "Product catalogue" at bounding box center [777, 520] width 104 height 19
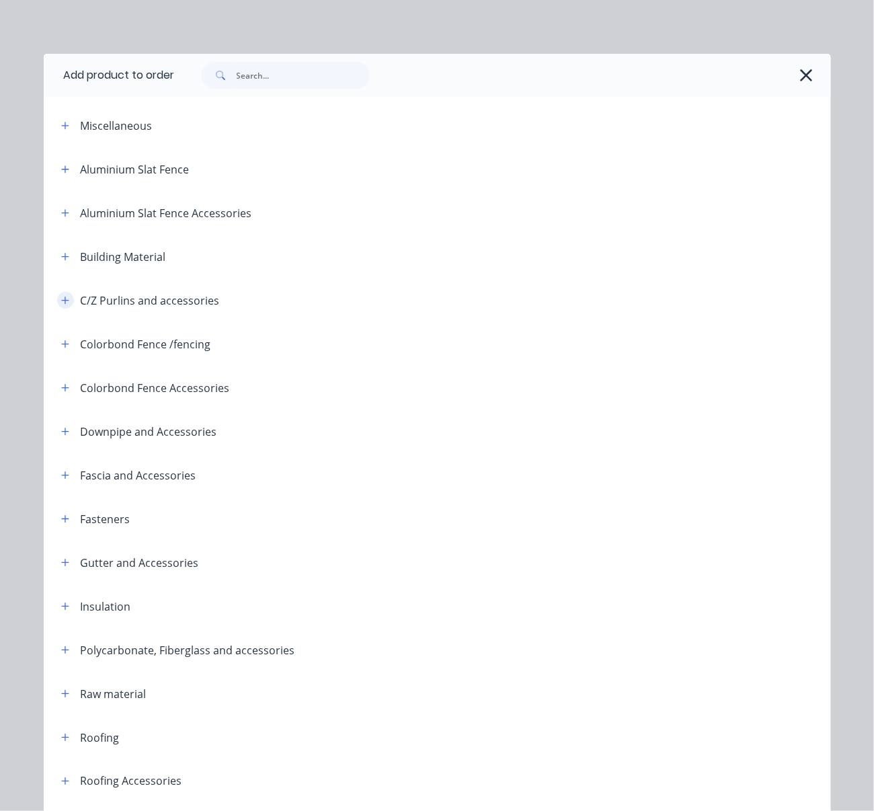
click at [63, 305] on icon "button" at bounding box center [65, 300] width 8 height 9
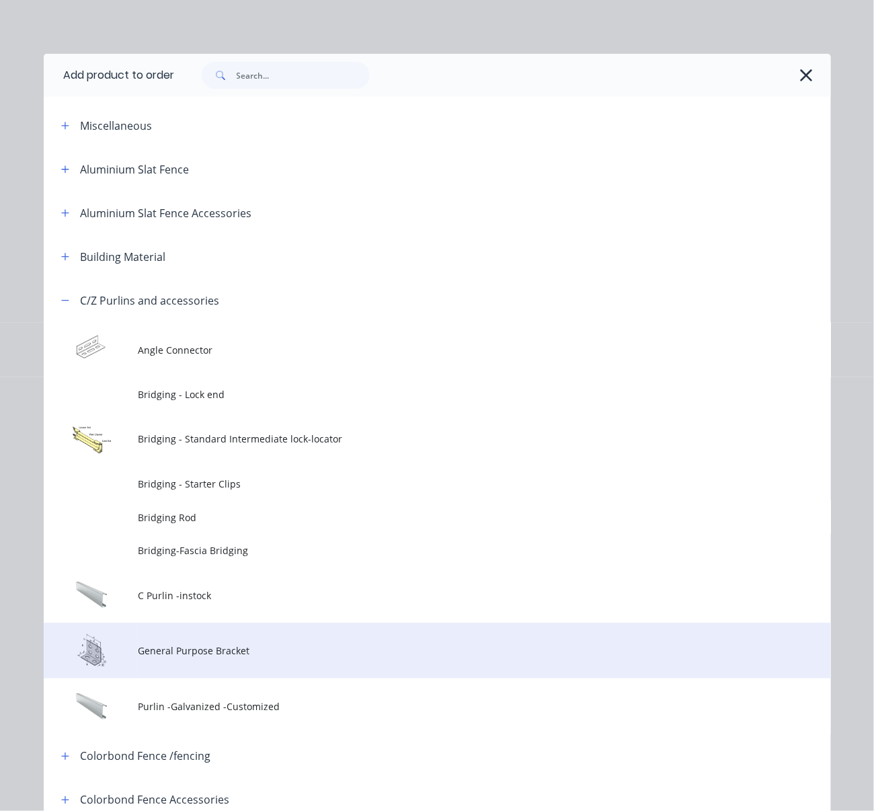
scroll to position [209, 0]
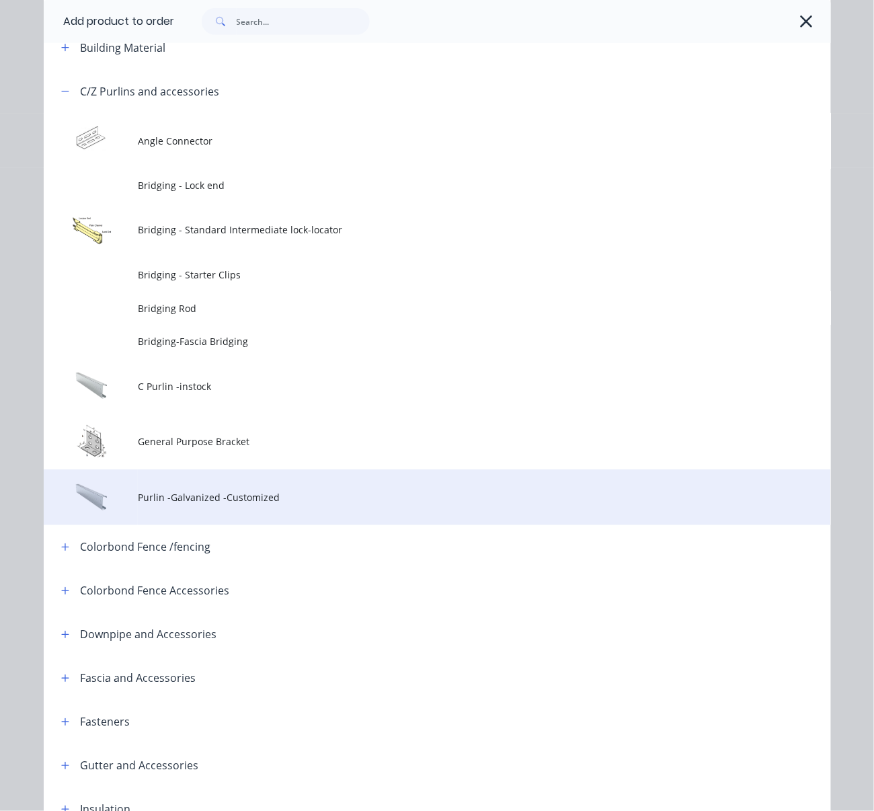
click at [294, 504] on span "Purlin -Galvanized -Customized" at bounding box center [415, 497] width 554 height 14
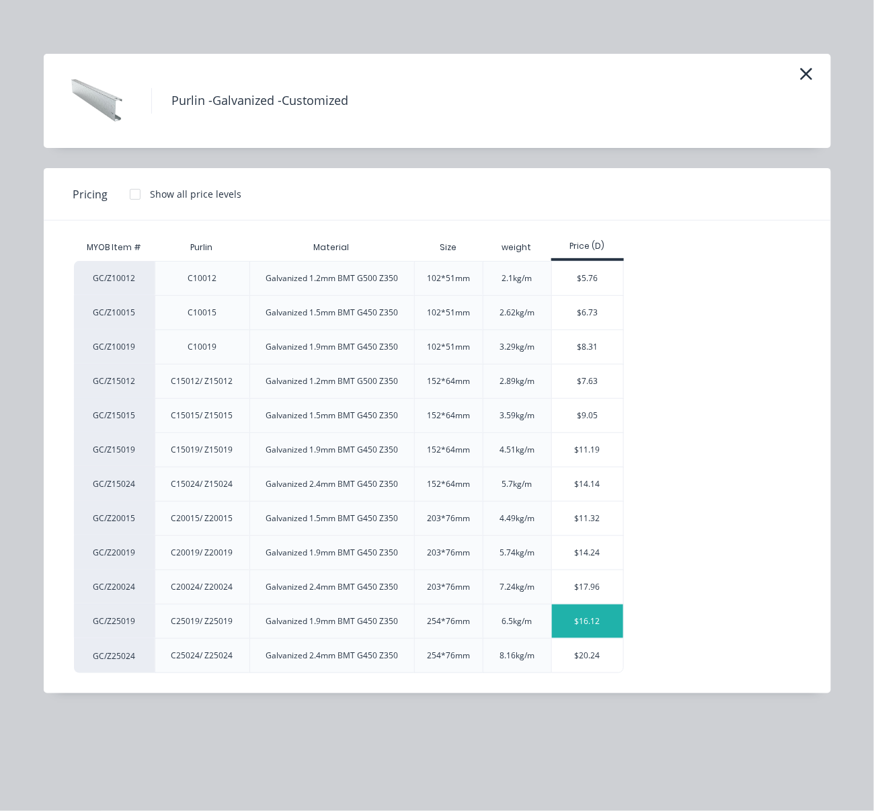
click at [599, 638] on div "$16.12" at bounding box center [588, 621] width 72 height 34
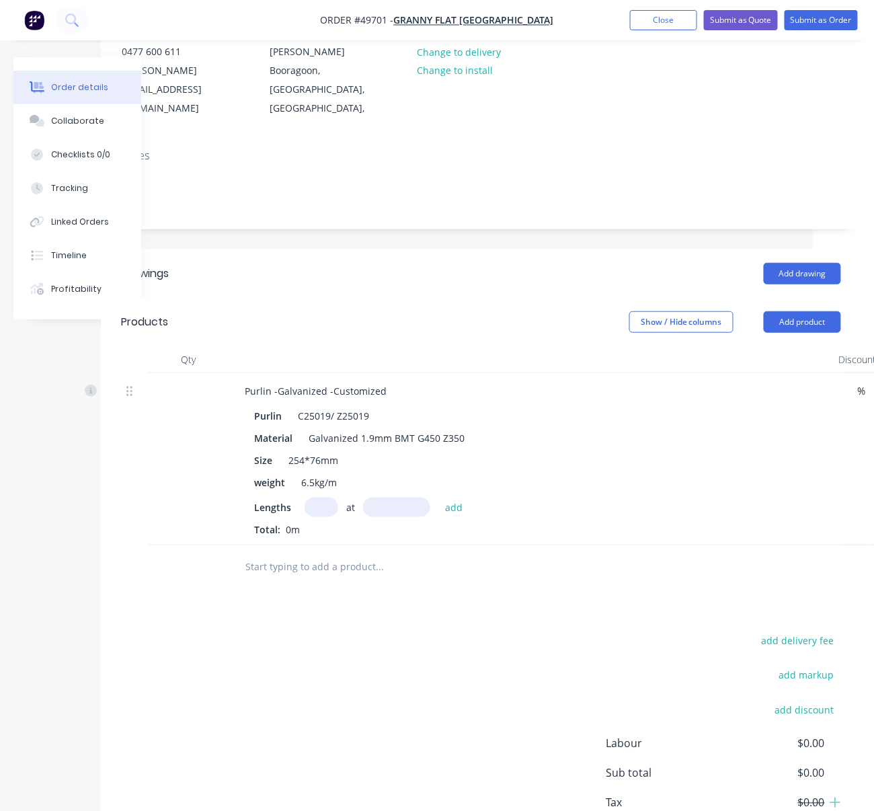
scroll to position [209, 61]
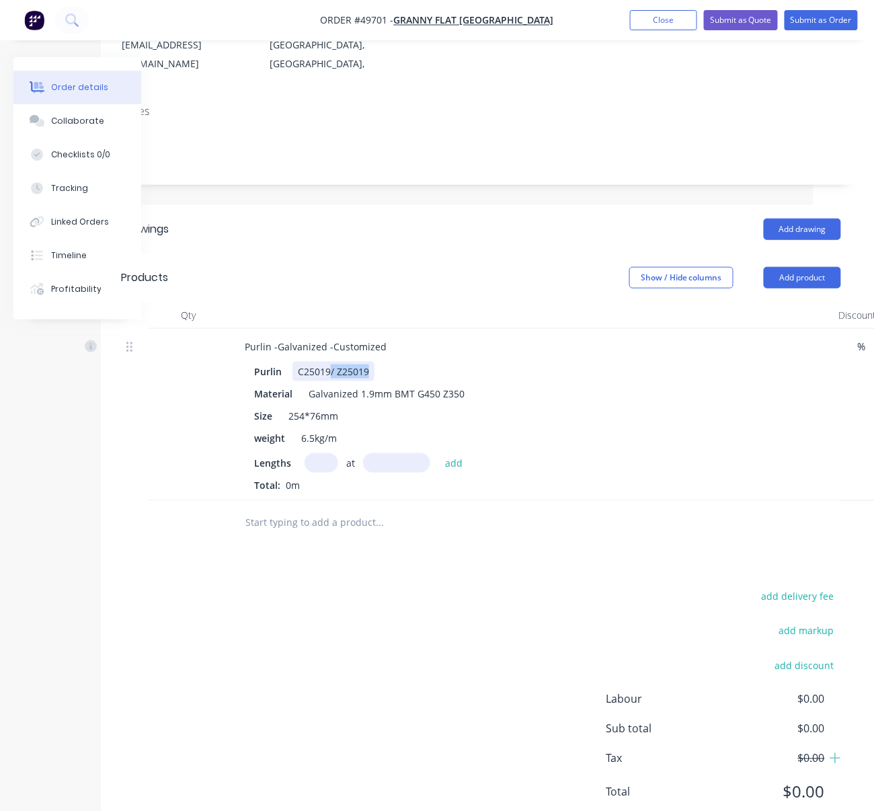
drag, startPoint x: 337, startPoint y: 360, endPoint x: 416, endPoint y: 361, distance: 79.3
click at [405, 362] on div "Purlin C25019/ Z25019" at bounding box center [528, 371] width 559 height 19
click at [373, 707] on div "add delivery fee add markup add discount Labour $0.00 Sub total $0.00 Tax $0.00…" at bounding box center [481, 703] width 720 height 230
click at [329, 459] on input "text" at bounding box center [322, 462] width 34 height 19
type input "1"
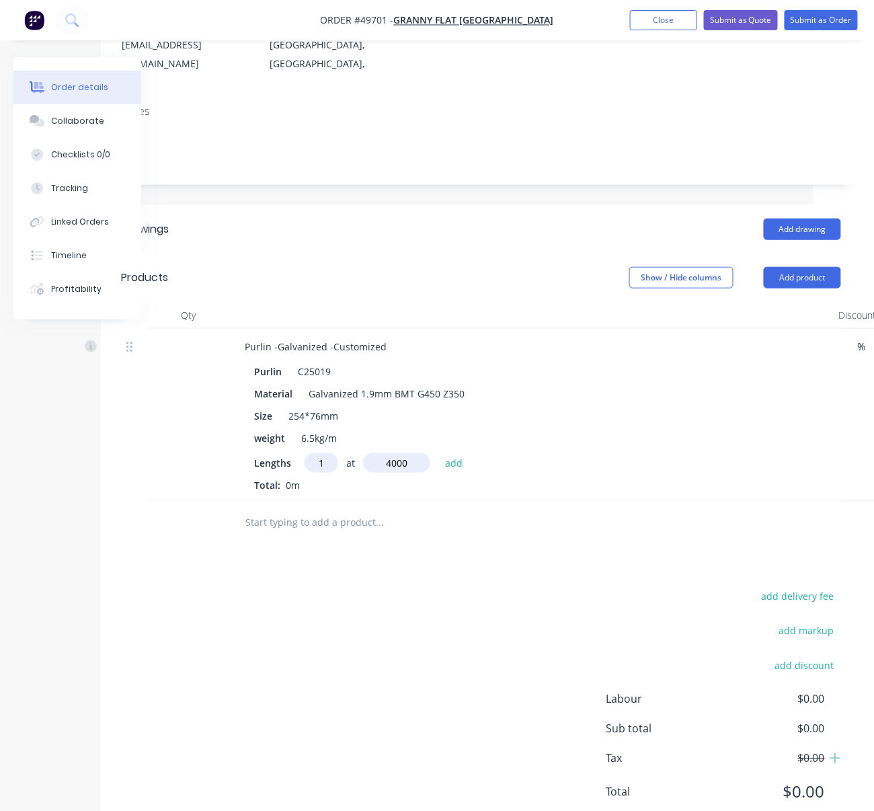
type input "4000"
click at [438, 453] on button "add" at bounding box center [454, 462] width 32 height 18
type input "$64.48"
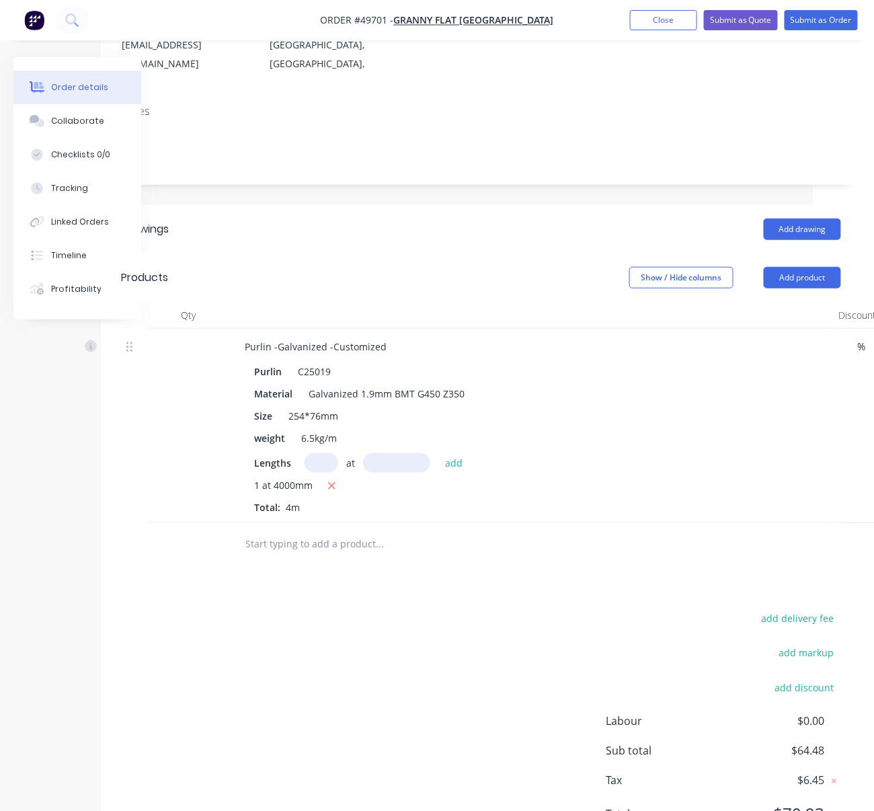
click at [362, 646] on div "add delivery fee add markup add discount Labour $0.00 Sub total $64.48 Tax $6.4…" at bounding box center [481, 725] width 720 height 230
click at [353, 219] on div "Add drawing" at bounding box center [557, 230] width 567 height 22
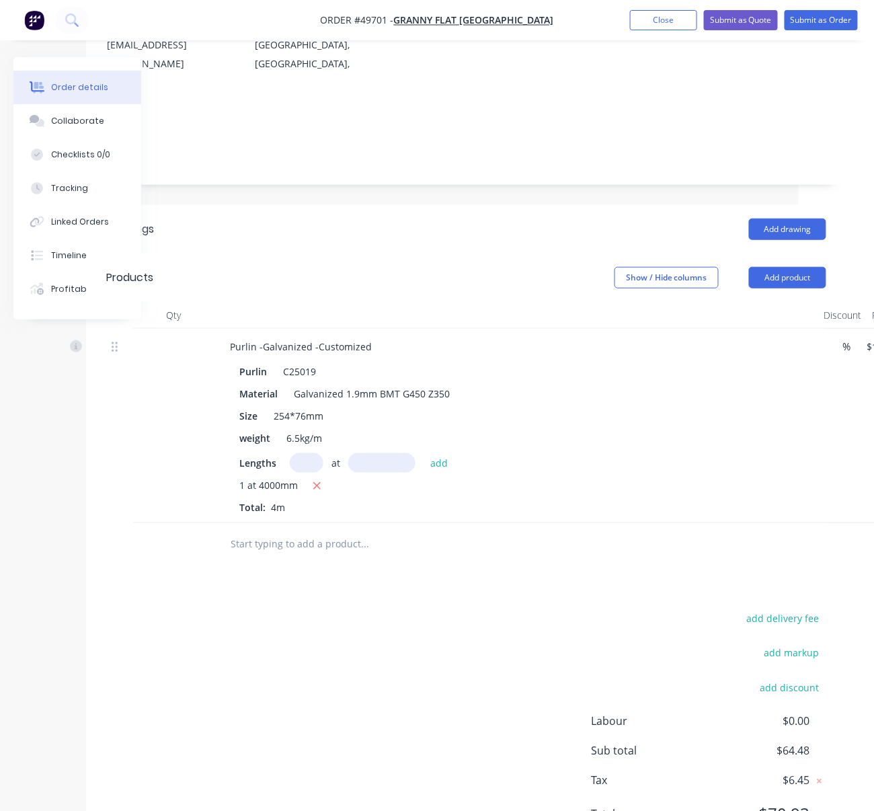
drag, startPoint x: 309, startPoint y: 231, endPoint x: 445, endPoint y: 221, distance: 136.8
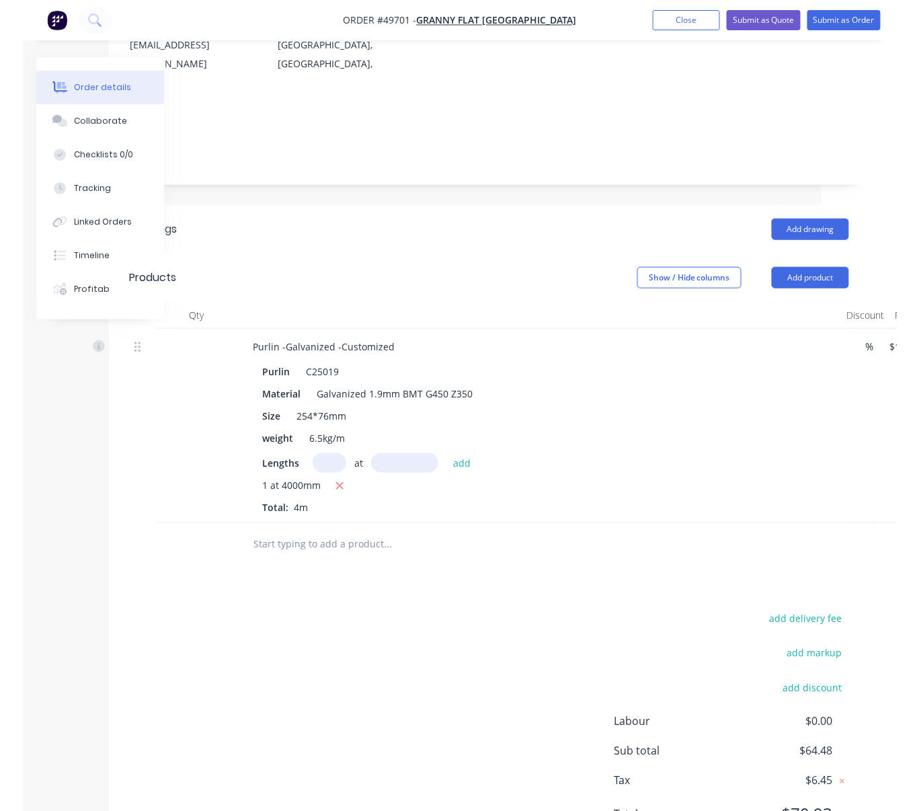
scroll to position [209, 112]
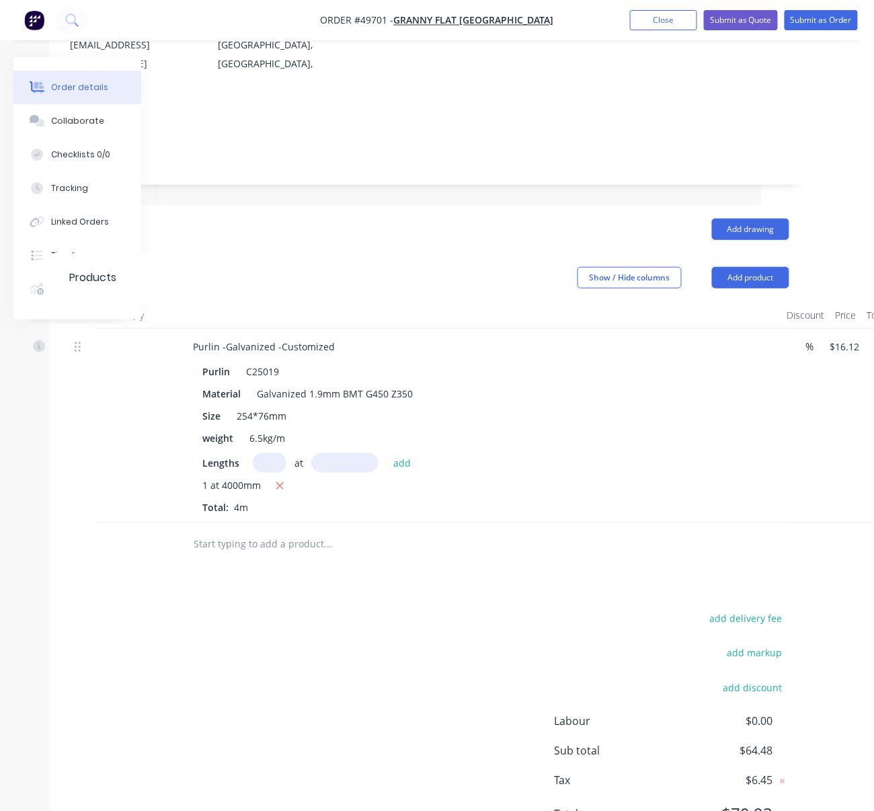
click at [377, 224] on header "Drawings Add drawing" at bounding box center [429, 229] width 760 height 48
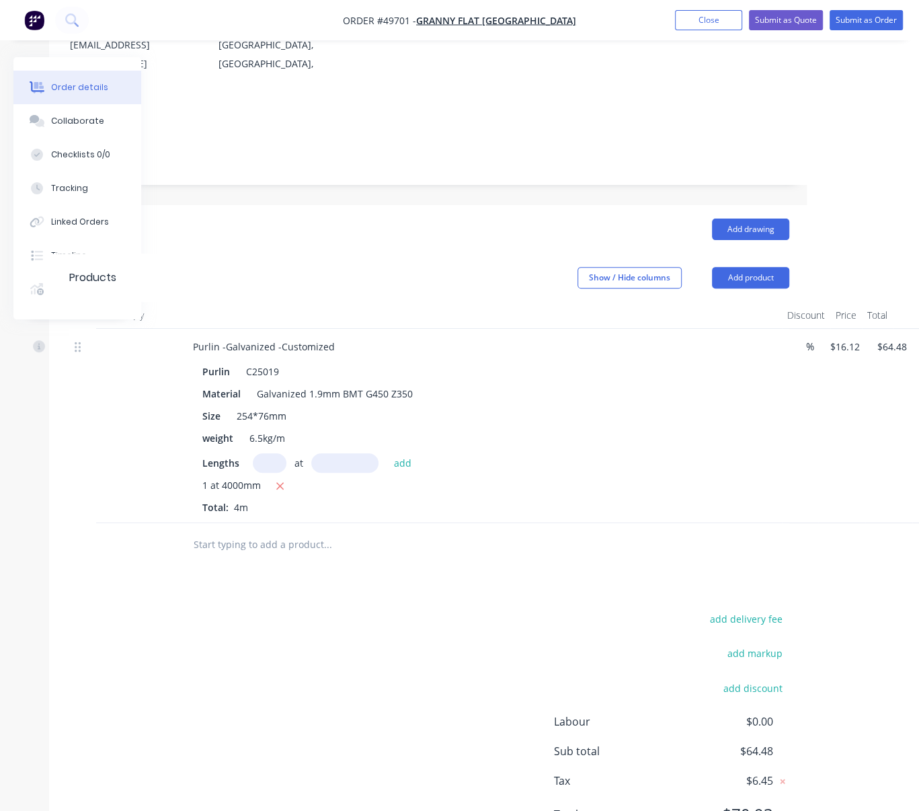
click at [439, 221] on header "Drawings Add drawing" at bounding box center [429, 229] width 760 height 48
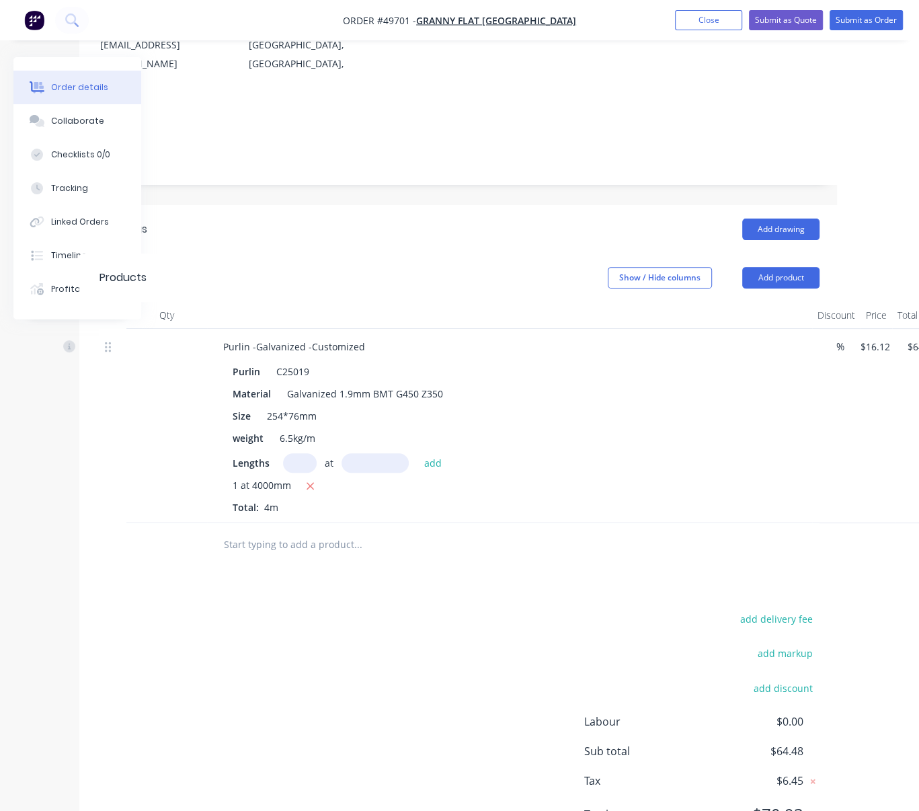
scroll to position [209, 16]
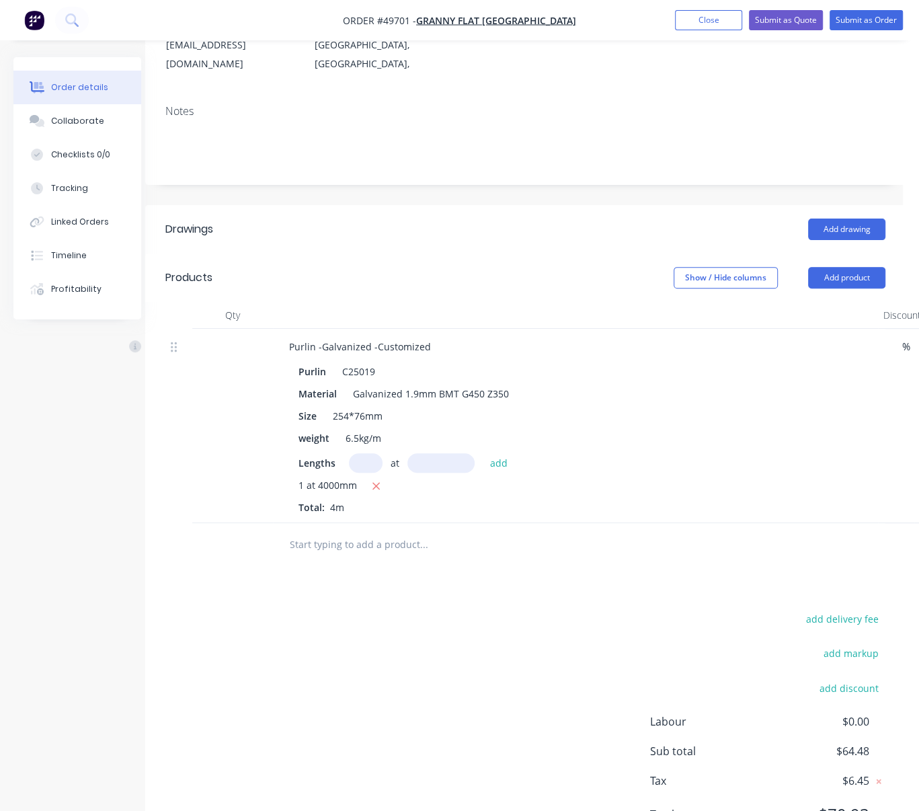
drag, startPoint x: 387, startPoint y: 228, endPoint x: 292, endPoint y: 231, distance: 94.9
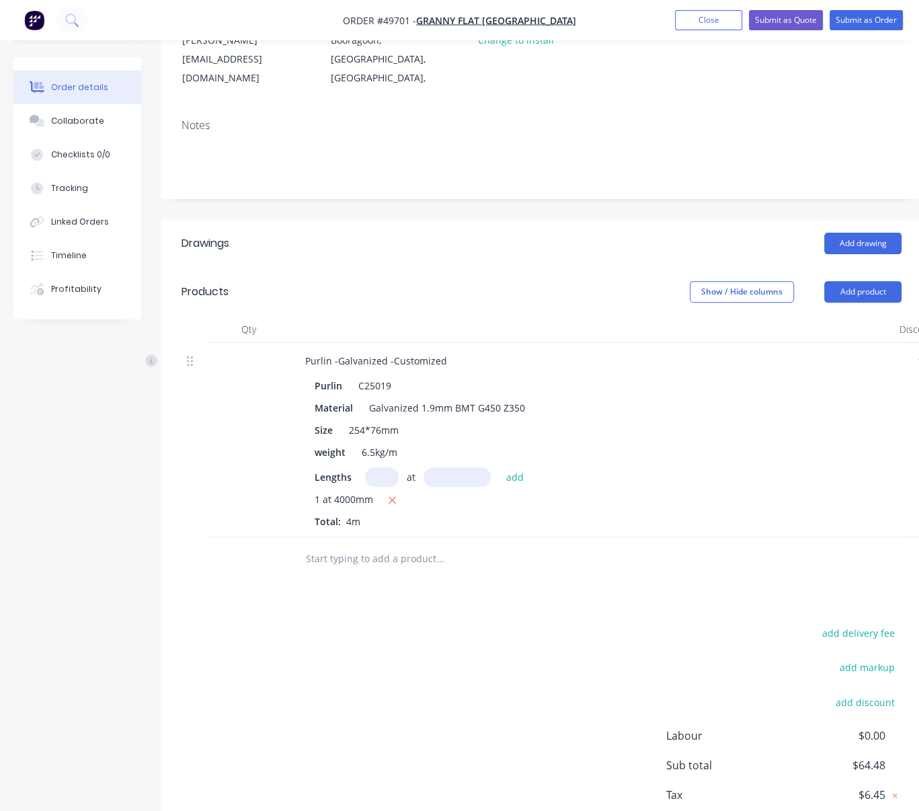
scroll to position [0, 0]
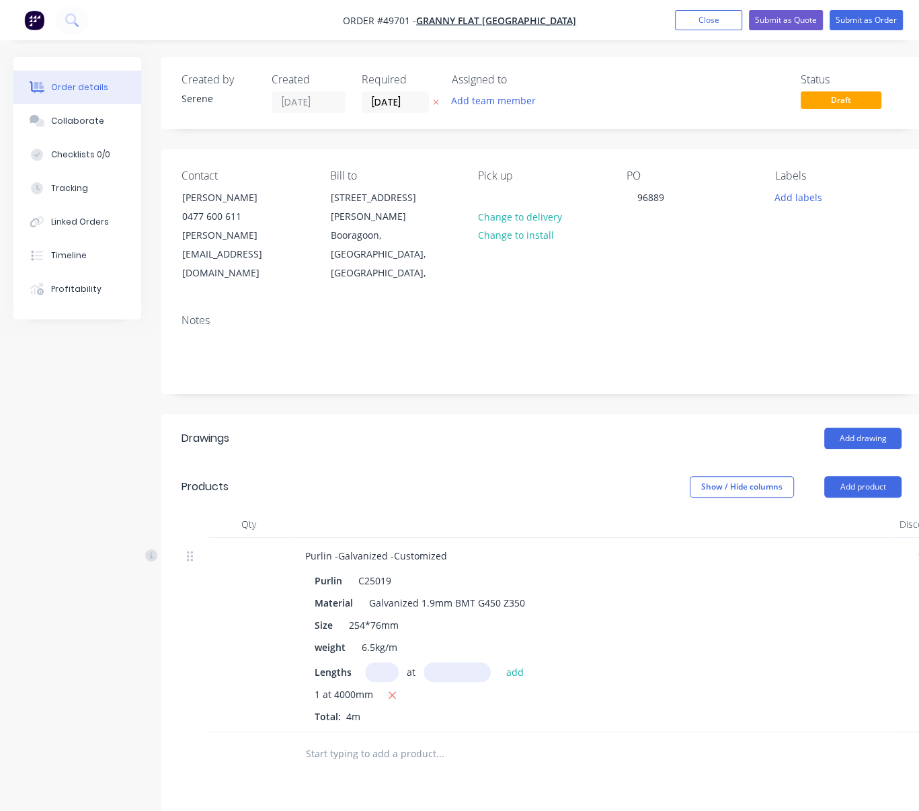
click at [385, 463] on header "Products Show / Hide columns Add product" at bounding box center [541, 487] width 760 height 48
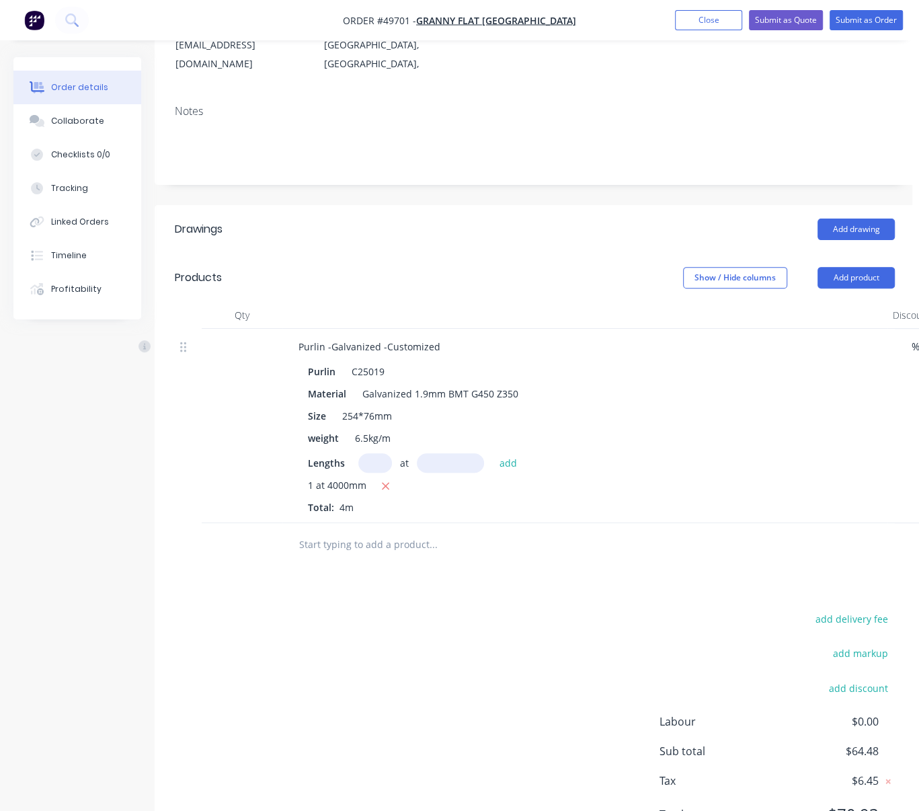
drag, startPoint x: 369, startPoint y: 243, endPoint x: 448, endPoint y: 243, distance: 78.7
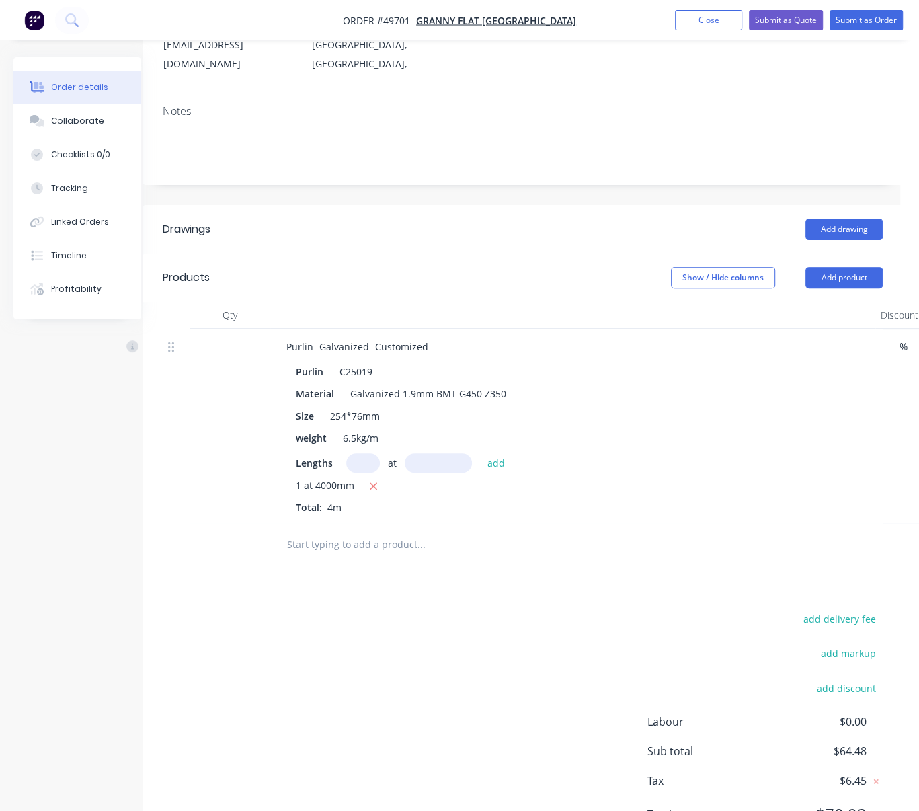
click at [411, 227] on header "Drawings Add drawing" at bounding box center [523, 229] width 760 height 48
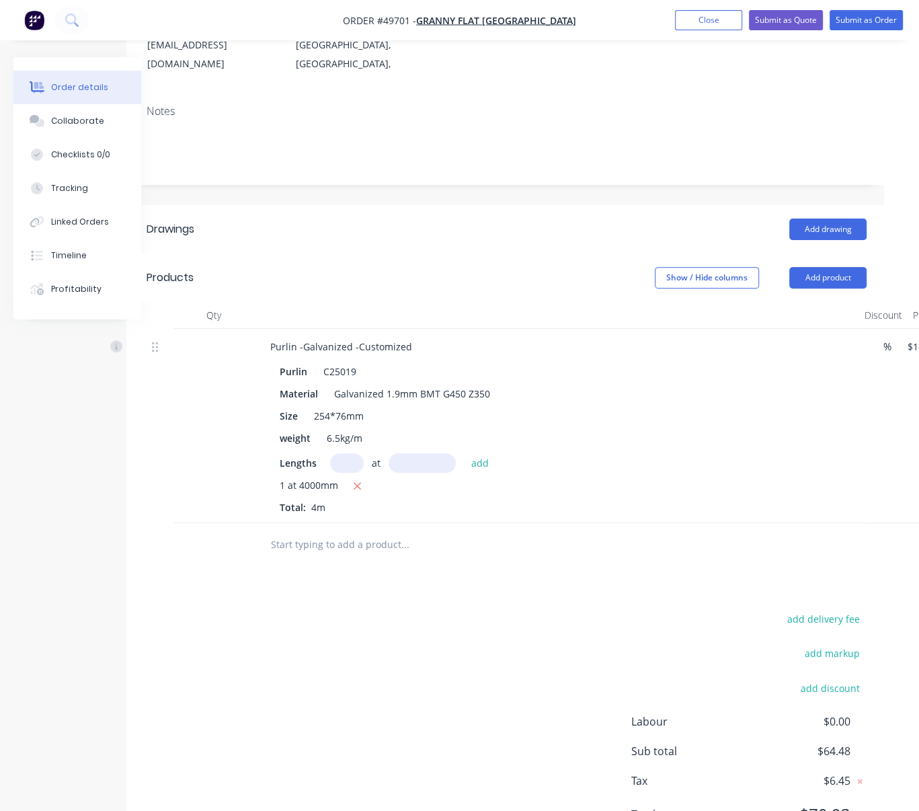
drag, startPoint x: 391, startPoint y: 230, endPoint x: 500, endPoint y: 233, distance: 109.0
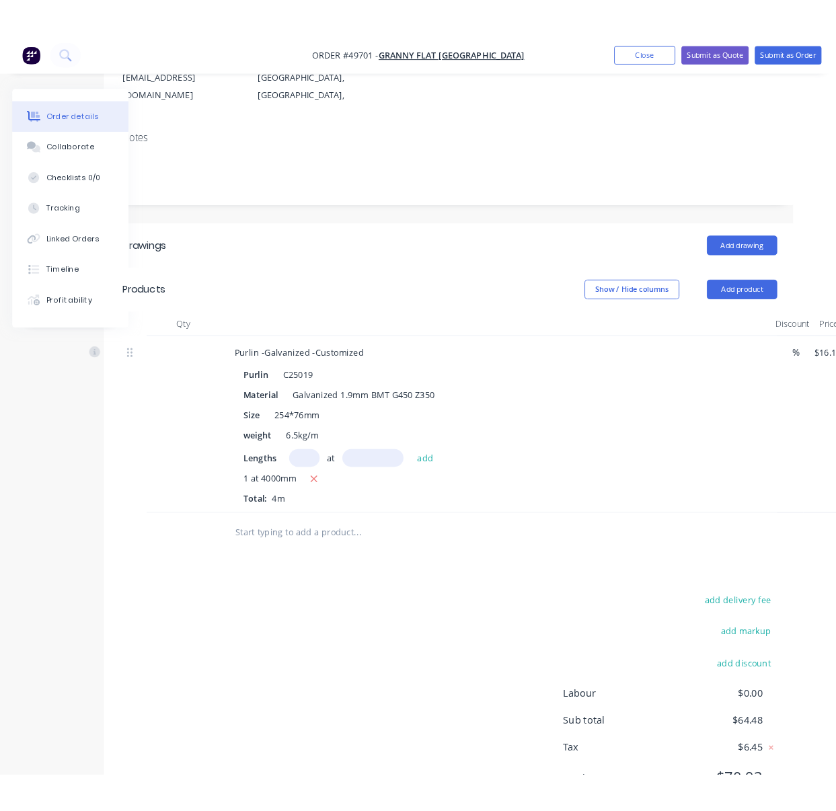
scroll to position [209, 56]
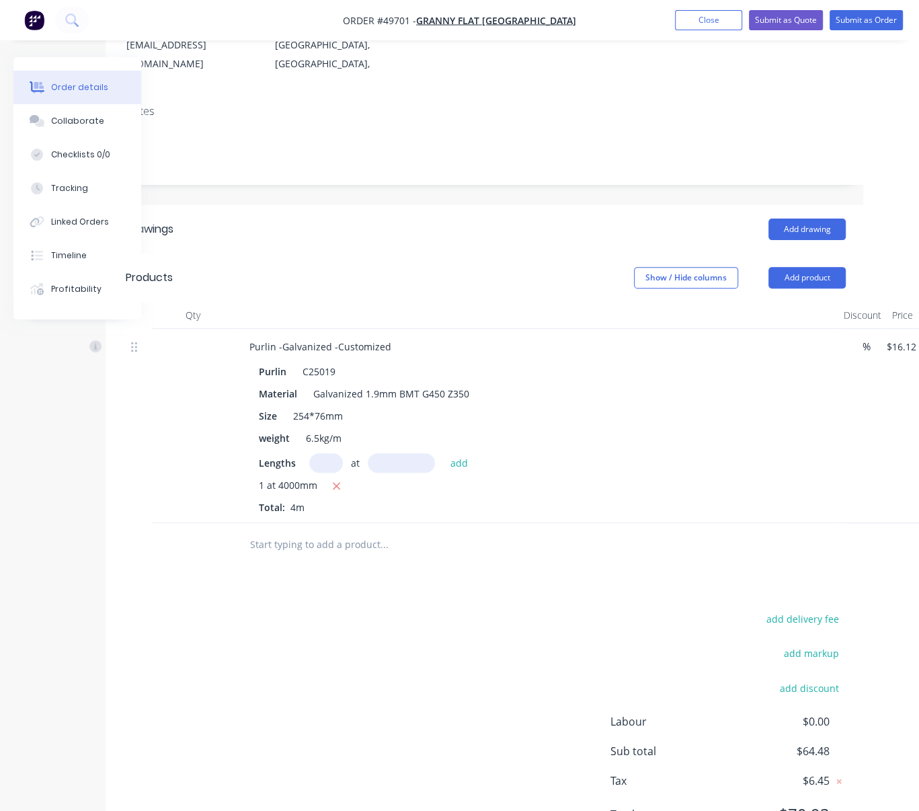
drag, startPoint x: 338, startPoint y: 634, endPoint x: 426, endPoint y: 645, distance: 88.7
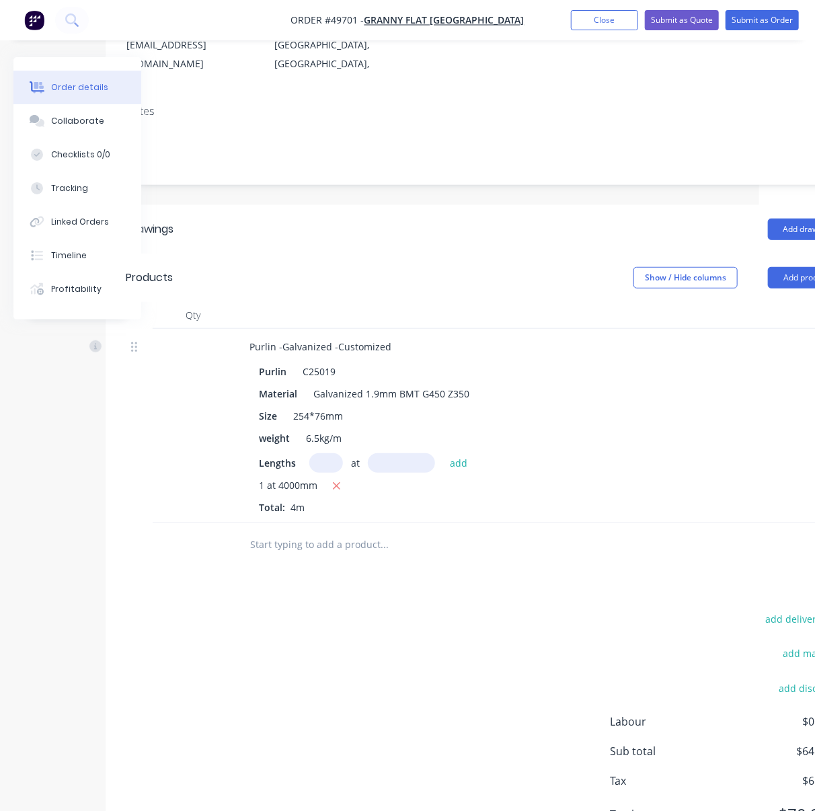
click at [186, 630] on div "add delivery fee add markup add discount Labour $0.00 Sub total $64.48 Tax $6.4…" at bounding box center [485, 725] width 719 height 230
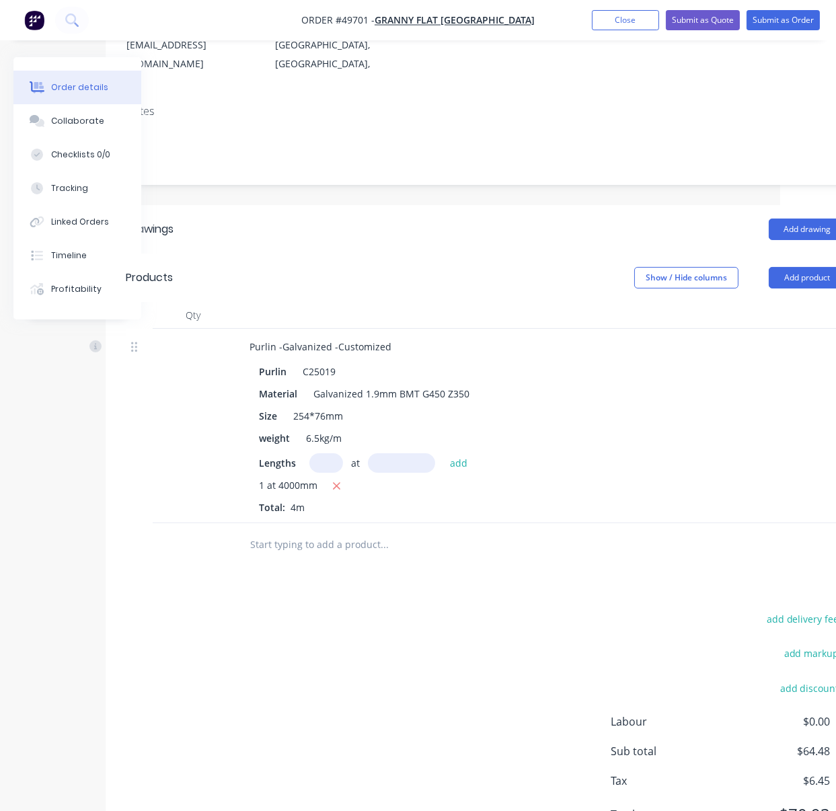
click at [128, 627] on div "add delivery fee add markup add discount Labour $0.00 Sub total $64.48 Tax $6.4…" at bounding box center [486, 725] width 720 height 230
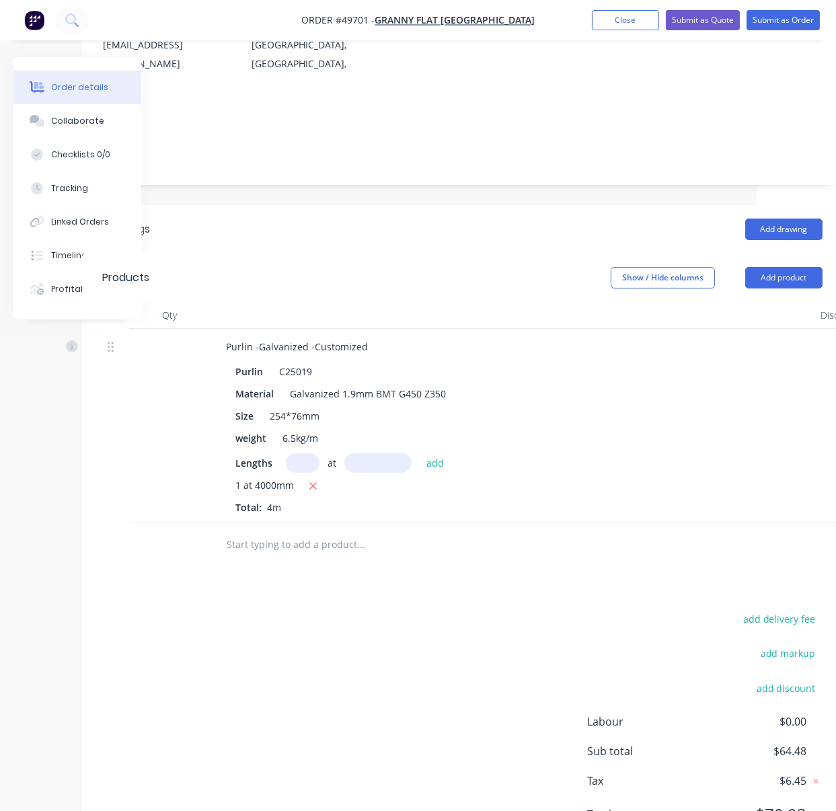
scroll to position [209, 19]
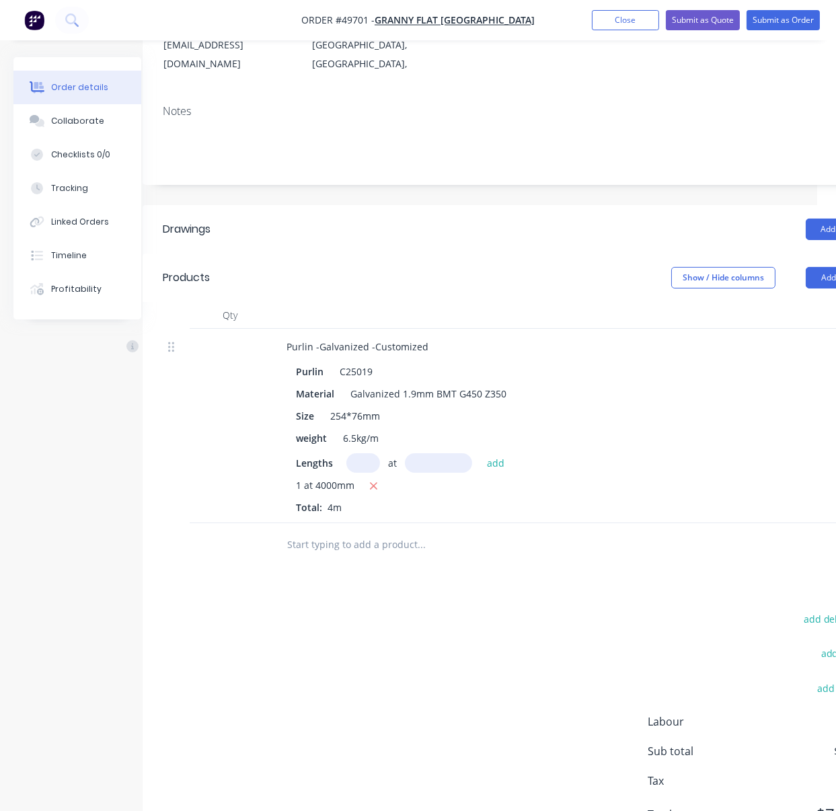
click at [214, 680] on div "add delivery fee add markup add discount Labour $0.00 Sub total $64.48 Tax $6.4…" at bounding box center [523, 725] width 720 height 230
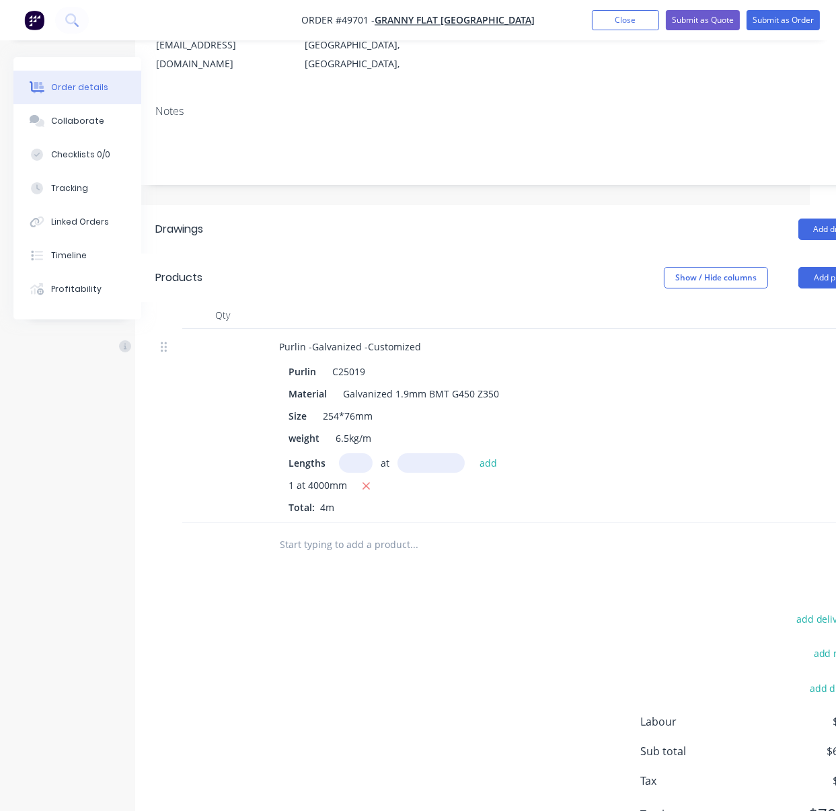
drag, startPoint x: 204, startPoint y: 643, endPoint x: 235, endPoint y: 641, distance: 31.7
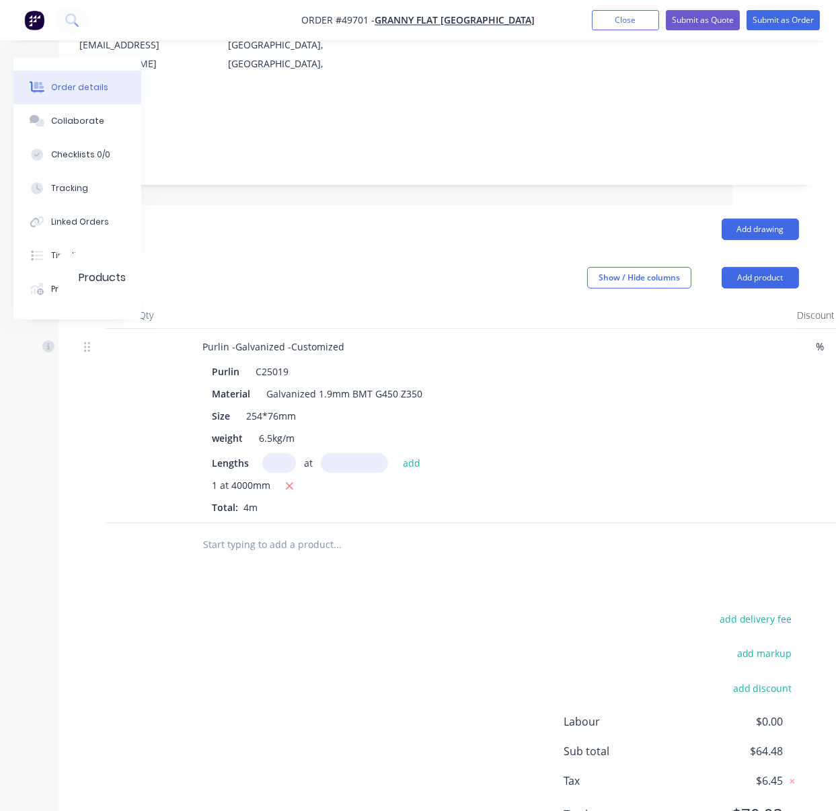
drag, startPoint x: 203, startPoint y: 641, endPoint x: 299, endPoint y: 642, distance: 95.5
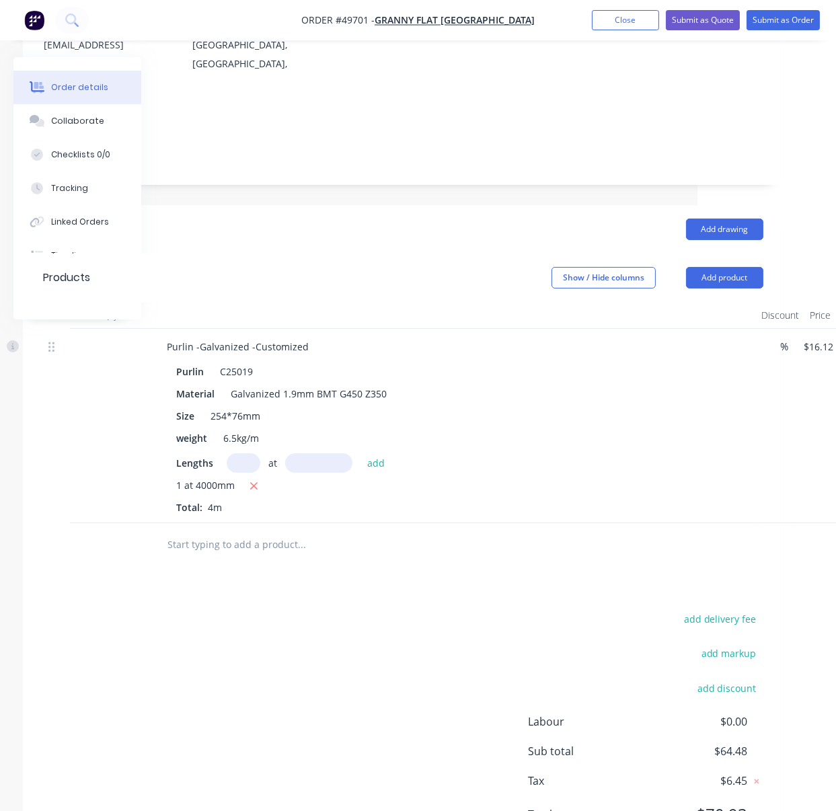
scroll to position [209, 0]
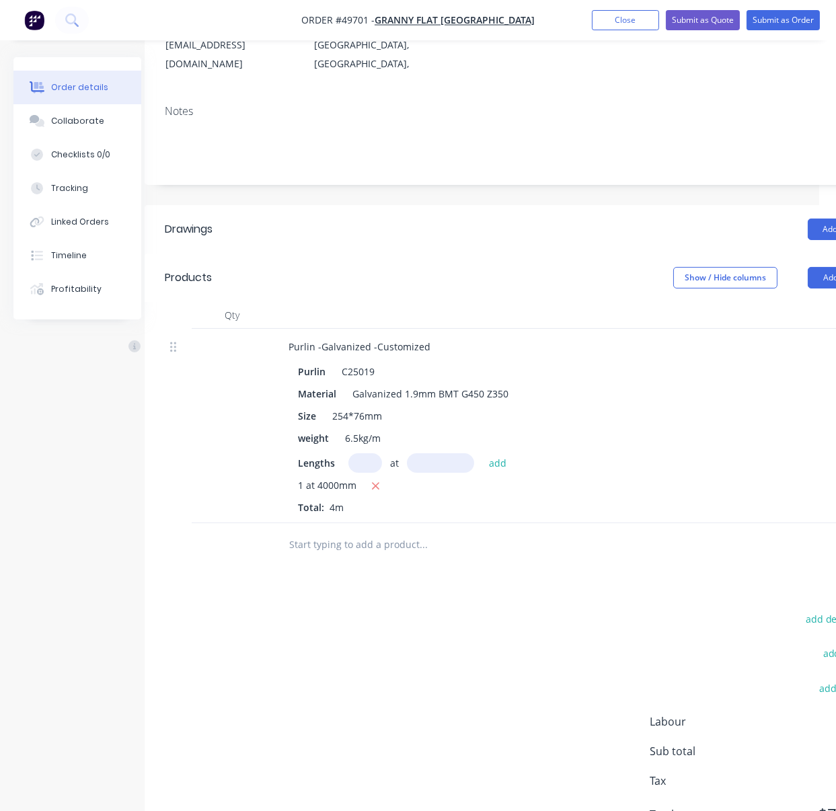
drag, startPoint x: 216, startPoint y: 679, endPoint x: 334, endPoint y: 679, distance: 117.7
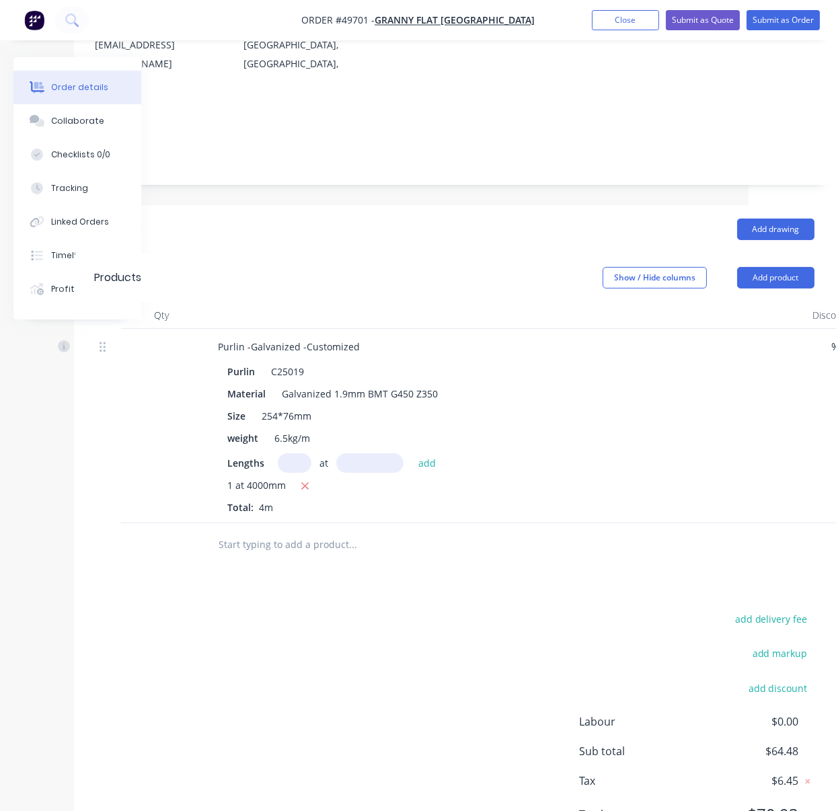
drag, startPoint x: 241, startPoint y: 695, endPoint x: 354, endPoint y: 693, distance: 112.3
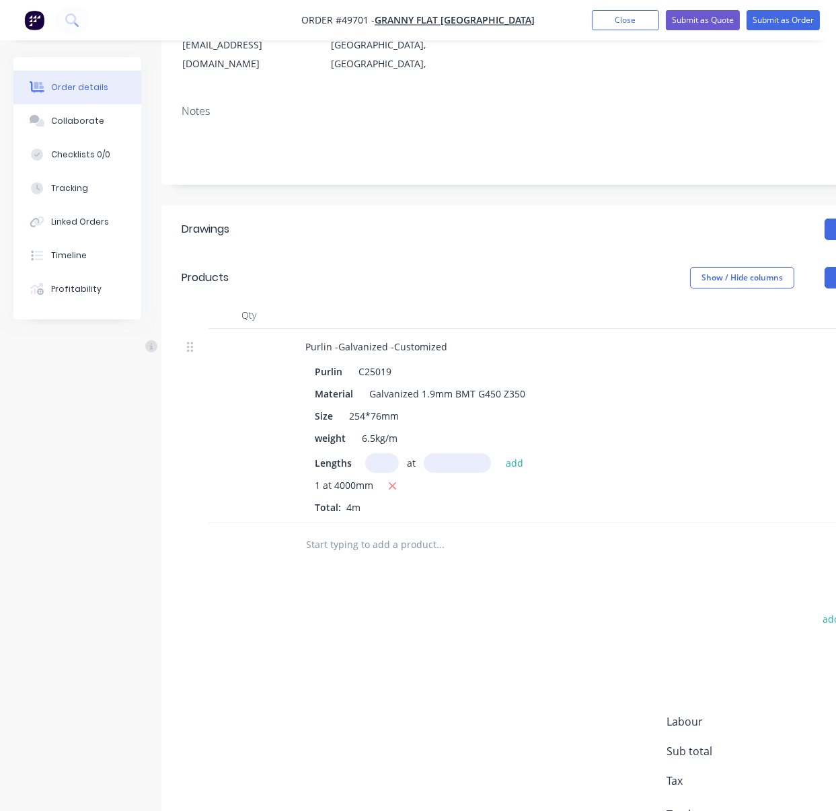
click at [199, 688] on div "add delivery fee add markup add discount Labour $0.00 Sub total $64.48 Tax $6.4…" at bounding box center [542, 725] width 720 height 230
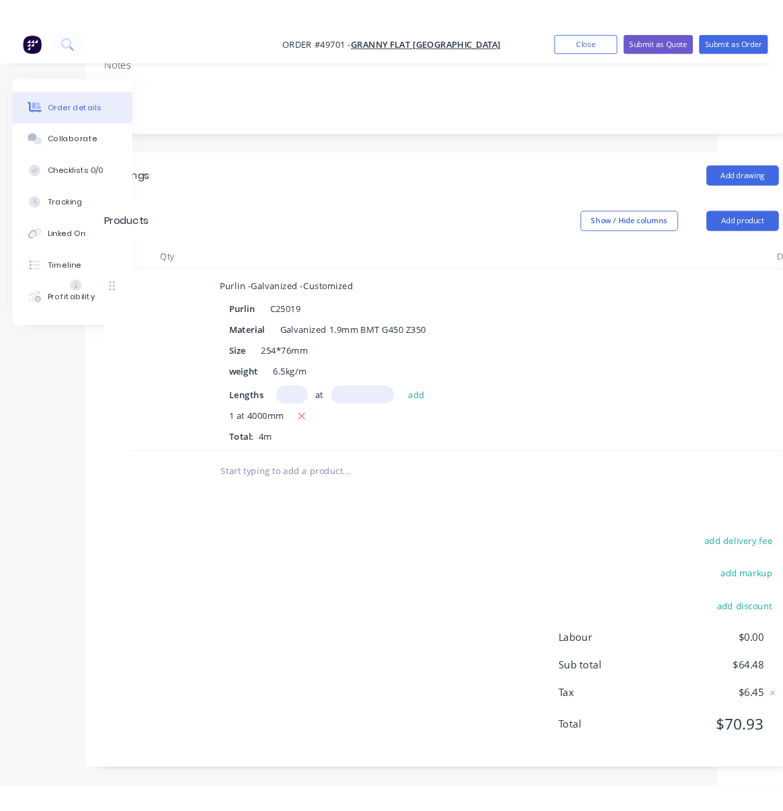
scroll to position [287, 50]
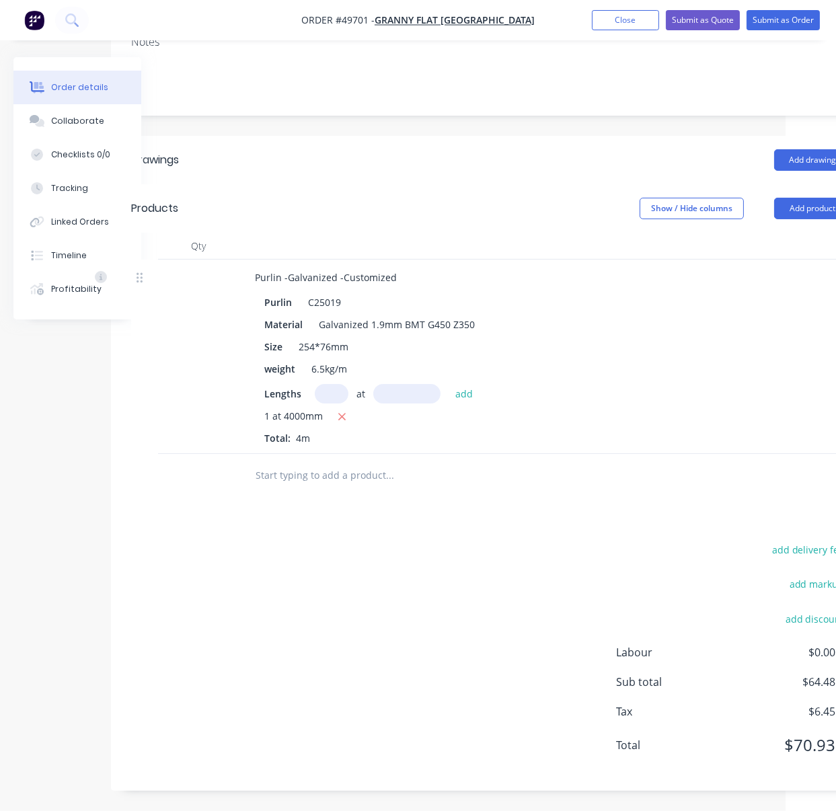
click at [299, 618] on div "add delivery fee add markup add discount Labour $0.00 Sub total $64.48 Tax $6.4…" at bounding box center [491, 656] width 720 height 230
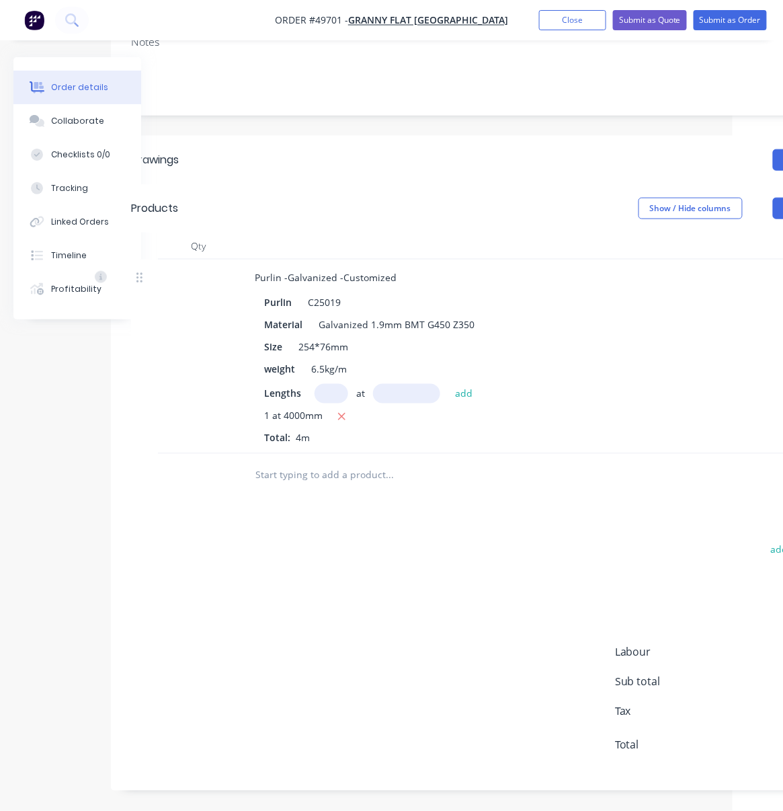
drag, startPoint x: 406, startPoint y: 552, endPoint x: 399, endPoint y: 550, distance: 7.0
click at [406, 552] on div "add delivery fee add markup add discount Labour $0.00 Sub total $64.48 Tax $6.4…" at bounding box center [490, 656] width 719 height 230
drag, startPoint x: 374, startPoint y: 548, endPoint x: 490, endPoint y: 539, distance: 116.7
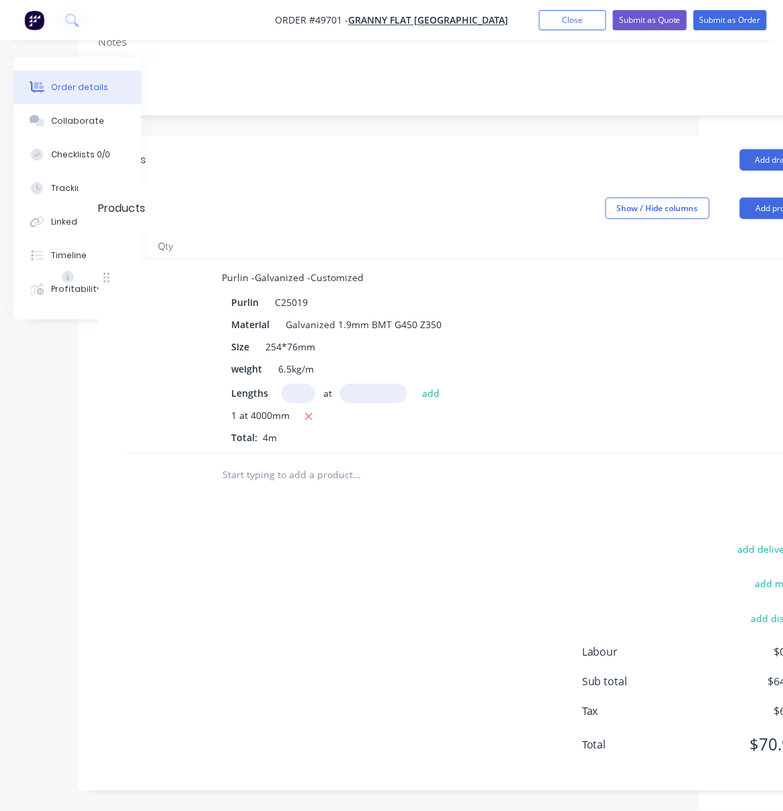
click at [387, 563] on div "add delivery fee add markup add discount Labour $0.00 Sub total $64.48 Tax $6.4…" at bounding box center [457, 656] width 719 height 230
click at [374, 200] on header "Products Show / Hide columns Add product" at bounding box center [458, 208] width 760 height 48
drag, startPoint x: 337, startPoint y: 543, endPoint x: 323, endPoint y: 536, distance: 15.6
click at [337, 543] on div "add delivery fee add markup add discount Labour $0.00 Sub total $64.48 Tax $6.4…" at bounding box center [457, 656] width 719 height 230
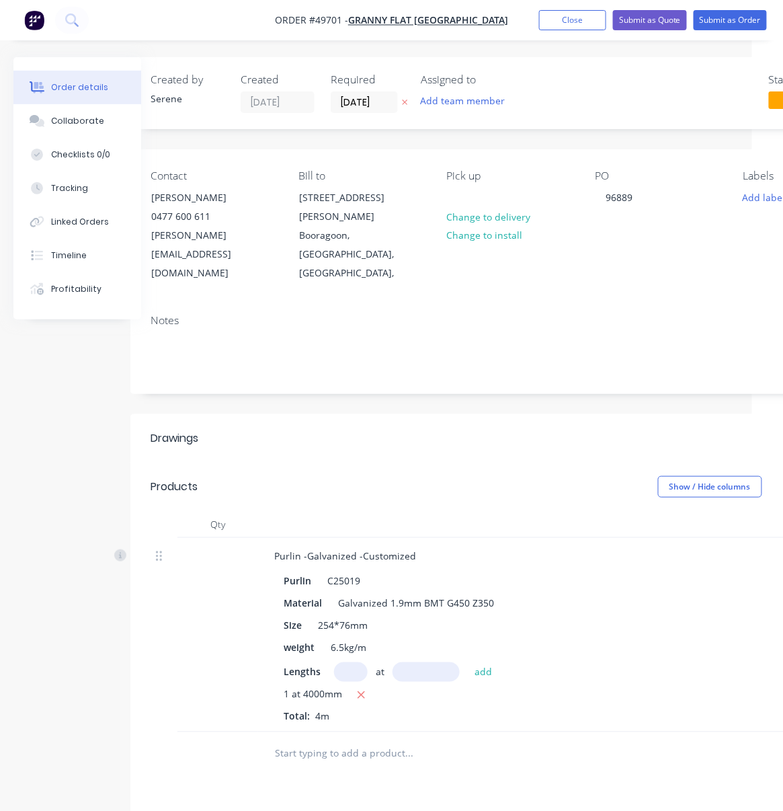
drag, startPoint x: 401, startPoint y: 407, endPoint x: 270, endPoint y: 416, distance: 131.4
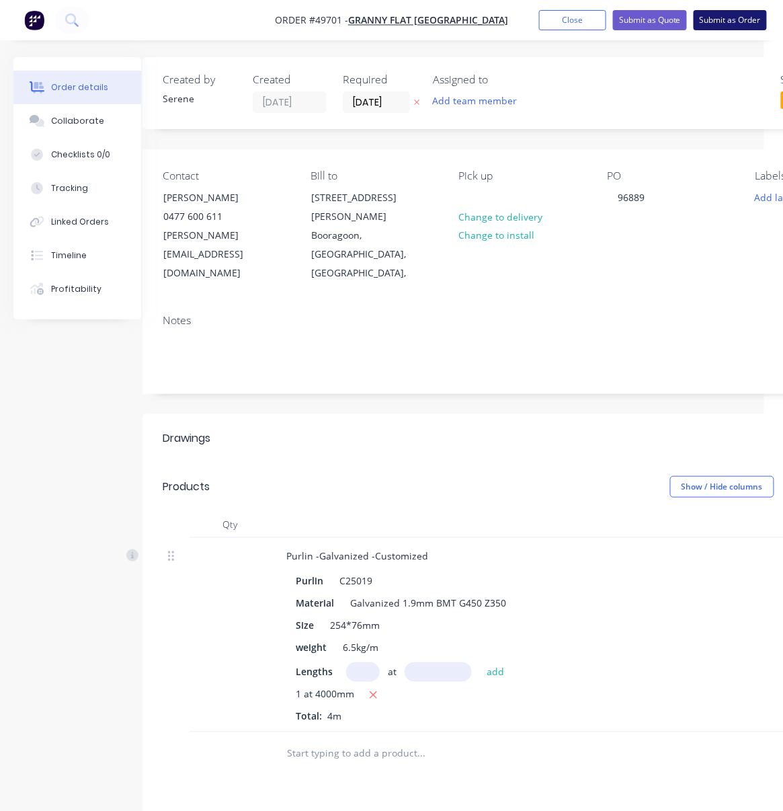
click at [719, 21] on button "Submit as Order" at bounding box center [730, 20] width 73 height 20
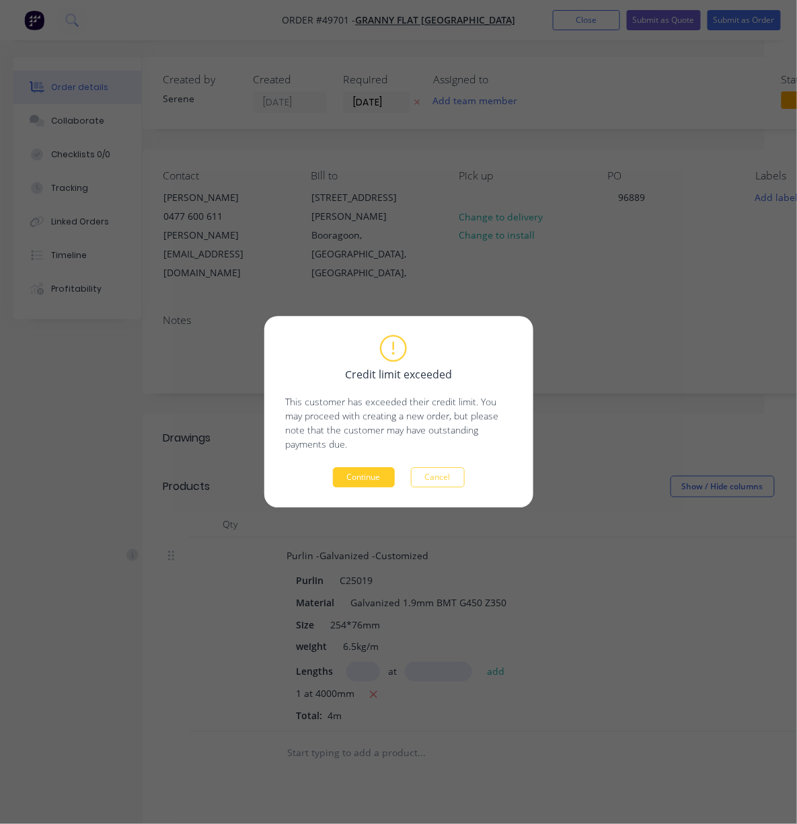
click at [372, 480] on button "Continue" at bounding box center [364, 478] width 62 height 20
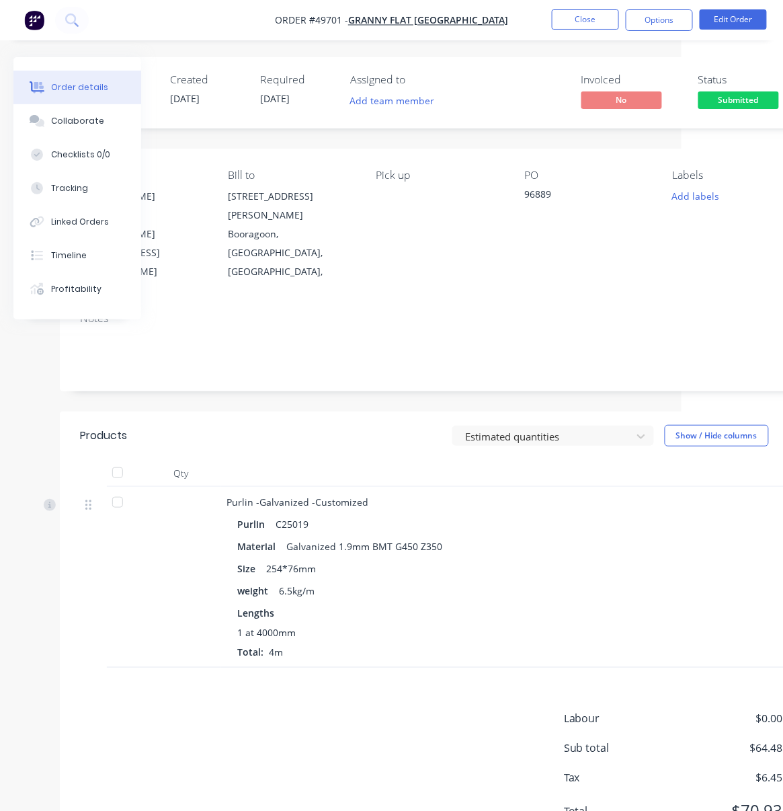
drag, startPoint x: 340, startPoint y: 442, endPoint x: 543, endPoint y: 433, distance: 202.6
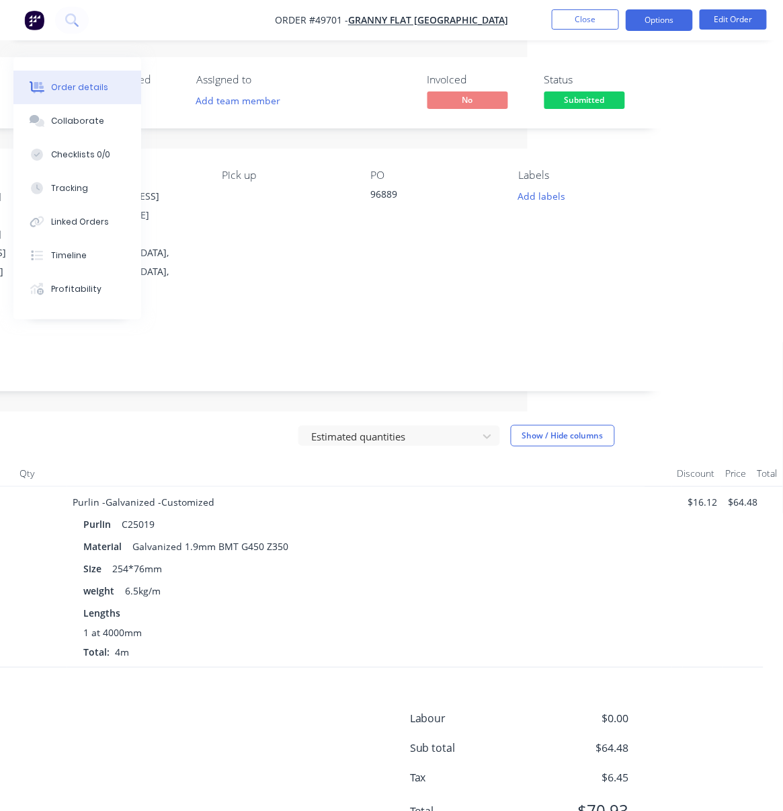
click at [654, 17] on button "Options" at bounding box center [659, 20] width 67 height 22
click at [249, 411] on header "Products Estimated quantities Show / Hide columns" at bounding box center [286, 435] width 760 height 48
click at [662, 9] on button "Options" at bounding box center [659, 20] width 67 height 22
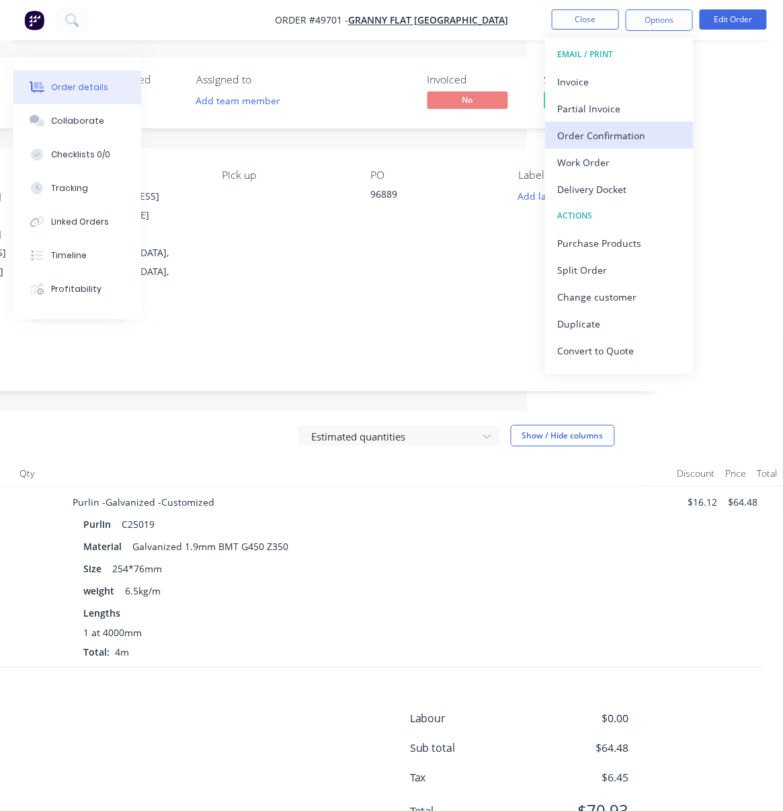
click at [628, 147] on button "Order Confirmation" at bounding box center [619, 135] width 148 height 27
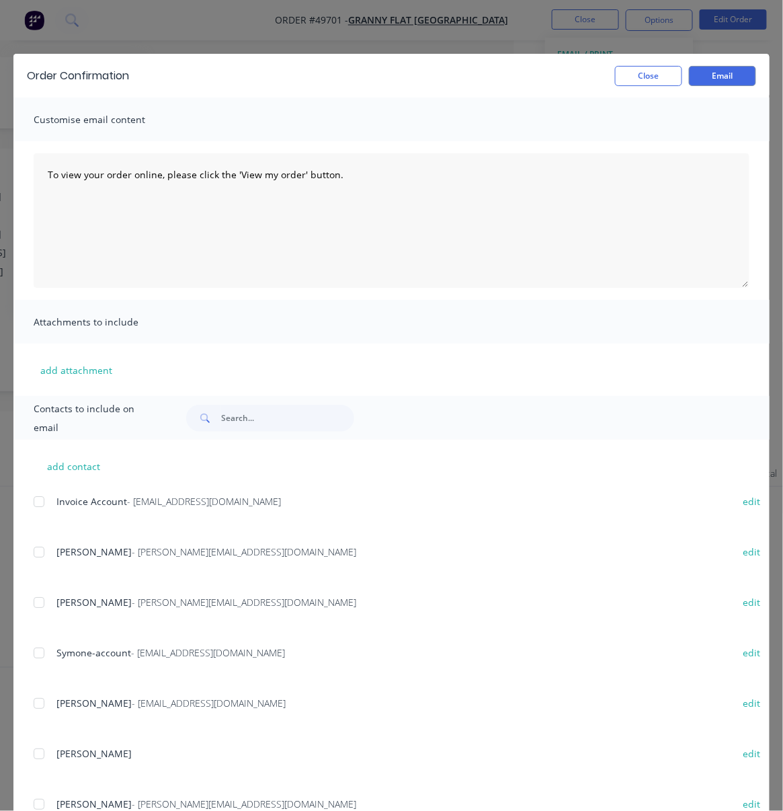
click at [43, 612] on div at bounding box center [39, 602] width 27 height 27
click at [704, 83] on button "Email" at bounding box center [722, 76] width 67 height 20
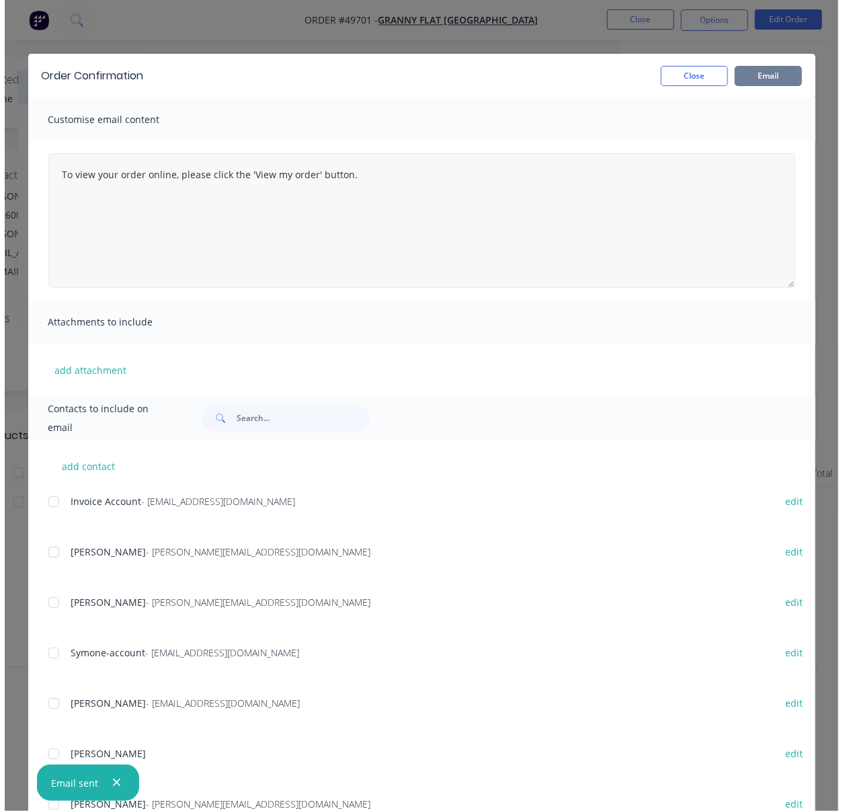
scroll to position [0, 199]
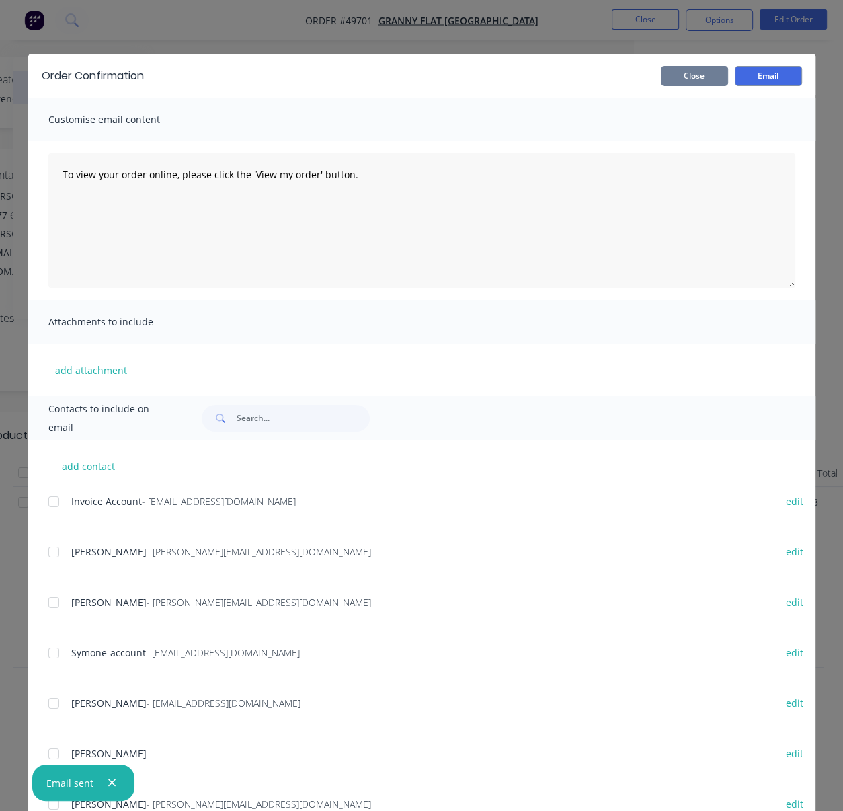
click at [691, 79] on button "Close" at bounding box center [694, 76] width 67 height 20
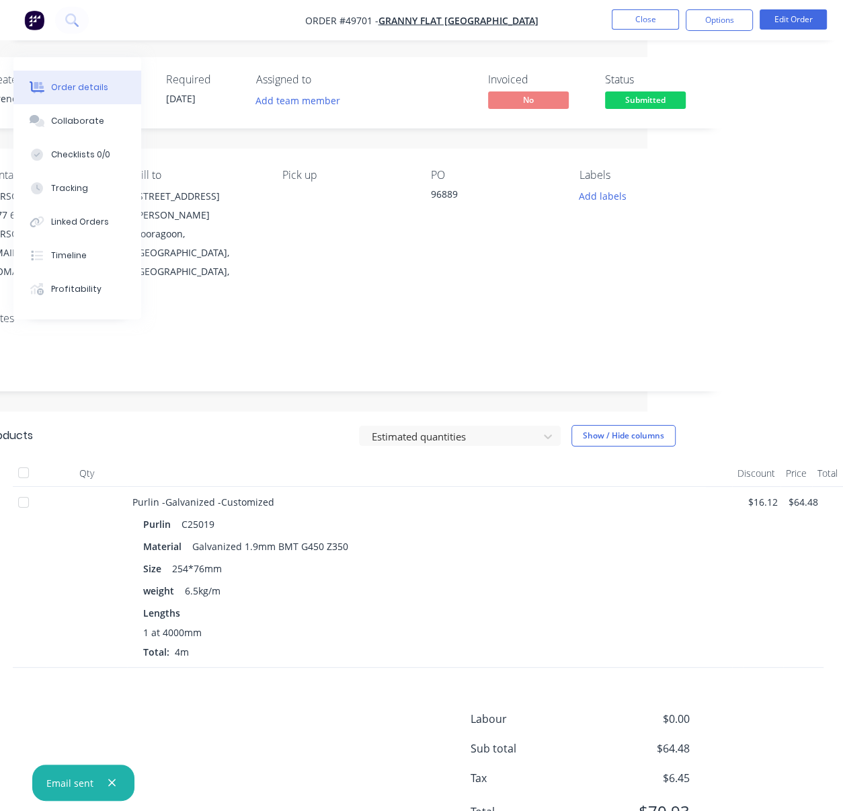
scroll to position [0, 136]
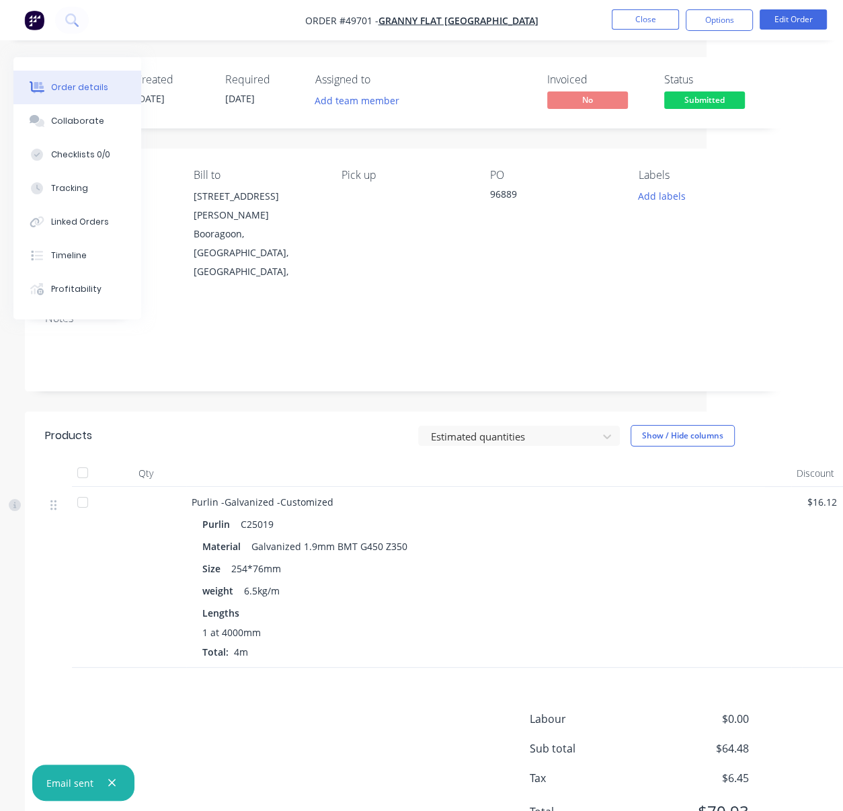
drag, startPoint x: 407, startPoint y: 513, endPoint x: 247, endPoint y: 506, distance: 160.2
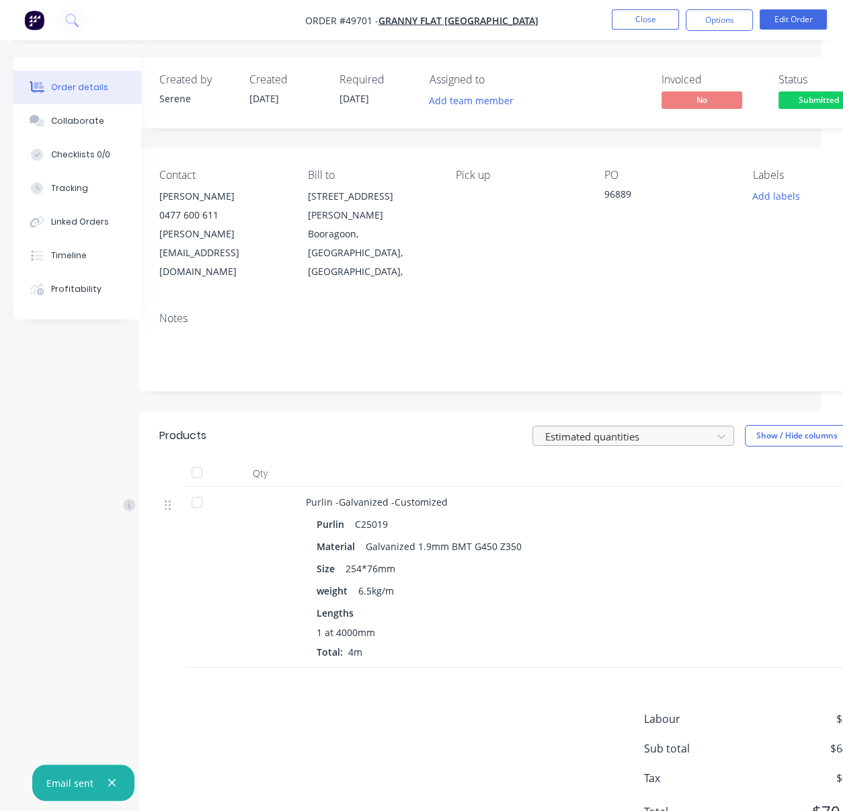
scroll to position [0, 107]
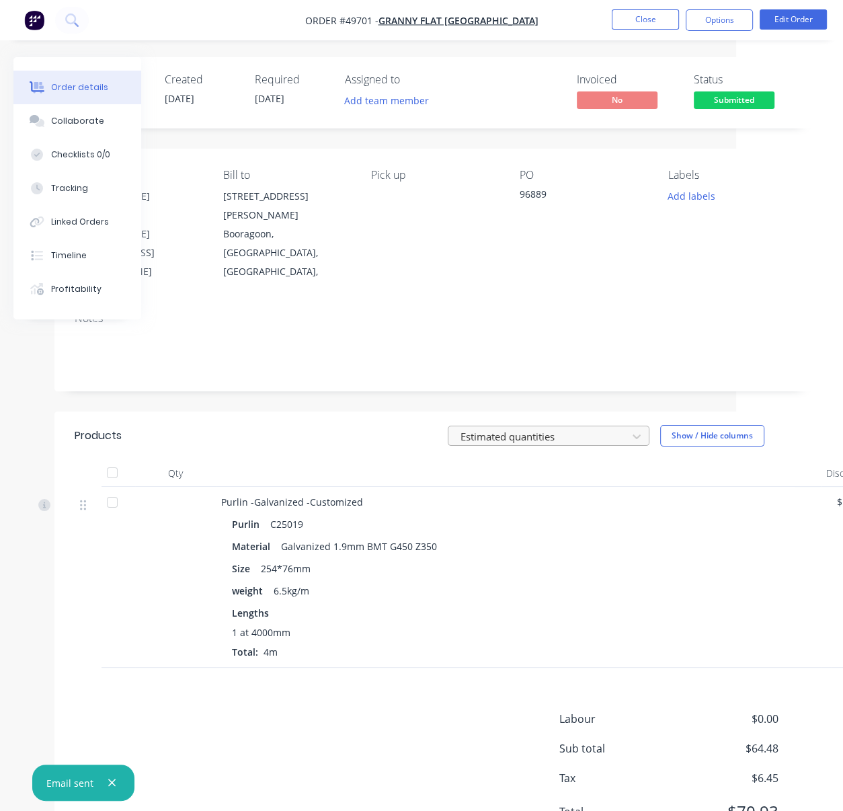
drag, startPoint x: 353, startPoint y: 414, endPoint x: 500, endPoint y: 407, distance: 146.7
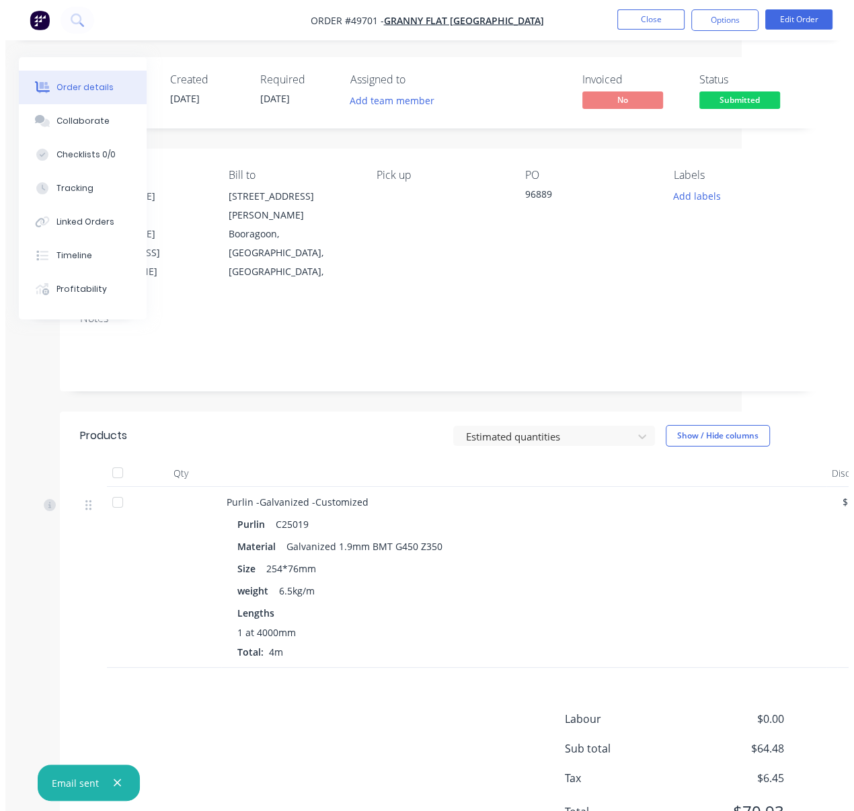
scroll to position [0, 0]
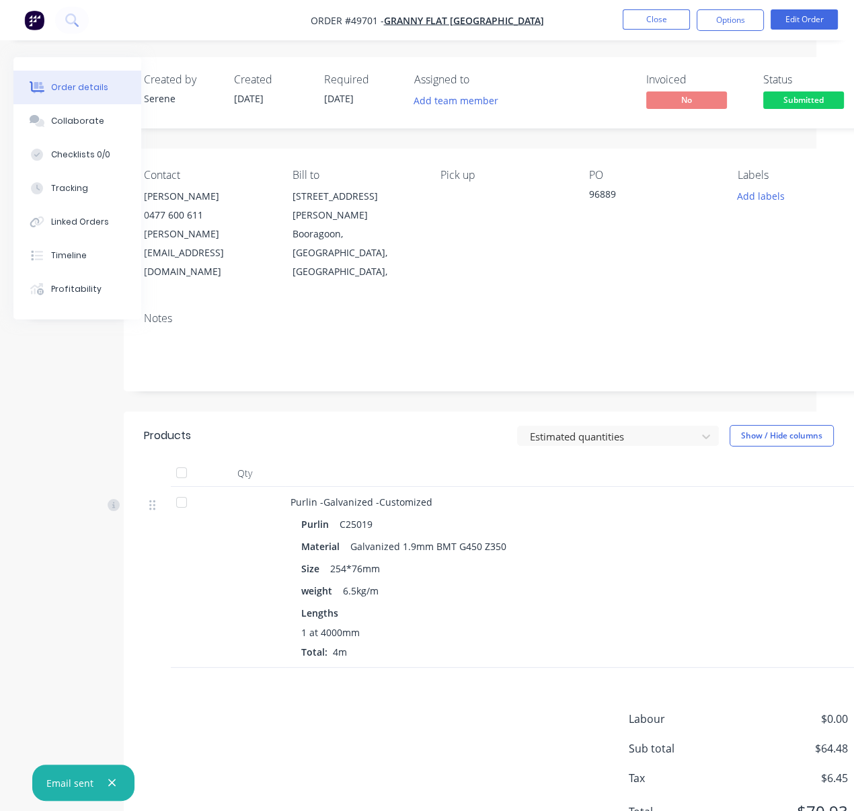
drag, startPoint x: 360, startPoint y: 405, endPoint x: 450, endPoint y: 428, distance: 93.4
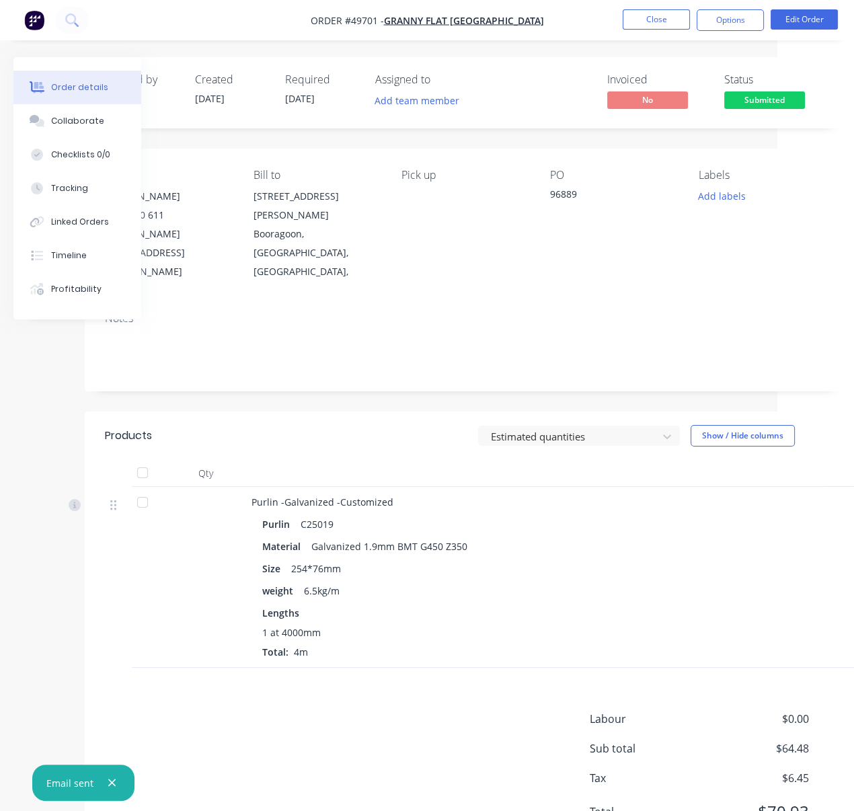
click at [317, 425] on div "Estimated quantities Show / Hide columns" at bounding box center [541, 436] width 567 height 22
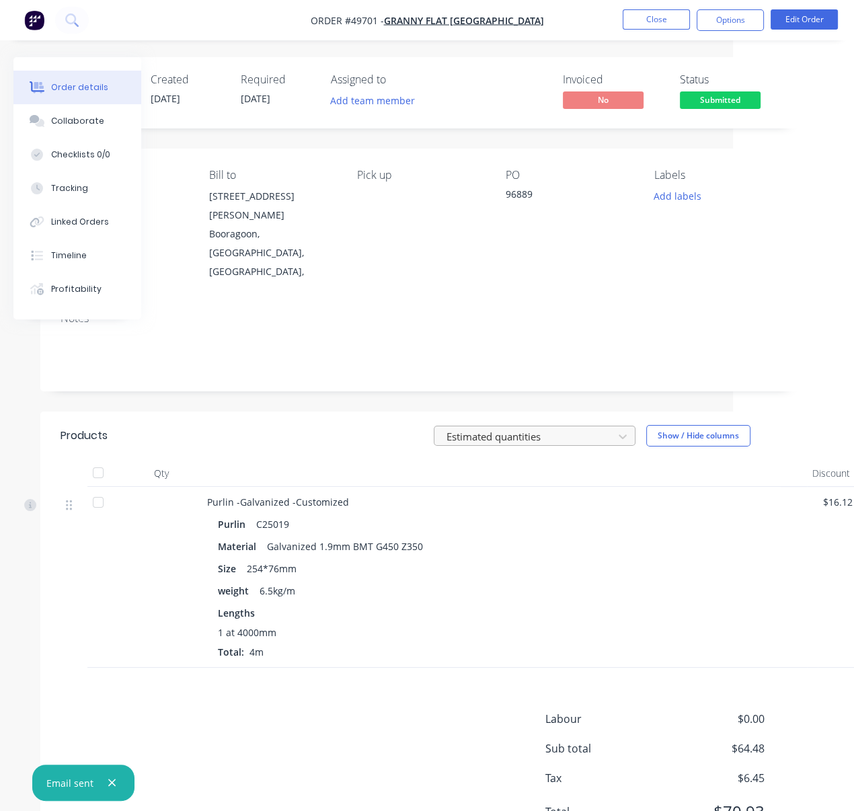
drag, startPoint x: 352, startPoint y: 418, endPoint x: 489, endPoint y: 418, distance: 137.2
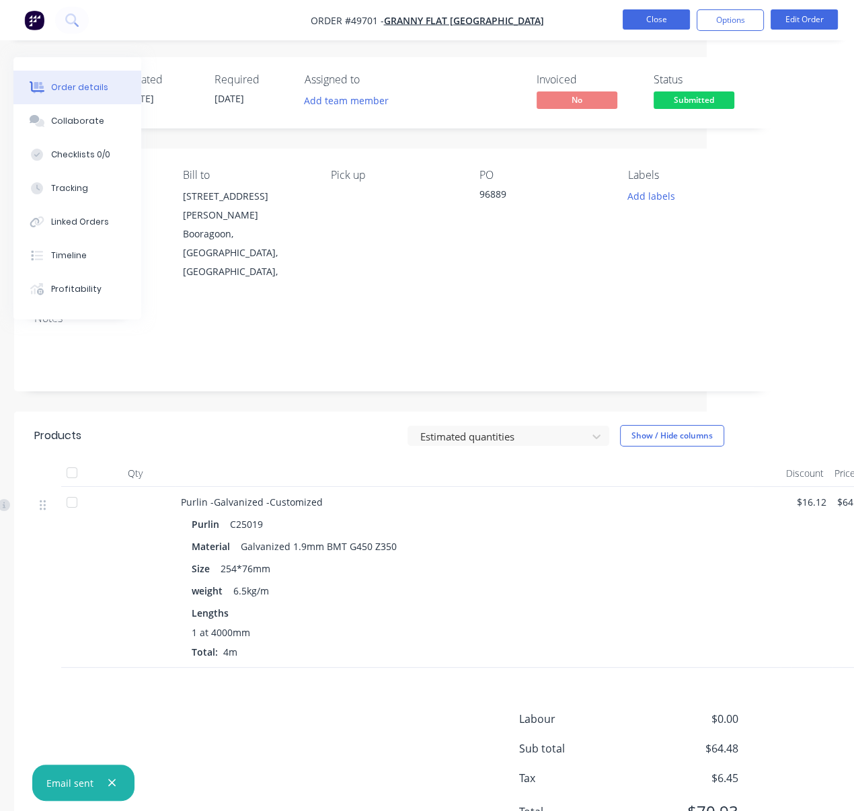
click at [662, 21] on button "Close" at bounding box center [656, 19] width 67 height 20
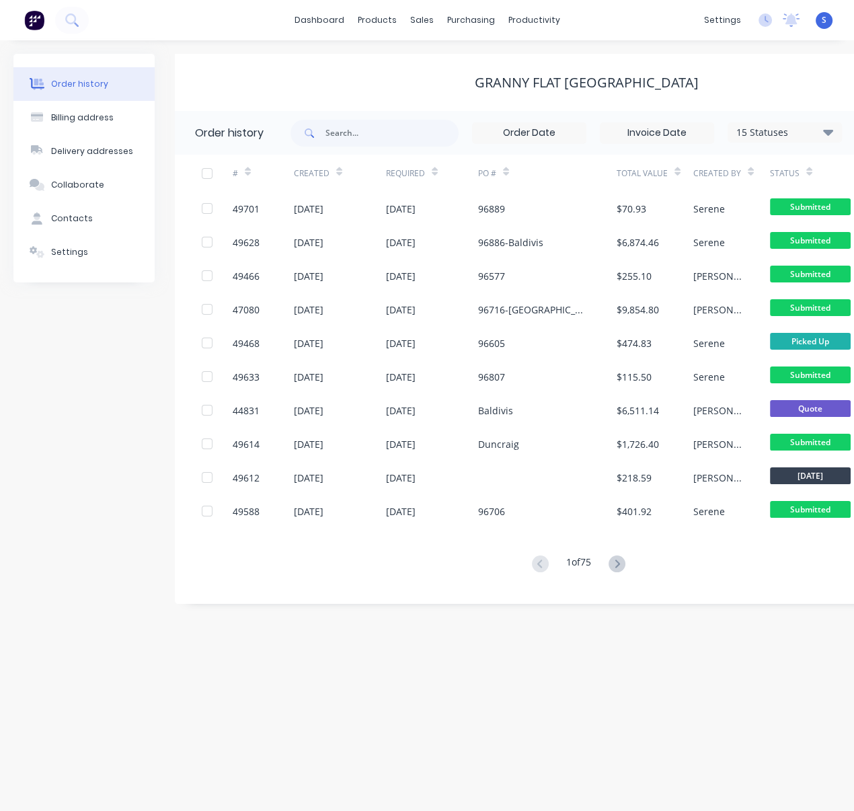
click at [394, 82] on div "Granny Flat [GEOGRAPHIC_DATA]" at bounding box center [586, 83] width 823 height 16
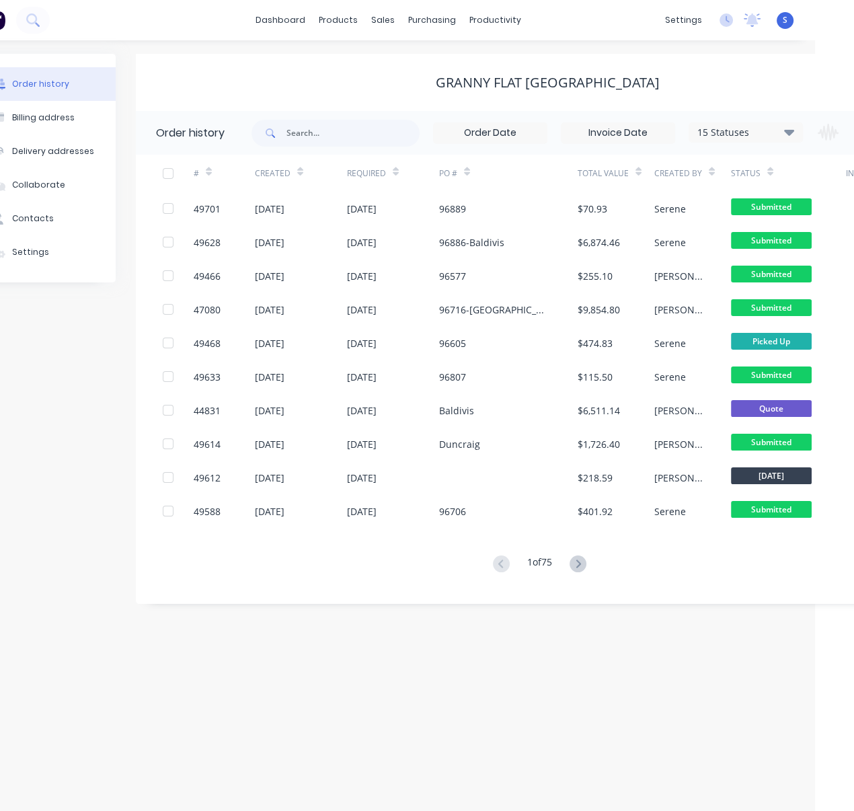
drag, startPoint x: 511, startPoint y: 69, endPoint x: 585, endPoint y: 65, distance: 74.1
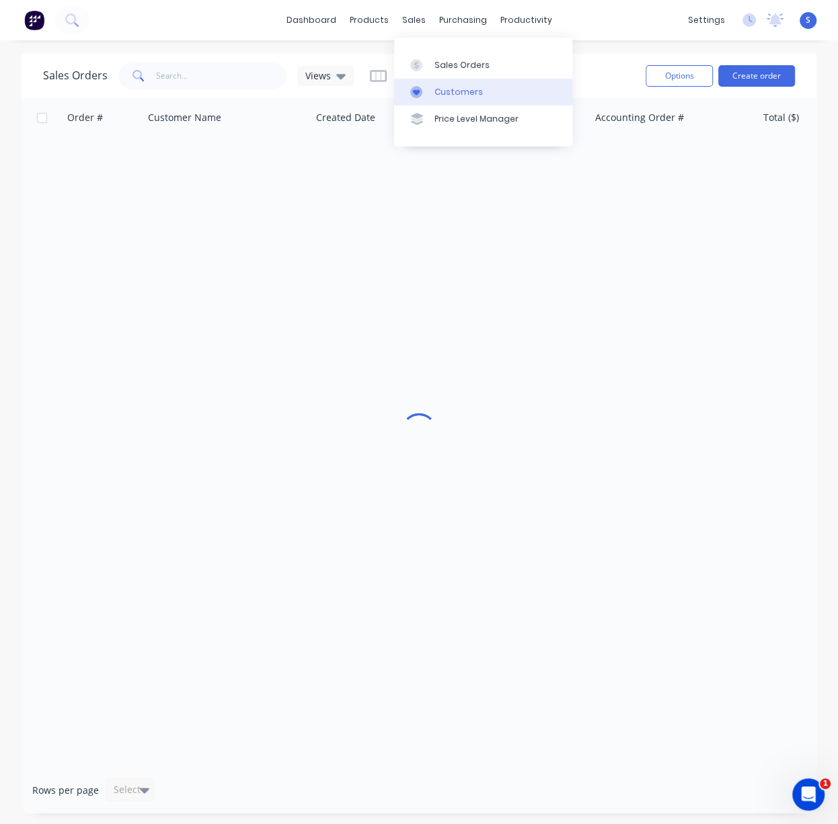
click at [437, 92] on div "Customers" at bounding box center [458, 92] width 48 height 12
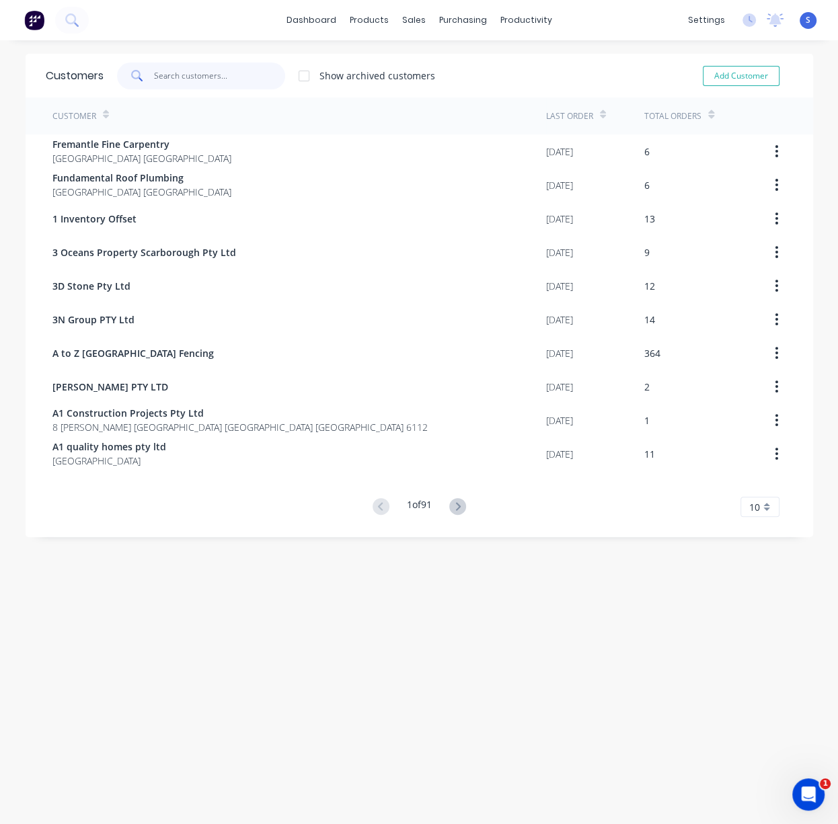
click at [227, 81] on input "text" at bounding box center [219, 76] width 131 height 27
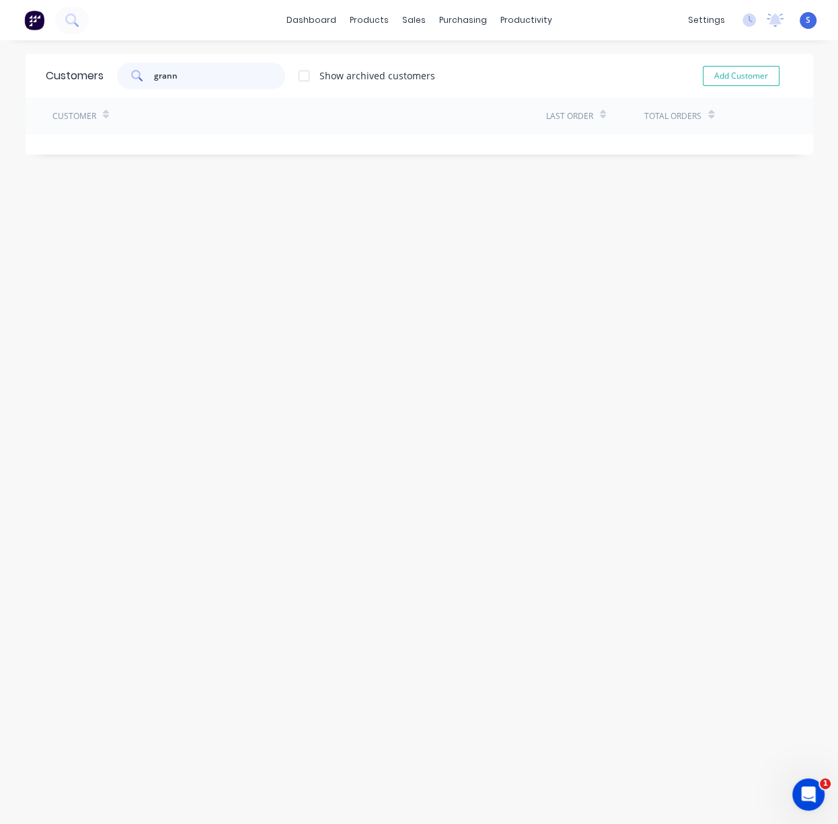
type input "granny"
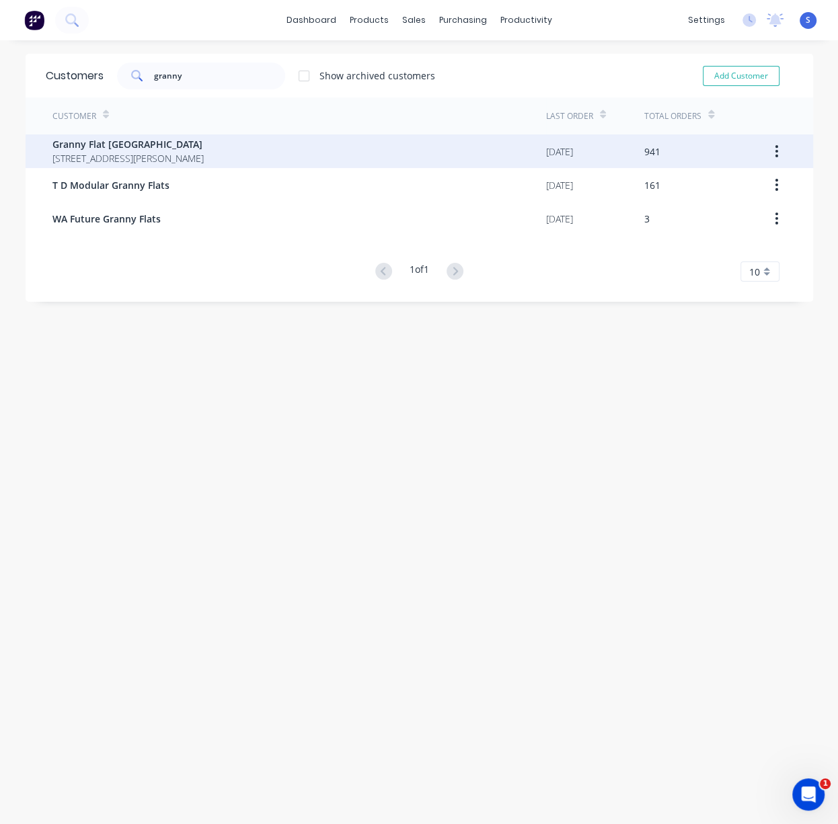
click at [204, 158] on span "[STREET_ADDRESS][PERSON_NAME]" at bounding box center [127, 158] width 151 height 14
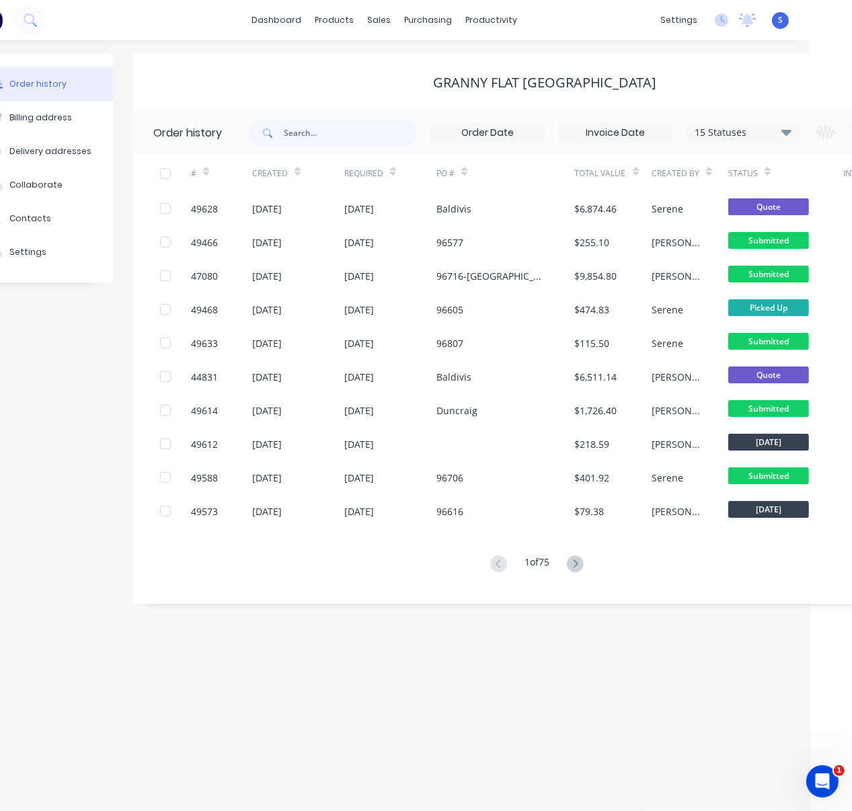
drag, startPoint x: 311, startPoint y: 652, endPoint x: 501, endPoint y: 651, distance: 189.6
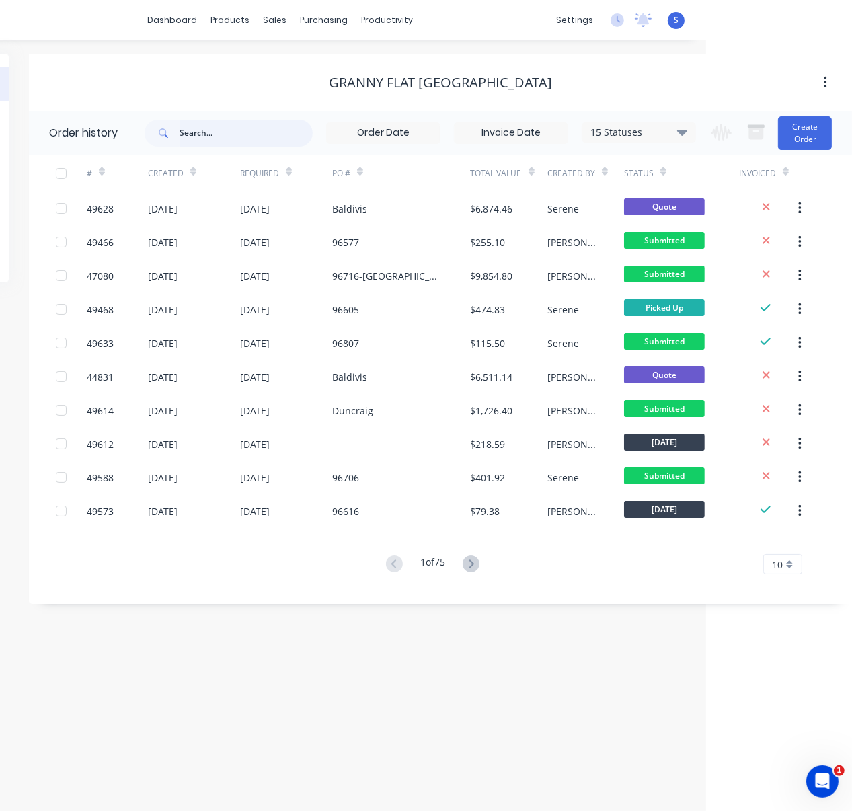
click at [204, 139] on input "text" at bounding box center [246, 133] width 133 height 27
type input "96315"
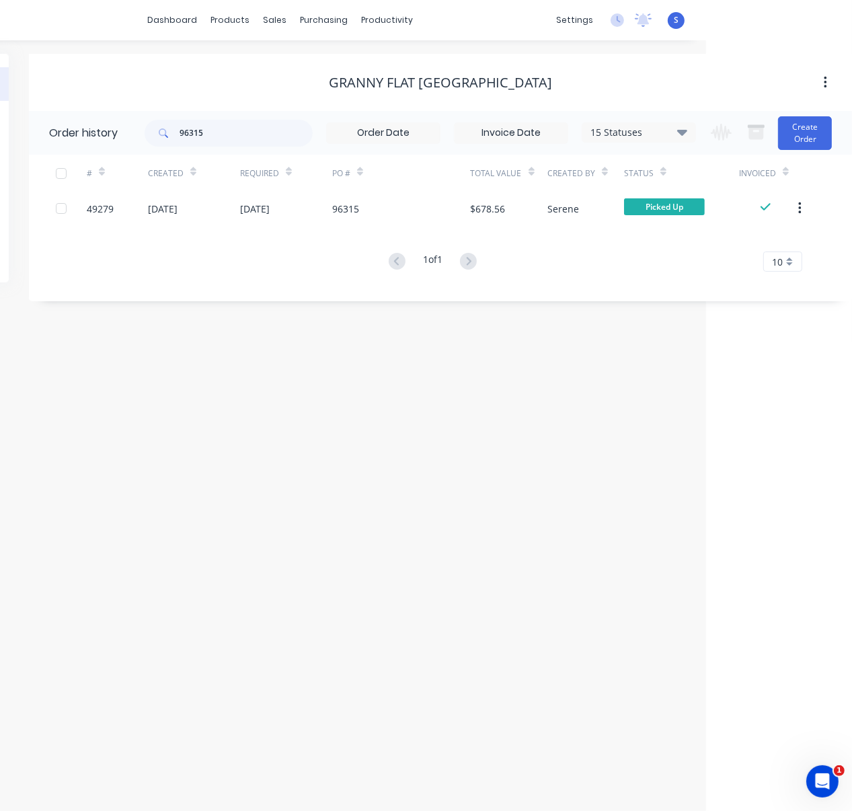
click at [351, 452] on div "Order history Billing address Delivery addresses Collaborate Contacts Settings …" at bounding box center [280, 425] width 852 height 771
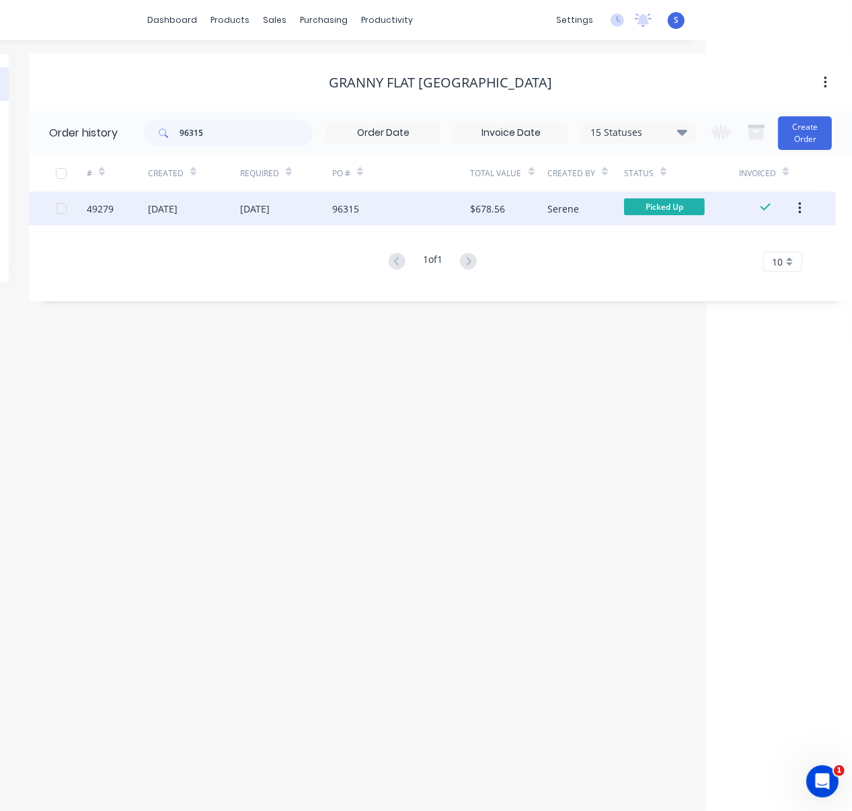
click at [266, 217] on div "[DATE]" at bounding box center [286, 209] width 92 height 34
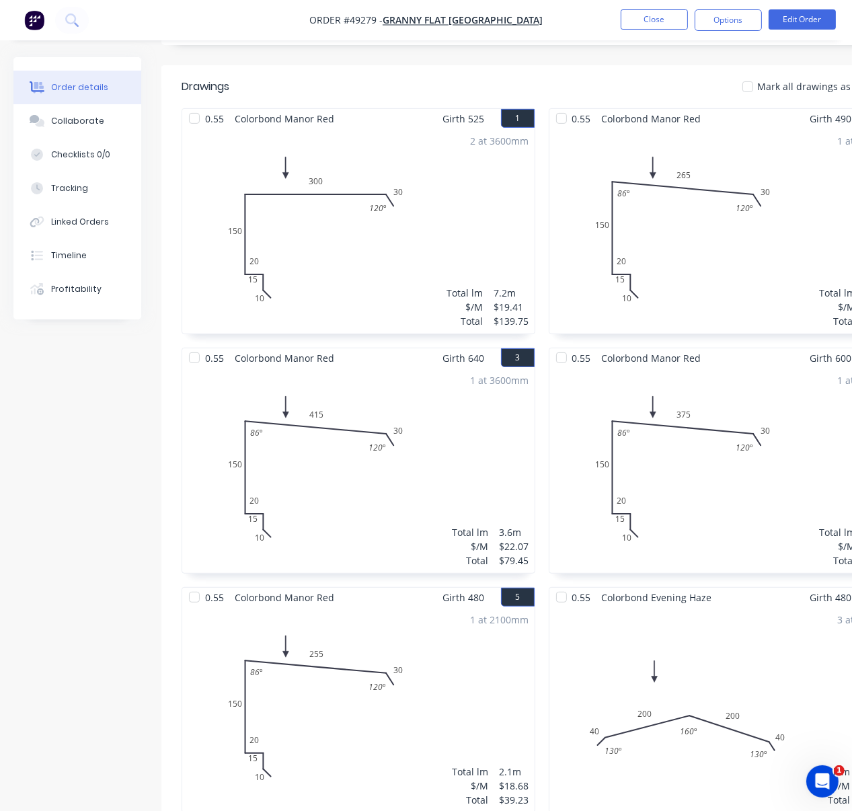
scroll to position [627, 0]
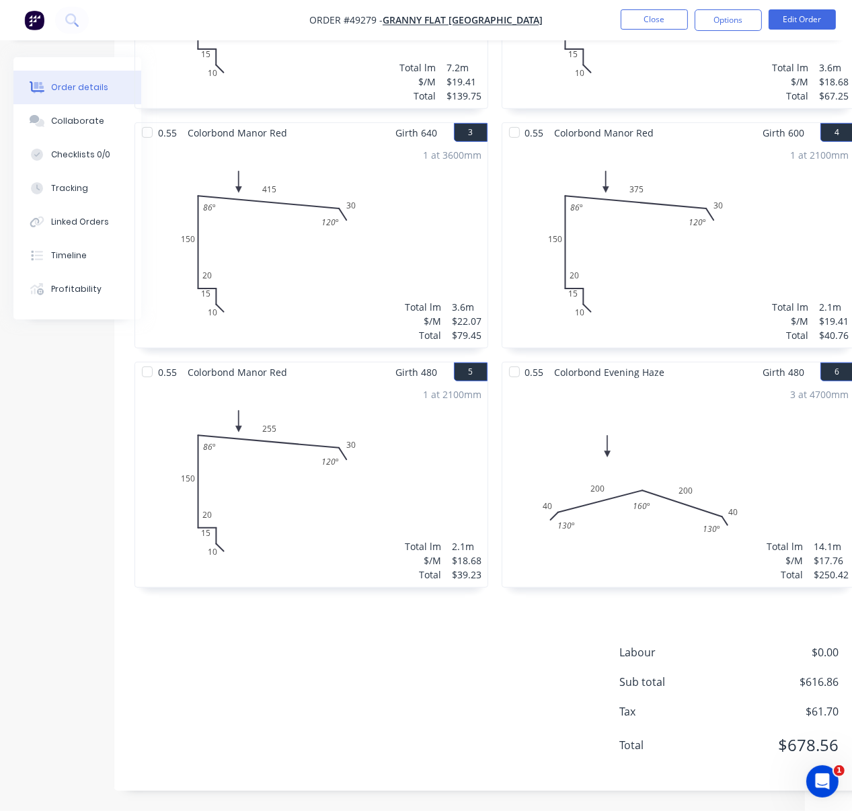
drag, startPoint x: 422, startPoint y: 657, endPoint x: 561, endPoint y: 652, distance: 139.3
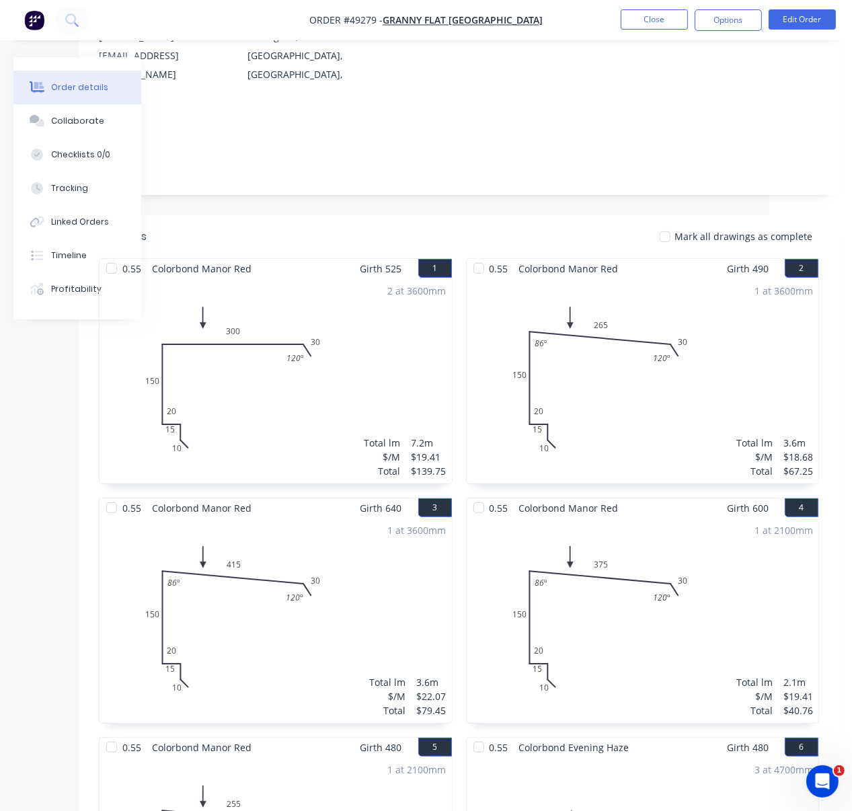
scroll to position [208, 83]
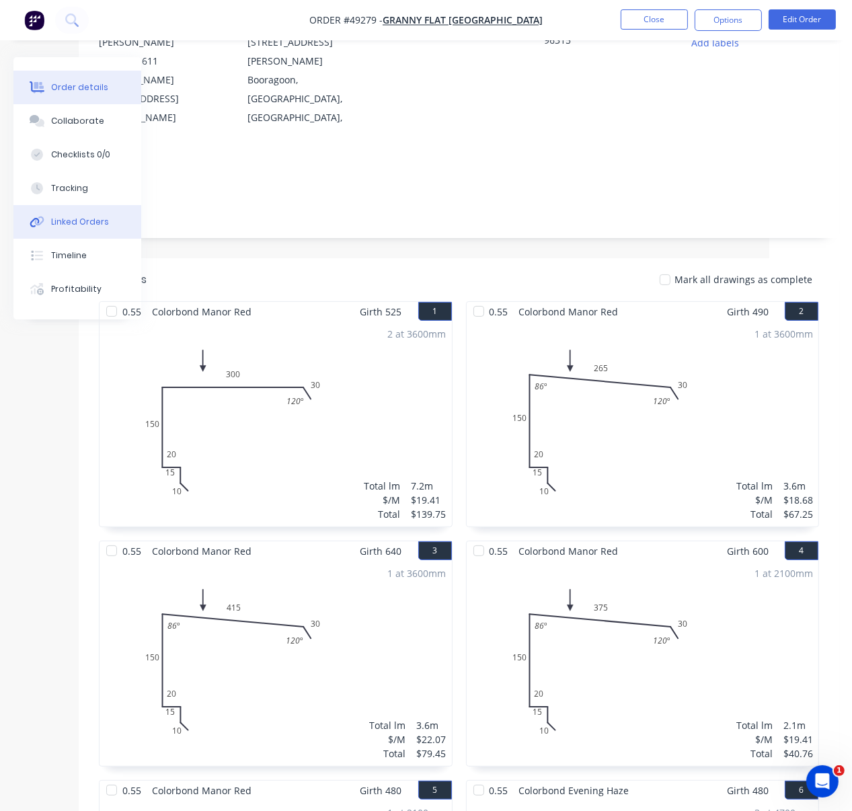
click at [81, 228] on div "Linked Orders" at bounding box center [80, 222] width 58 height 12
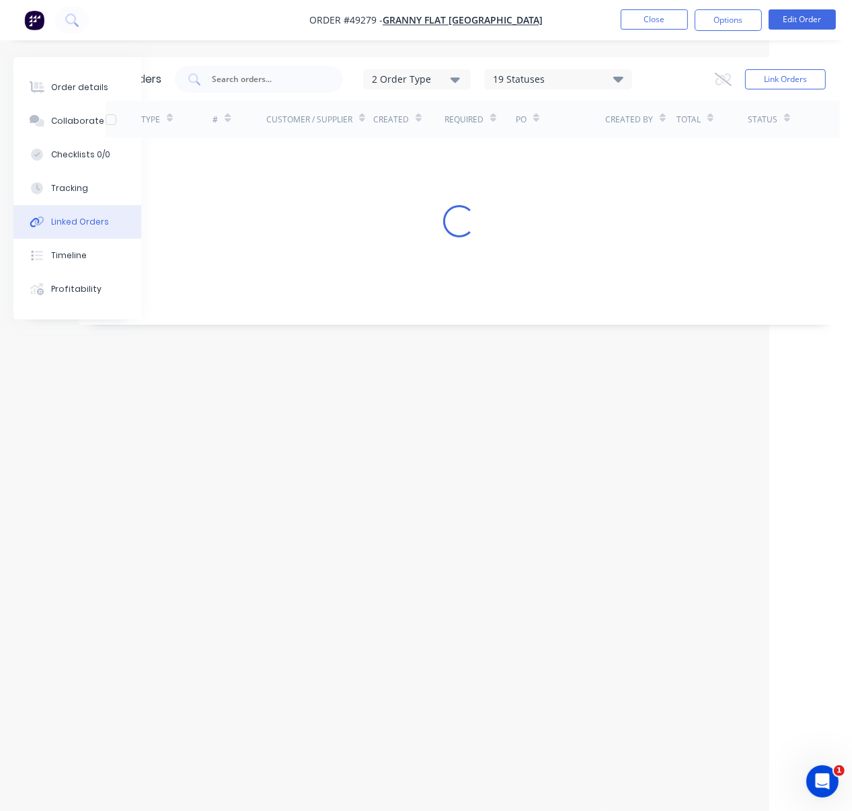
scroll to position [13, 83]
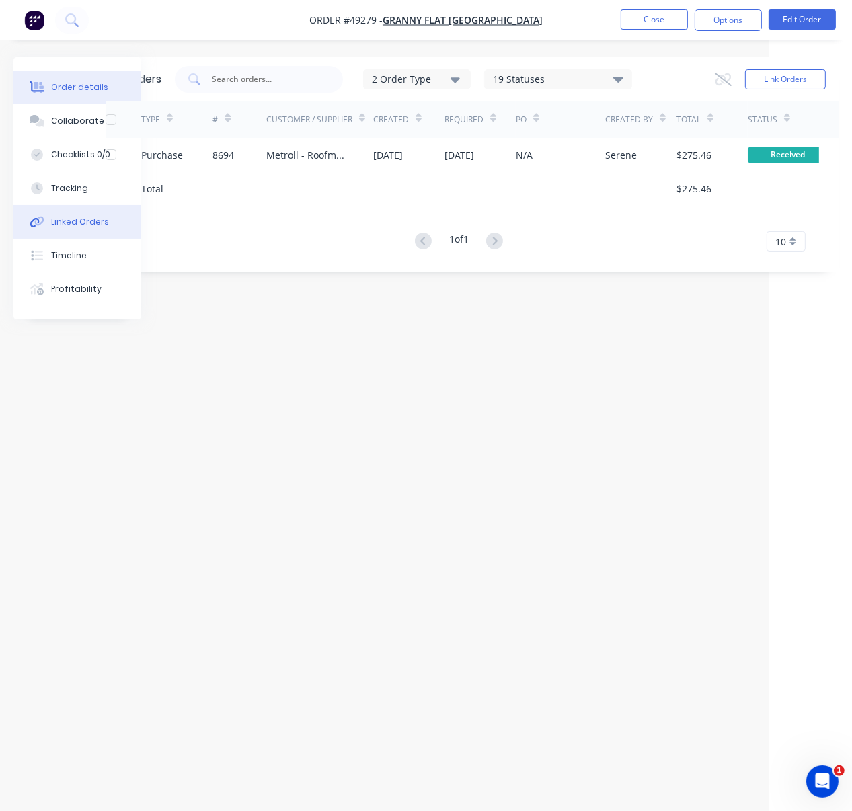
click at [80, 85] on div "Order details" at bounding box center [79, 87] width 57 height 12
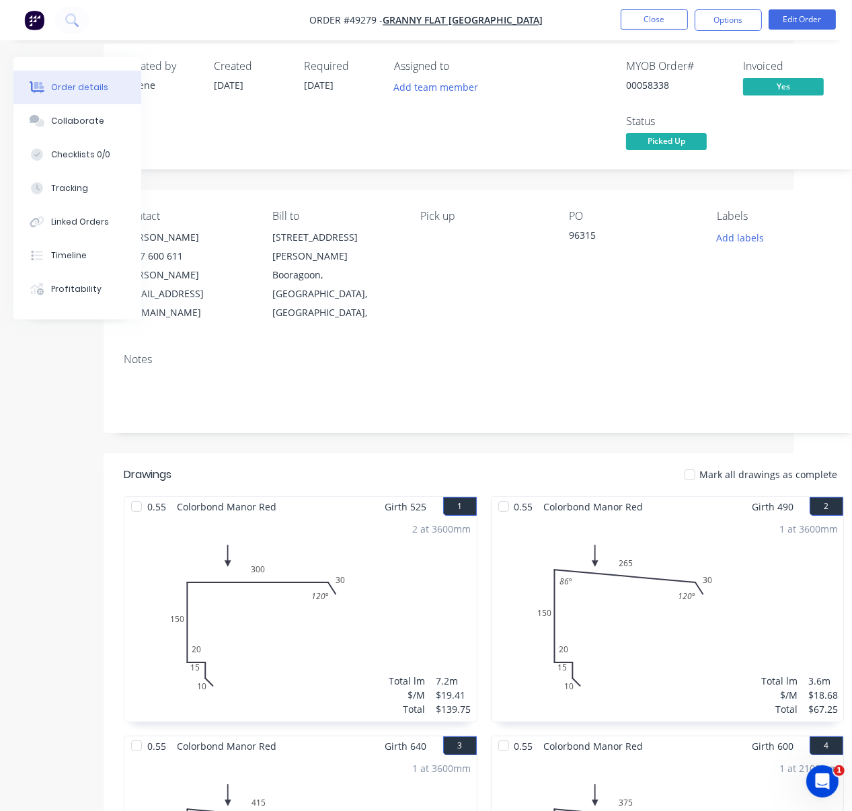
drag, startPoint x: 411, startPoint y: 418, endPoint x: 322, endPoint y: 405, distance: 89.7
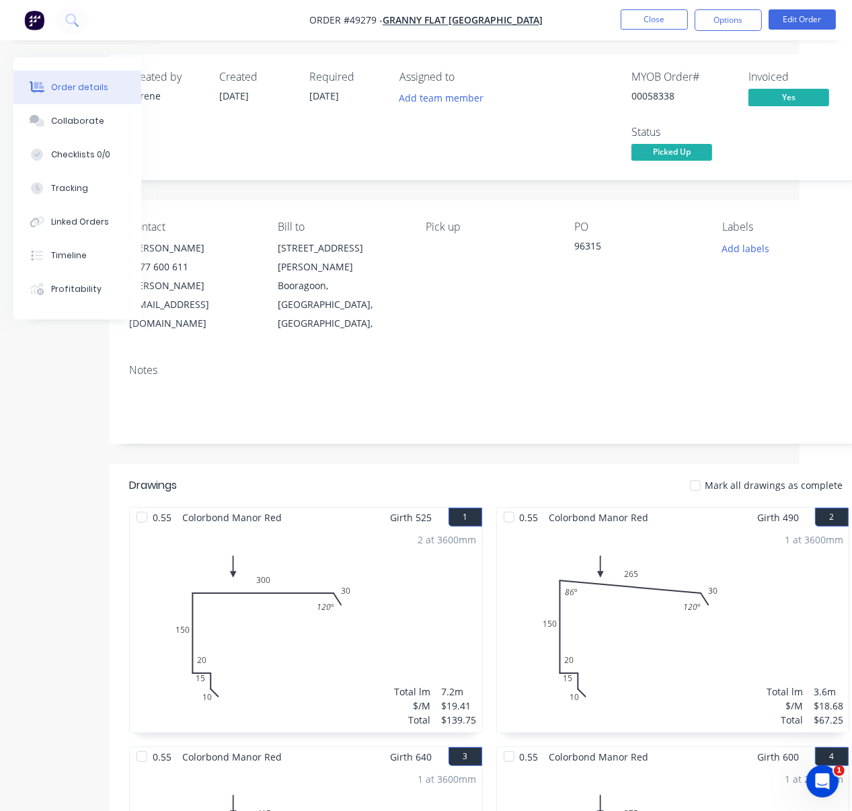
scroll to position [0, 52]
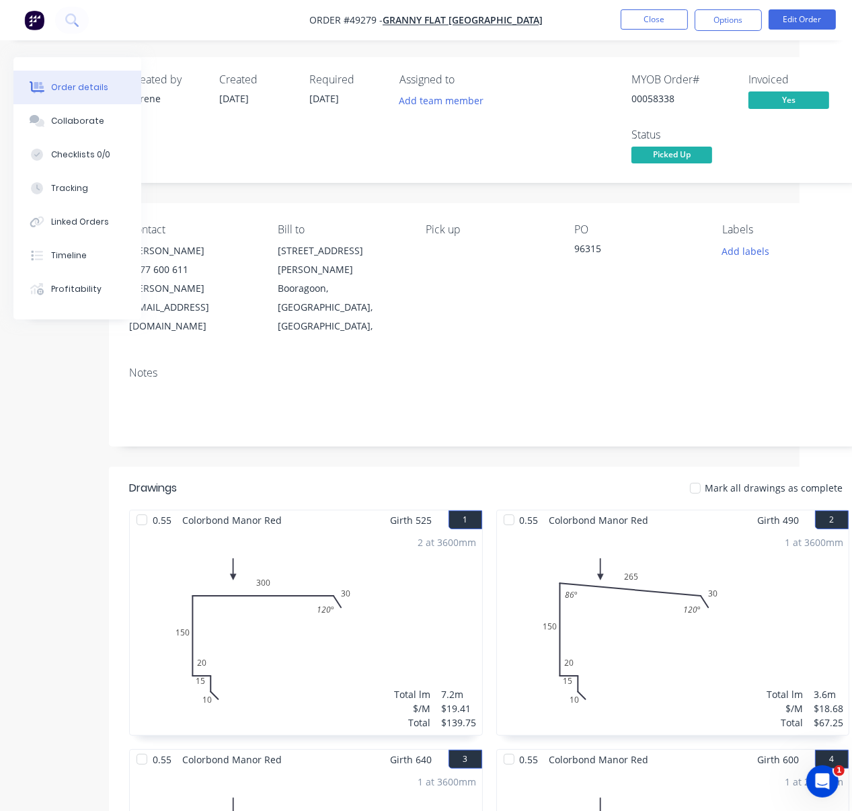
click at [470, 446] on div "Created by Serene Created [DATE] Required [DATE] Assigned to Add team member MY…" at bounding box center [489, 737] width 760 height 1360
click at [81, 227] on div "Linked Orders" at bounding box center [80, 222] width 58 height 12
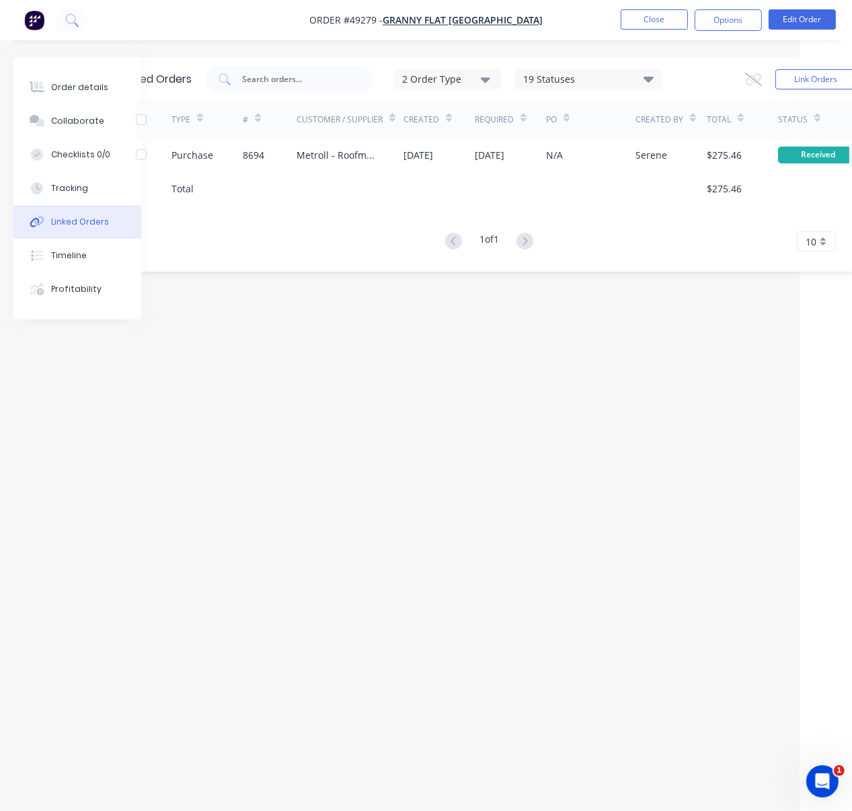
click at [510, 361] on div "Linked Orders 2 Order Type 19 Statuses Sales Order Status All Archived Draft Qu…" at bounding box center [415, 379] width 908 height 645
click at [413, 417] on div "Linked Orders 2 Order Type 19 Statuses Sales Order Status All Archived Draft Qu…" at bounding box center [415, 379] width 908 height 645
click at [651, 17] on button "Close" at bounding box center [654, 19] width 67 height 20
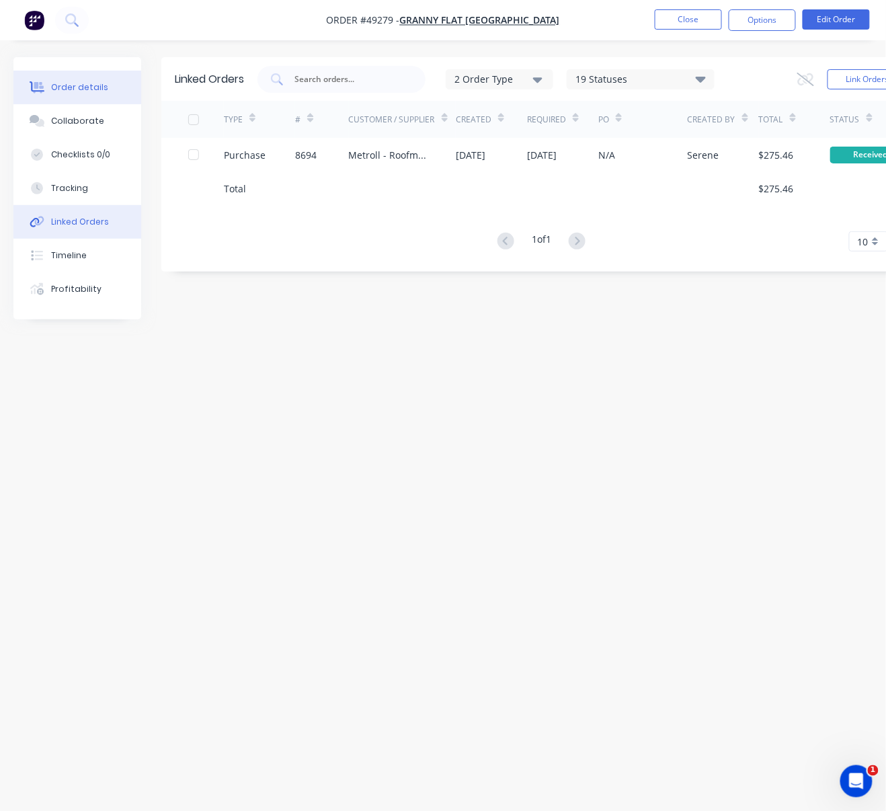
click at [102, 96] on button "Order details" at bounding box center [77, 88] width 128 height 34
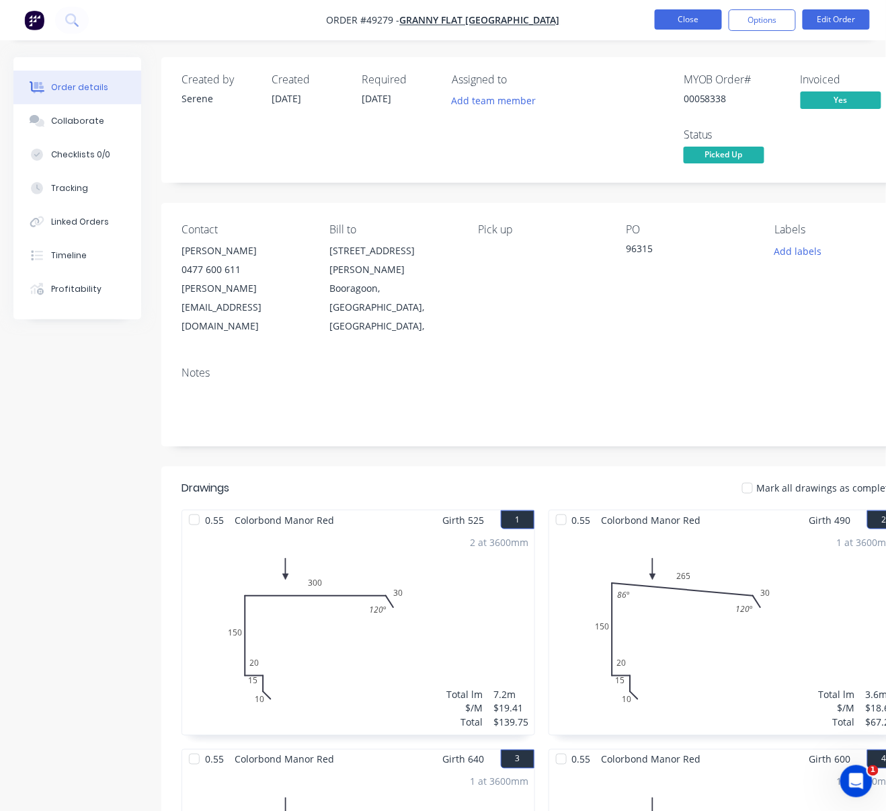
click at [674, 16] on button "Close" at bounding box center [688, 19] width 67 height 20
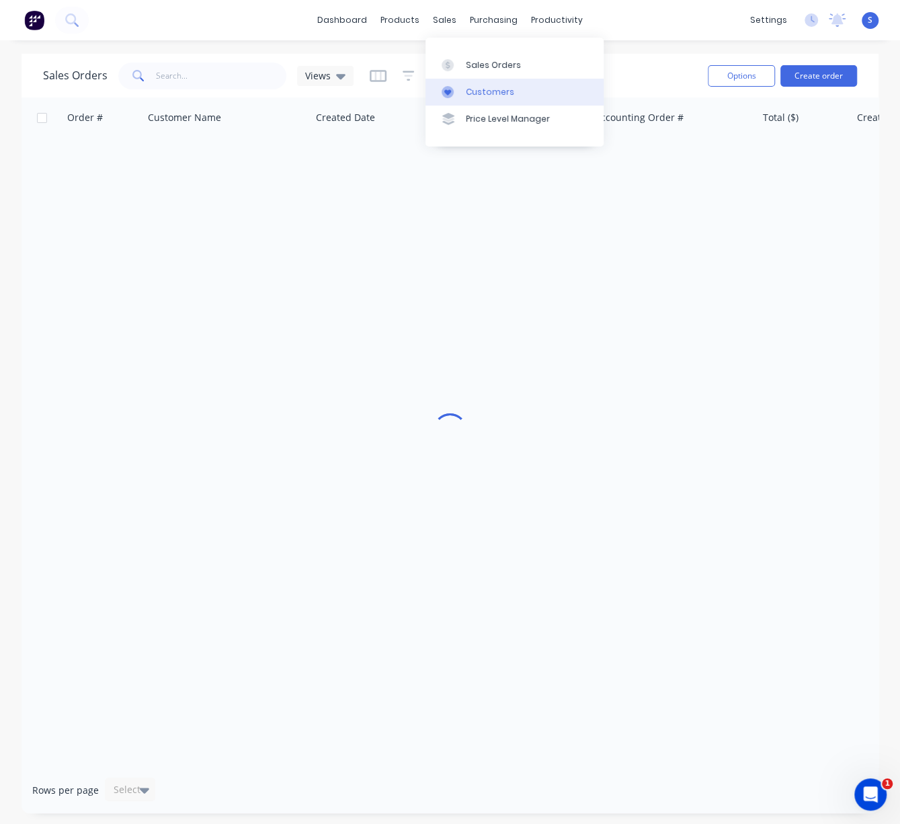
click at [483, 91] on div "Customers" at bounding box center [490, 92] width 48 height 12
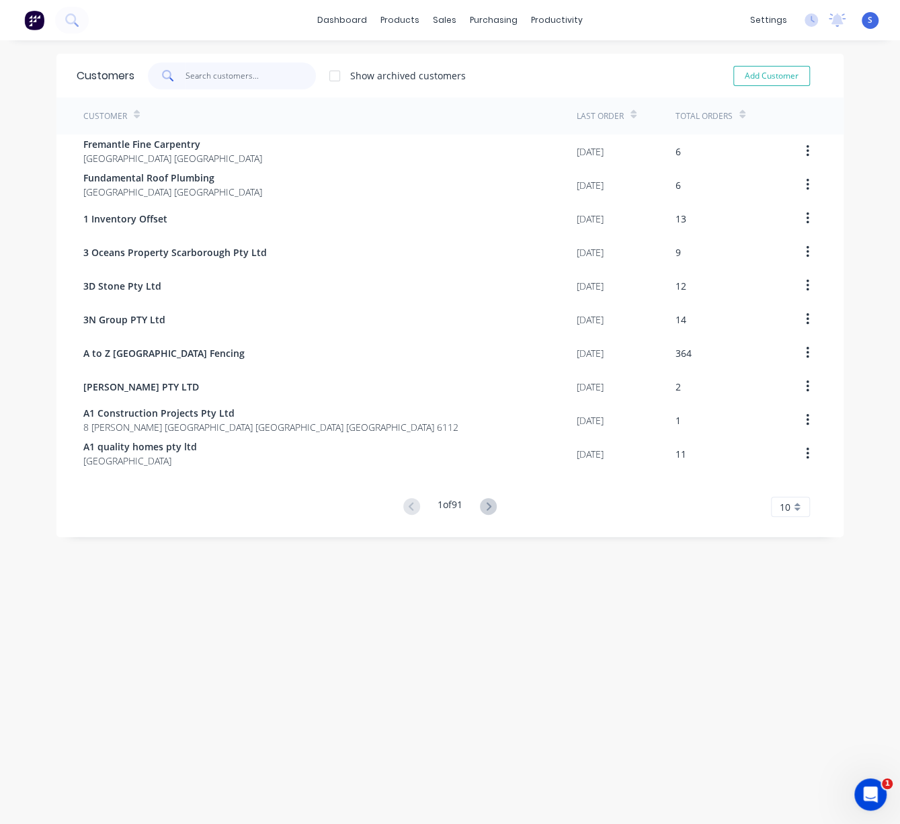
click at [213, 81] on input "text" at bounding box center [251, 76] width 131 height 27
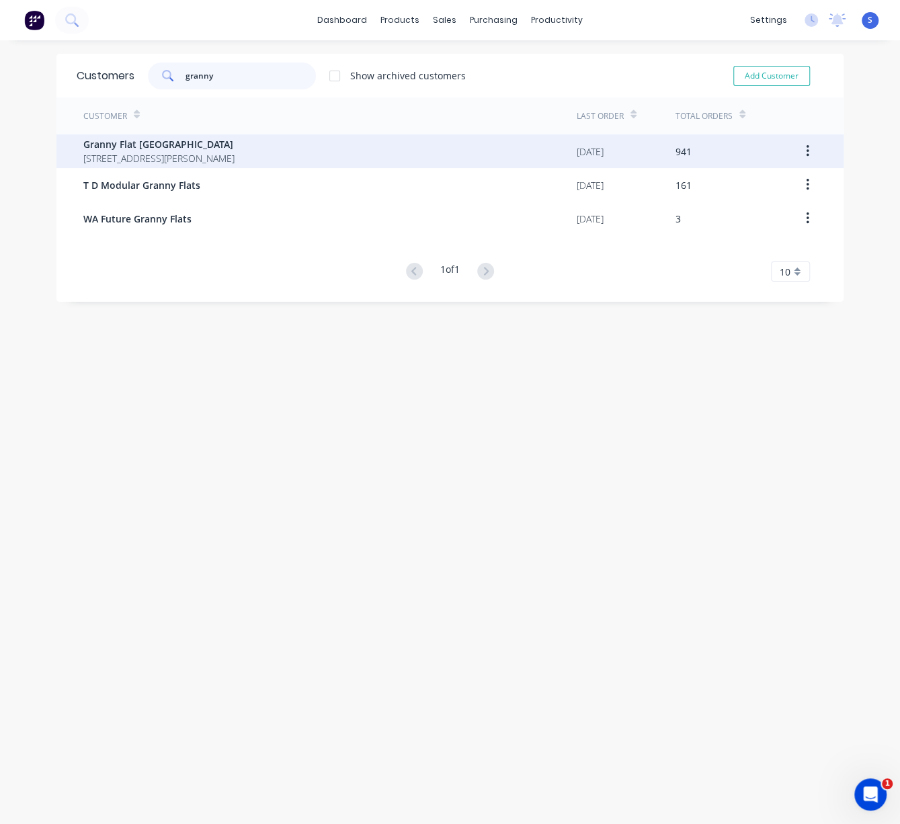
type input "granny"
click at [192, 145] on span "Granny Flat [GEOGRAPHIC_DATA]" at bounding box center [158, 144] width 151 height 14
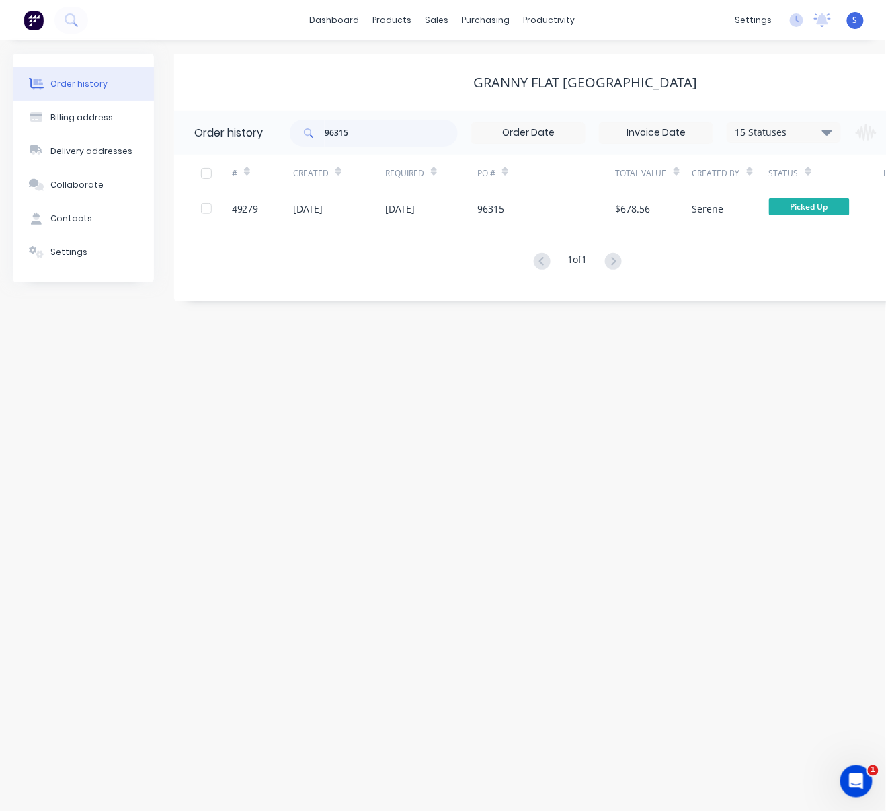
drag, startPoint x: 395, startPoint y: 403, endPoint x: 415, endPoint y: 301, distance: 103.5
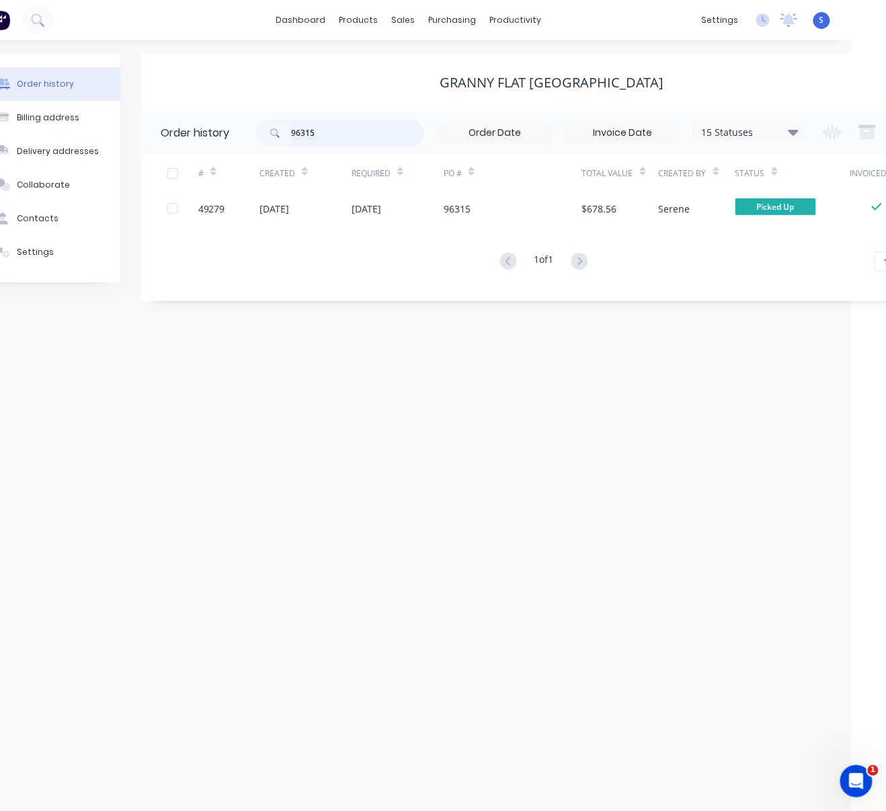
click at [241, 130] on header "Order history 96315 15 Statuses Invoice Status Invoiced Not Invoiced Partial Or…" at bounding box center [552, 133] width 823 height 44
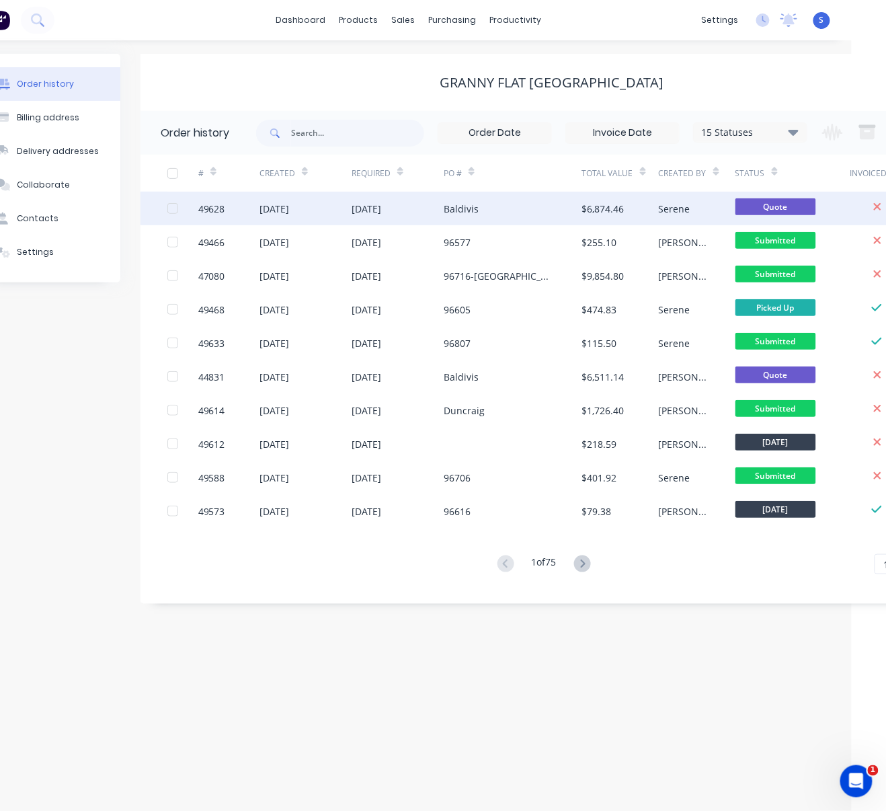
click at [381, 206] on div "[DATE]" at bounding box center [367, 209] width 30 height 14
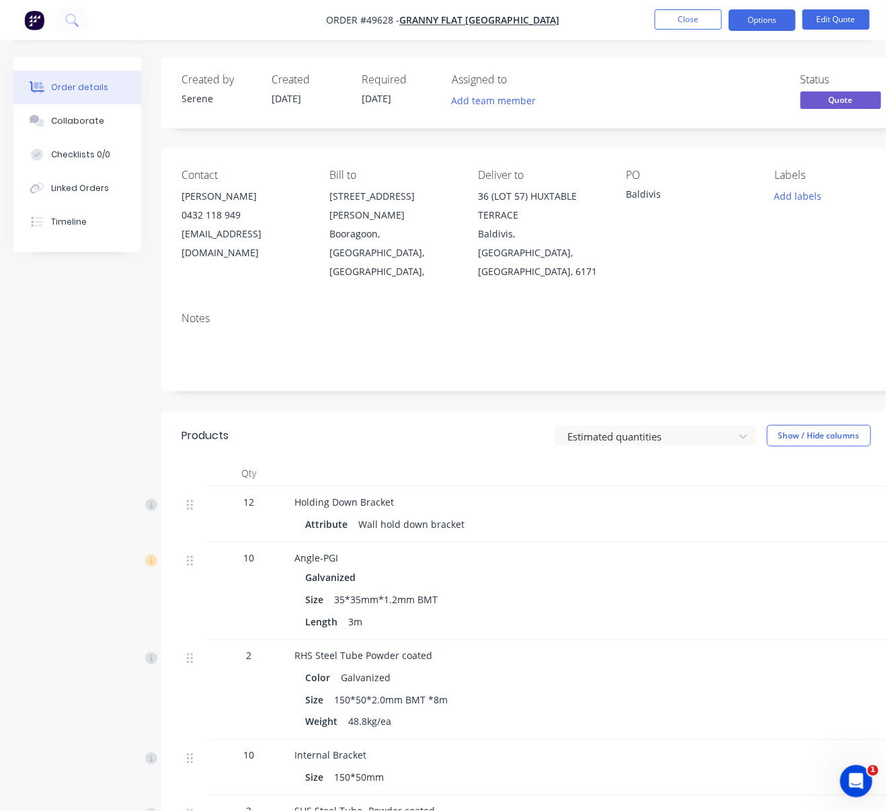
drag, startPoint x: 504, startPoint y: 163, endPoint x: 796, endPoint y: 93, distance: 300.7
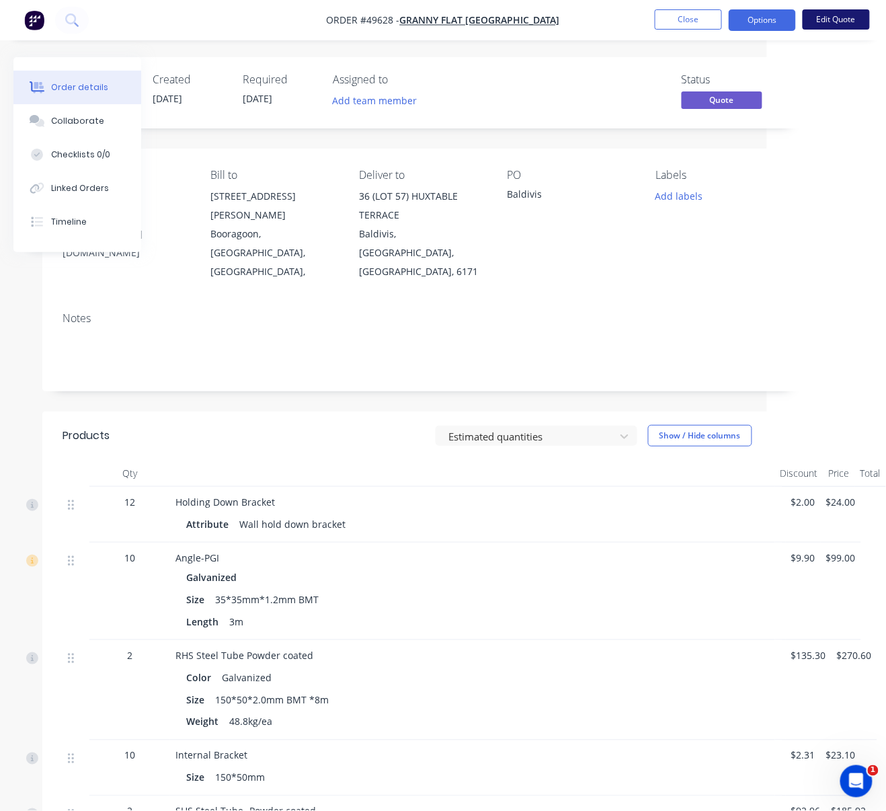
click at [837, 18] on button "Edit Quote" at bounding box center [836, 19] width 67 height 20
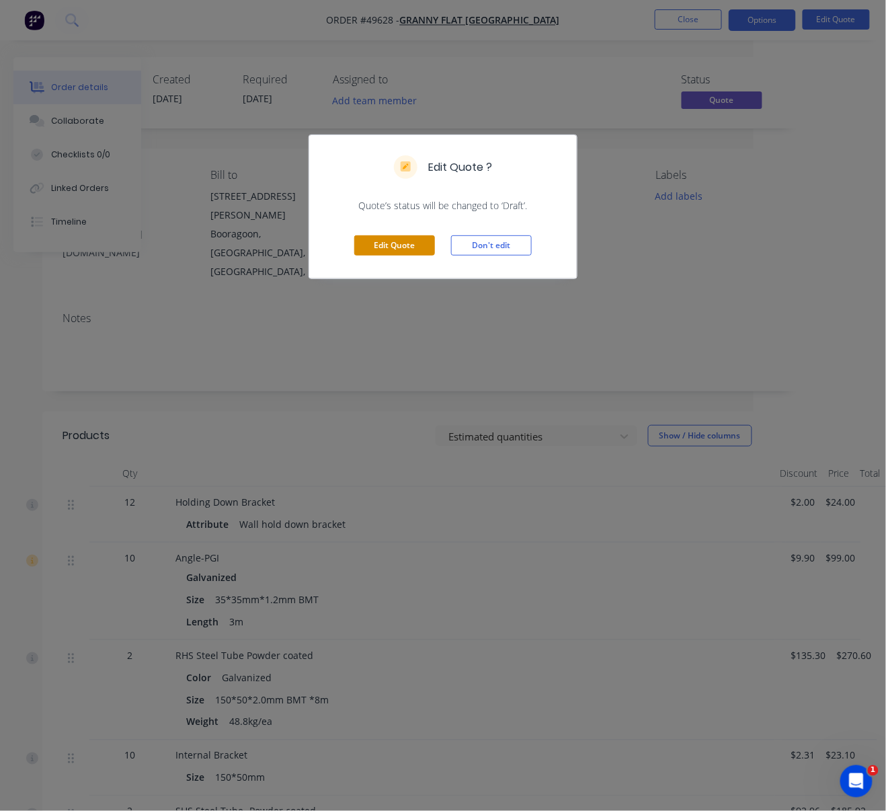
click at [395, 255] on button "Edit Quote" at bounding box center [394, 245] width 81 height 20
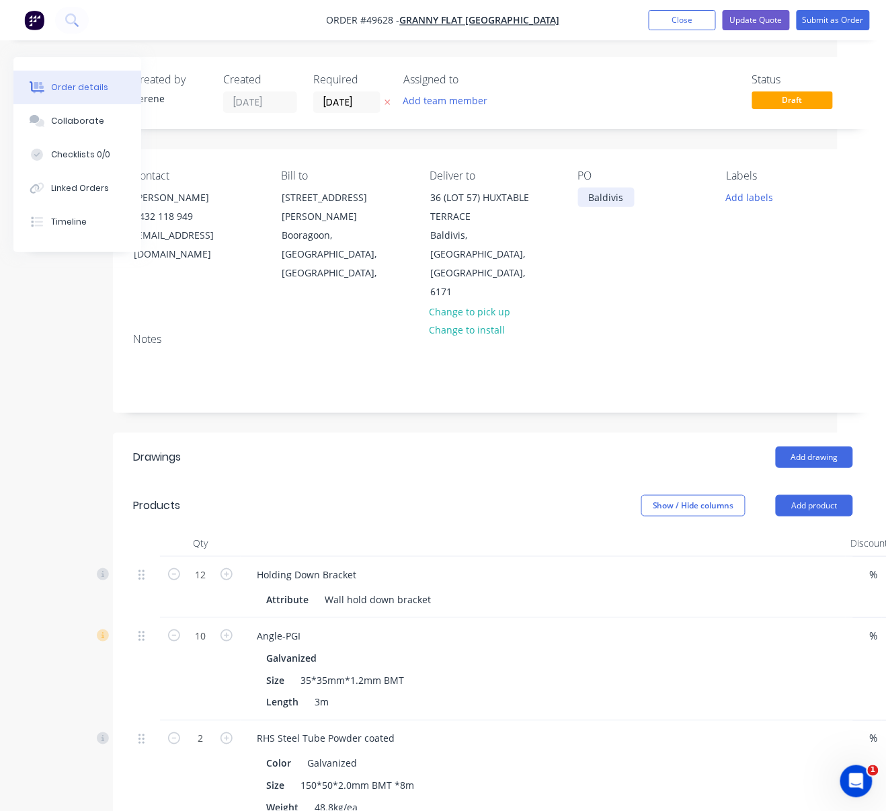
click at [586, 207] on div "Baldivis" at bounding box center [606, 197] width 56 height 19
click at [546, 467] on div "Add drawing" at bounding box center [569, 457] width 567 height 22
click at [822, 22] on button "Submit as Order" at bounding box center [833, 20] width 73 height 20
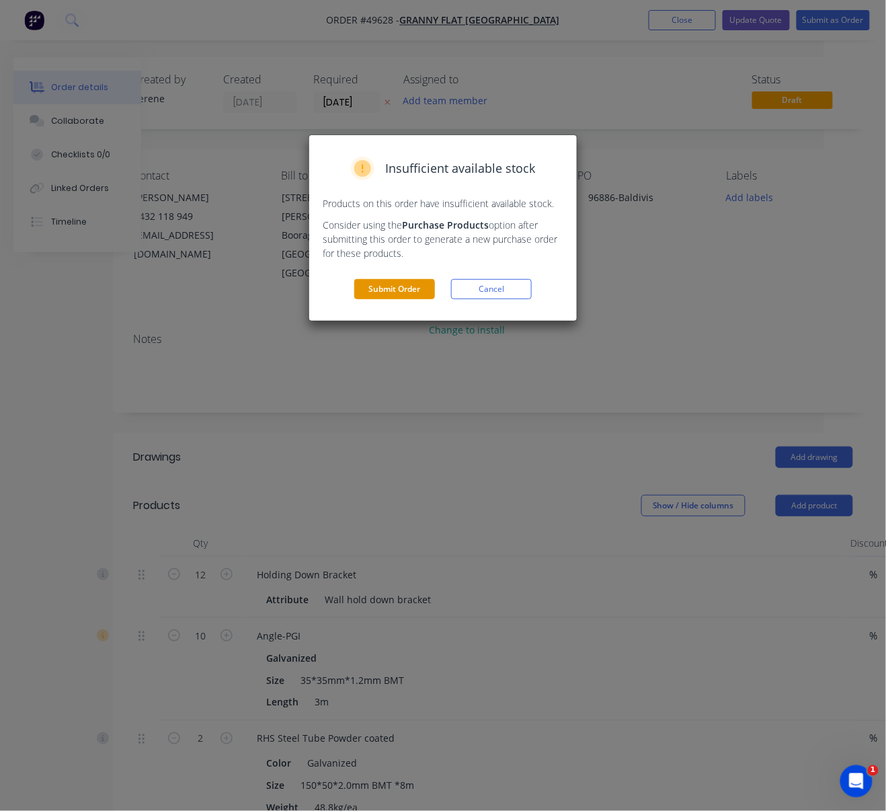
click at [390, 299] on button "Submit Order" at bounding box center [394, 289] width 81 height 20
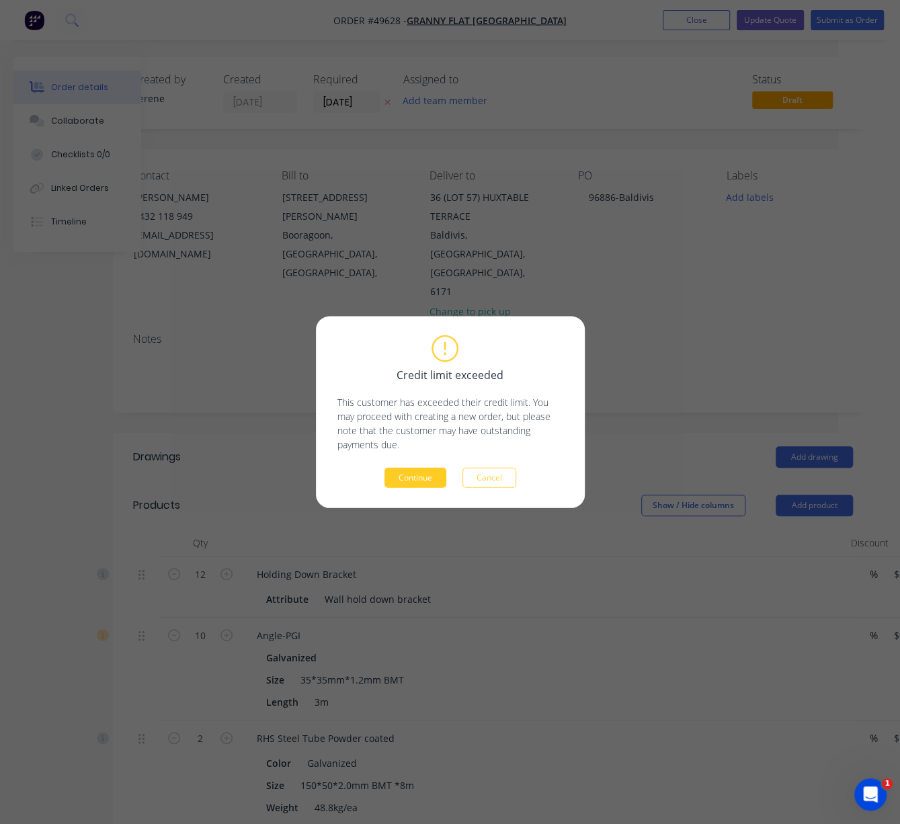
click at [420, 475] on button "Continue" at bounding box center [416, 478] width 62 height 20
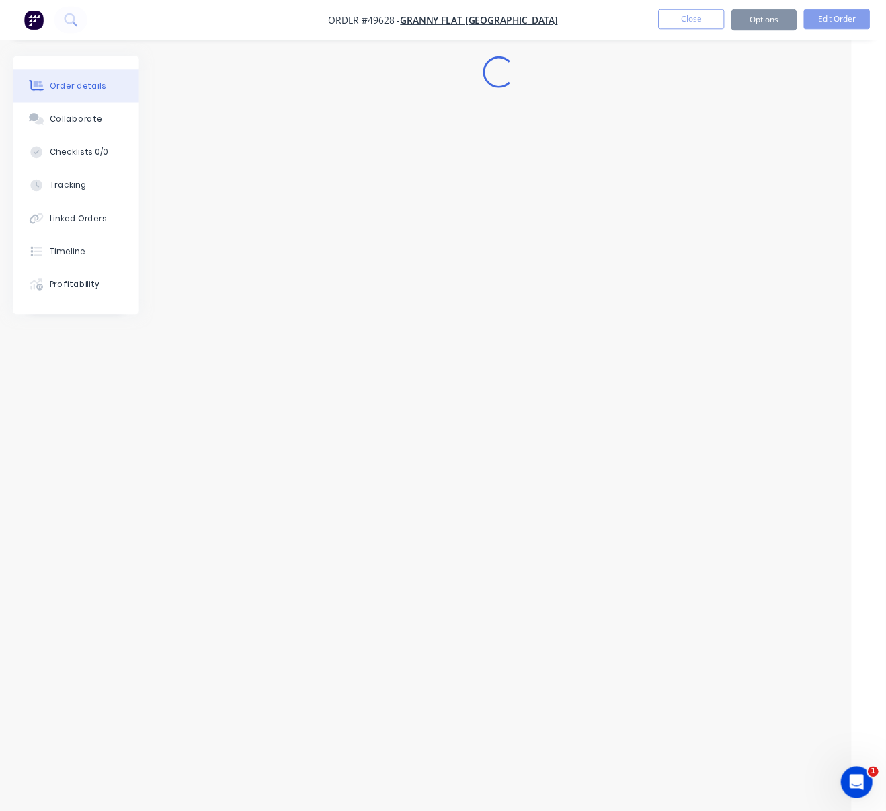
scroll to position [0, 35]
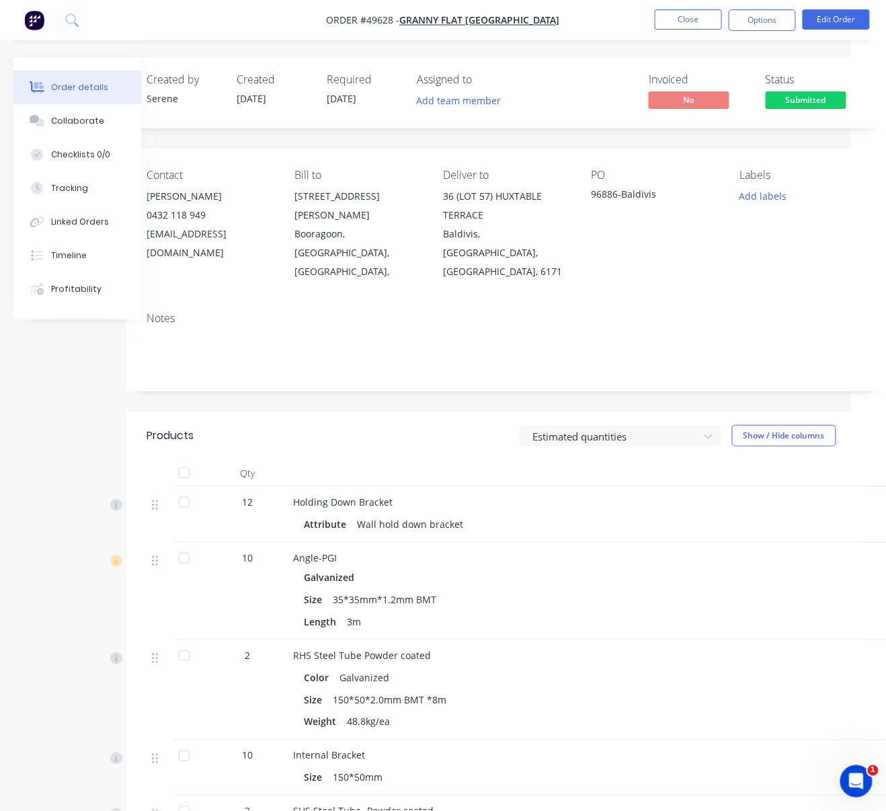
click at [356, 441] on div "Estimated quantities Show / Hide columns" at bounding box center [583, 436] width 567 height 22
drag, startPoint x: 356, startPoint y: 441, endPoint x: 501, endPoint y: 446, distance: 145.3
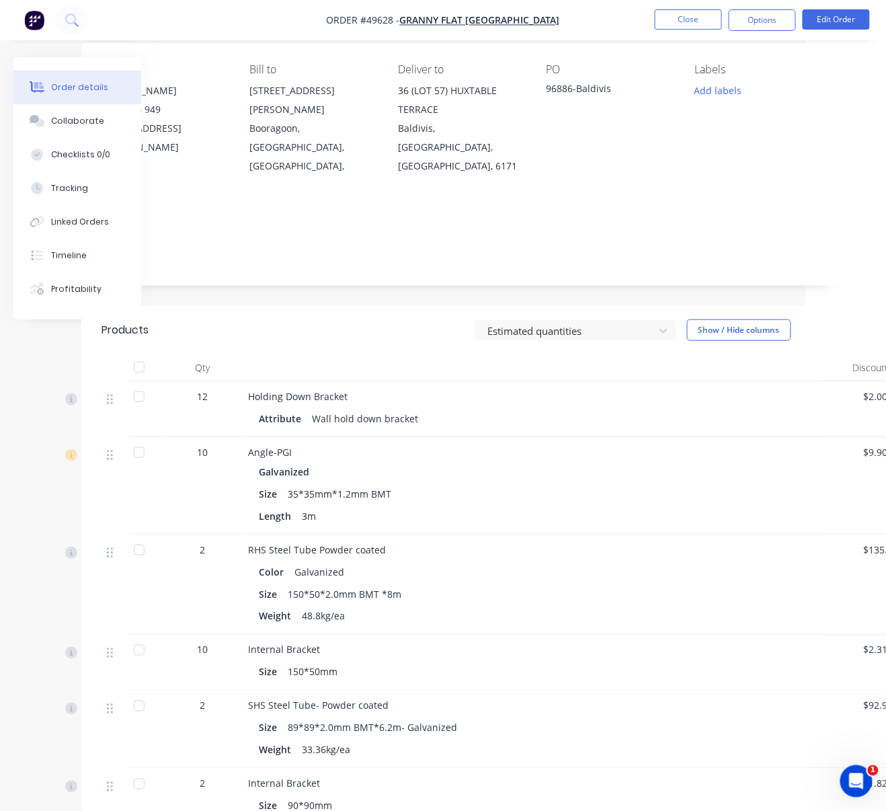
scroll to position [0, 80]
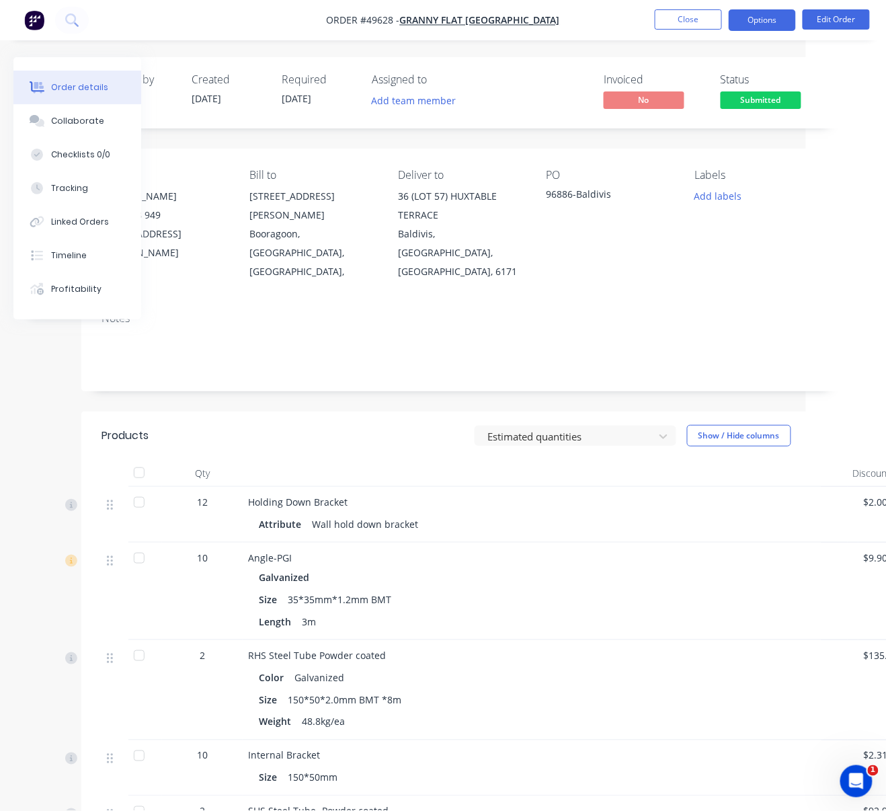
click at [764, 15] on button "Options" at bounding box center [762, 20] width 67 height 22
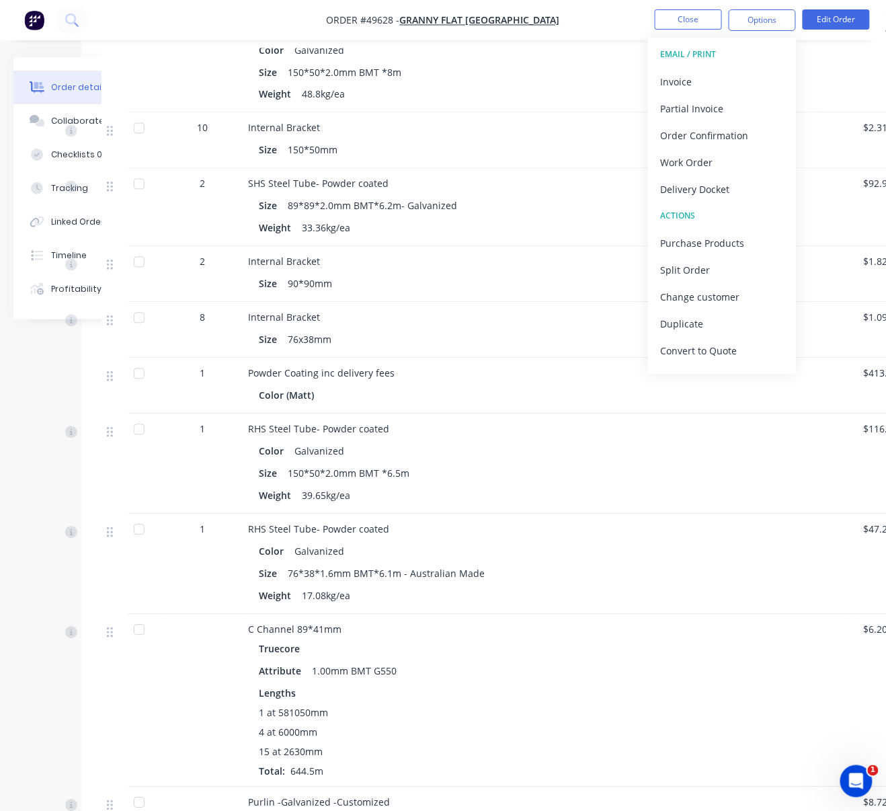
scroll to position [836, 80]
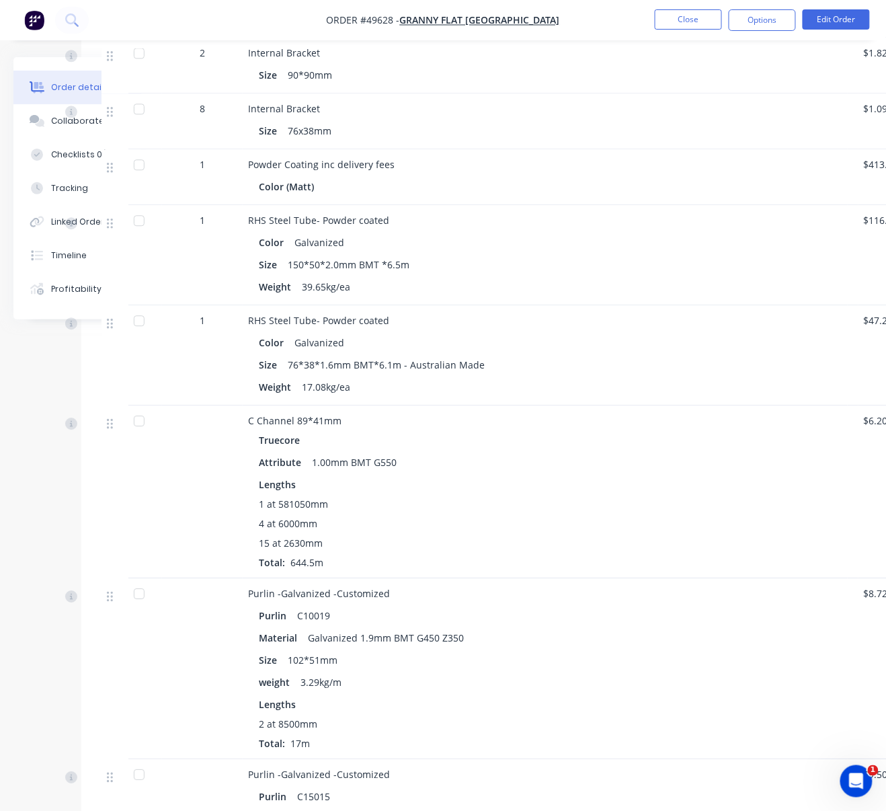
click at [173, 520] on div at bounding box center [202, 491] width 81 height 173
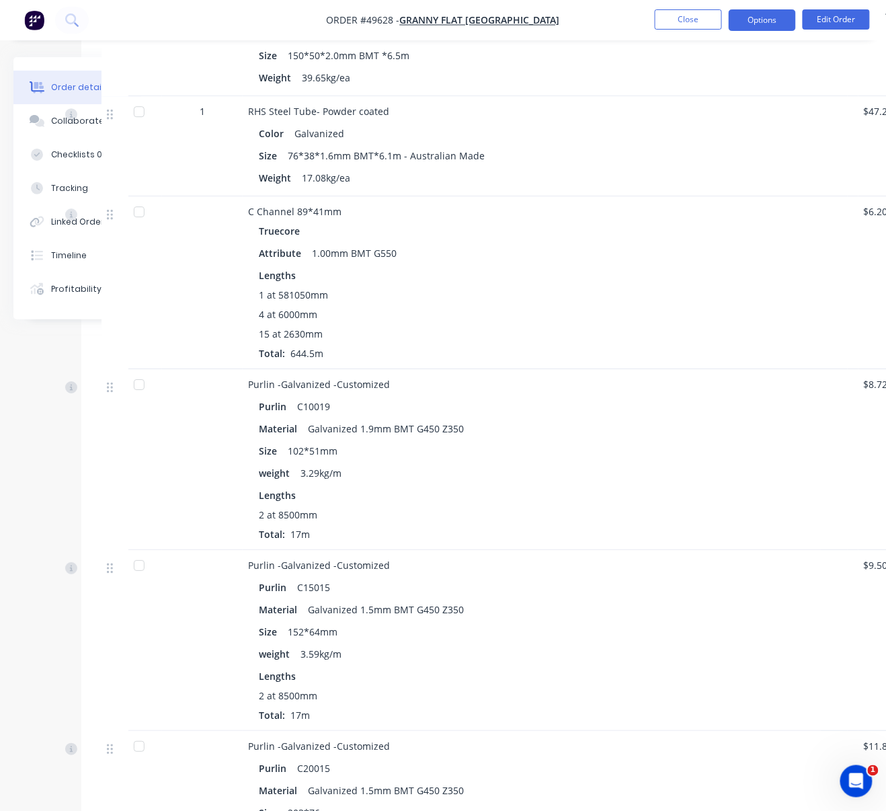
click at [762, 22] on button "Options" at bounding box center [762, 20] width 67 height 22
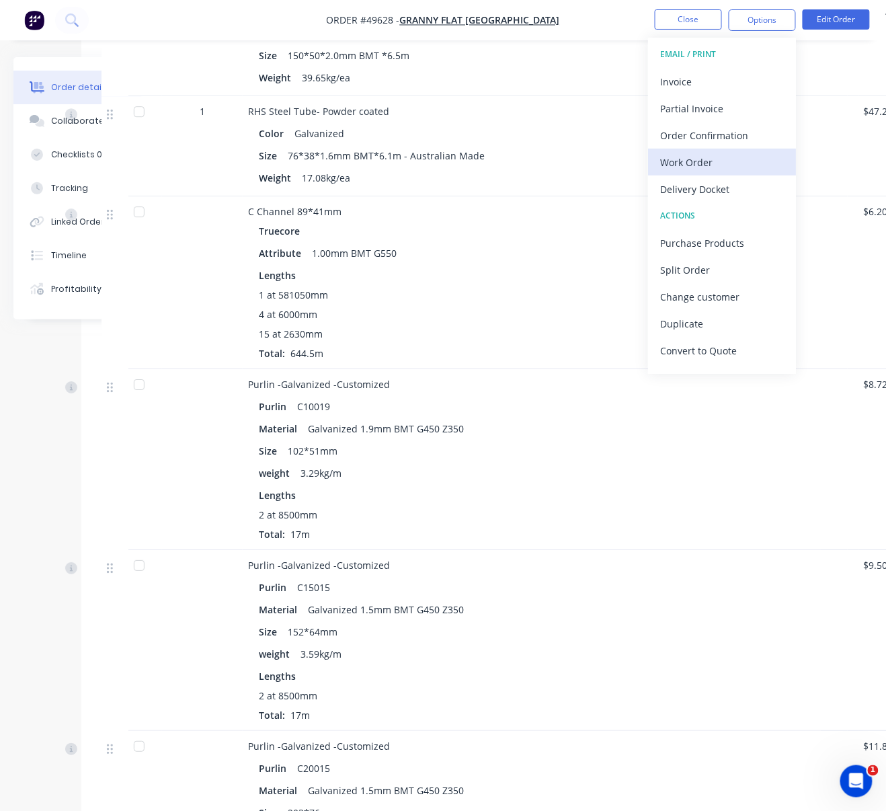
click at [725, 150] on button "Work Order" at bounding box center [722, 162] width 148 height 27
click at [710, 163] on div "Custom" at bounding box center [722, 162] width 124 height 19
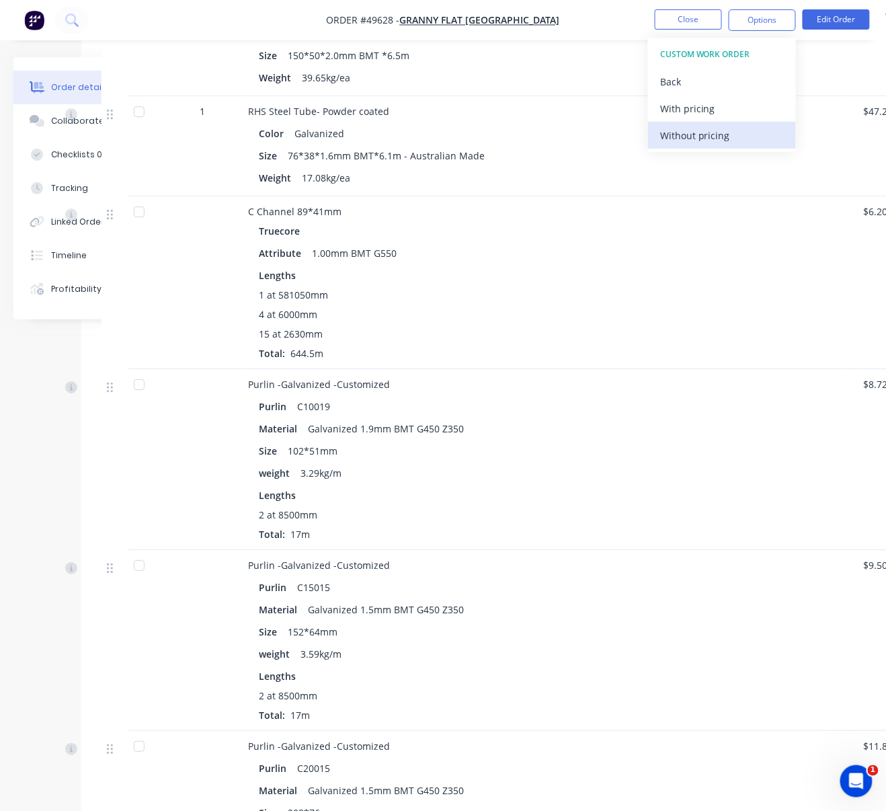
click at [696, 139] on div "Without pricing" at bounding box center [722, 135] width 124 height 19
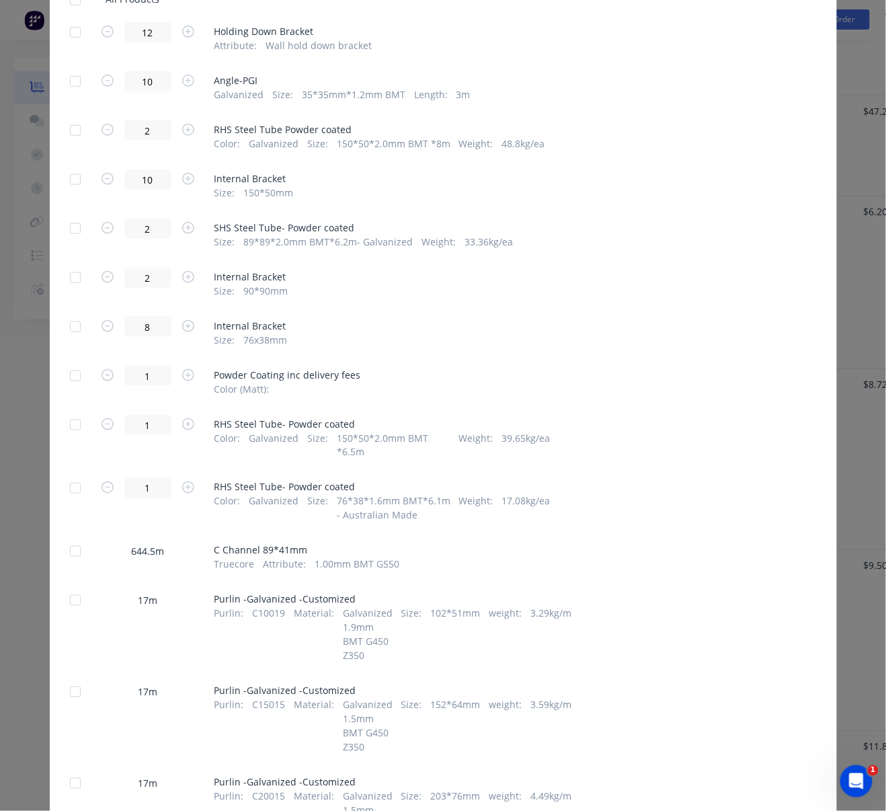
scroll to position [418, 0]
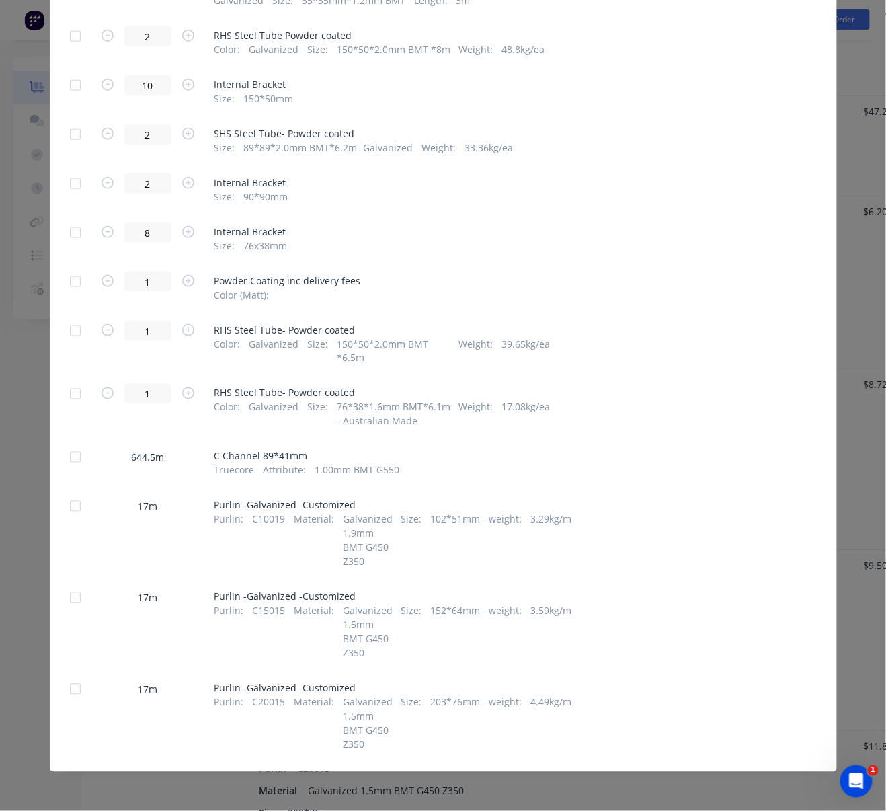
click at [73, 510] on div at bounding box center [75, 506] width 27 height 27
click at [70, 605] on div at bounding box center [75, 597] width 27 height 27
click at [68, 703] on div at bounding box center [75, 689] width 27 height 27
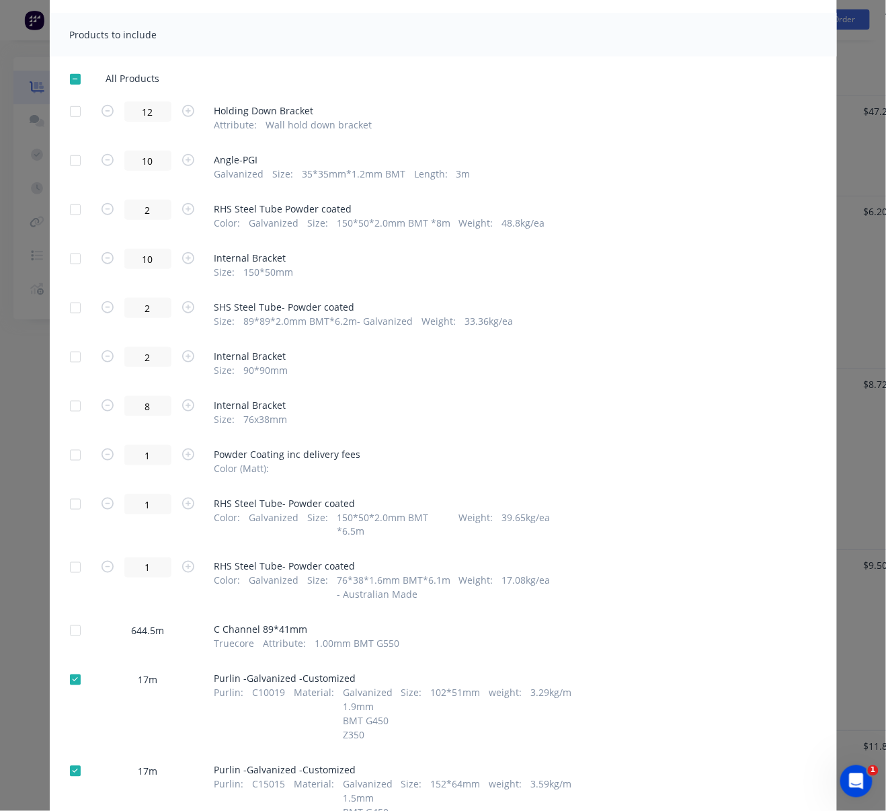
scroll to position [0, 0]
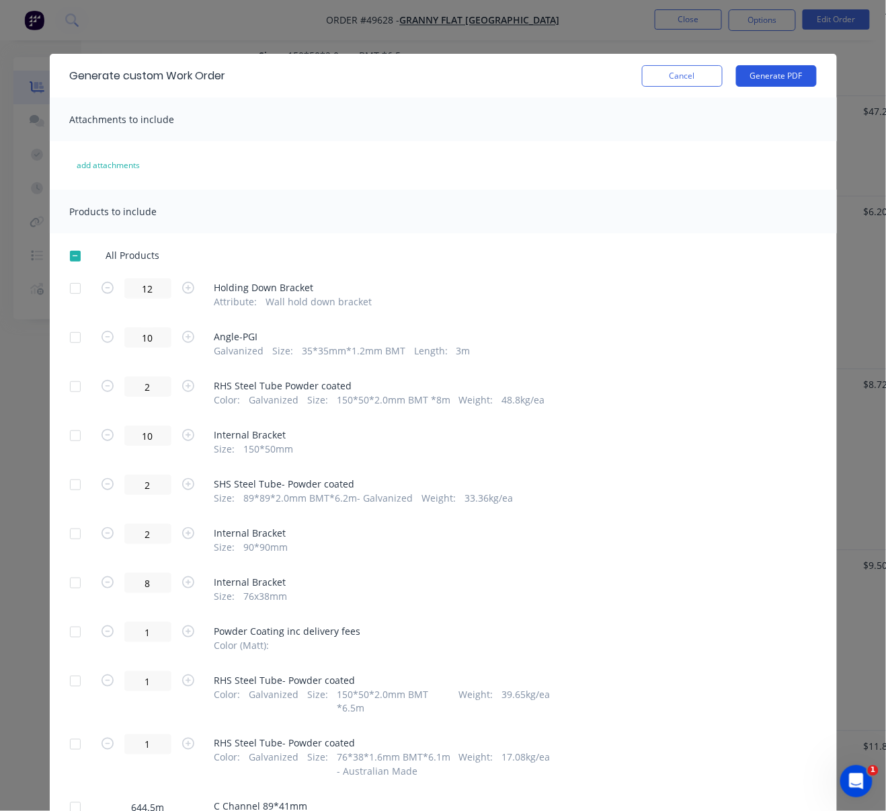
click at [775, 81] on button "Generate PDF" at bounding box center [776, 76] width 81 height 22
click at [678, 79] on button "Cancel" at bounding box center [682, 76] width 81 height 22
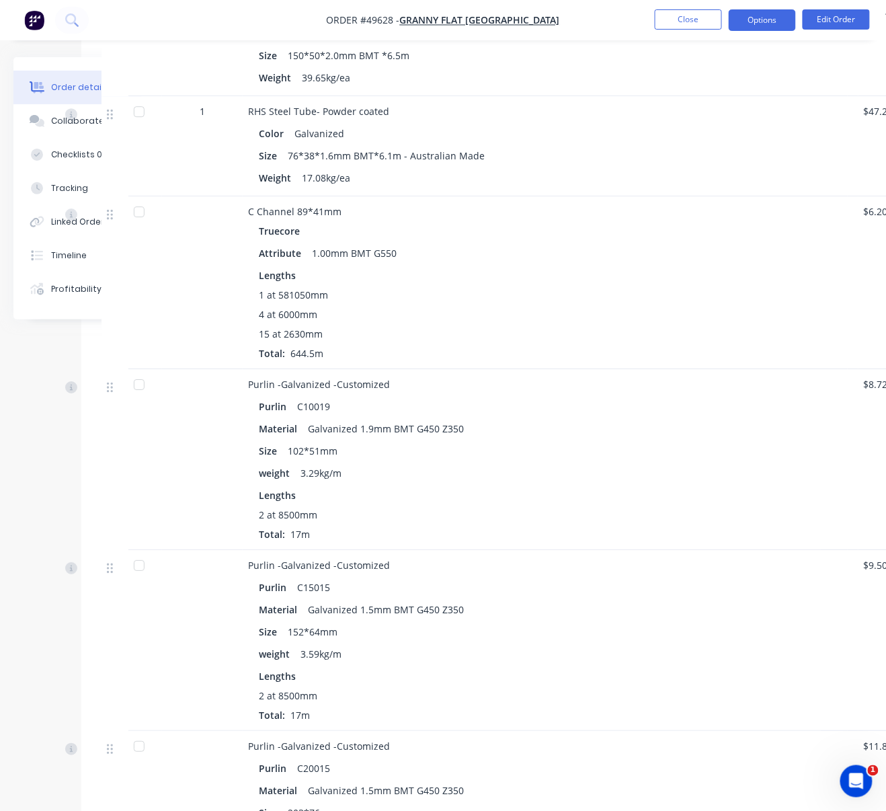
click at [771, 22] on button "Options" at bounding box center [762, 20] width 67 height 22
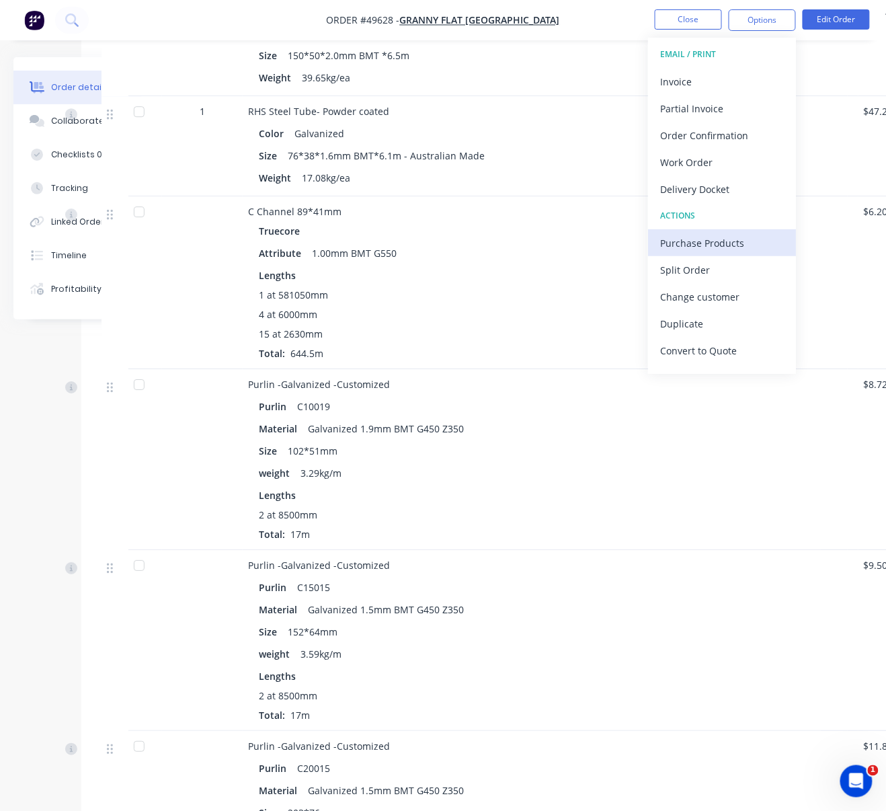
click at [729, 236] on div "Purchase Products" at bounding box center [722, 242] width 124 height 19
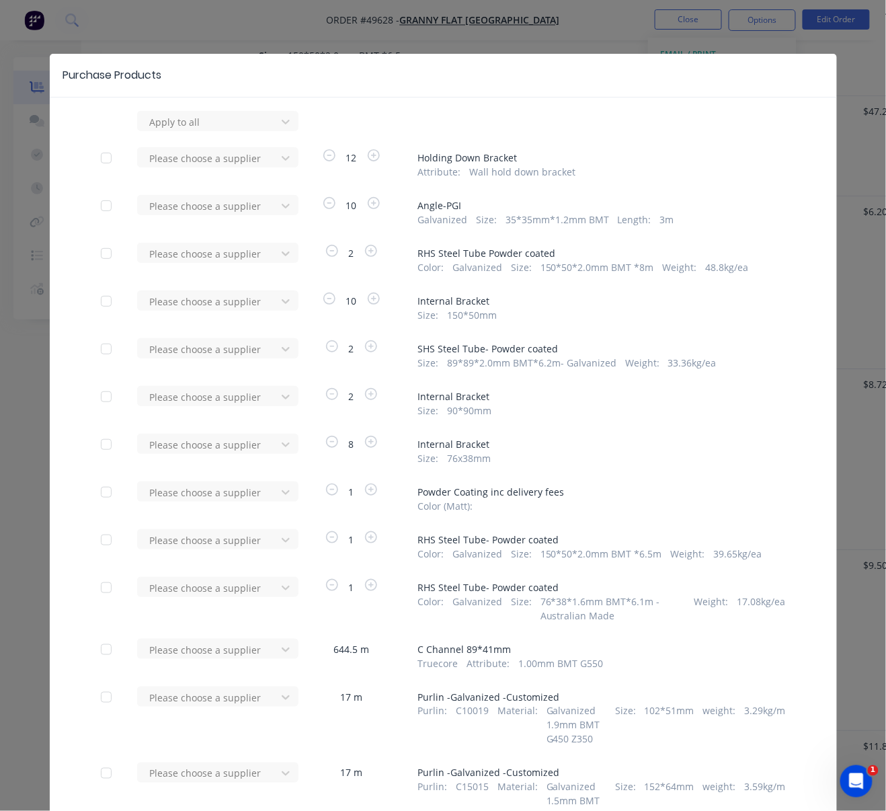
click at [837, 83] on div "Purchase Products Apply to all Please choose a supplier 12 Holding Down Bracket…" at bounding box center [443, 405] width 886 height 811
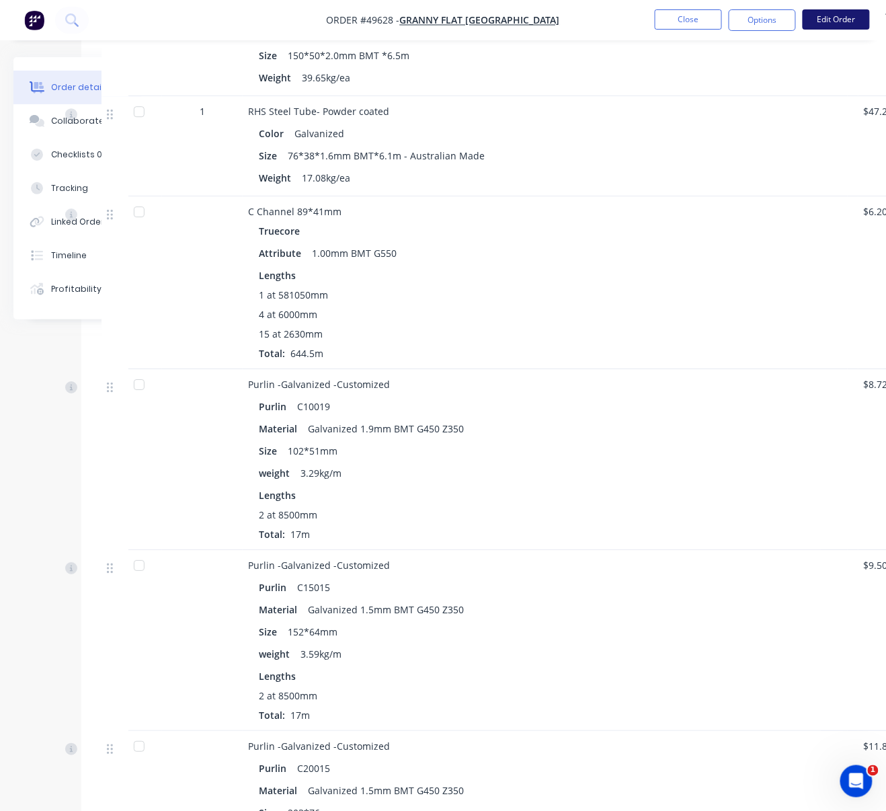
click at [837, 25] on button "Edit Order" at bounding box center [836, 19] width 67 height 20
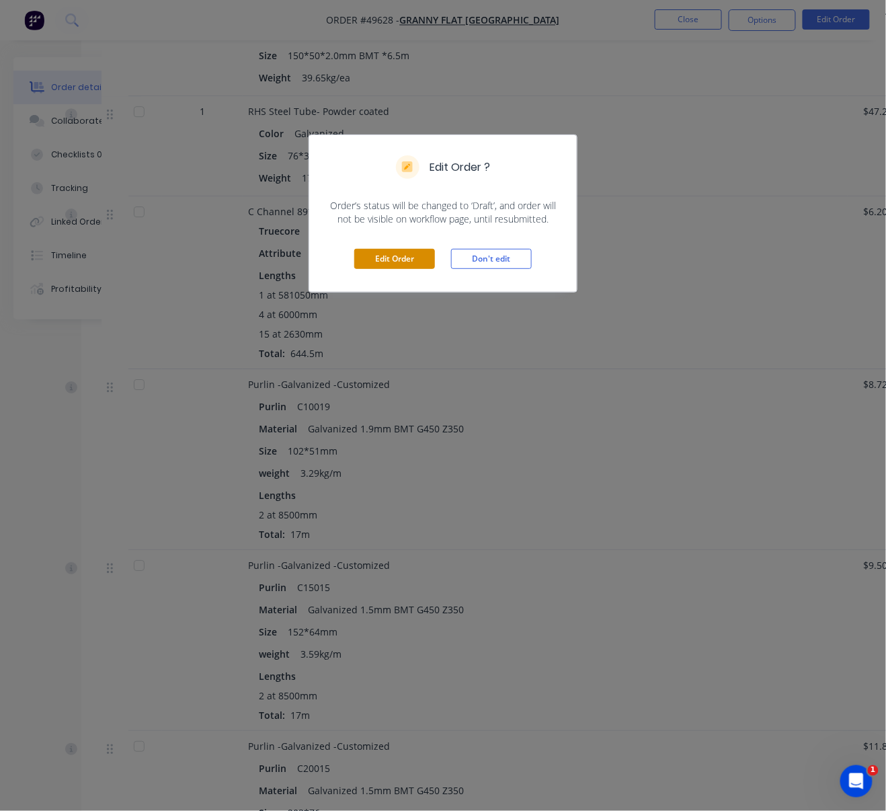
click at [397, 269] on button "Edit Order" at bounding box center [394, 259] width 81 height 20
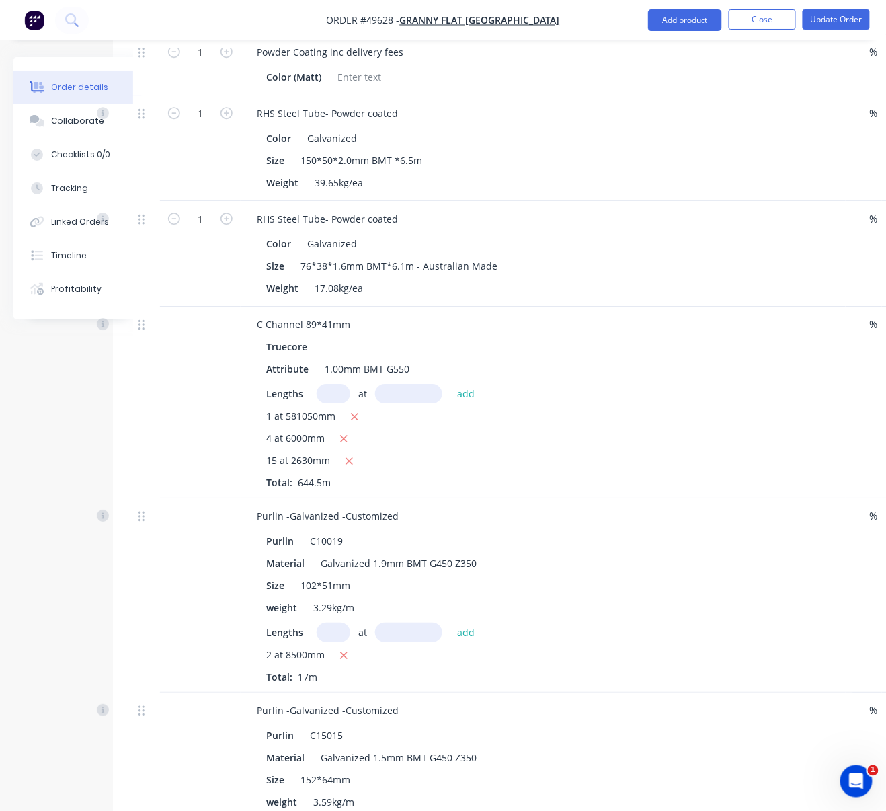
scroll to position [850, 48]
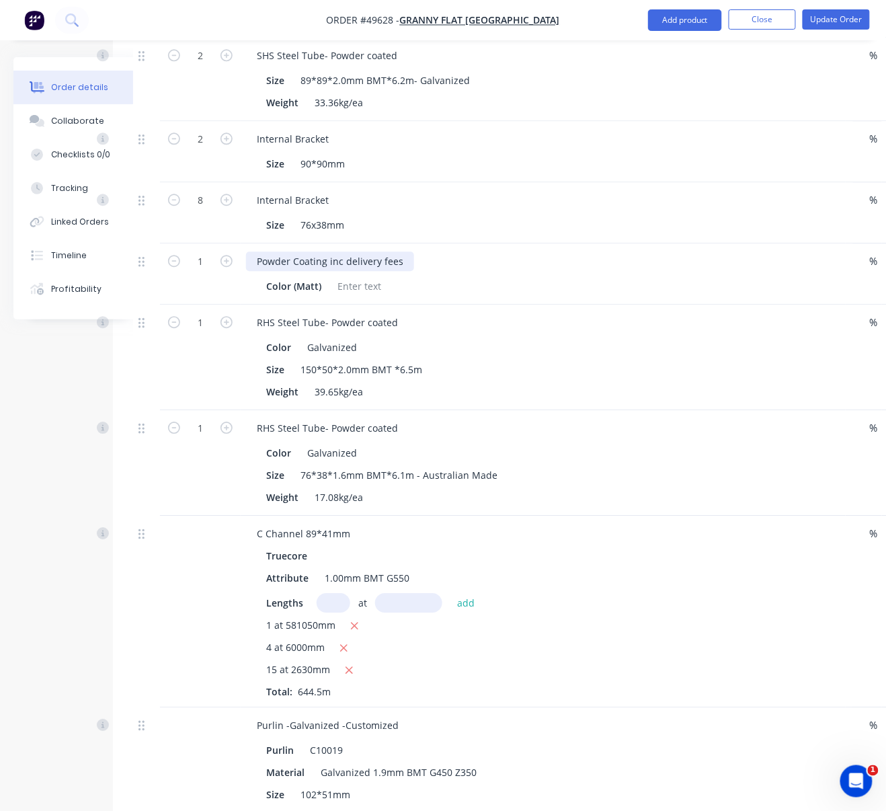
click at [414, 271] on div "Powder Coating inc delivery fees" at bounding box center [330, 260] width 168 height 19
click at [357, 296] on div at bounding box center [359, 285] width 54 height 19
click at [363, 296] on div at bounding box center [359, 285] width 54 height 19
click at [360, 296] on div at bounding box center [359, 285] width 54 height 19
click at [413, 271] on div "Powder Coating inc delivery fees" at bounding box center [330, 260] width 168 height 19
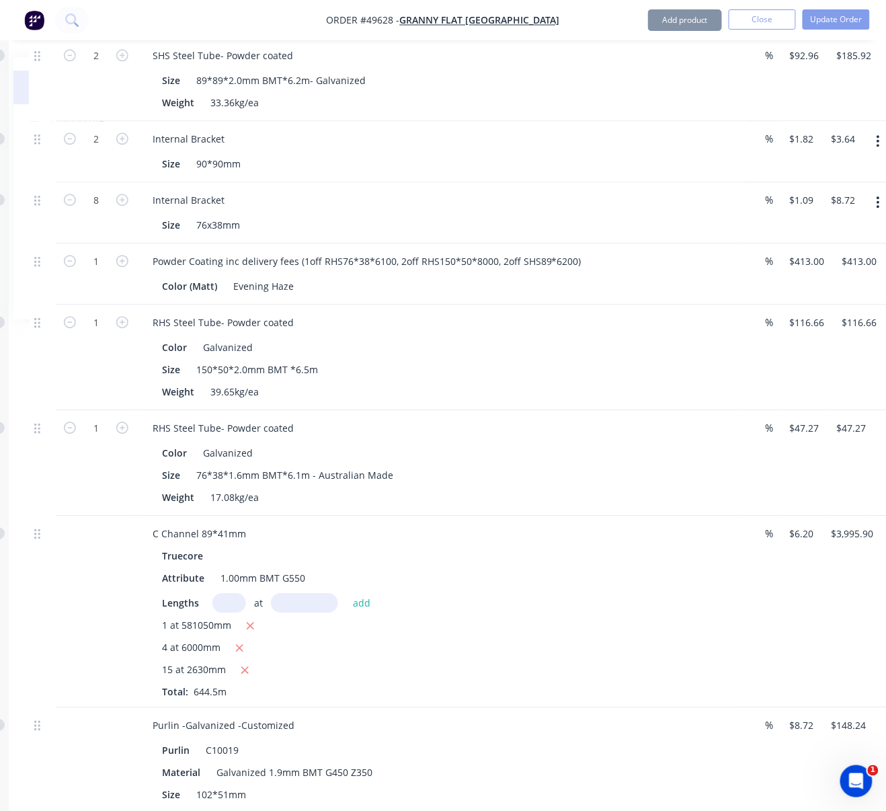
scroll to position [850, 187]
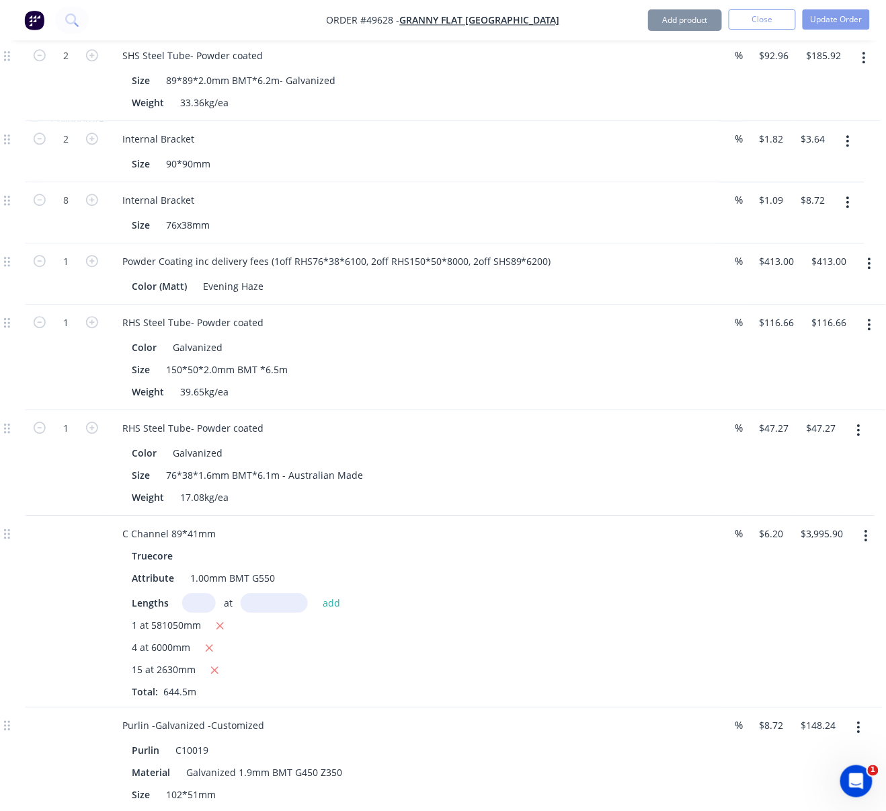
drag, startPoint x: 604, startPoint y: 368, endPoint x: 722, endPoint y: 373, distance: 117.8
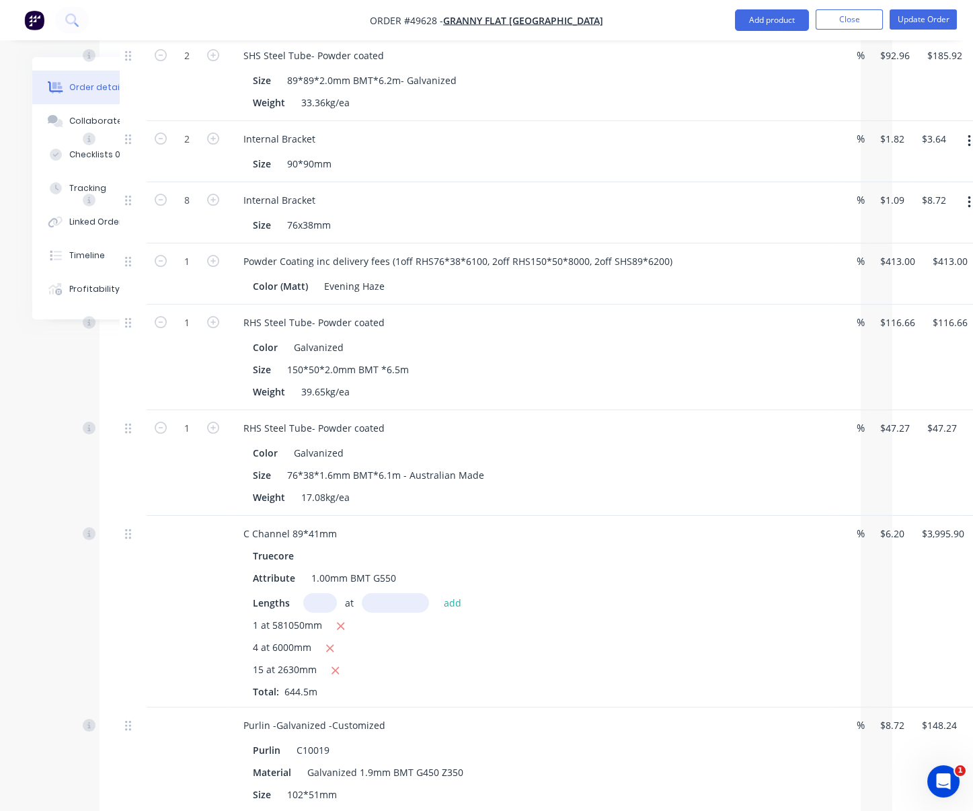
drag, startPoint x: 578, startPoint y: 356, endPoint x: 510, endPoint y: 358, distance: 68.0
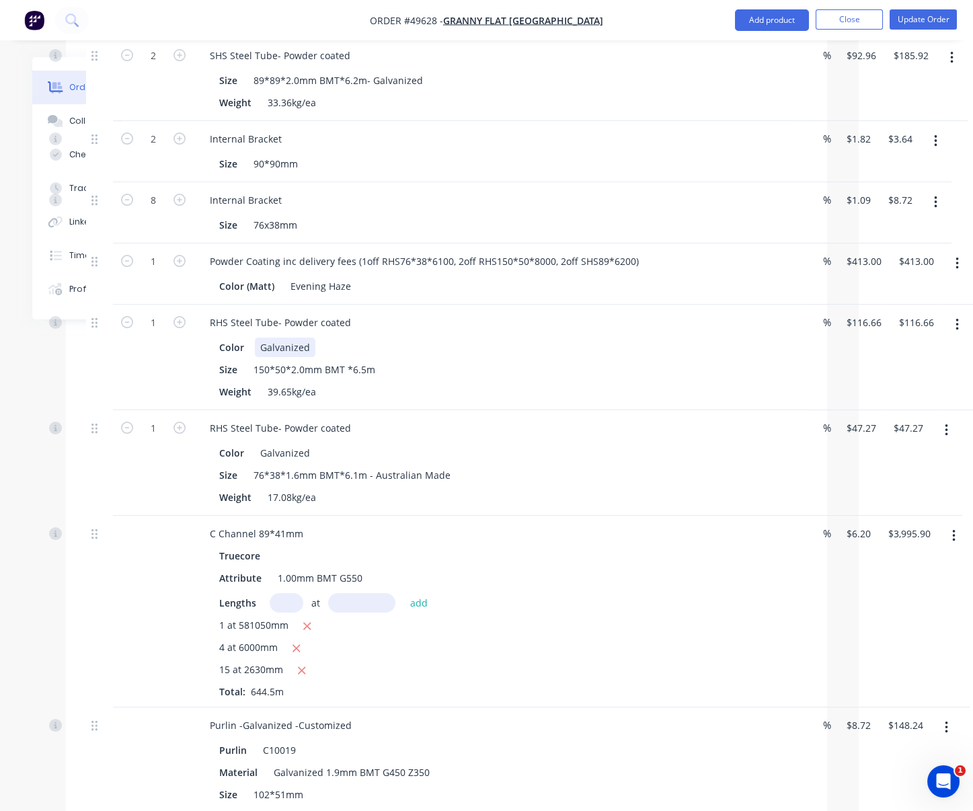
drag, startPoint x: 473, startPoint y: 391, endPoint x: 650, endPoint y: 397, distance: 177.6
drag, startPoint x: 279, startPoint y: 365, endPoint x: 400, endPoint y: 377, distance: 121.6
click at [390, 373] on div "RHS Steel Tube- Powder coated Color Galvanized Size 150*50*2.0mm BMT *6.5m Weig…" at bounding box center [496, 358] width 605 height 106
click at [559, 379] on div "Size 150*50*2.0mm BMT *6.5m" at bounding box center [493, 369] width 559 height 19
click at [93, 516] on div at bounding box center [99, 463] width 27 height 106
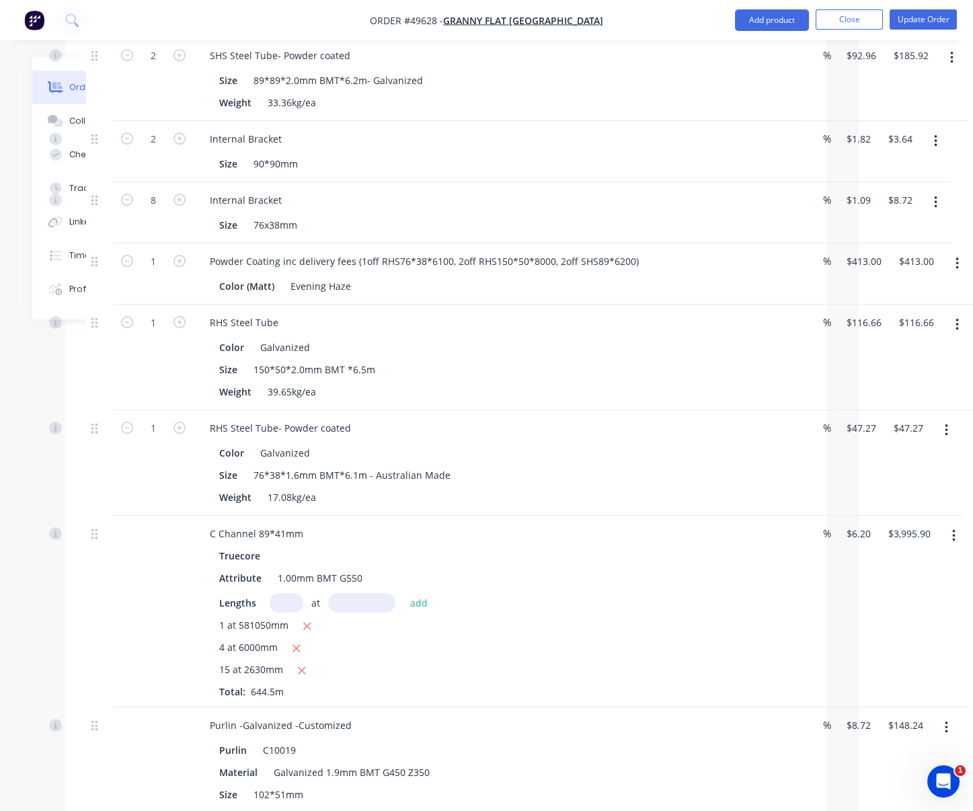
scroll to position [432, 119]
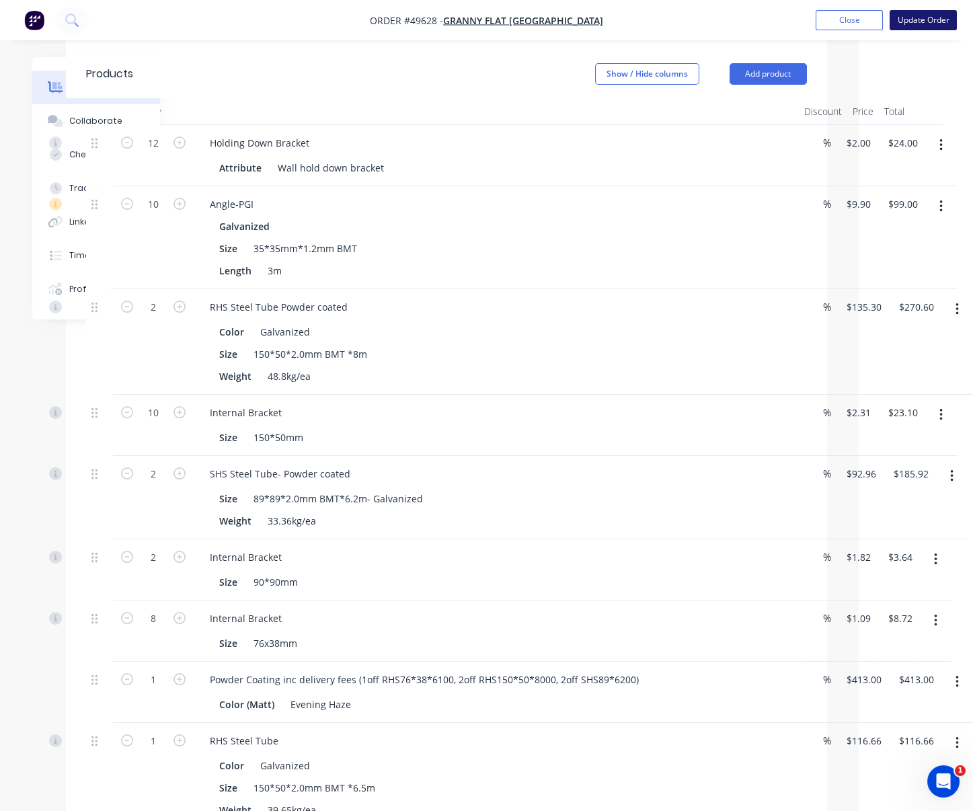
click at [837, 17] on button "Update Order" at bounding box center [923, 20] width 67 height 20
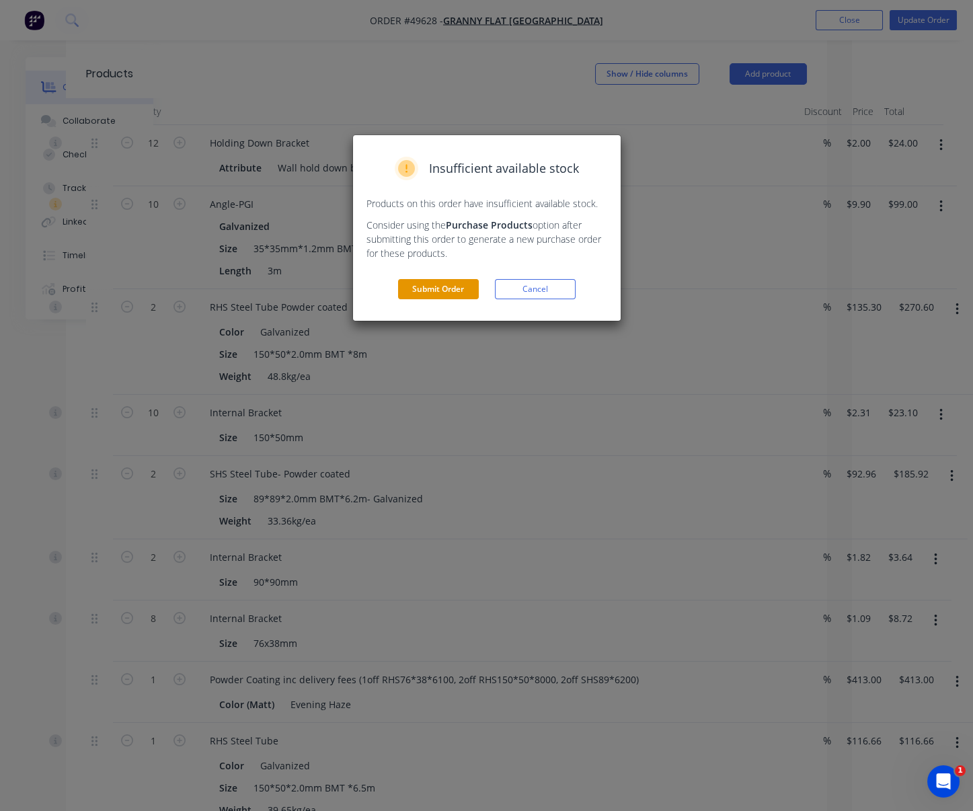
click at [448, 299] on button "Submit Order" at bounding box center [438, 289] width 81 height 20
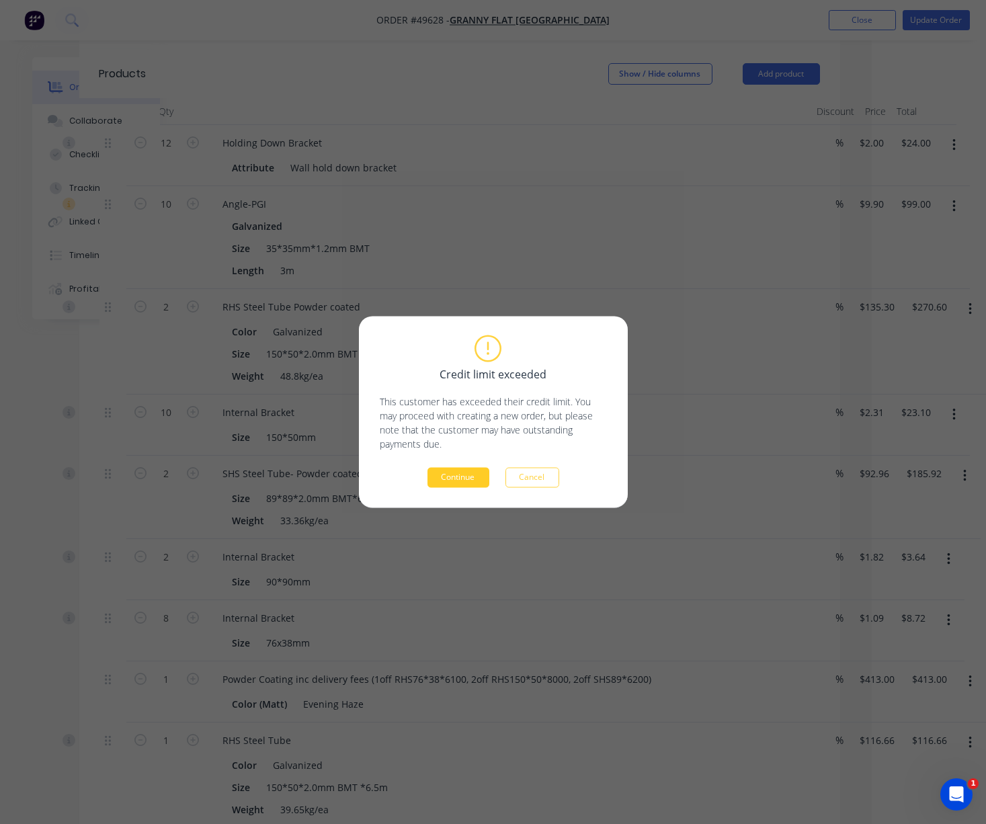
click at [458, 485] on button "Continue" at bounding box center [459, 478] width 62 height 20
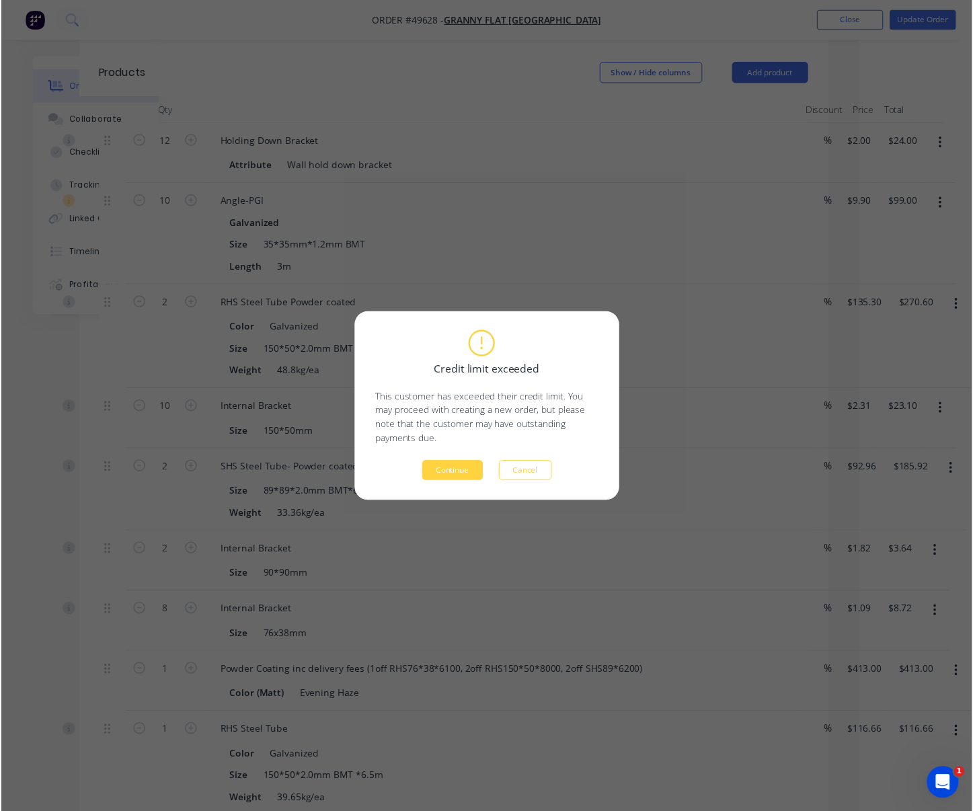
scroll to position [0, 0]
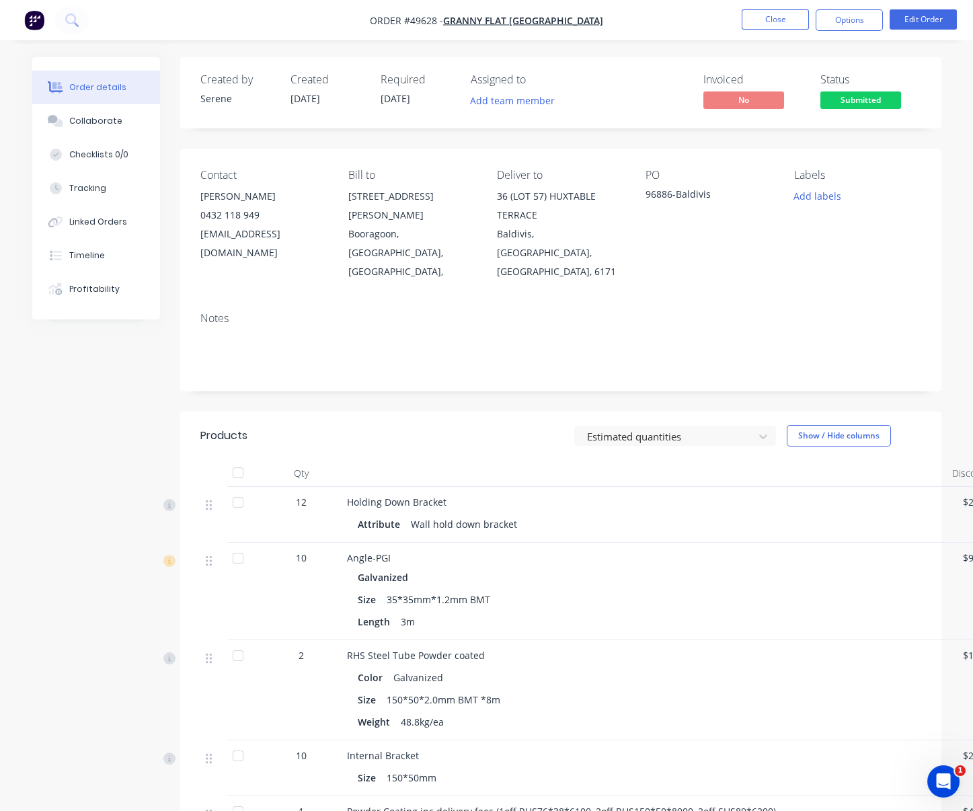
click at [837, 33] on nav "Order #49628 - Granny Flat WA Close Options Edit Order" at bounding box center [486, 20] width 973 height 40
click at [837, 26] on button "Options" at bounding box center [849, 20] width 67 height 22
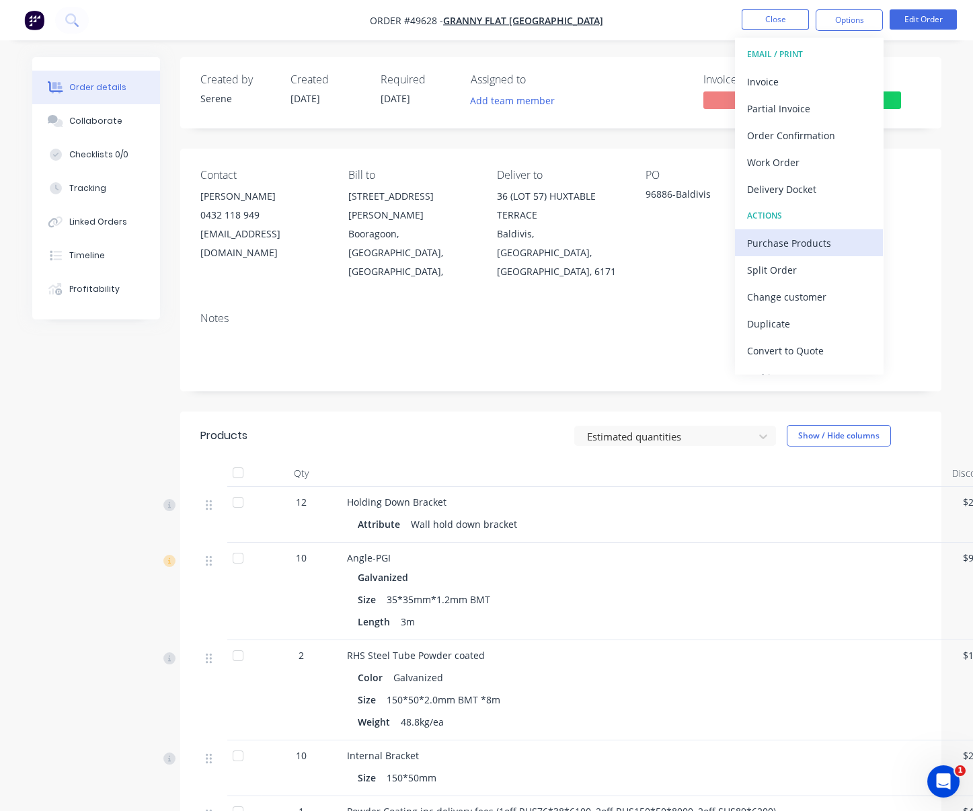
click at [800, 231] on button "Purchase Products" at bounding box center [809, 242] width 148 height 27
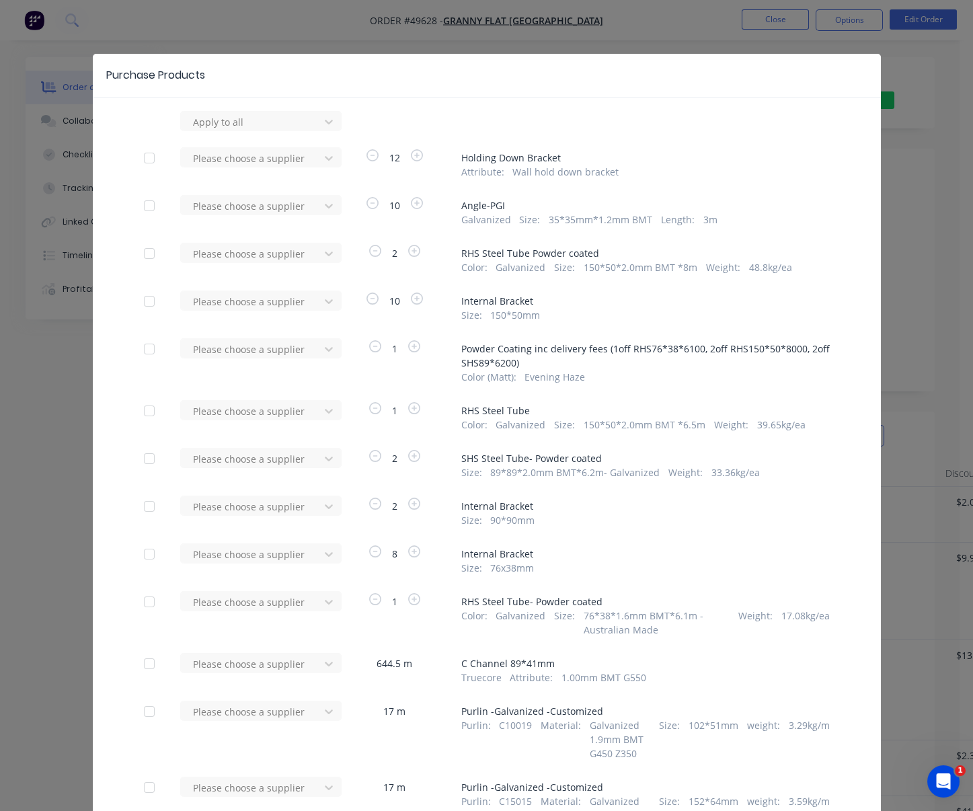
click at [146, 362] on div at bounding box center [149, 349] width 27 height 27
click at [225, 358] on div at bounding box center [252, 349] width 121 height 17
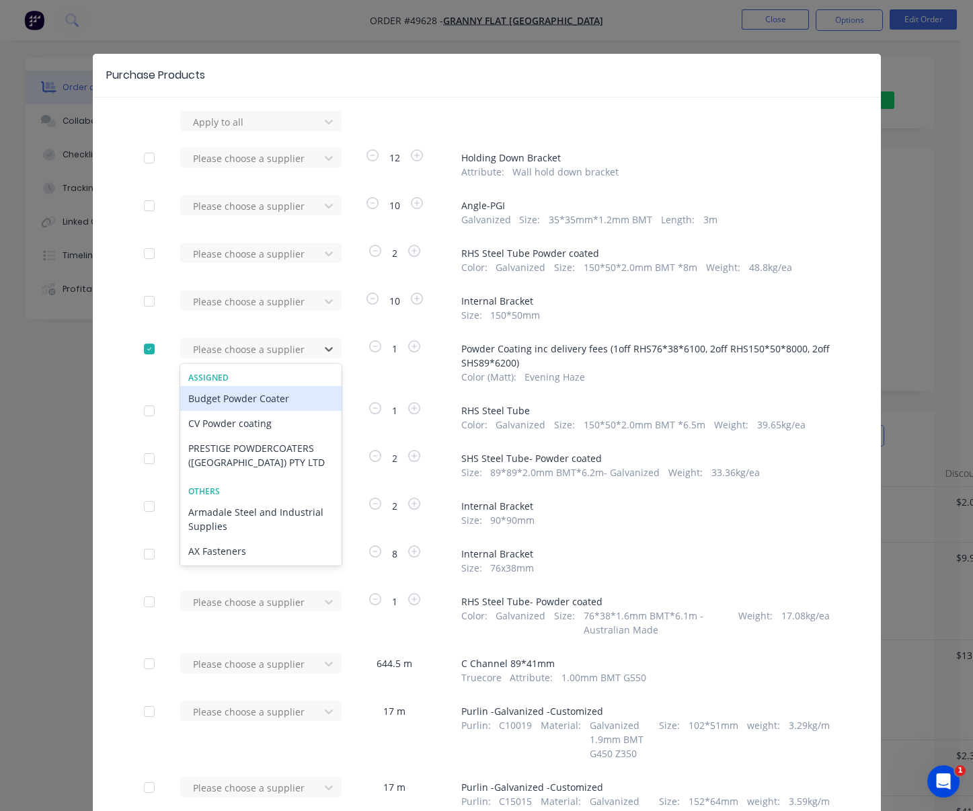
click at [227, 436] on div "CV Powder coating" at bounding box center [260, 423] width 161 height 25
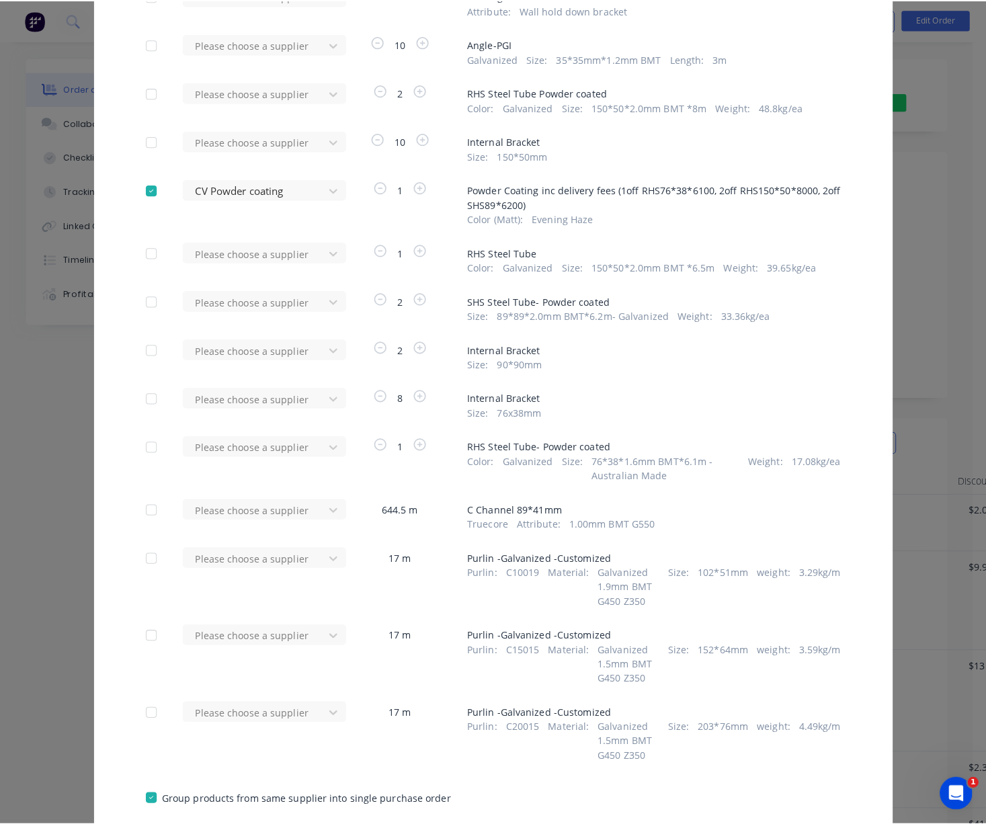
scroll to position [347, 0]
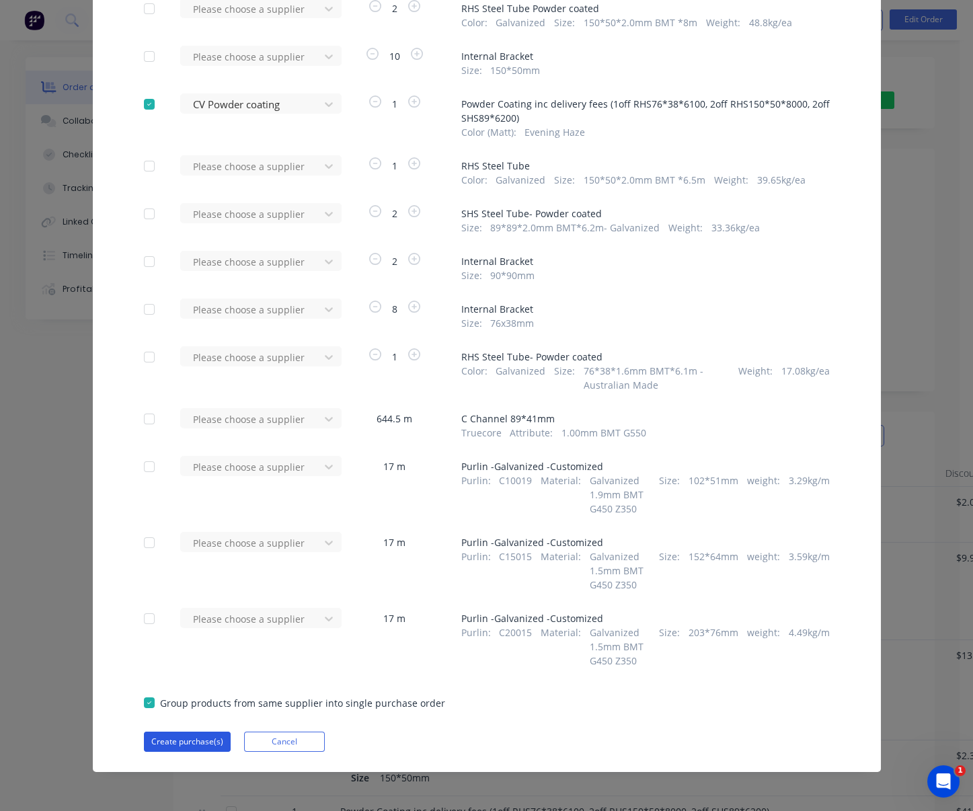
click at [187, 736] on button "Create purchase(s)" at bounding box center [187, 742] width 87 height 20
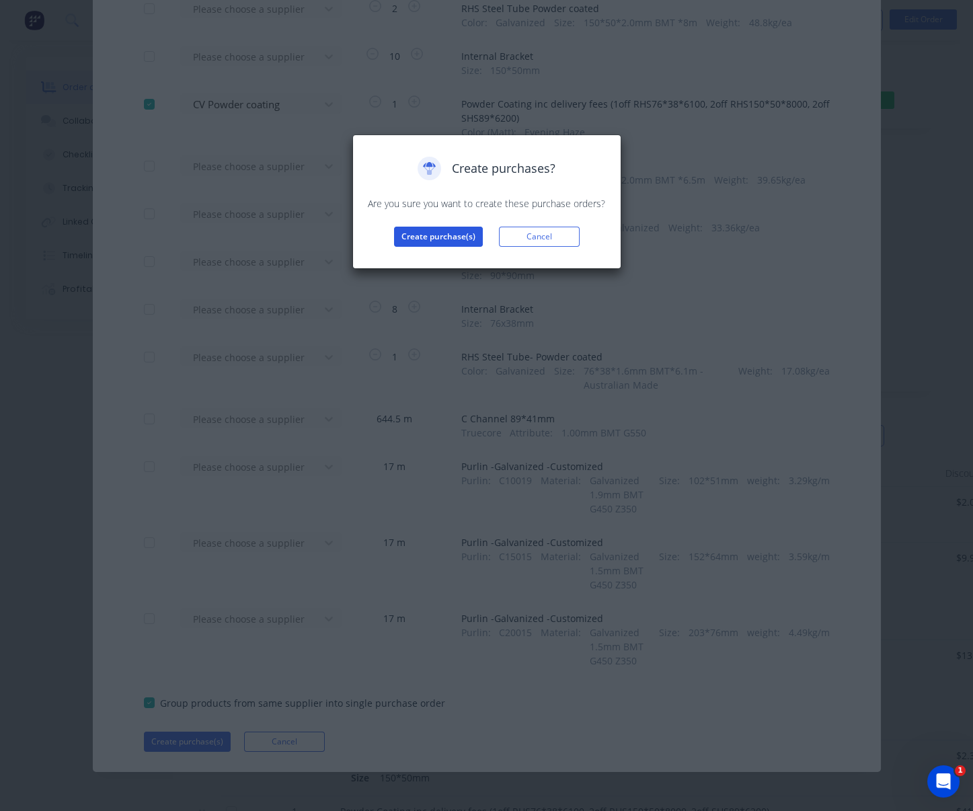
click at [438, 247] on button "Create purchase(s)" at bounding box center [438, 237] width 89 height 20
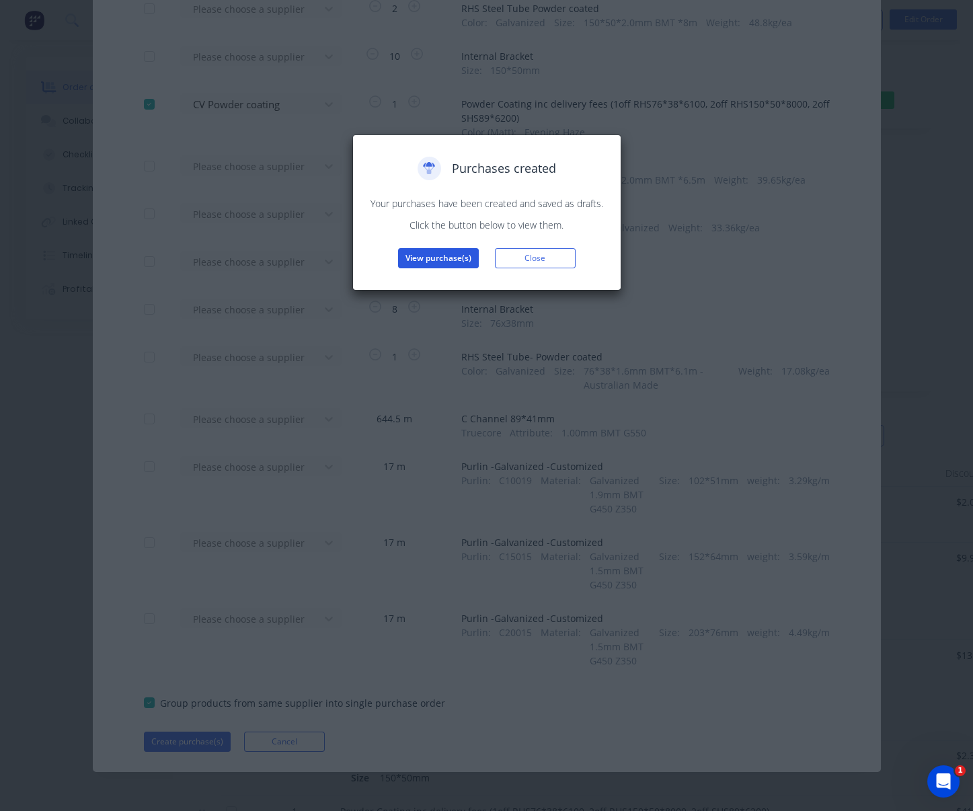
click at [463, 268] on button "View purchase(s)" at bounding box center [438, 258] width 81 height 20
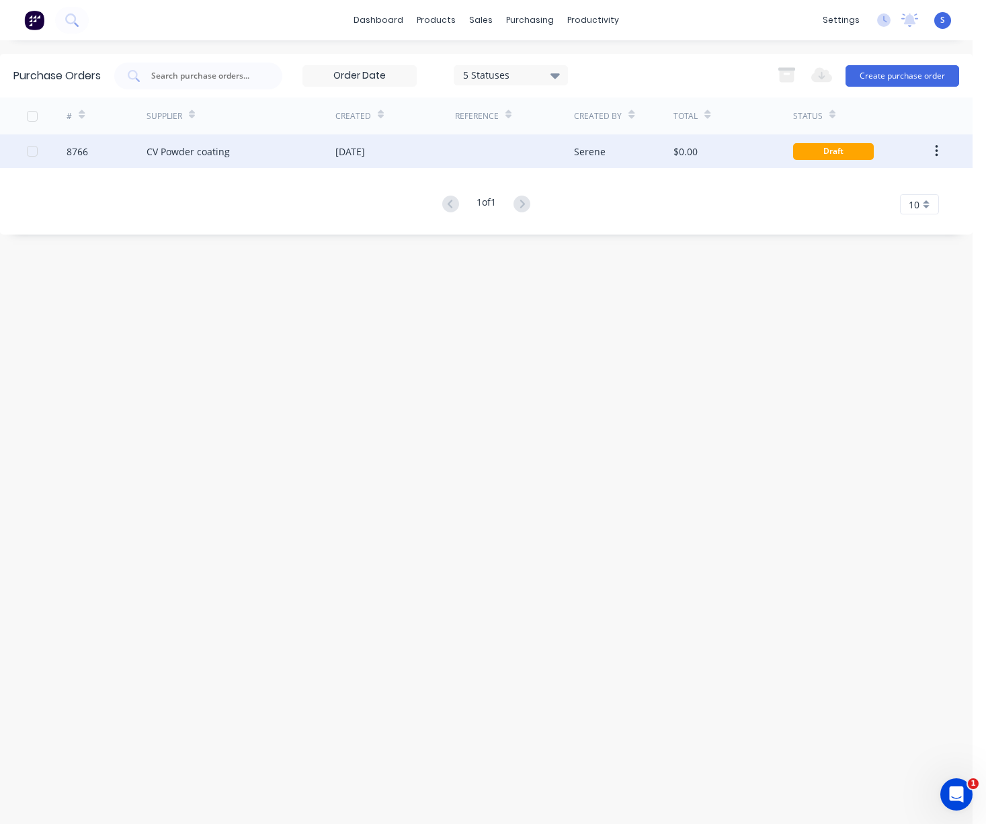
click at [338, 136] on div "[DATE]" at bounding box center [396, 151] width 120 height 34
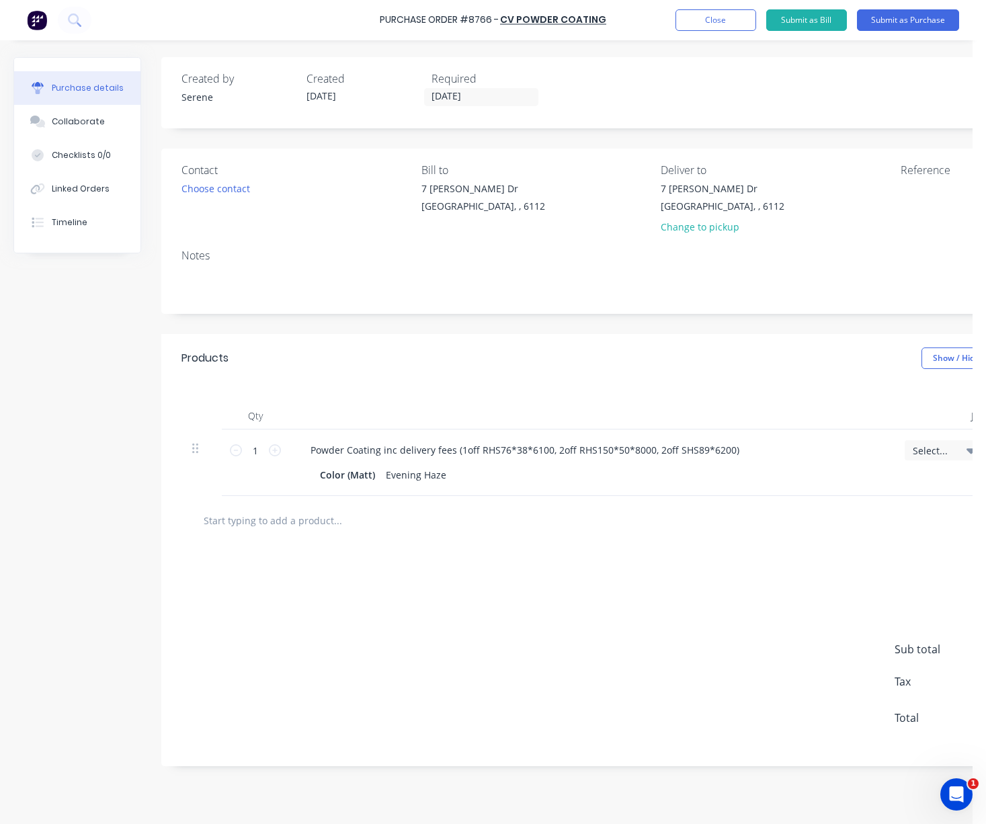
click at [475, 380] on div "Products Show / Hide columns Add product" at bounding box center [655, 358] width 989 height 48
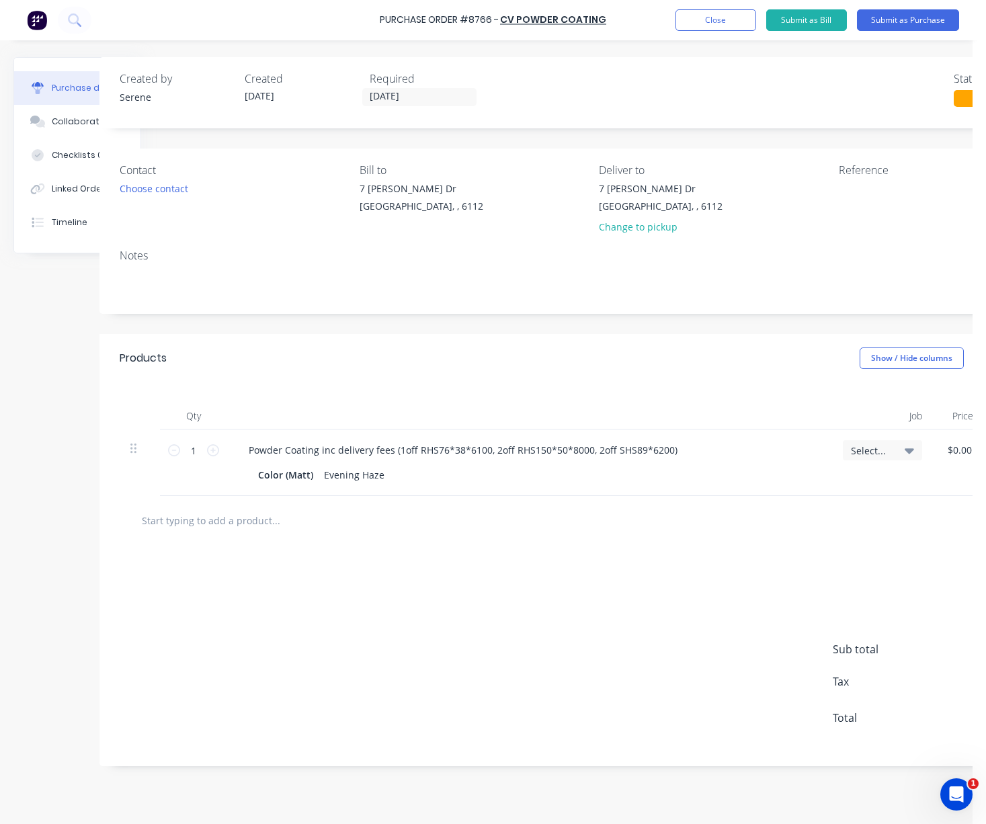
drag, startPoint x: 457, startPoint y: 381, endPoint x: 653, endPoint y: 405, distance: 197.7
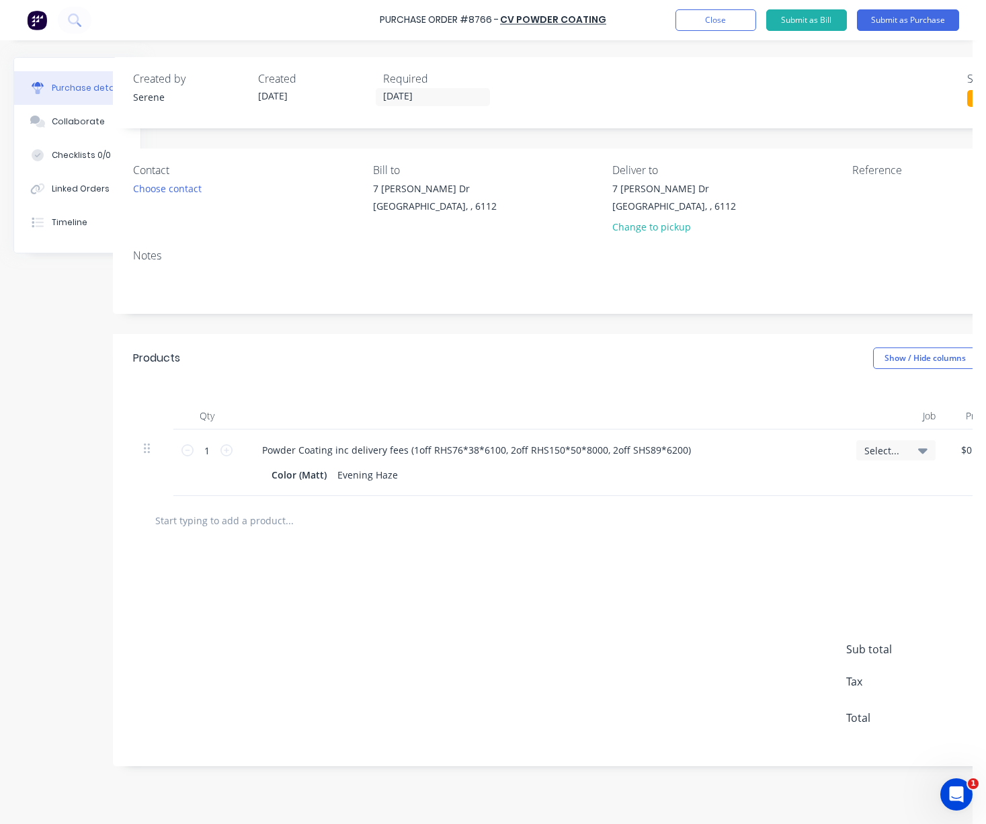
drag, startPoint x: 472, startPoint y: 385, endPoint x: 307, endPoint y: 363, distance: 166.1
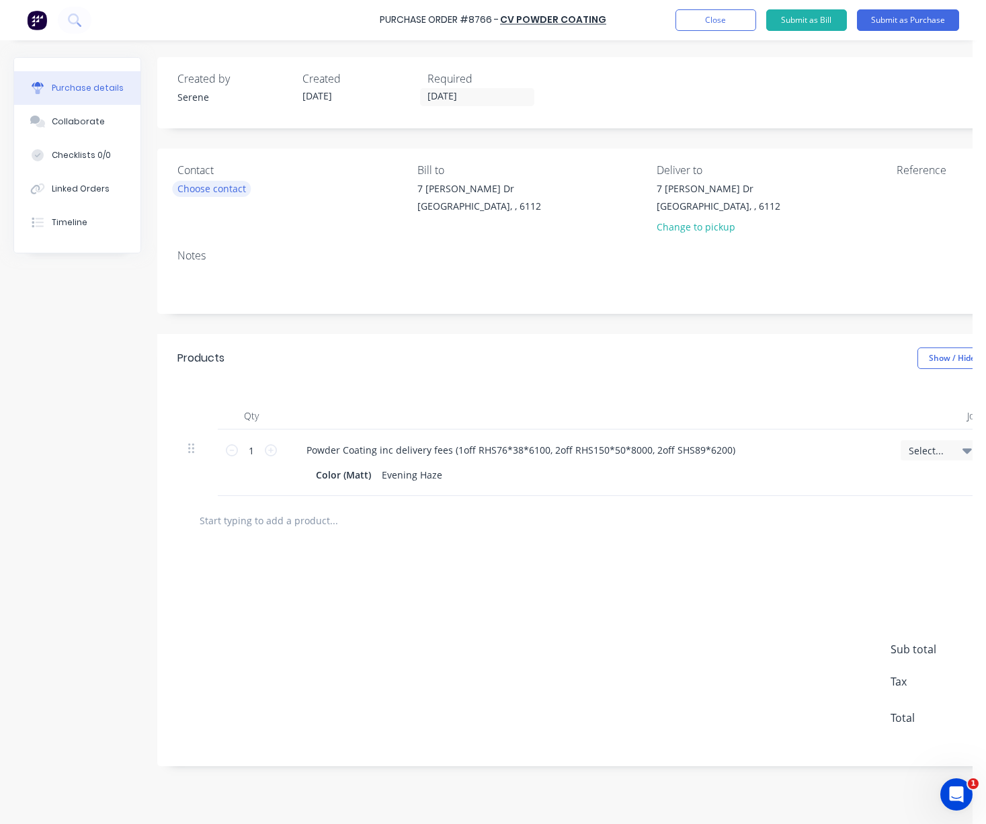
click at [245, 193] on div "Choose contact" at bounding box center [211, 189] width 69 height 14
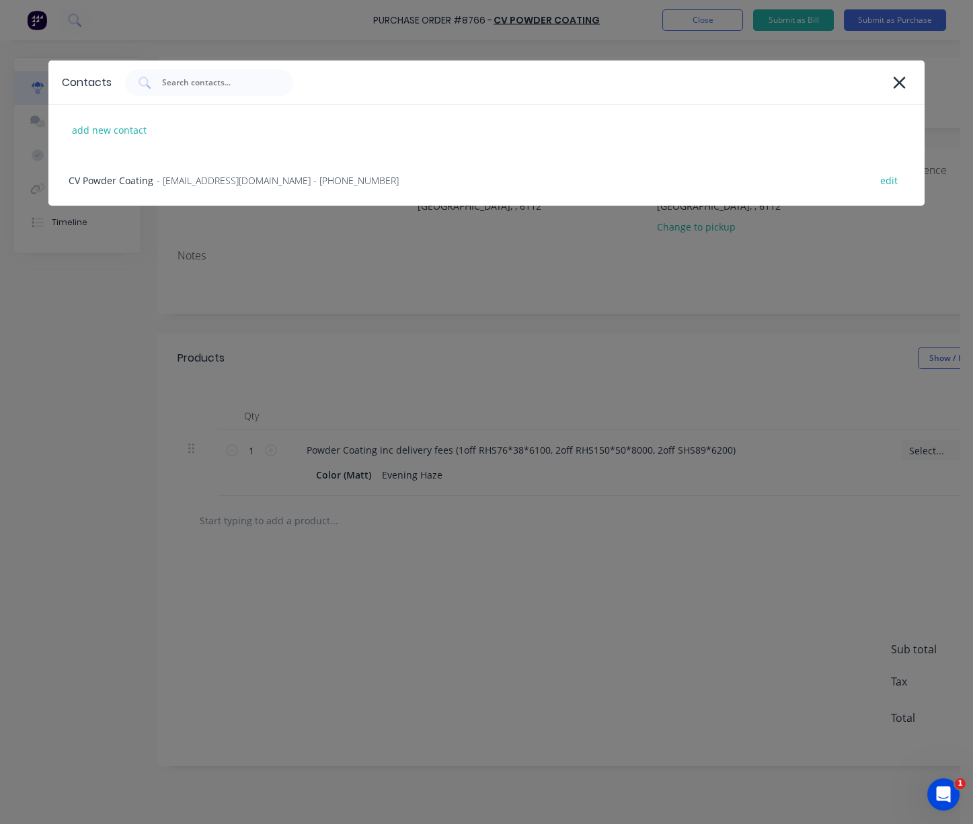
click at [245, 193] on div "CV Powder Coating - admin@cvpc.au - (08) 9455 3669 edit" at bounding box center [485, 180] width 875 height 50
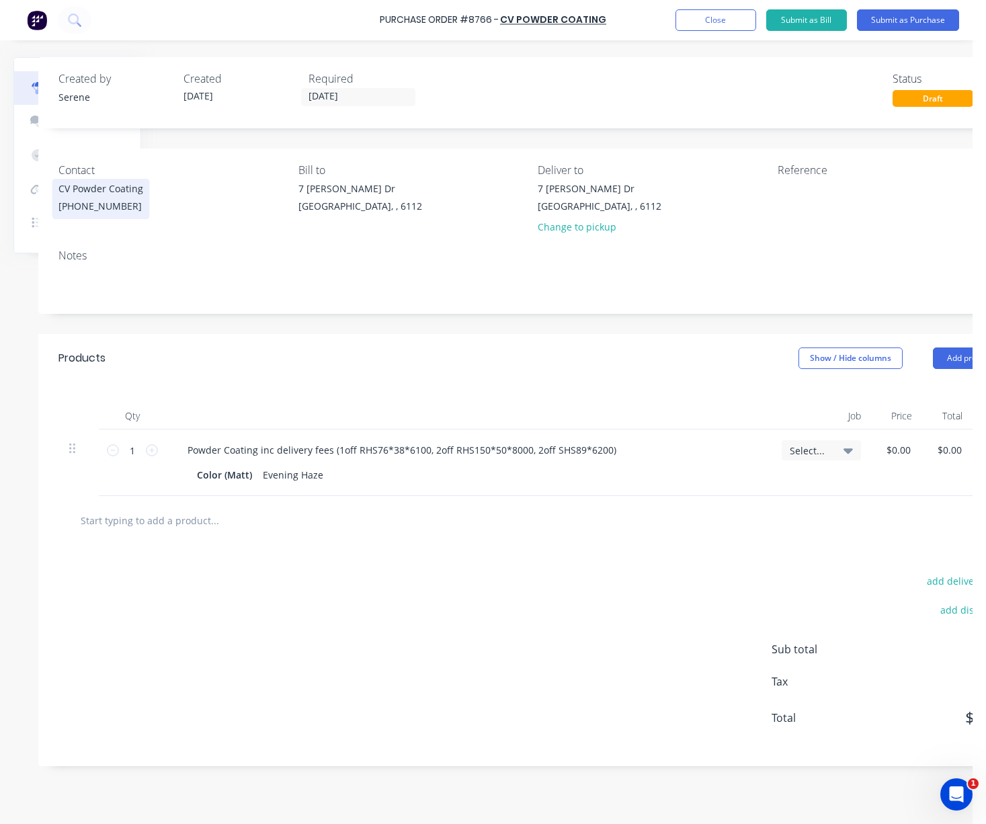
drag, startPoint x: 377, startPoint y: 400, endPoint x: 586, endPoint y: 412, distance: 208.8
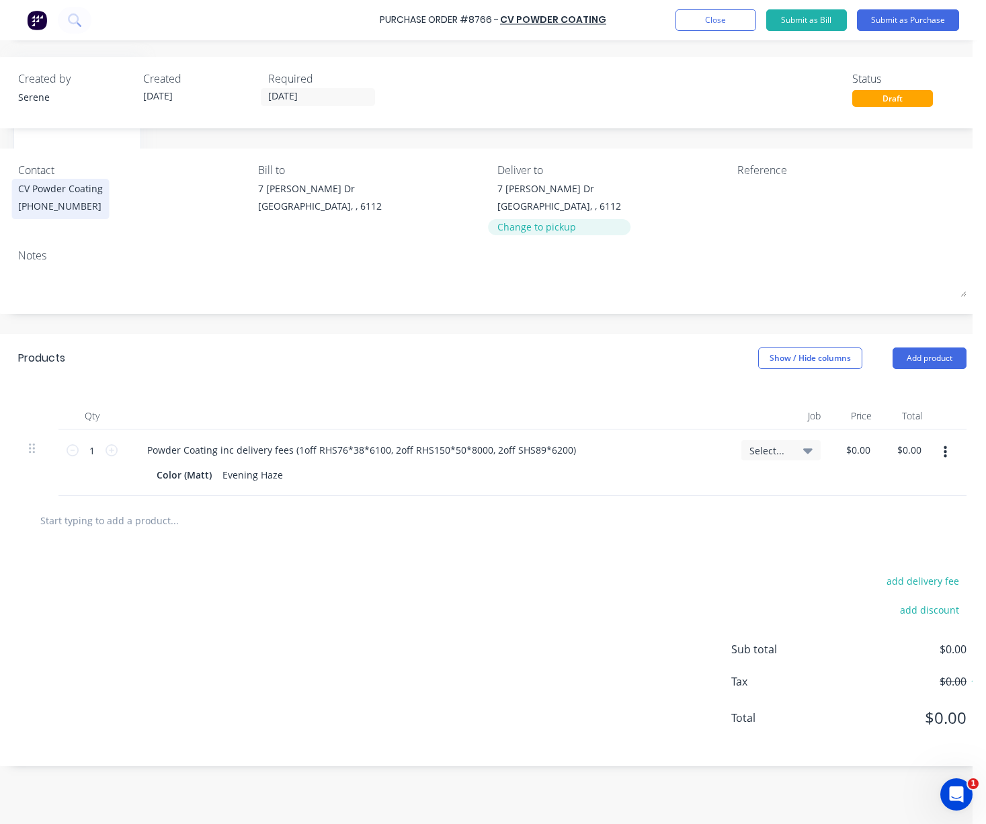
click at [561, 227] on div "Change to pickup" at bounding box center [560, 227] width 124 height 14
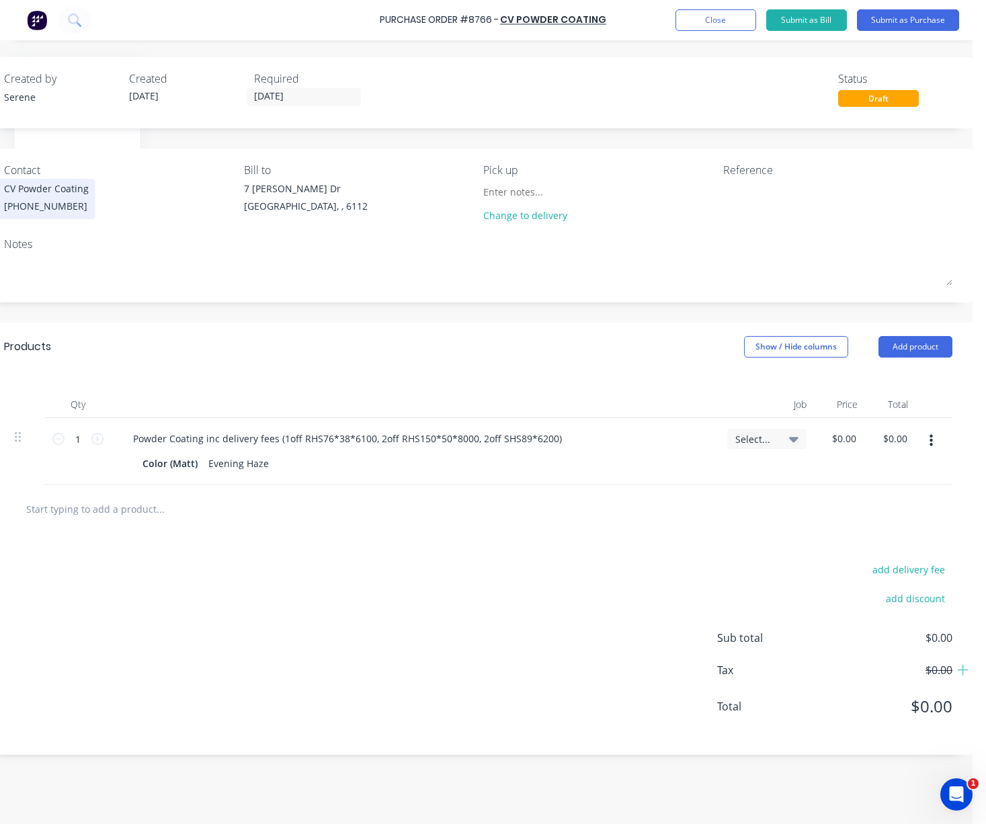
drag, startPoint x: 454, startPoint y: 399, endPoint x: 612, endPoint y: 400, distance: 158.0
drag, startPoint x: 459, startPoint y: 384, endPoint x: 425, endPoint y: 379, distance: 33.9
drag, startPoint x: 444, startPoint y: 374, endPoint x: 534, endPoint y: 389, distance: 91.3
drag, startPoint x: 437, startPoint y: 381, endPoint x: 537, endPoint y: 381, distance: 100.2
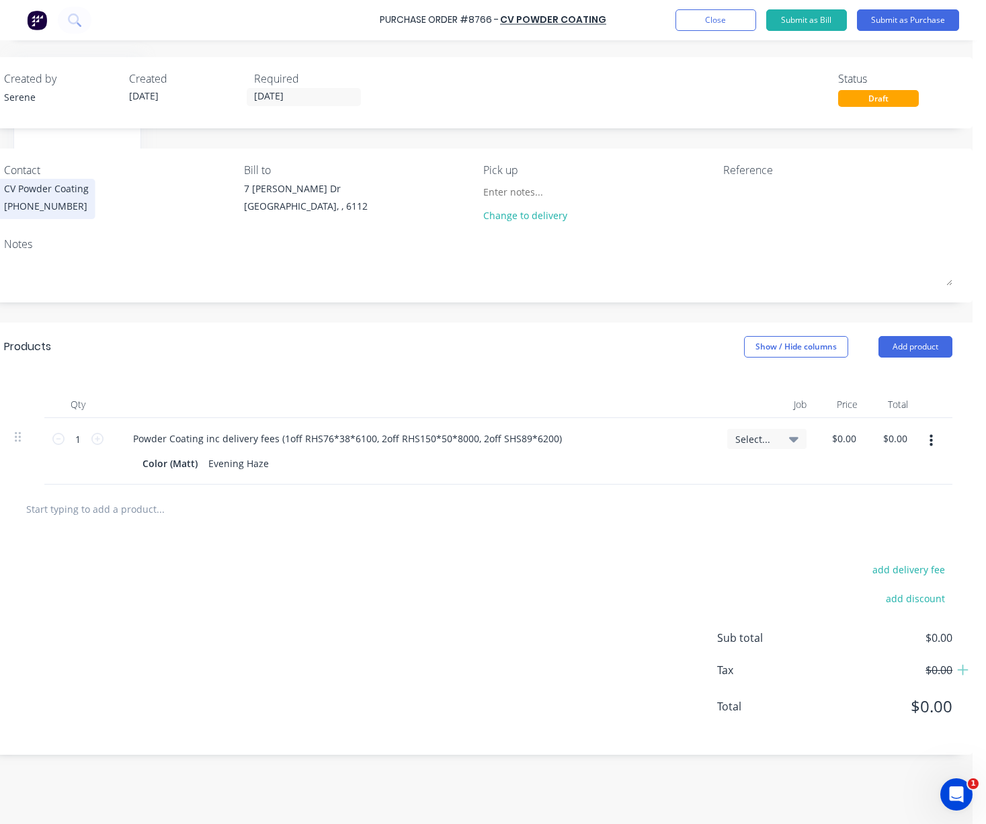
click at [467, 371] on div "Products Show / Hide columns Add product" at bounding box center [478, 347] width 989 height 48
click at [837, 18] on button "Submit as Purchase" at bounding box center [908, 20] width 102 height 22
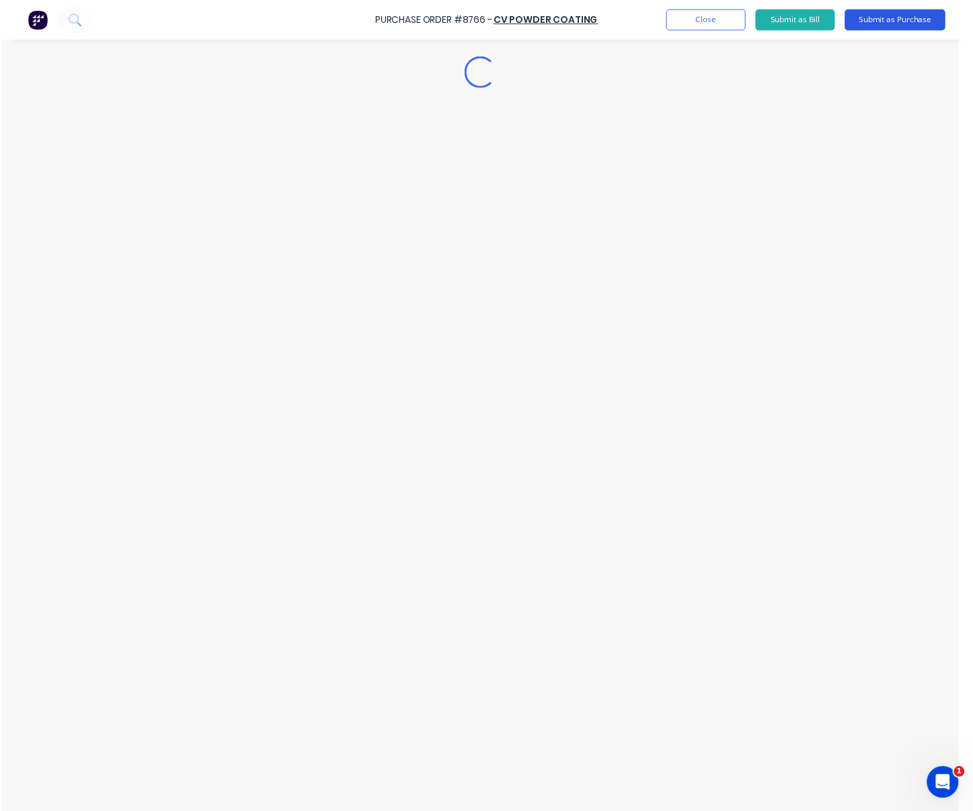
scroll to position [0, 0]
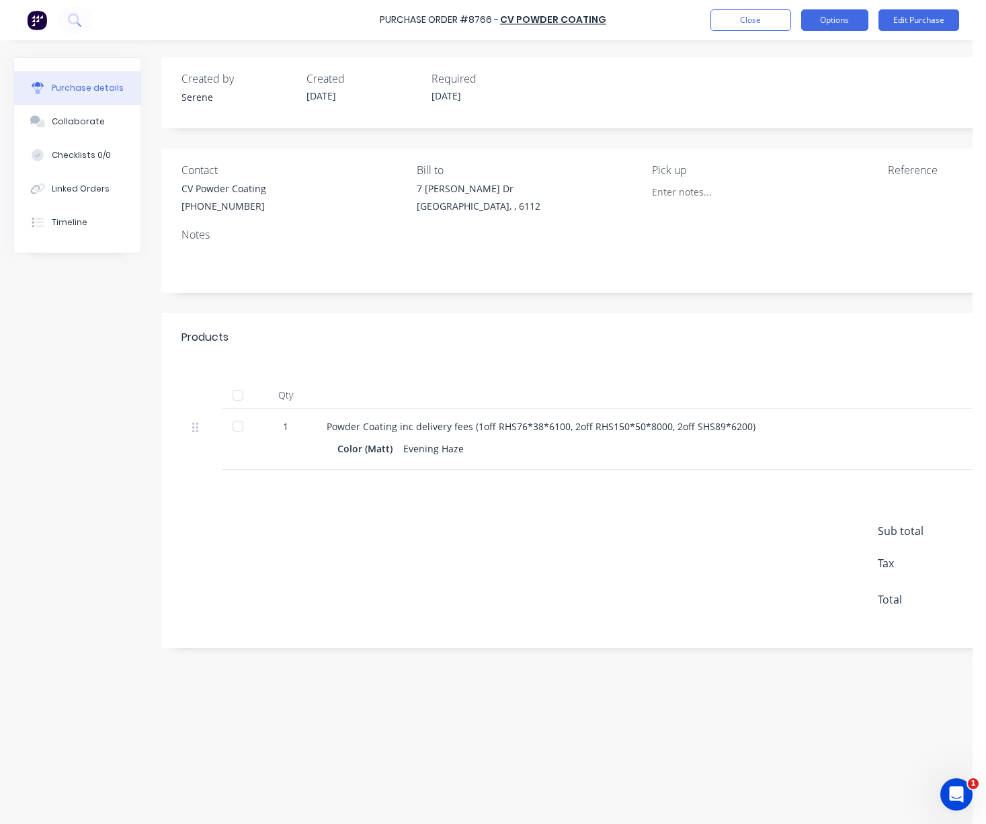
click at [831, 19] on button "Options" at bounding box center [834, 20] width 67 height 22
click at [801, 56] on div "Print / Email" at bounding box center [805, 54] width 104 height 19
click at [783, 106] on div "Without pricing" at bounding box center [805, 108] width 104 height 19
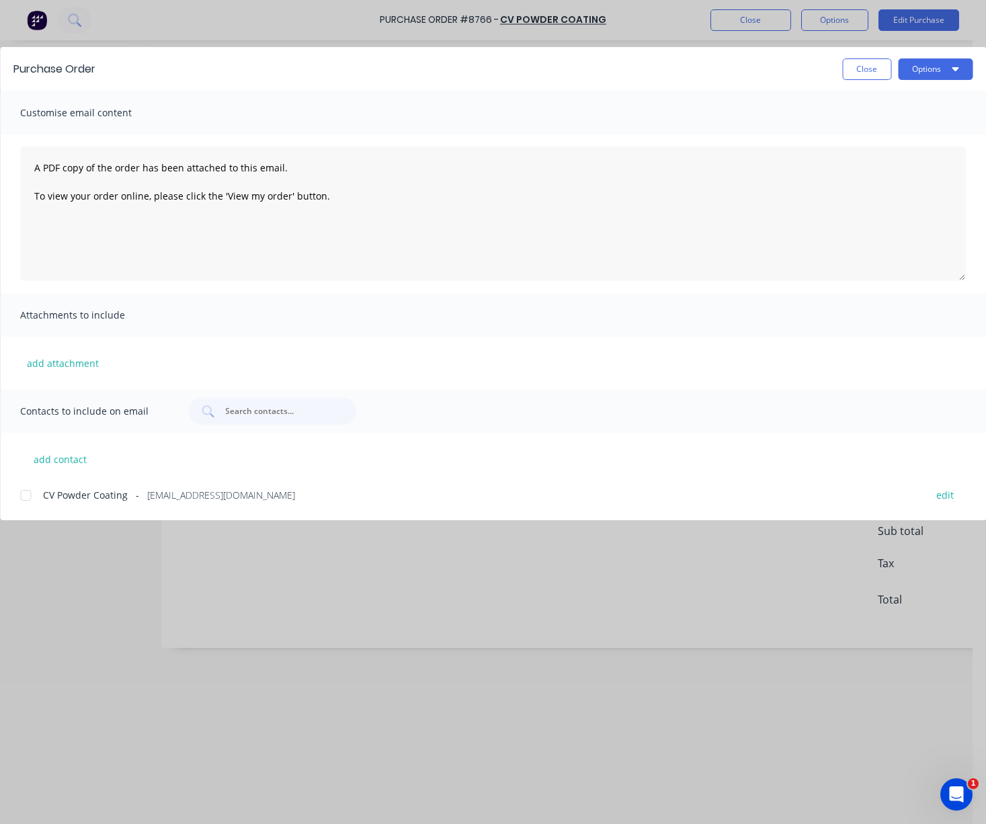
click at [30, 500] on div at bounding box center [25, 495] width 27 height 27
click at [837, 63] on button "Options" at bounding box center [935, 69] width 75 height 22
click at [837, 155] on div "Email" at bounding box center [909, 156] width 104 height 19
click at [837, 74] on button "Options" at bounding box center [935, 69] width 75 height 22
click at [837, 130] on div "Print" at bounding box center [909, 129] width 104 height 19
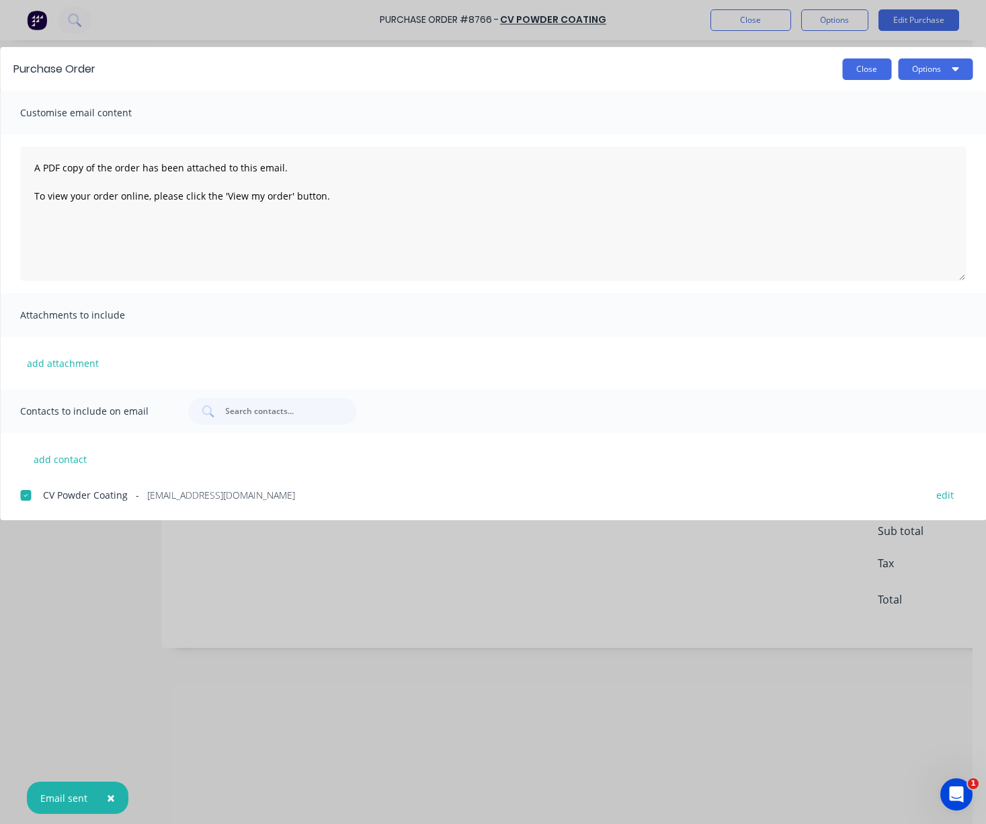
click at [837, 75] on button "Close" at bounding box center [866, 69] width 49 height 22
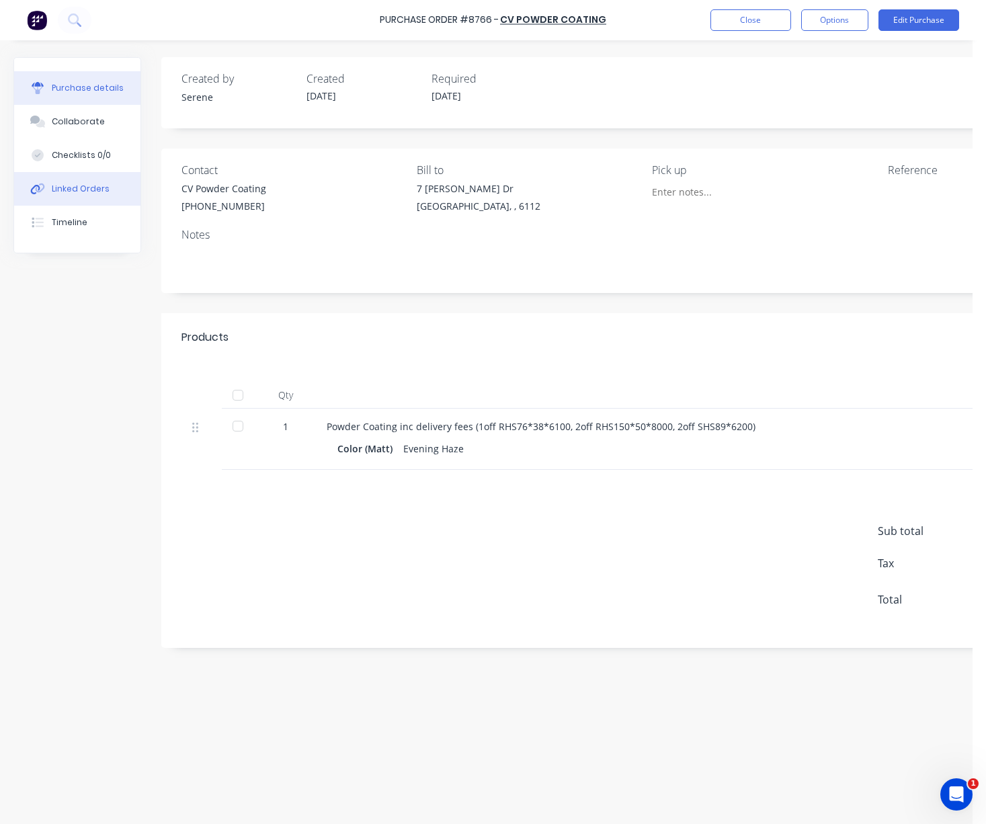
click at [87, 186] on button "Linked Orders" at bounding box center [77, 189] width 126 height 34
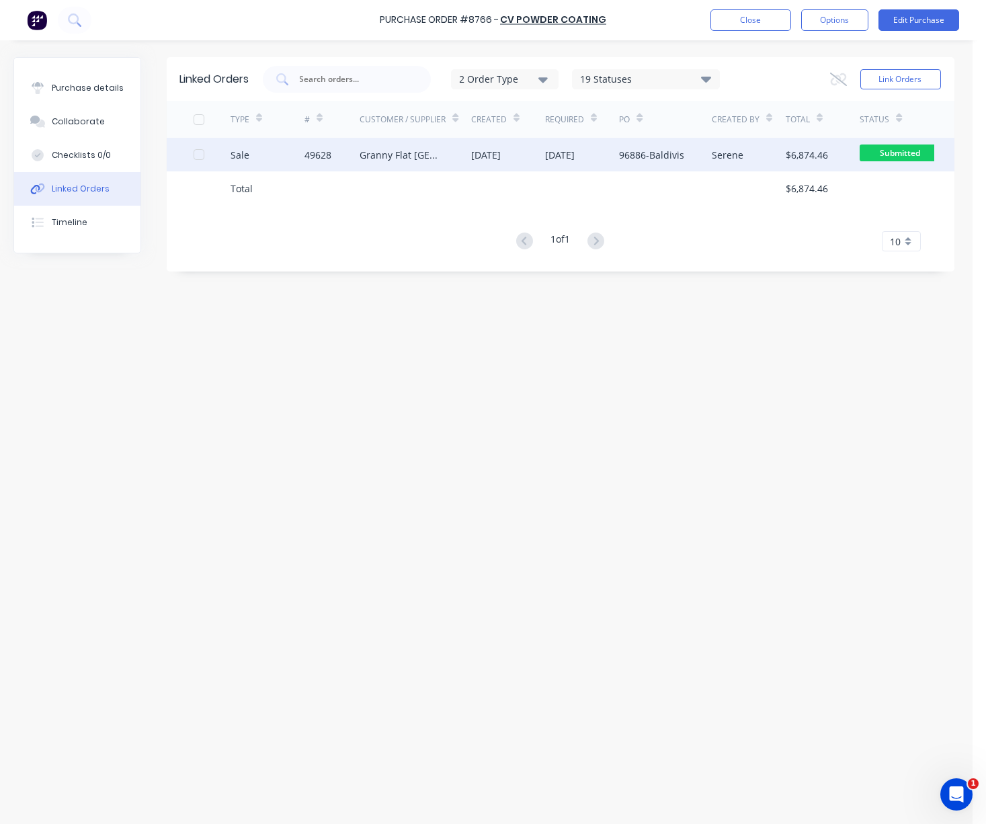
click at [331, 159] on div "49628" at bounding box center [318, 155] width 27 height 14
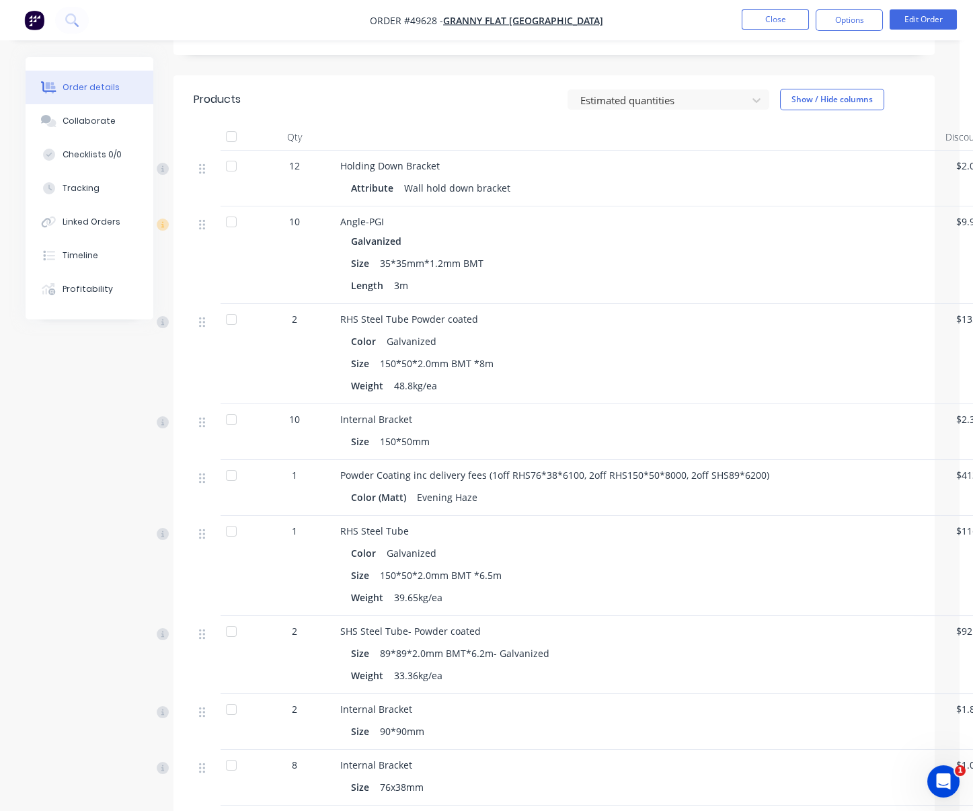
scroll to position [418, 0]
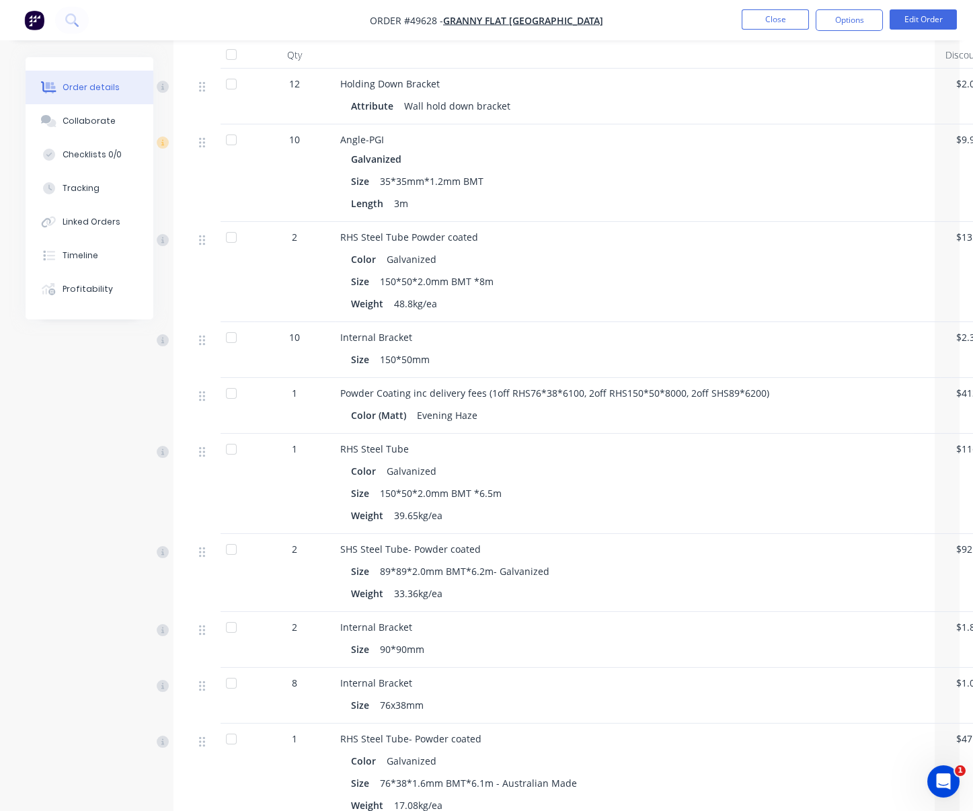
click at [226, 251] on div at bounding box center [231, 237] width 27 height 27
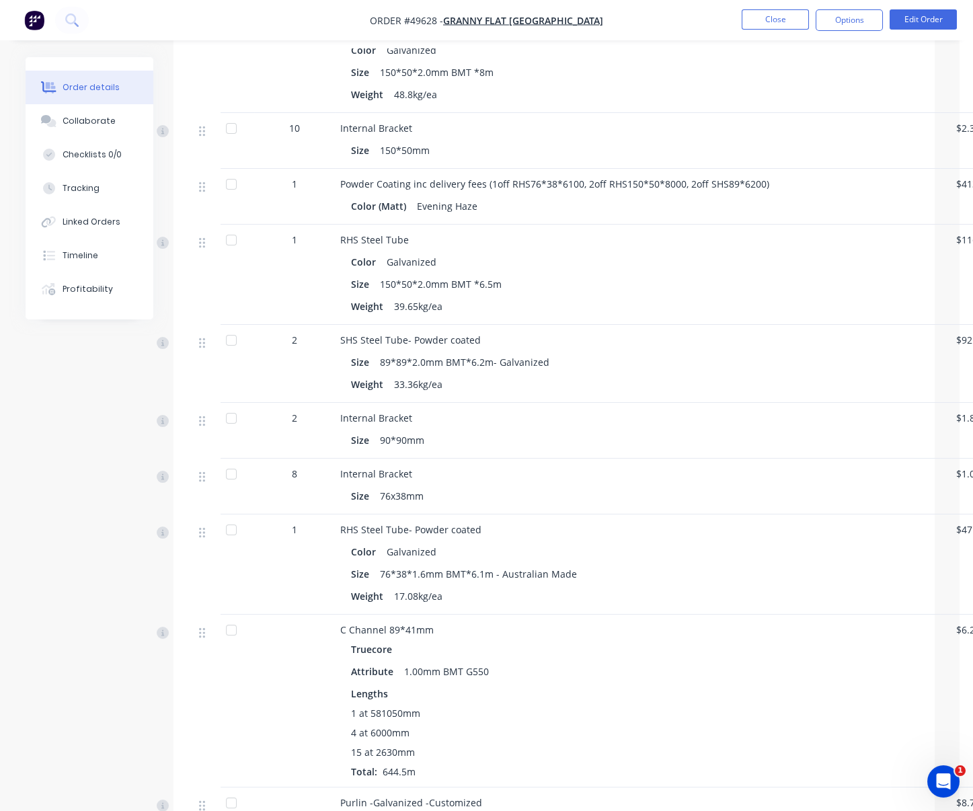
click at [231, 354] on div at bounding box center [231, 340] width 27 height 27
click at [231, 543] on div at bounding box center [231, 529] width 27 height 27
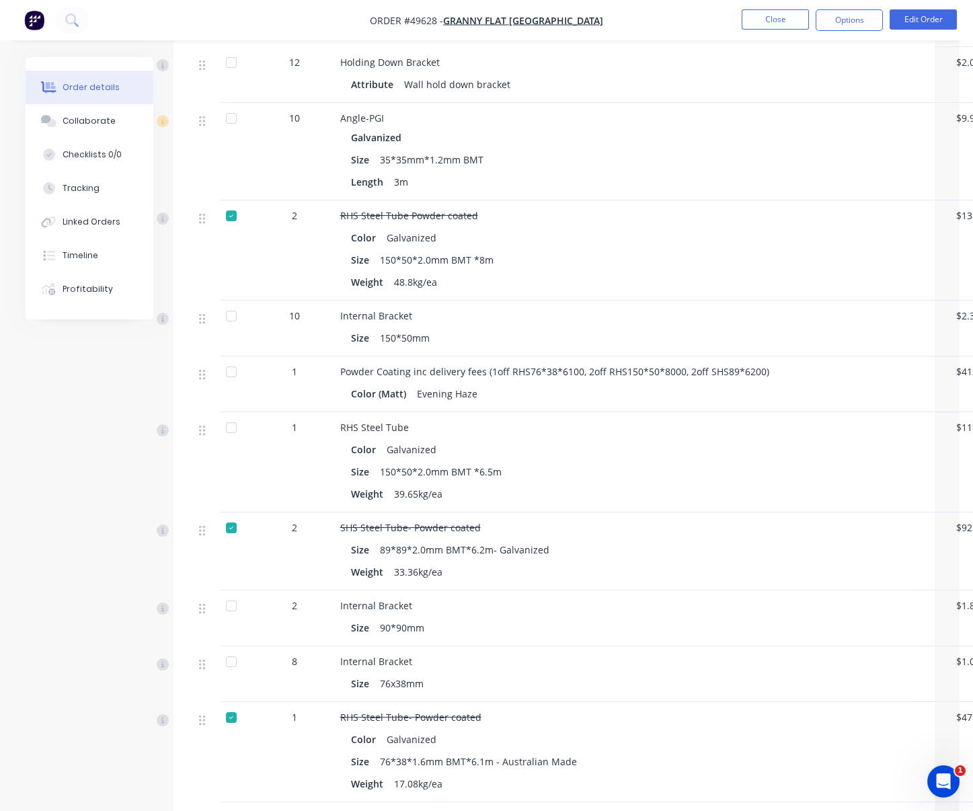
scroll to position [0, 0]
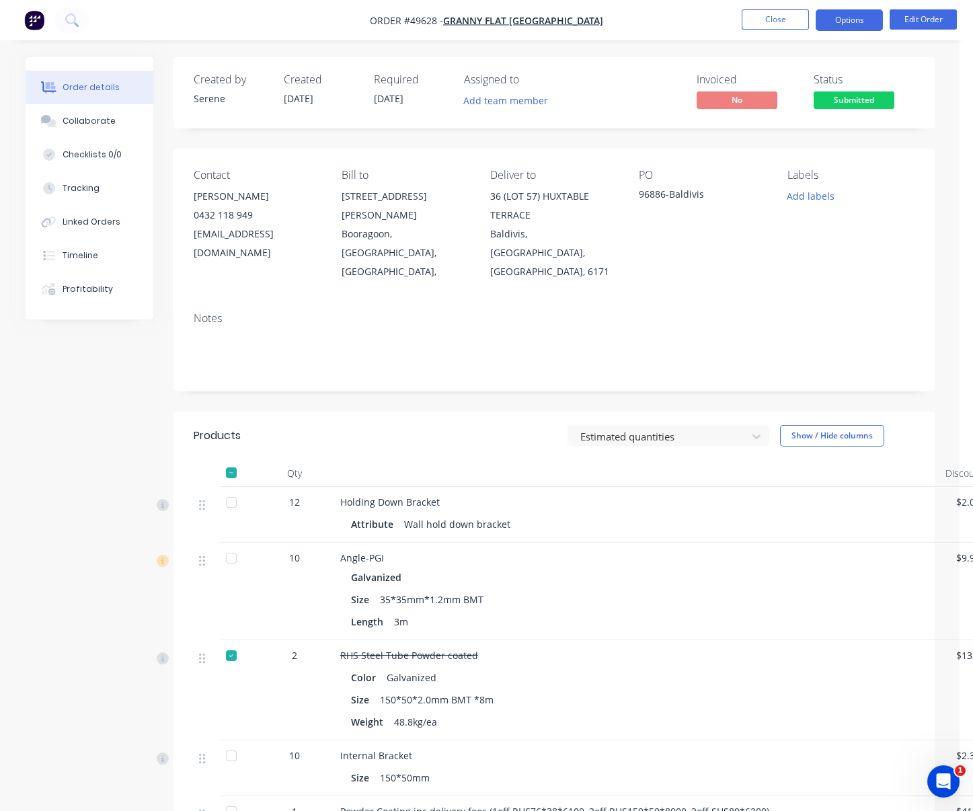
click at [837, 24] on button "Options" at bounding box center [849, 20] width 67 height 22
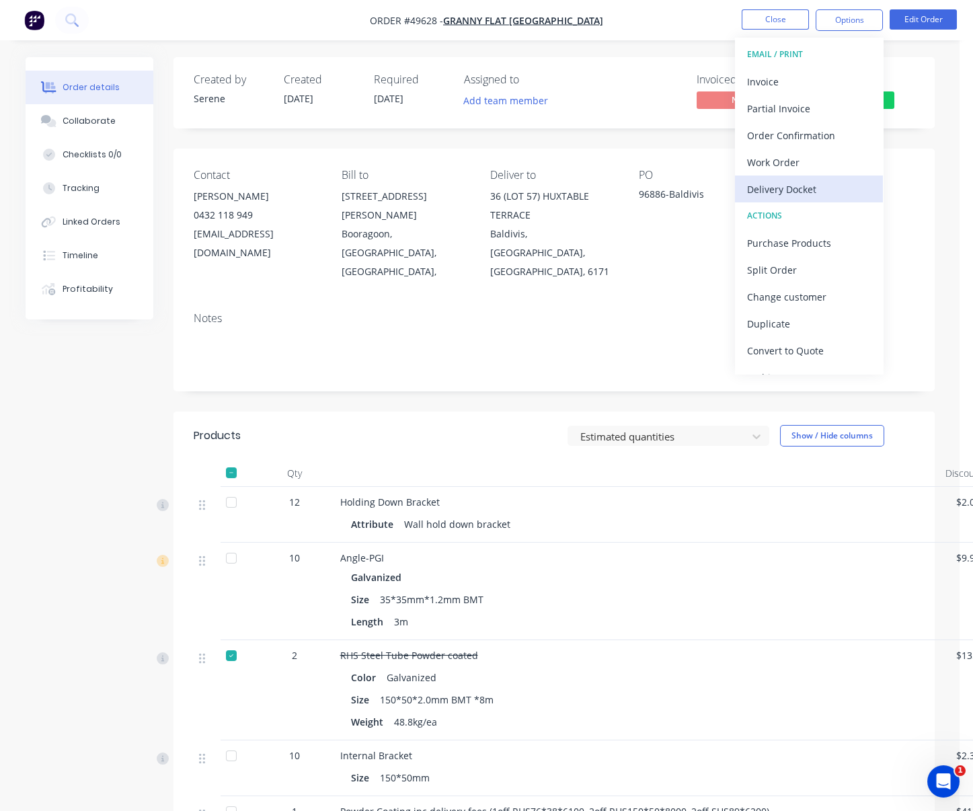
click at [809, 192] on div "Delivery Docket" at bounding box center [809, 189] width 124 height 19
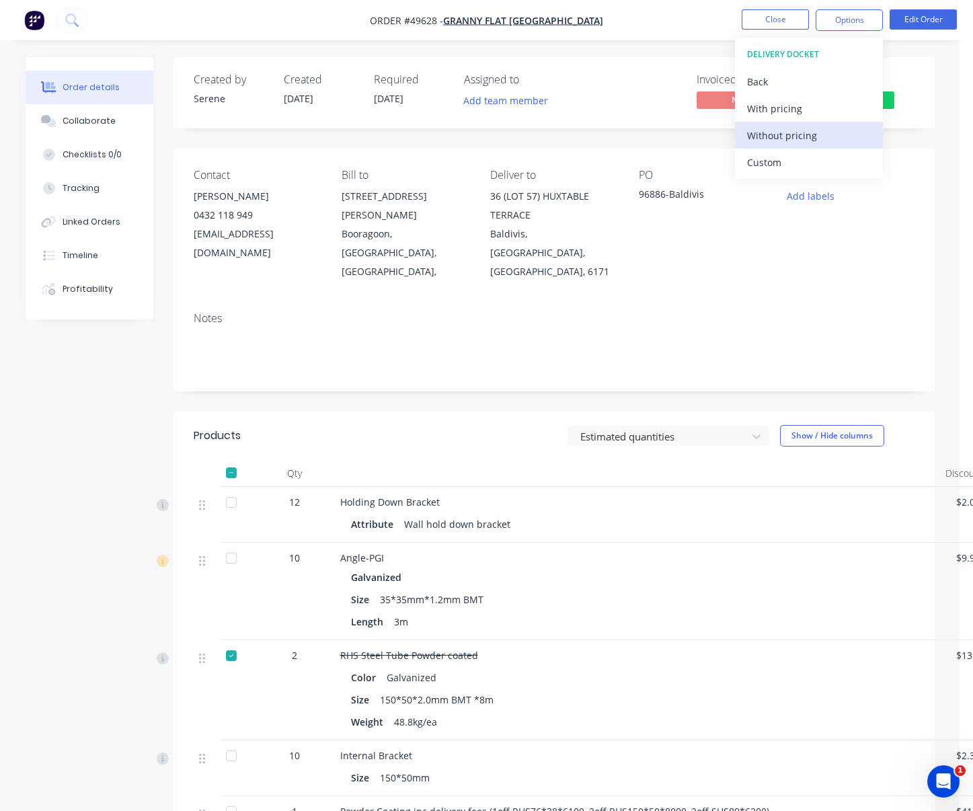
click at [802, 144] on div "Without pricing" at bounding box center [809, 135] width 124 height 19
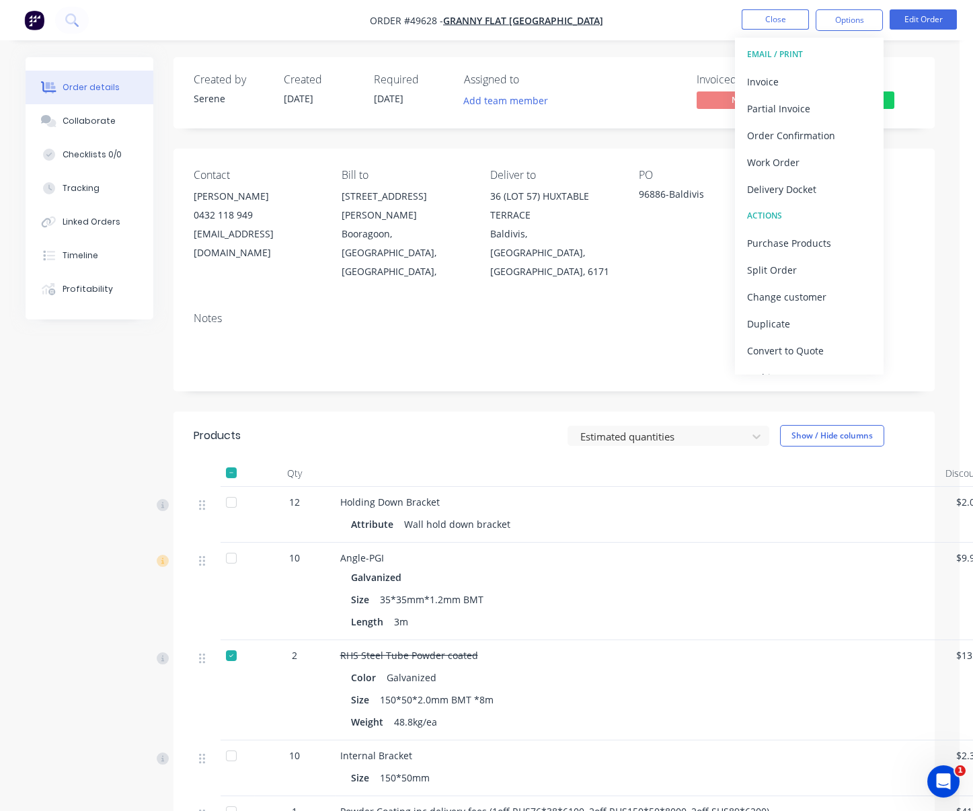
click at [596, 156] on div "Contact KIRAN SHANKER GHIMIRE 0432 118 949 kiran@grannyflatswa.com Bill to 92 M…" at bounding box center [553, 225] width 761 height 153
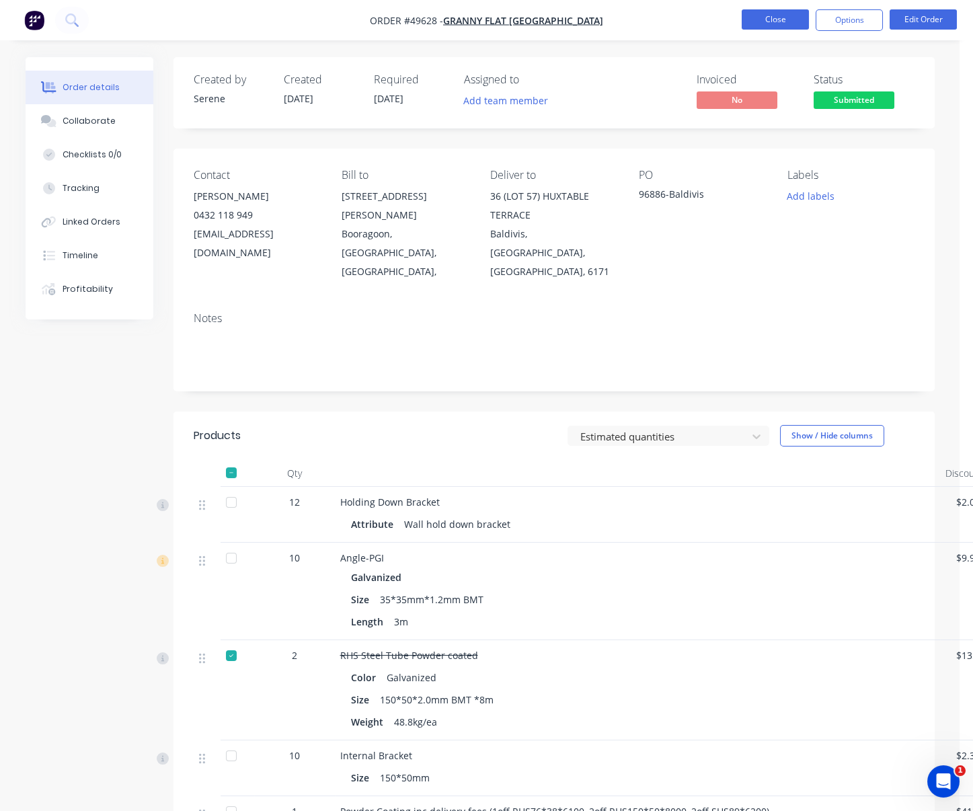
click at [771, 19] on button "Close" at bounding box center [775, 19] width 67 height 20
